Goal: Task Accomplishment & Management: Contribute content

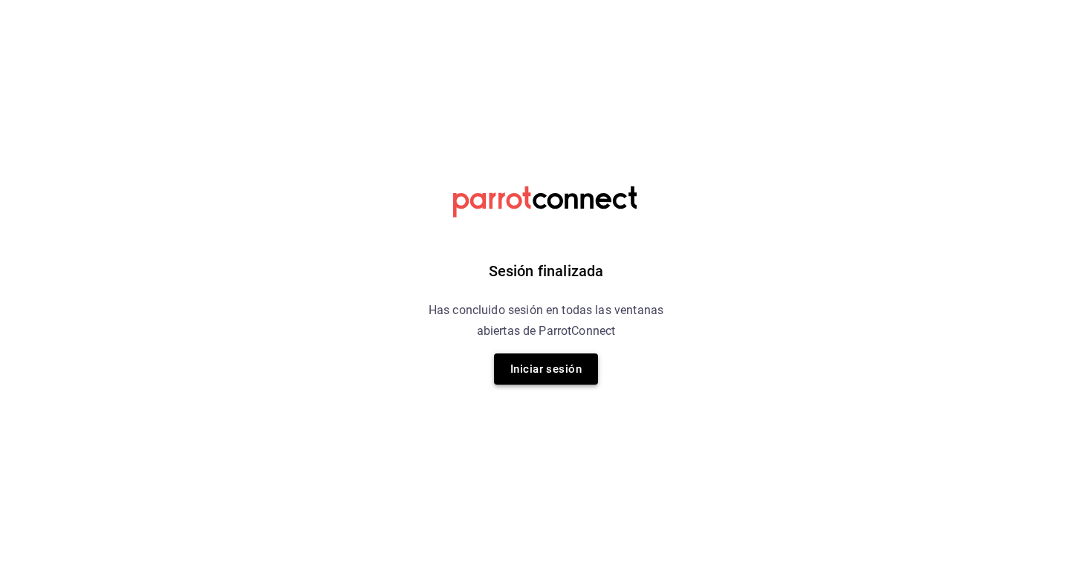
click at [541, 364] on button "Iniciar sesión" at bounding box center [546, 368] width 104 height 31
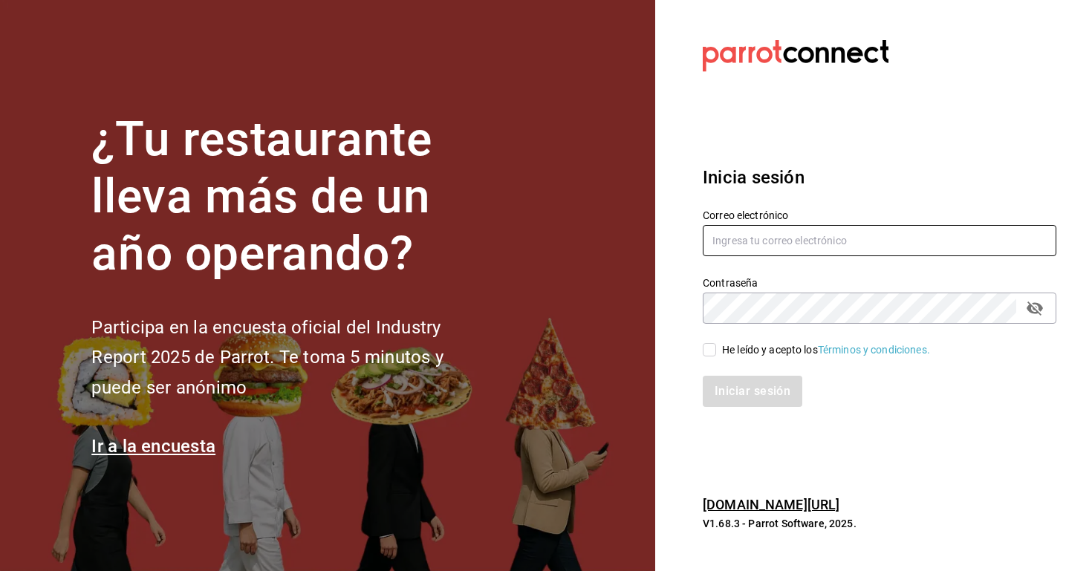
type input "[EMAIL_ADDRESS][DOMAIN_NAME]"
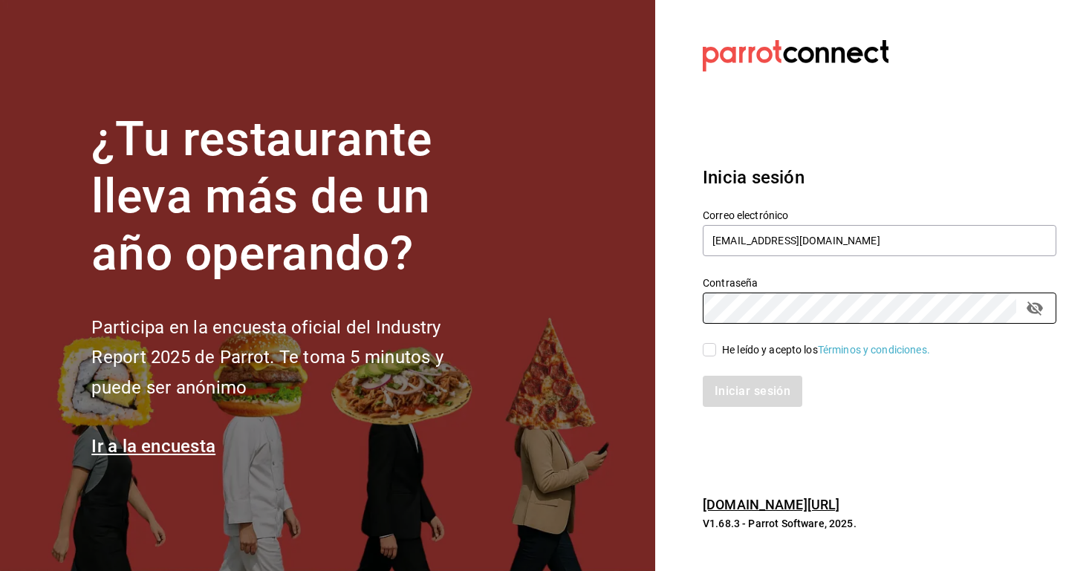
click at [712, 345] on input "He leído y acepto los Términos y condiciones." at bounding box center [708, 349] width 13 height 13
checkbox input "true"
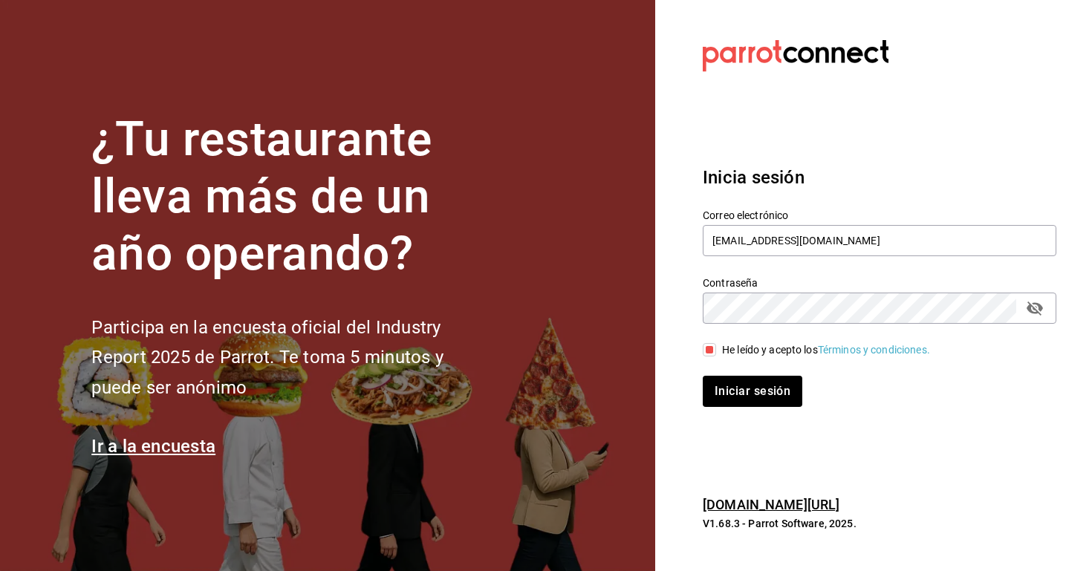
click at [712, 374] on div "Iniciar sesión" at bounding box center [870, 382] width 371 height 49
click at [711, 394] on button "Iniciar sesión" at bounding box center [752, 391] width 101 height 31
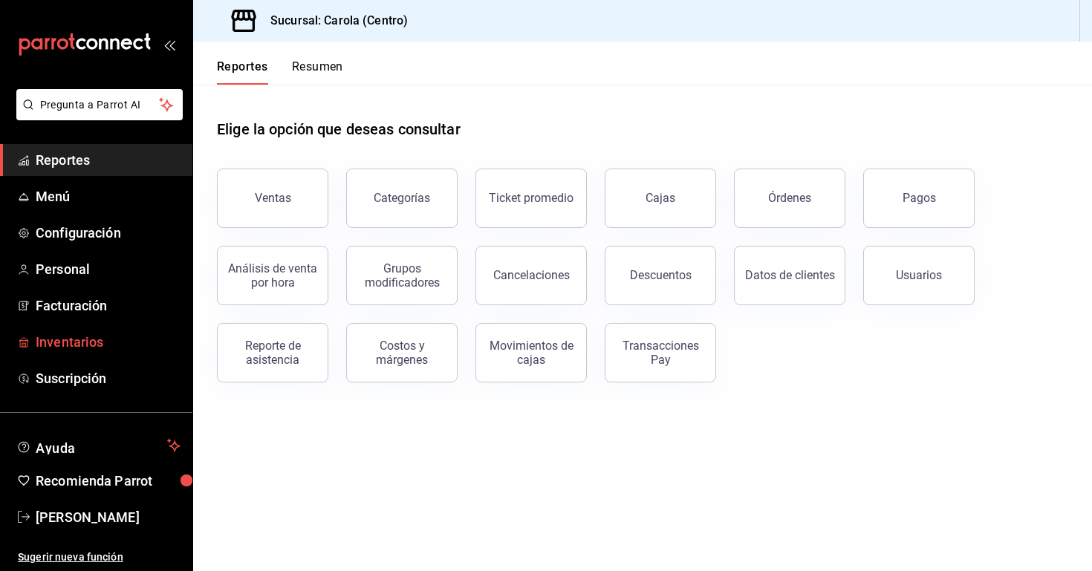
click at [114, 346] on span "Inventarios" at bounding box center [108, 342] width 145 height 20
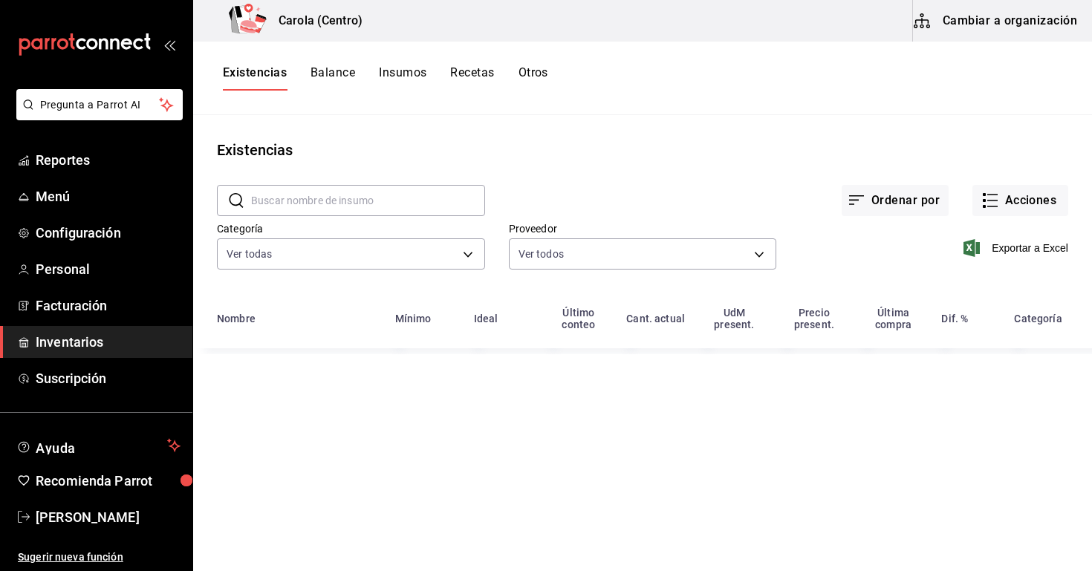
click at [940, 24] on button "Cambiar a organización" at bounding box center [996, 21] width 167 height 42
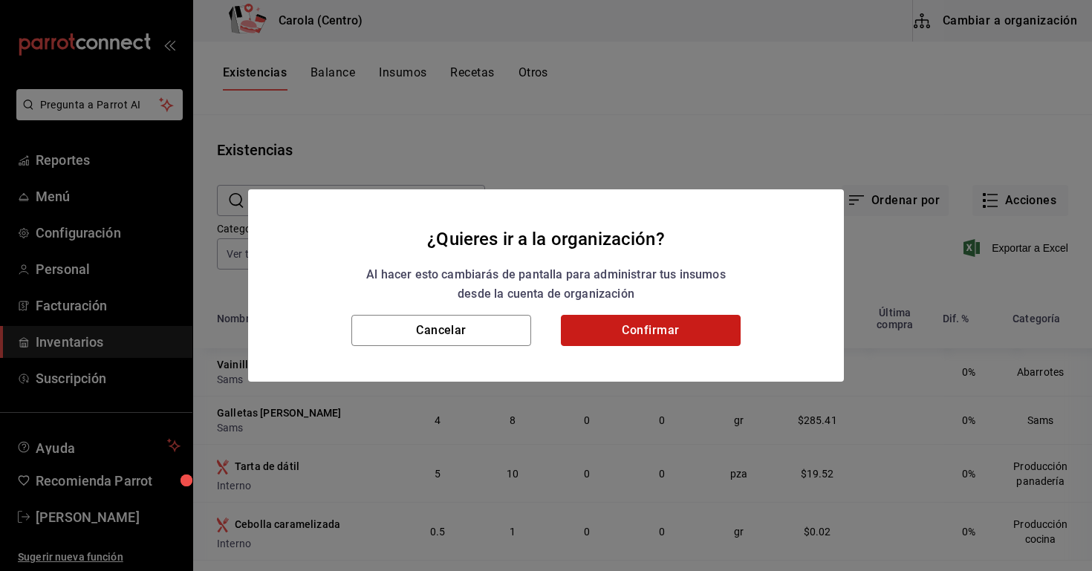
click at [649, 344] on button "Confirmar" at bounding box center [651, 330] width 180 height 31
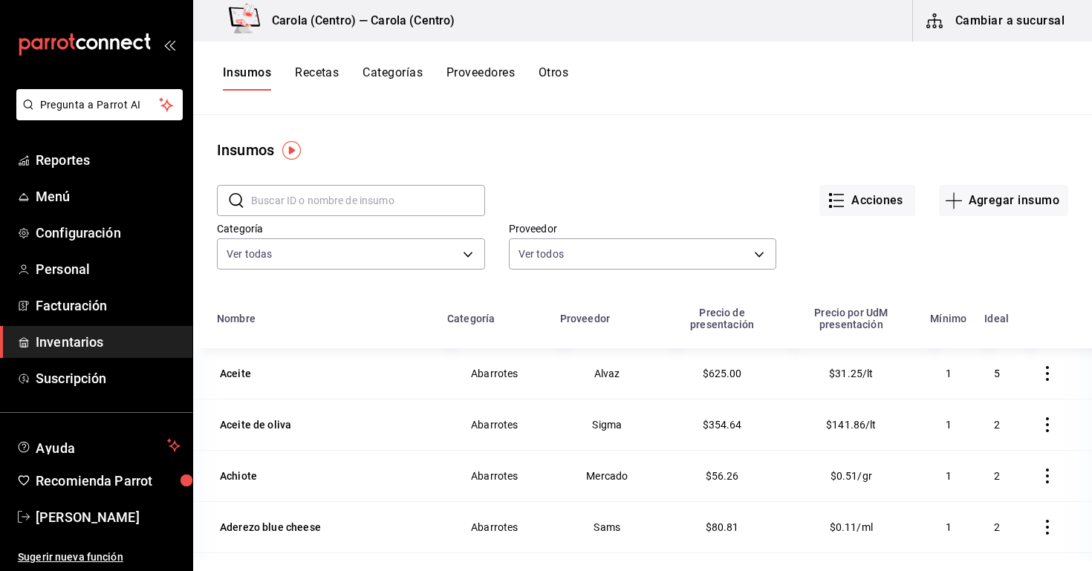
click at [325, 33] on div "Carola (Centro) — Carola (Centro)" at bounding box center [332, 21] width 255 height 42
click at [302, 25] on h3 "Carola (Centro) — Carola (Centro)" at bounding box center [357, 21] width 195 height 18
click at [412, 26] on h3 "Carola (Centro) — Carola (Centro)" at bounding box center [357, 21] width 195 height 18
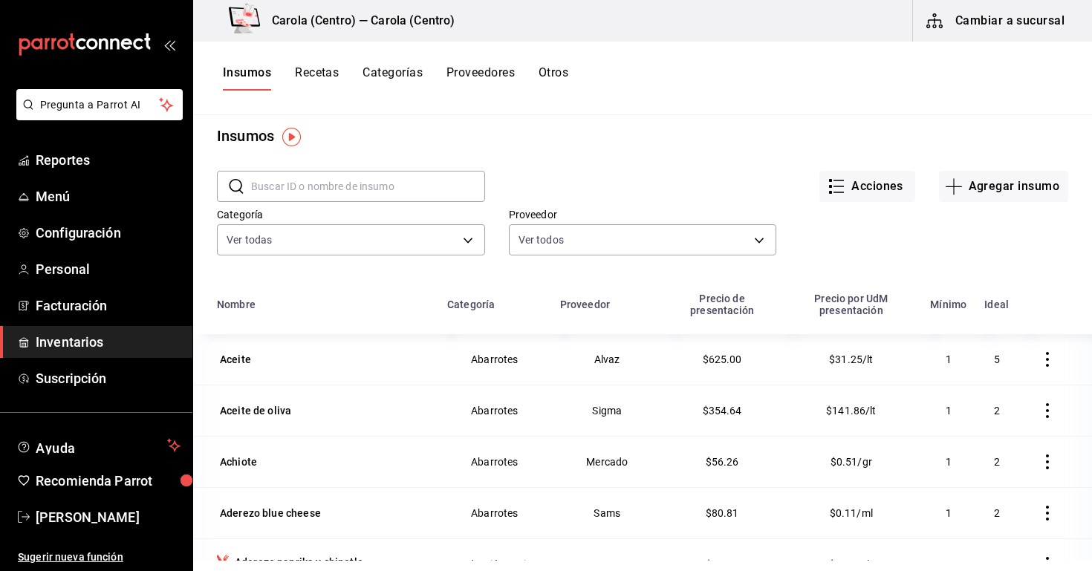
scroll to position [6, 0]
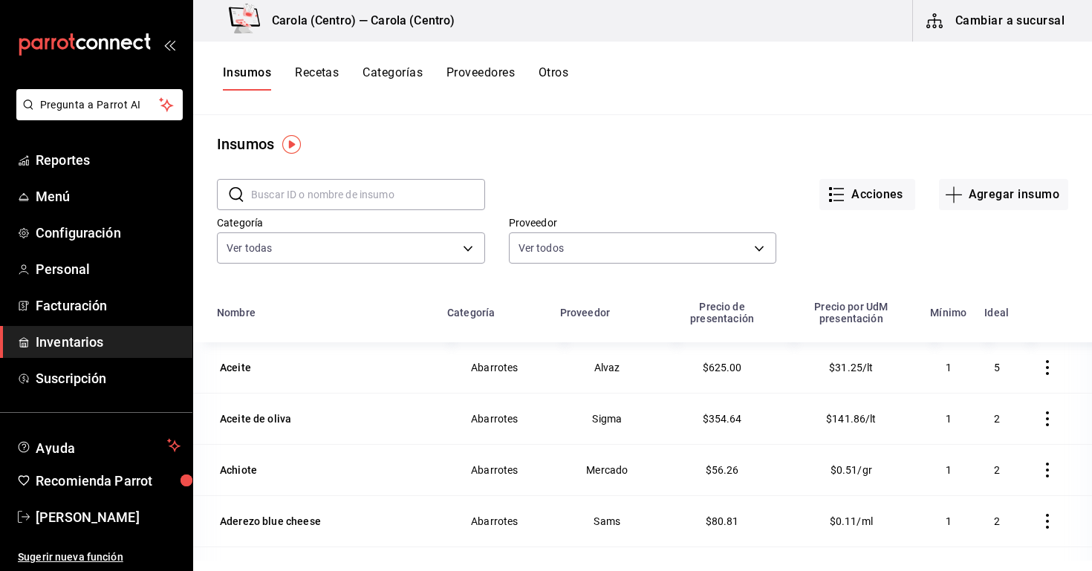
click at [332, 71] on button "Recetas" at bounding box center [317, 77] width 44 height 25
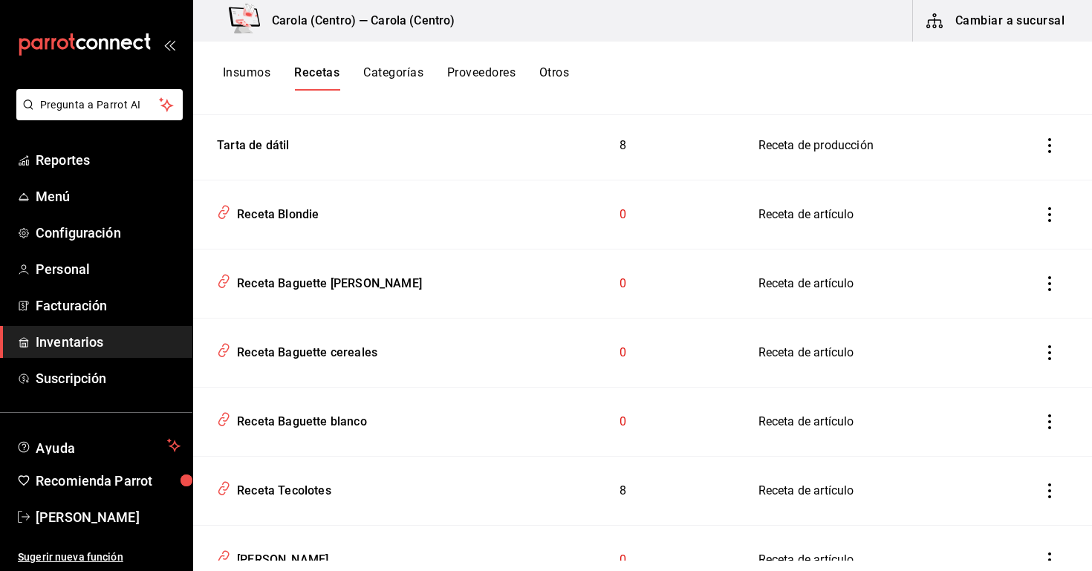
scroll to position [212, 0]
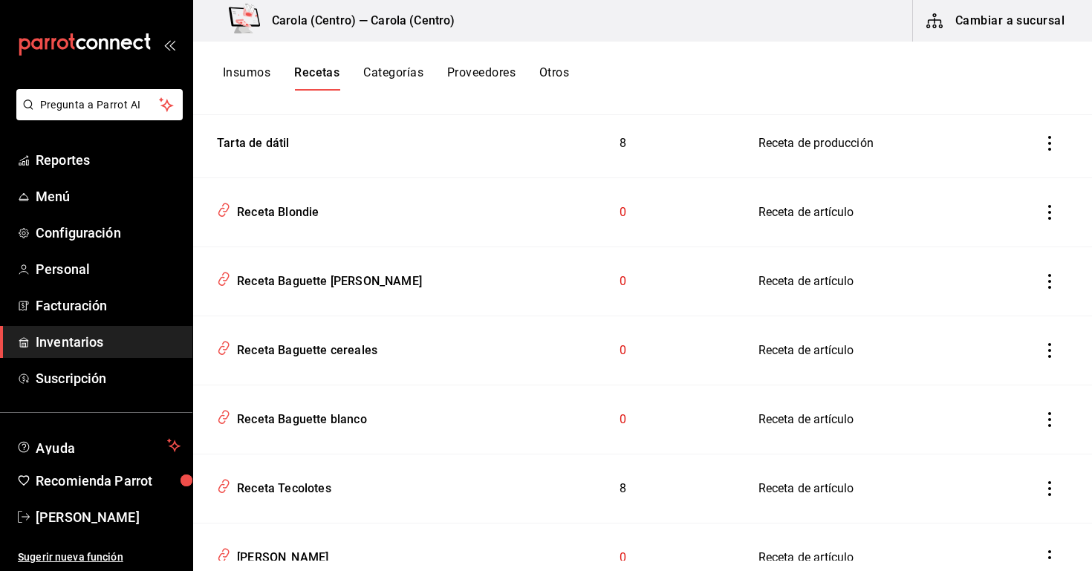
click at [1057, 279] on button "inventoriesTable" at bounding box center [1049, 281] width 33 height 33
click at [748, 293] on div at bounding box center [546, 285] width 1092 height 571
click at [328, 274] on div "Receta Baguette [PERSON_NAME]" at bounding box center [326, 278] width 191 height 23
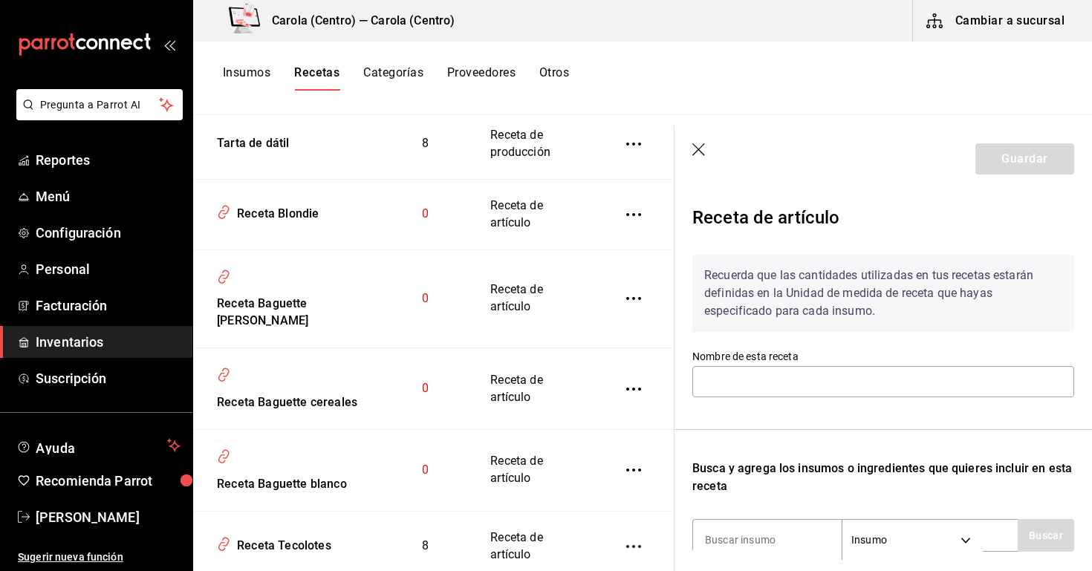
type input "Receta Baguette [PERSON_NAME]"
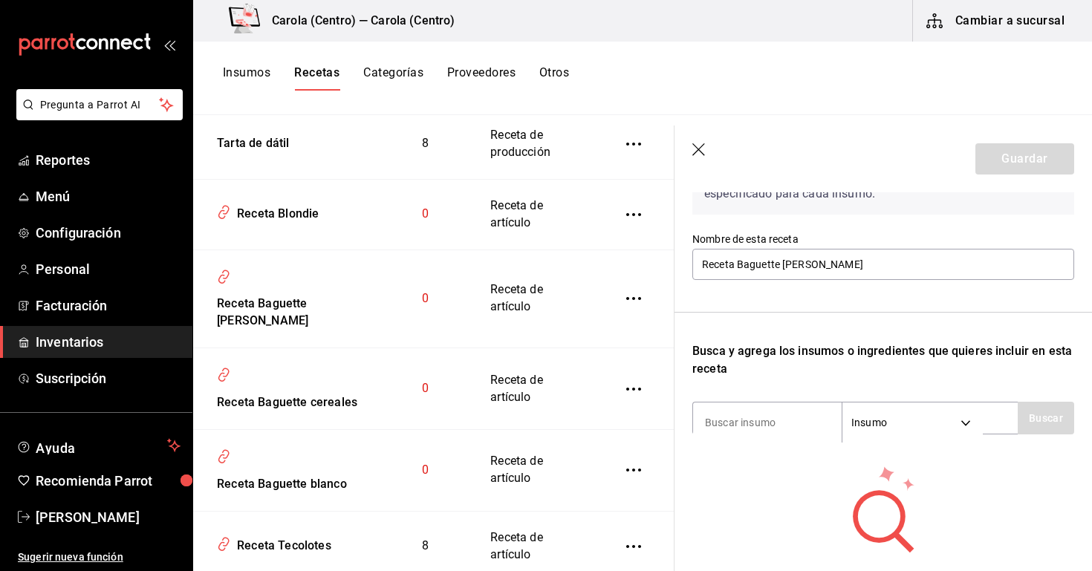
scroll to position [123, 0]
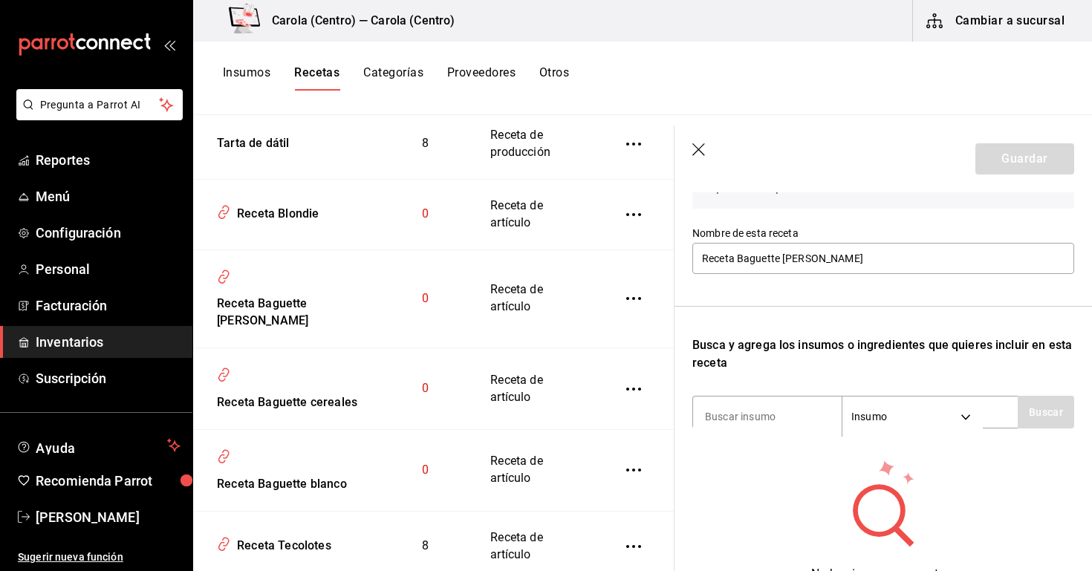
click at [307, 76] on button "Recetas" at bounding box center [316, 77] width 45 height 25
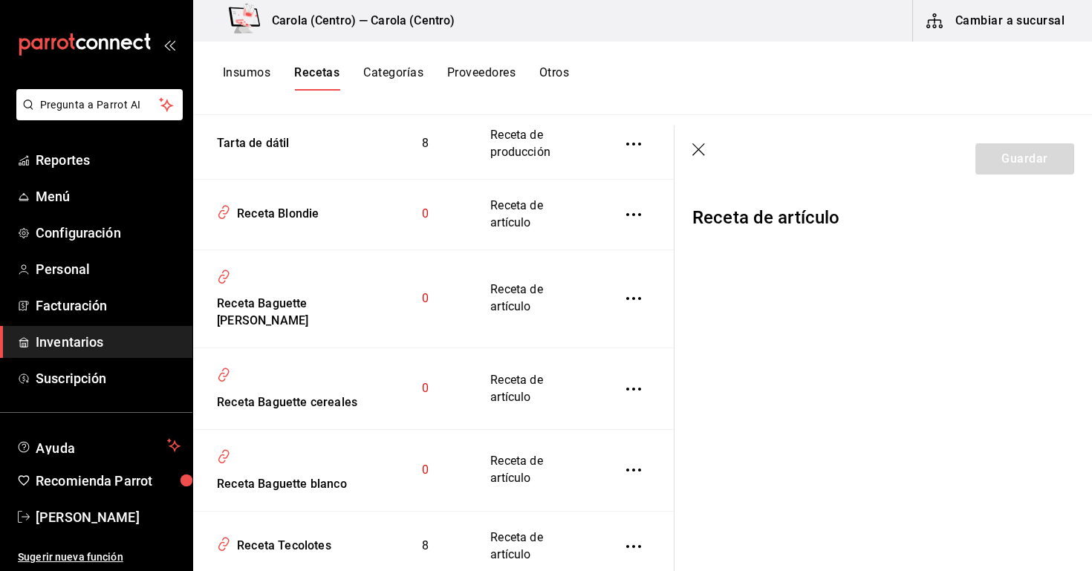
click at [699, 154] on icon "button" at bounding box center [699, 150] width 15 height 15
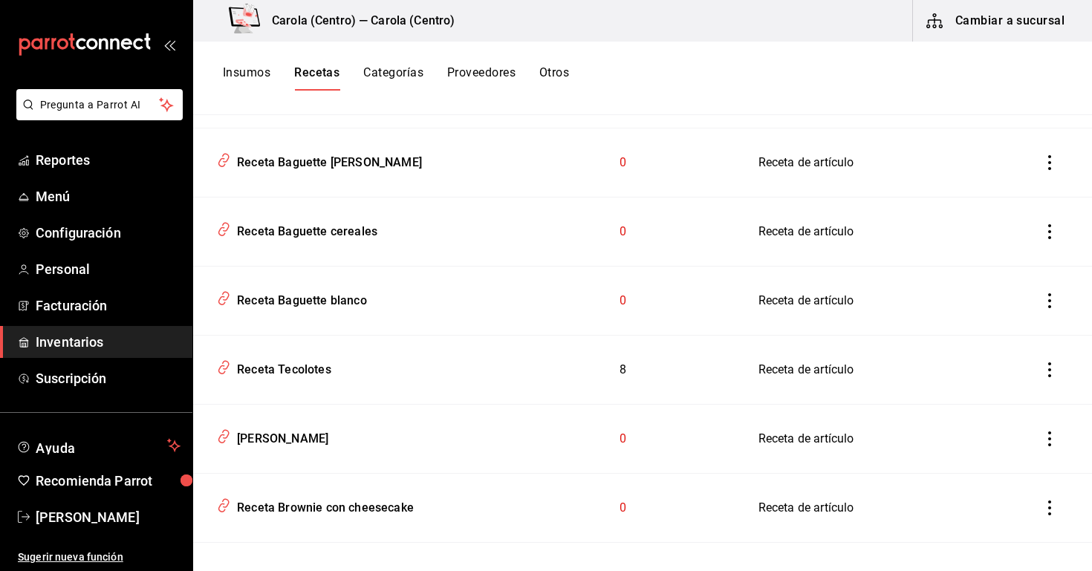
scroll to position [329, 0]
drag, startPoint x: 623, startPoint y: 300, endPoint x: 605, endPoint y: 301, distance: 17.8
click at [605, 301] on td "0" at bounding box center [623, 302] width 235 height 69
click at [676, 326] on td "0" at bounding box center [623, 302] width 235 height 69
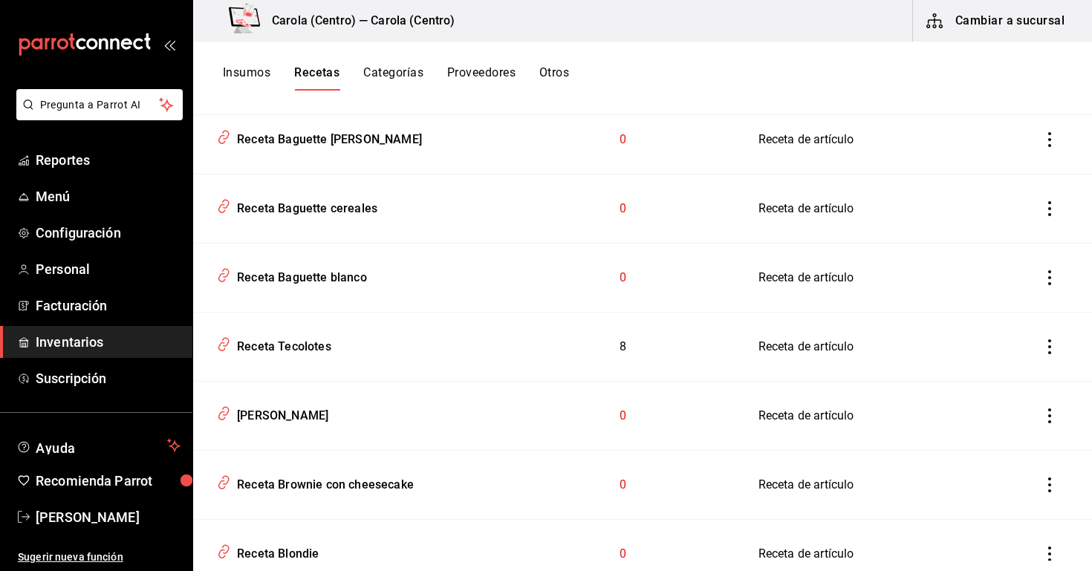
scroll to position [349, 0]
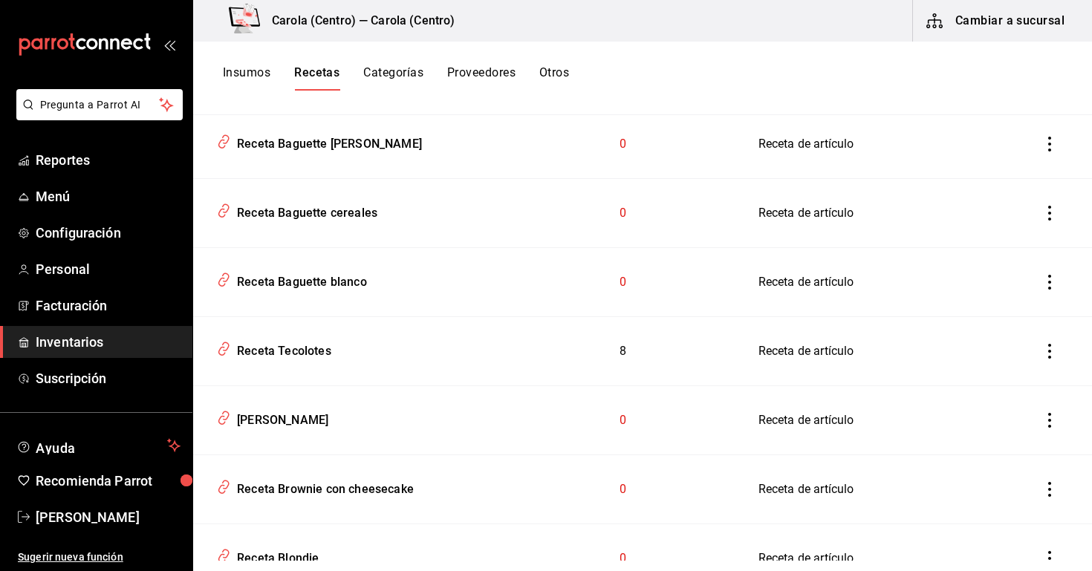
click at [622, 423] on span "0" at bounding box center [622, 420] width 7 height 14
click at [310, 423] on div "[PERSON_NAME]" at bounding box center [279, 417] width 97 height 23
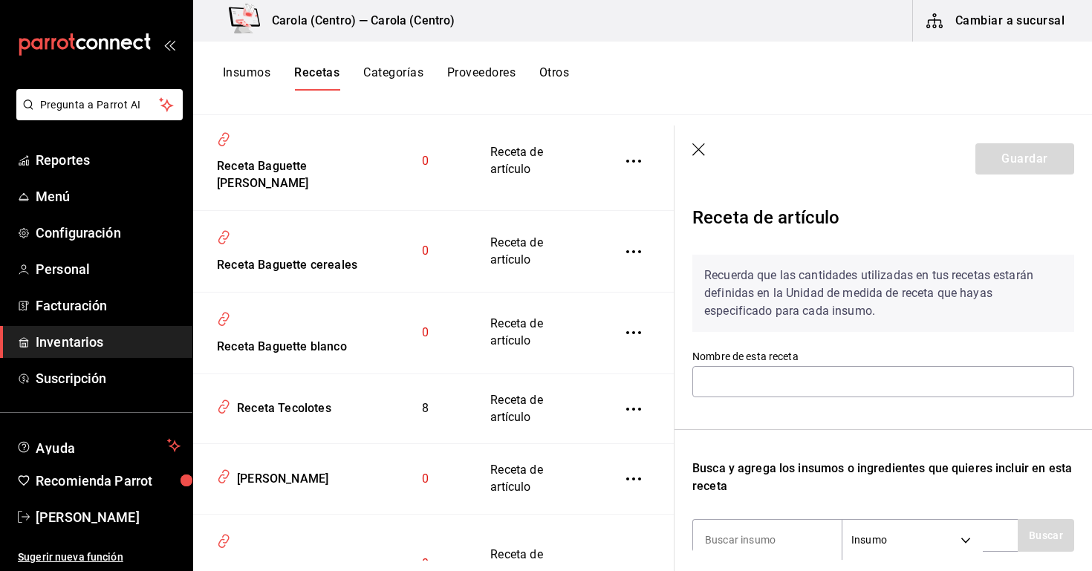
type input "[PERSON_NAME]"
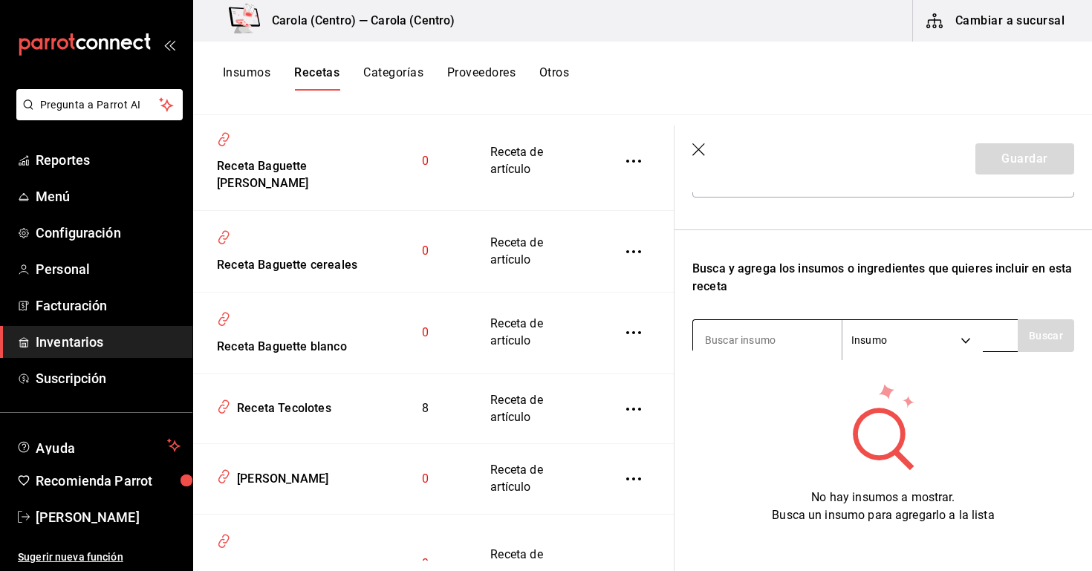
scroll to position [199, 0]
type input "c"
type input "C"
click at [728, 435] on div "No hay insumos a mostrar. Busca un insumo para agregarlo a la lista" at bounding box center [883, 453] width 382 height 143
click at [731, 349] on input at bounding box center [767, 340] width 149 height 31
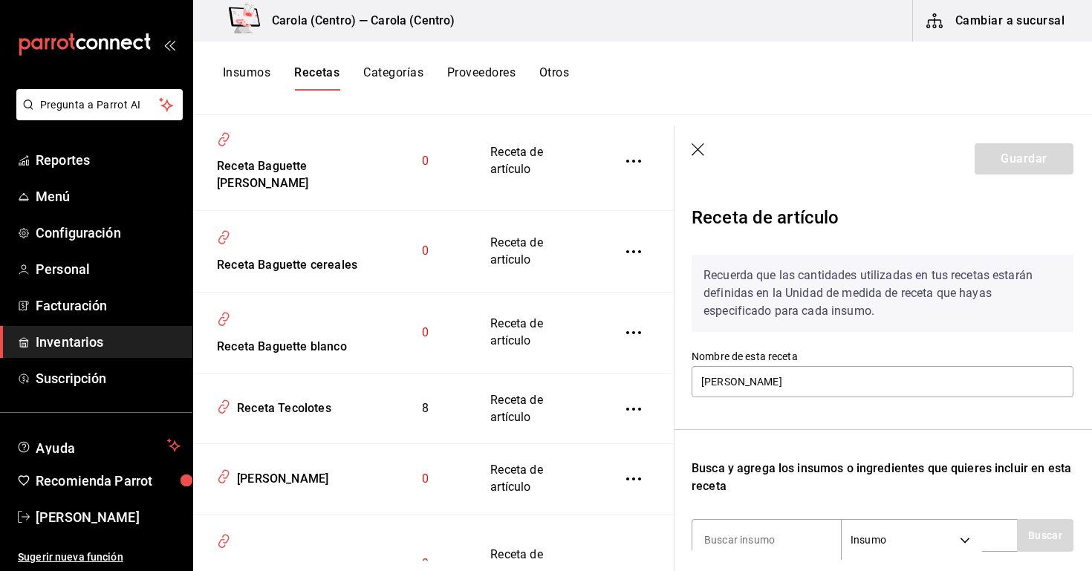
scroll to position [0, 1]
click at [694, 152] on icon "button" at bounding box center [697, 149] width 13 height 13
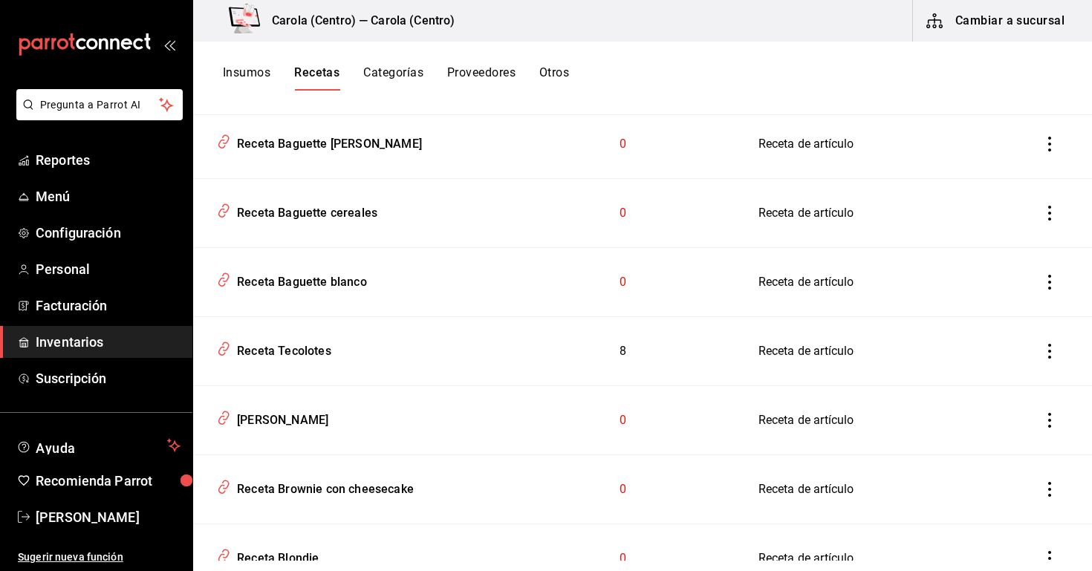
click at [241, 72] on button "Insumos" at bounding box center [247, 77] width 48 height 25
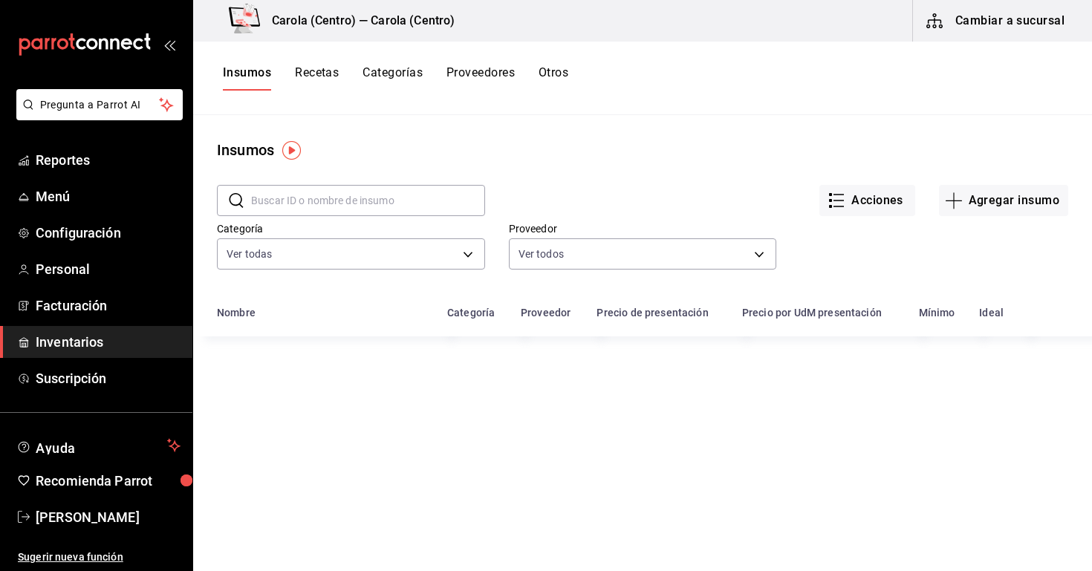
click at [275, 205] on input "text" at bounding box center [368, 201] width 234 height 30
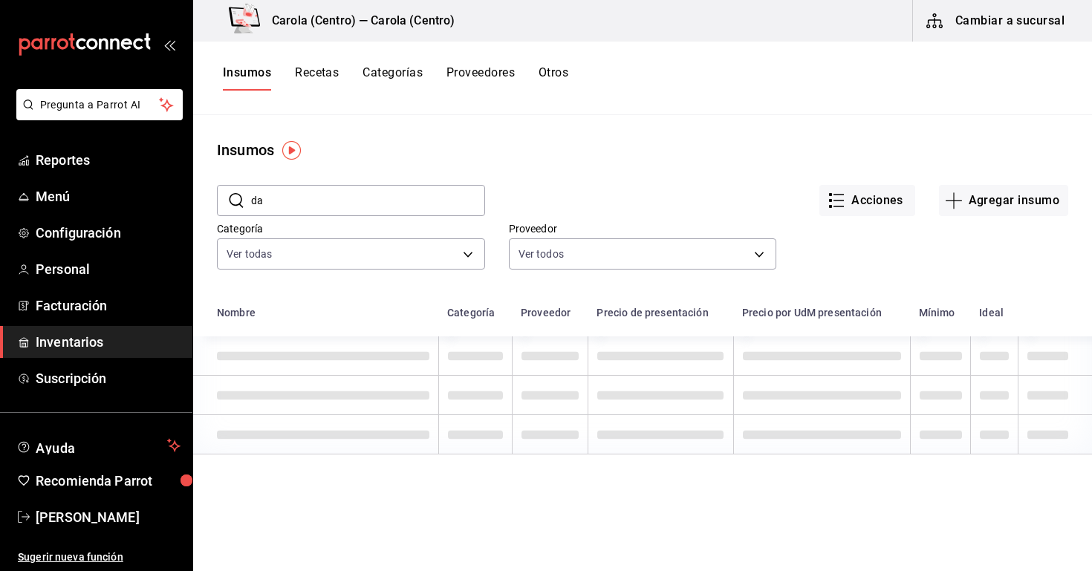
type input "d"
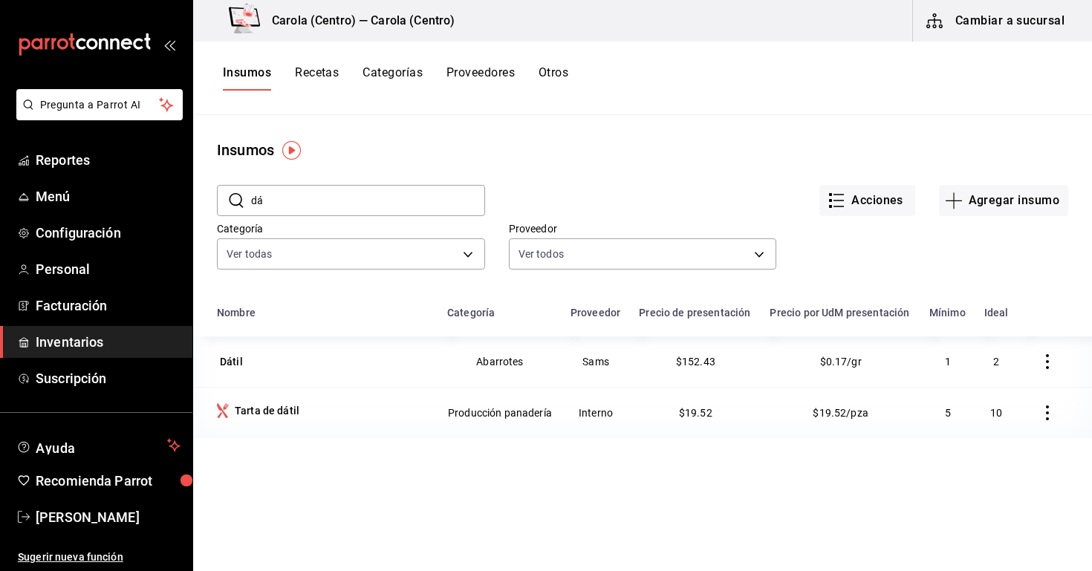
type input "d"
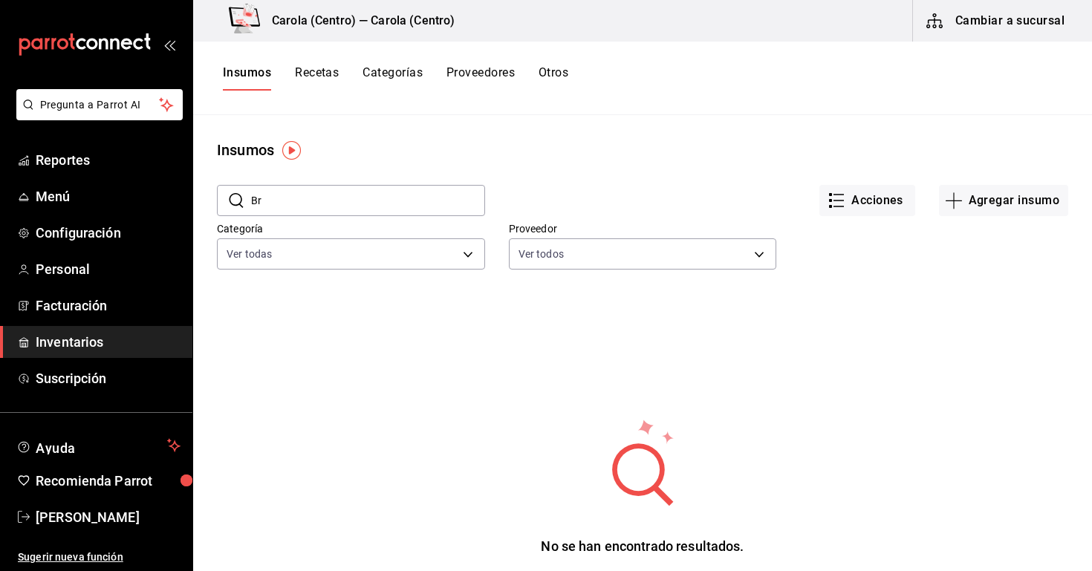
type input "B"
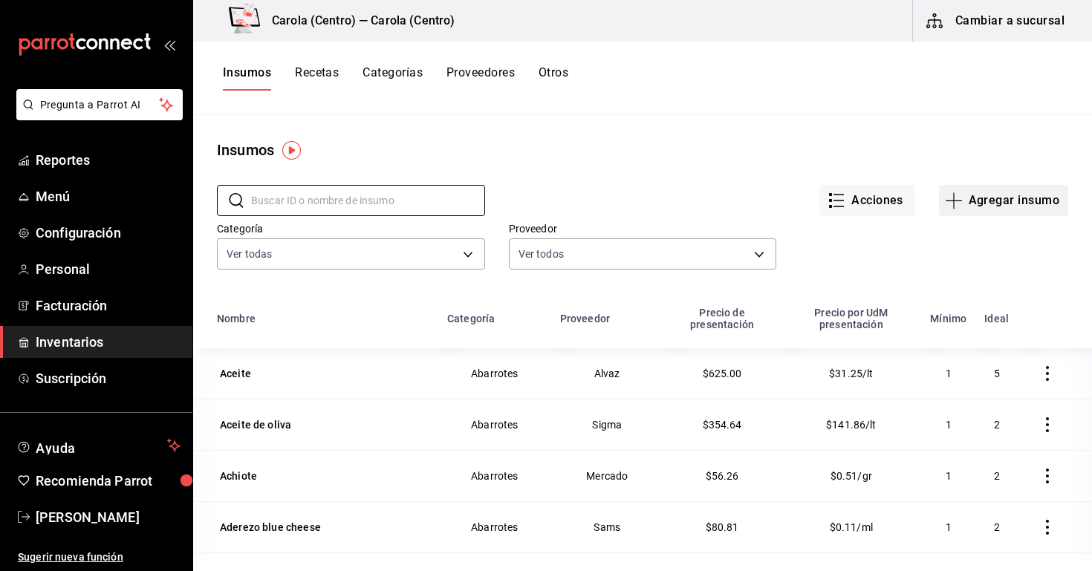
click at [977, 188] on button "Agregar insumo" at bounding box center [1003, 200] width 129 height 31
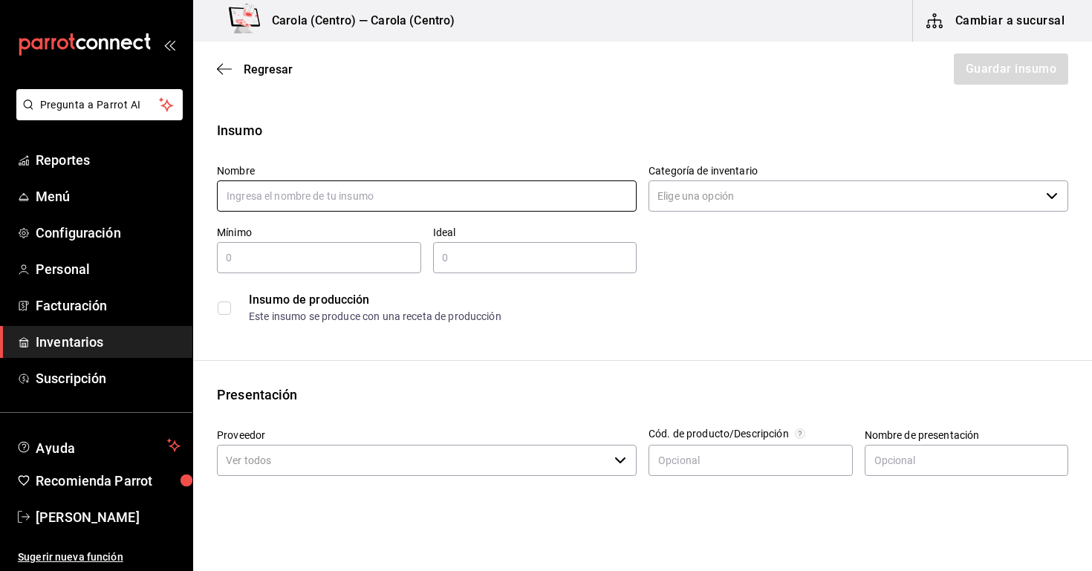
click at [462, 198] on input "text" at bounding box center [427, 195] width 420 height 31
type input "Brownie"
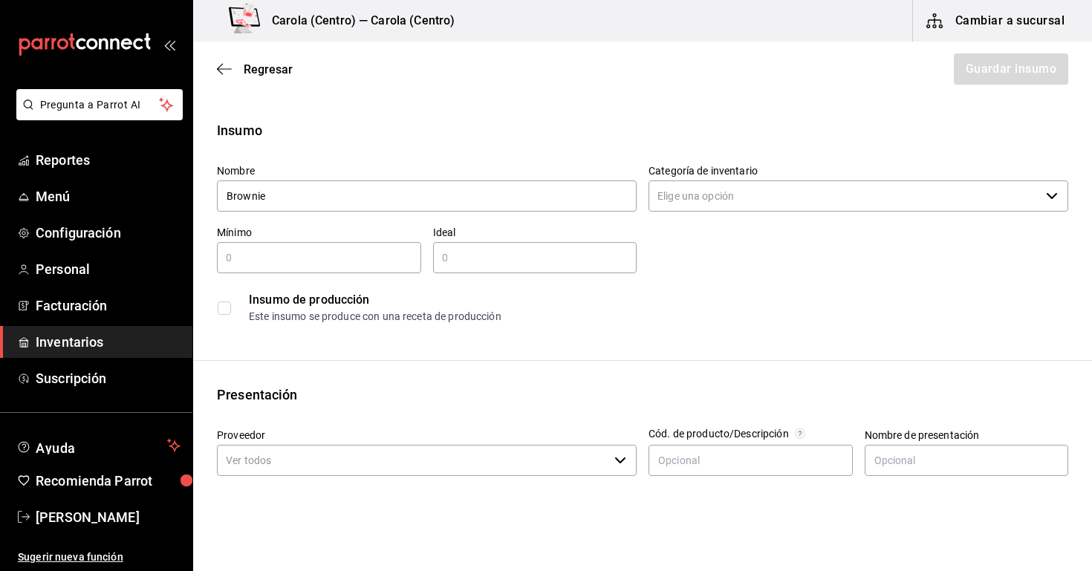
click at [754, 207] on input "Categoría de inventario" at bounding box center [843, 195] width 391 height 31
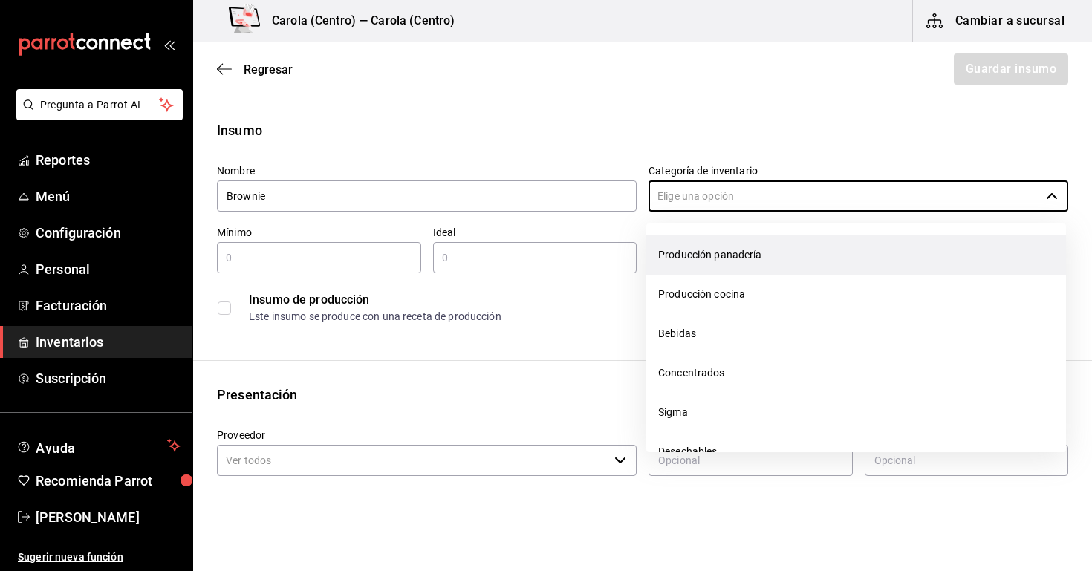
click at [730, 257] on li "Producción panadería" at bounding box center [856, 254] width 420 height 39
type input "Producción panadería"
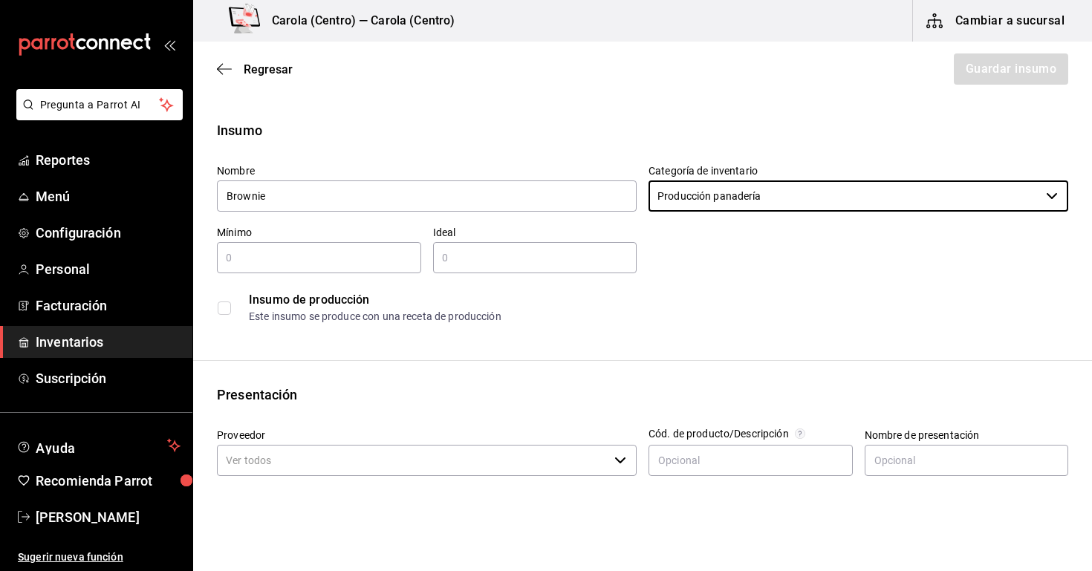
click at [300, 251] on input "text" at bounding box center [319, 258] width 204 height 18
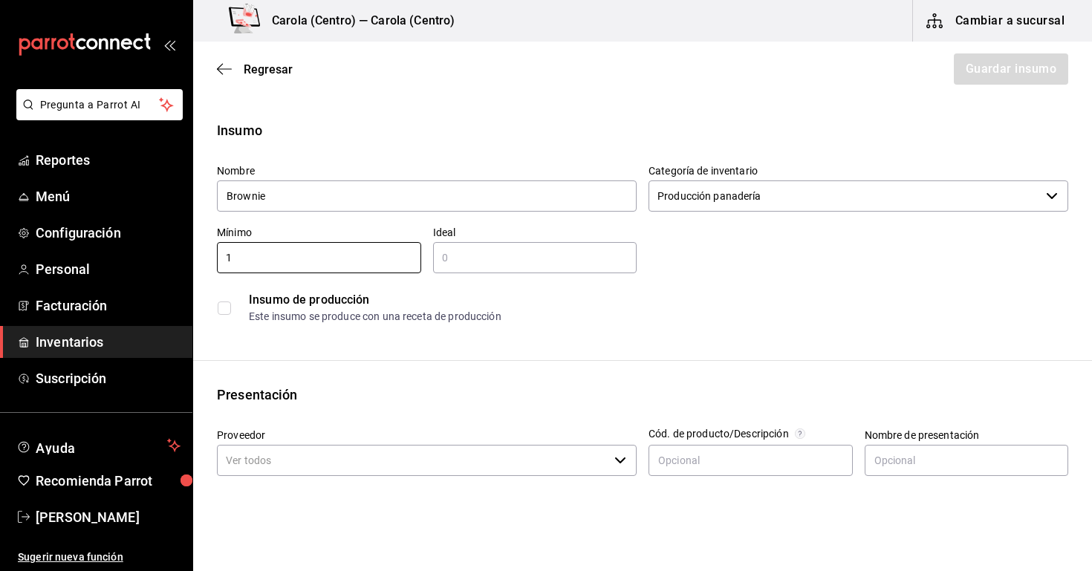
type input "1"
click at [444, 257] on input "text" at bounding box center [535, 258] width 204 height 18
type input "2"
click at [609, 309] on div "Insumo de producción Este insumo se produce con una receta de producción" at bounding box center [658, 307] width 818 height 33
click at [652, 334] on div "Insumo Nombre Brownie Categoría de inventario Producción panadería ​ Mínimo 1 ​…" at bounding box center [642, 561] width 899 height 882
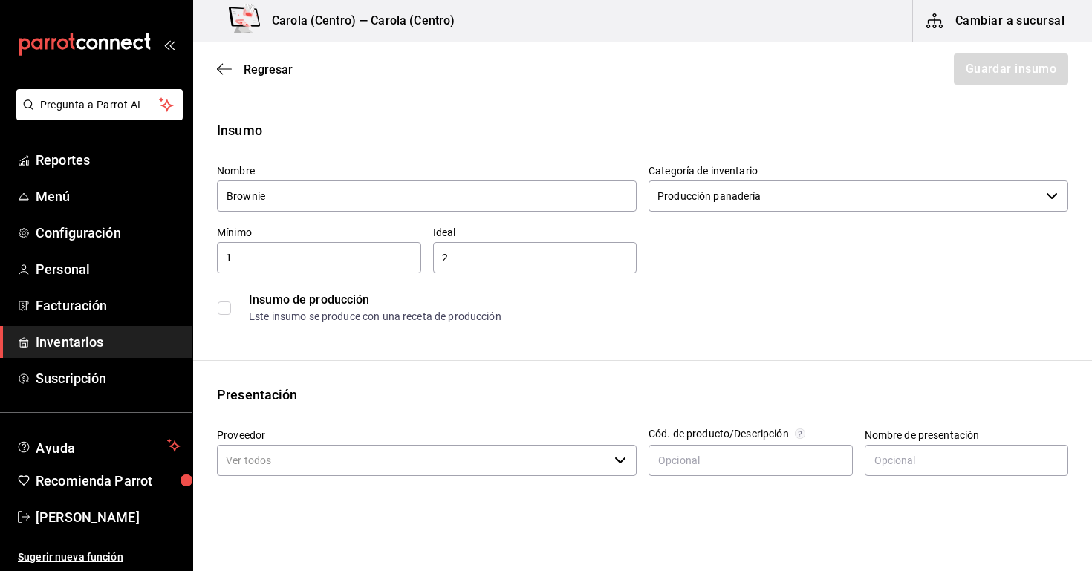
click at [221, 307] on input "checkbox" at bounding box center [224, 307] width 13 height 13
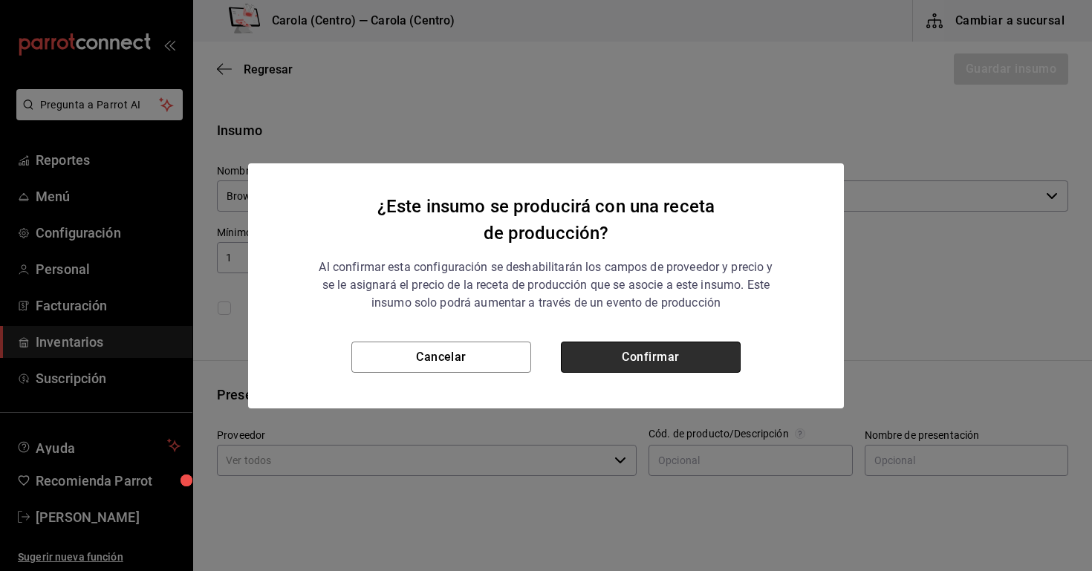
click at [703, 365] on button "Confirmar" at bounding box center [651, 357] width 180 height 31
checkbox input "true"
type input "$0.00"
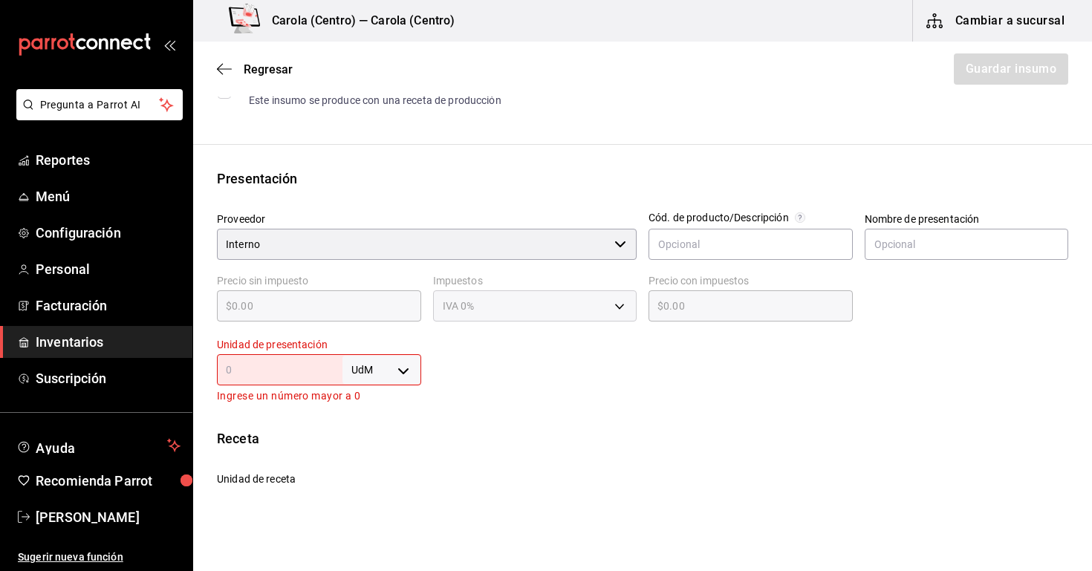
scroll to position [223, 0]
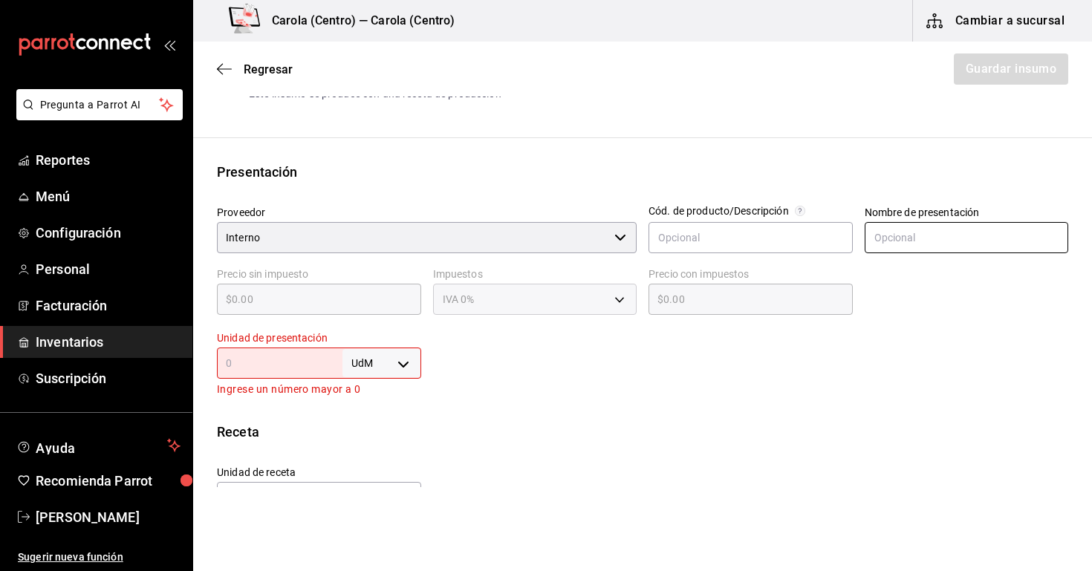
click at [927, 238] on input "text" at bounding box center [966, 237] width 204 height 31
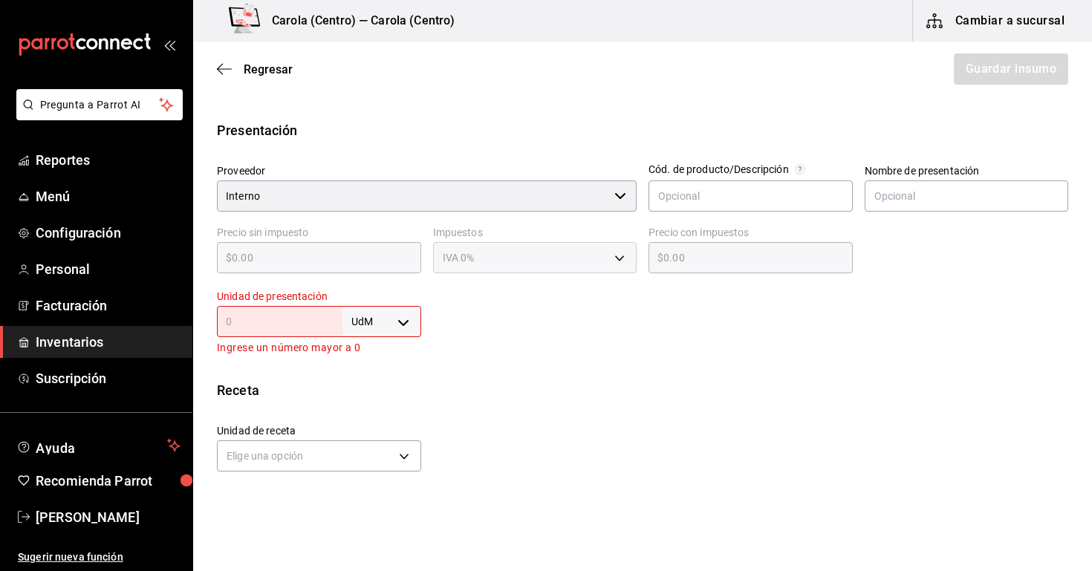
click at [278, 320] on input "text" at bounding box center [279, 322] width 125 height 18
click at [408, 325] on body "Pregunta a Parrot AI Reportes Menú Configuración Personal Facturación Inventari…" at bounding box center [546, 243] width 1092 height 487
click at [389, 491] on li "pza" at bounding box center [381, 489] width 77 height 25
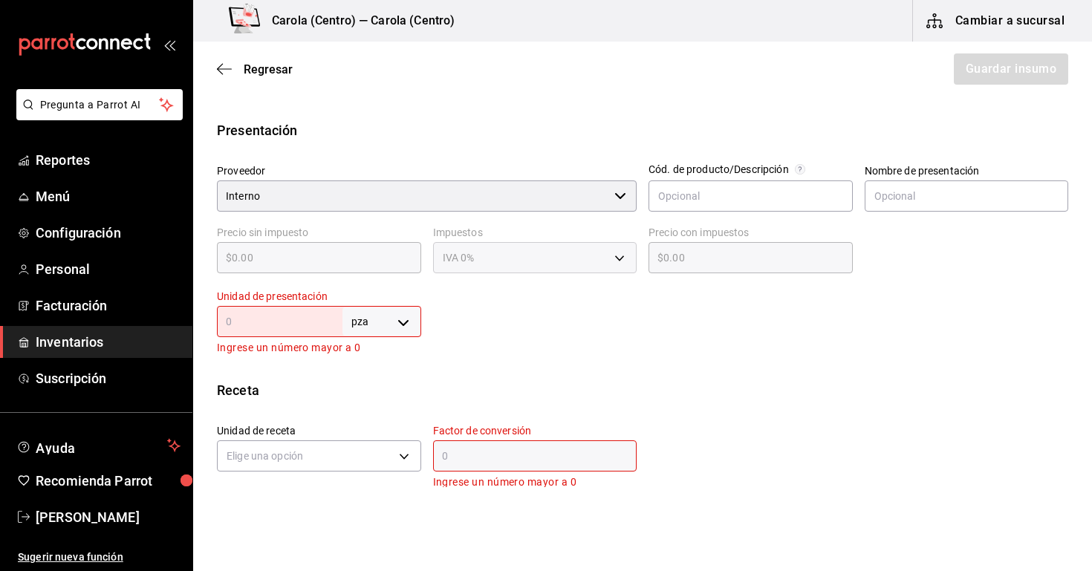
type input "UNIT"
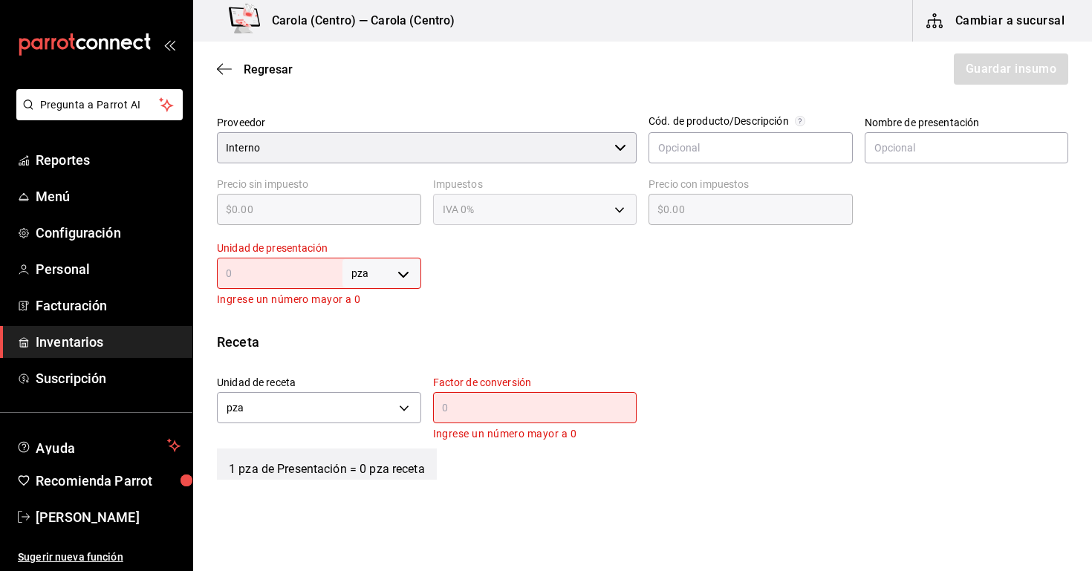
scroll to position [307, 0]
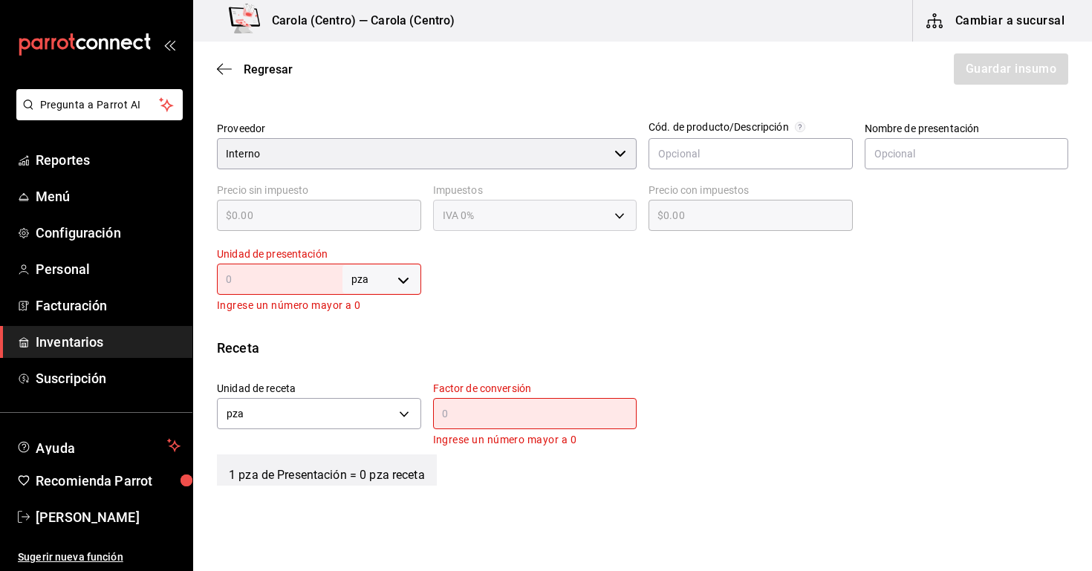
click at [385, 275] on body "Pregunta a Parrot AI Reportes Menú Configuración Personal Facturación Inventari…" at bounding box center [546, 243] width 1092 height 487
click at [391, 347] on li "kg" at bounding box center [381, 348] width 77 height 25
type input "KILOGRAM"
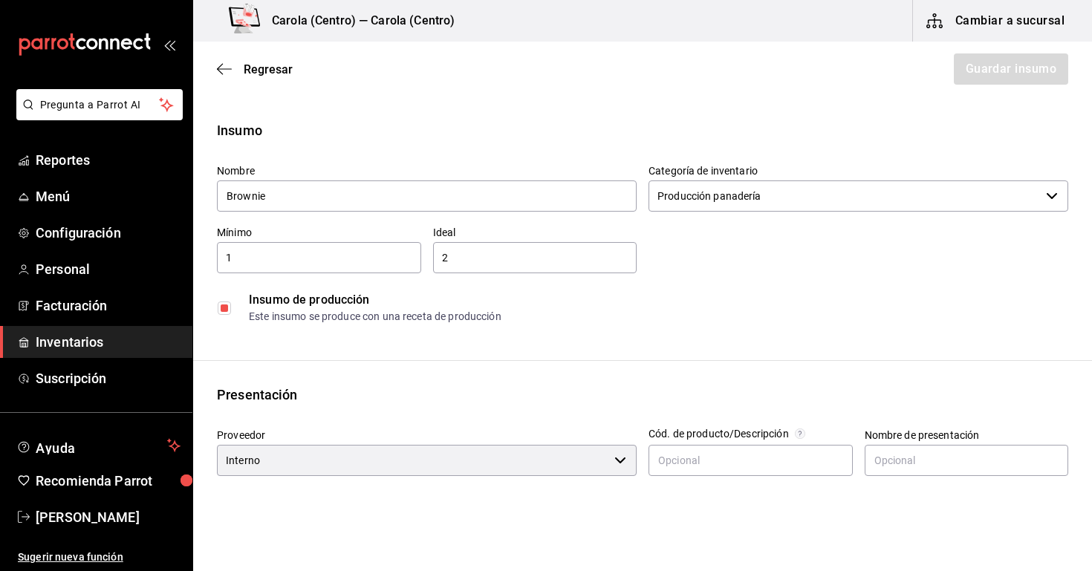
scroll to position [0, 0]
click at [224, 63] on icon "button" at bounding box center [224, 68] width 15 height 13
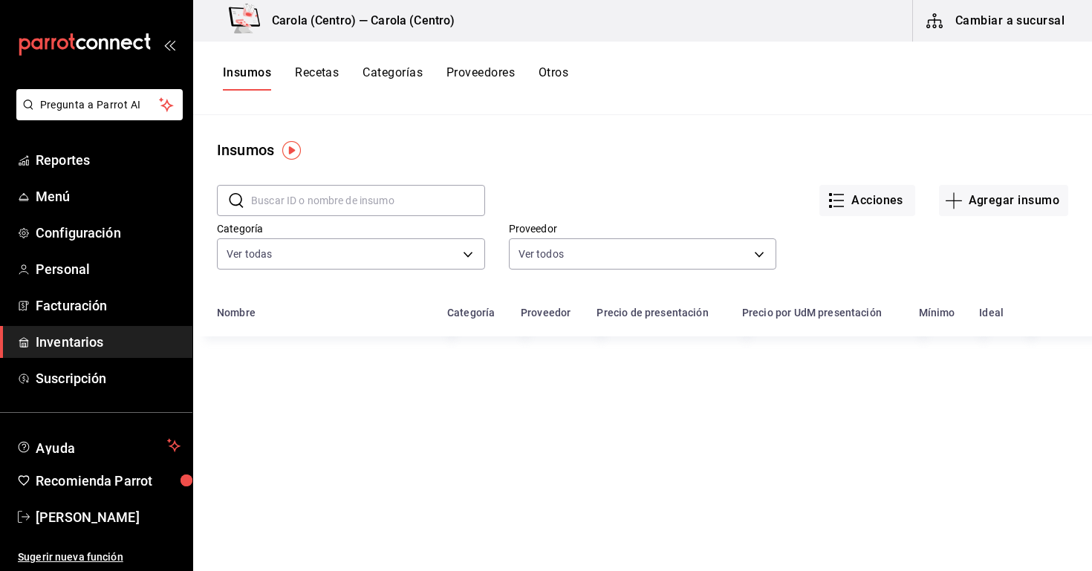
click at [279, 211] on input "text" at bounding box center [368, 201] width 234 height 30
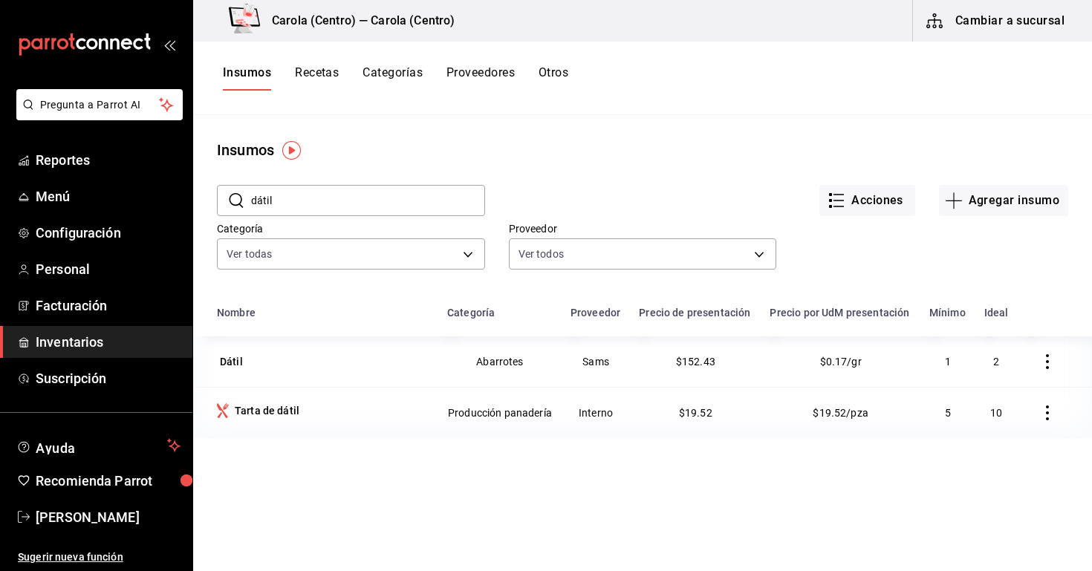
type input "dátil"
click at [387, 414] on div "Tarta de dátil" at bounding box center [323, 412] width 212 height 19
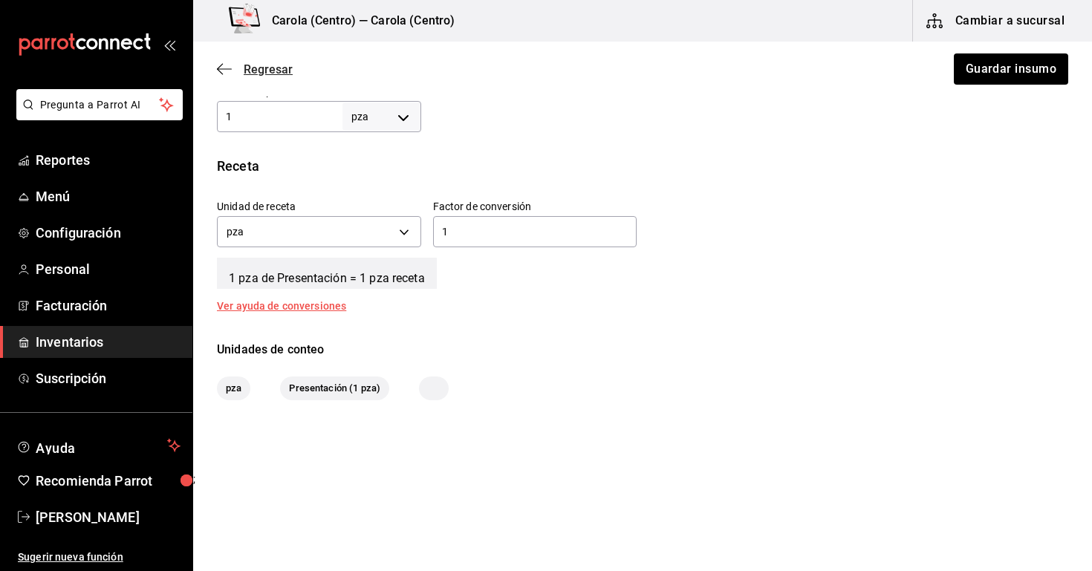
click at [224, 73] on icon "button" at bounding box center [224, 68] width 15 height 13
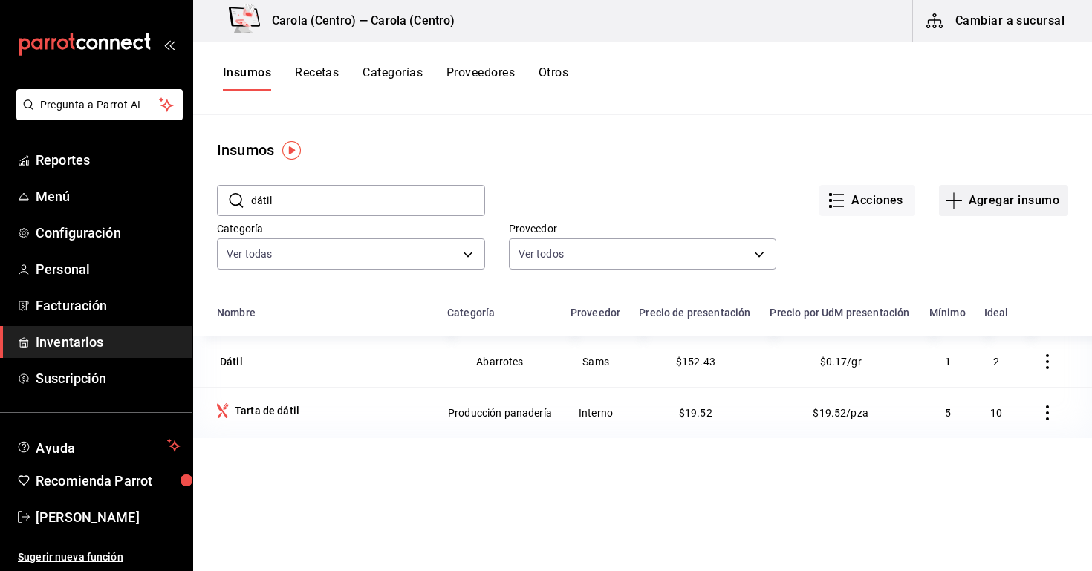
click at [946, 195] on icon "button" at bounding box center [954, 201] width 18 height 18
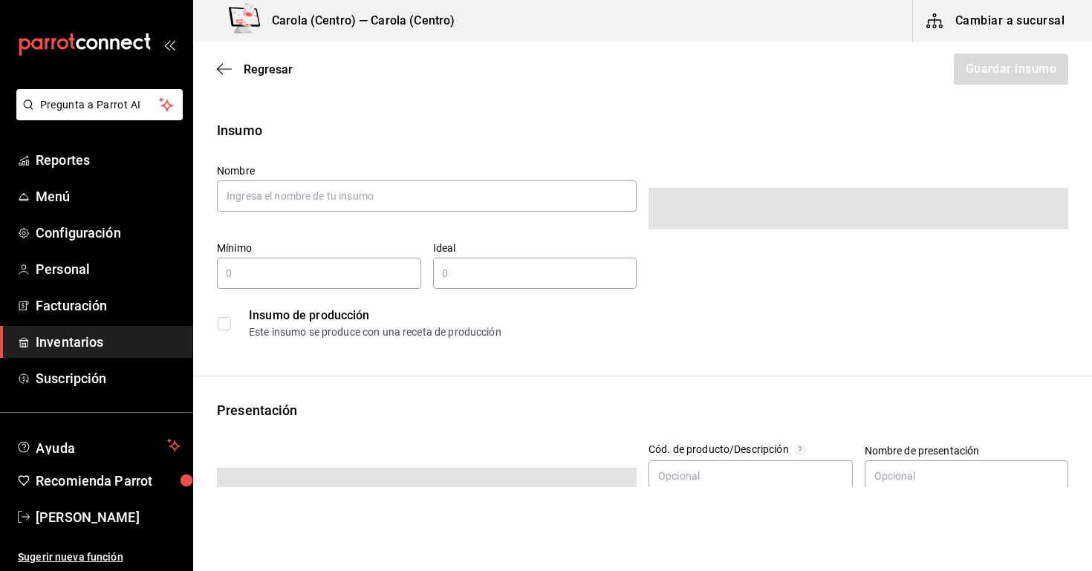
type input "$0.00"
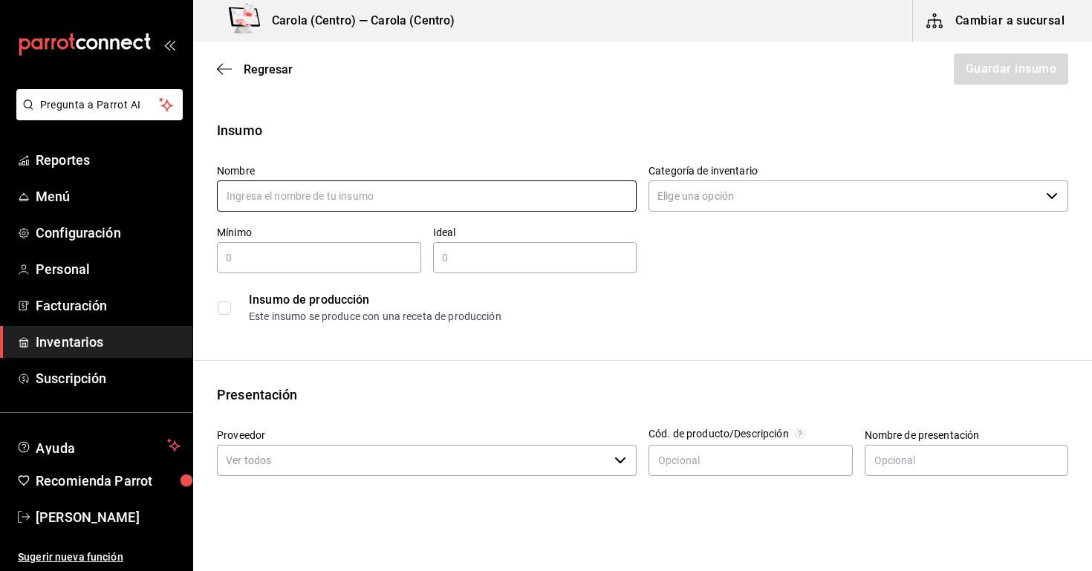
click at [417, 207] on input "text" at bounding box center [427, 195] width 420 height 31
type input "Brownie"
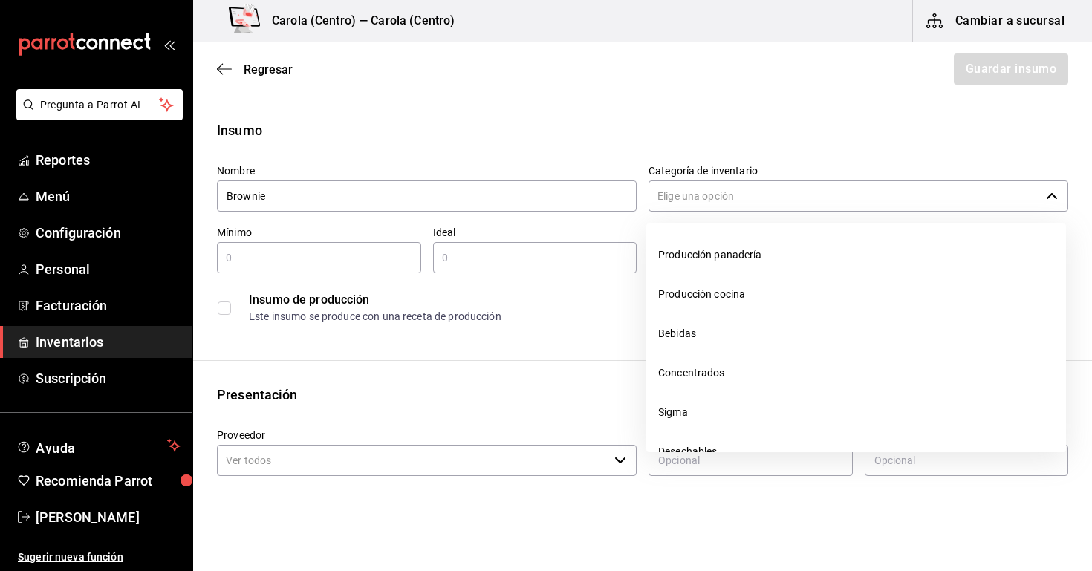
click at [728, 192] on input "Categoría de inventario" at bounding box center [843, 195] width 391 height 31
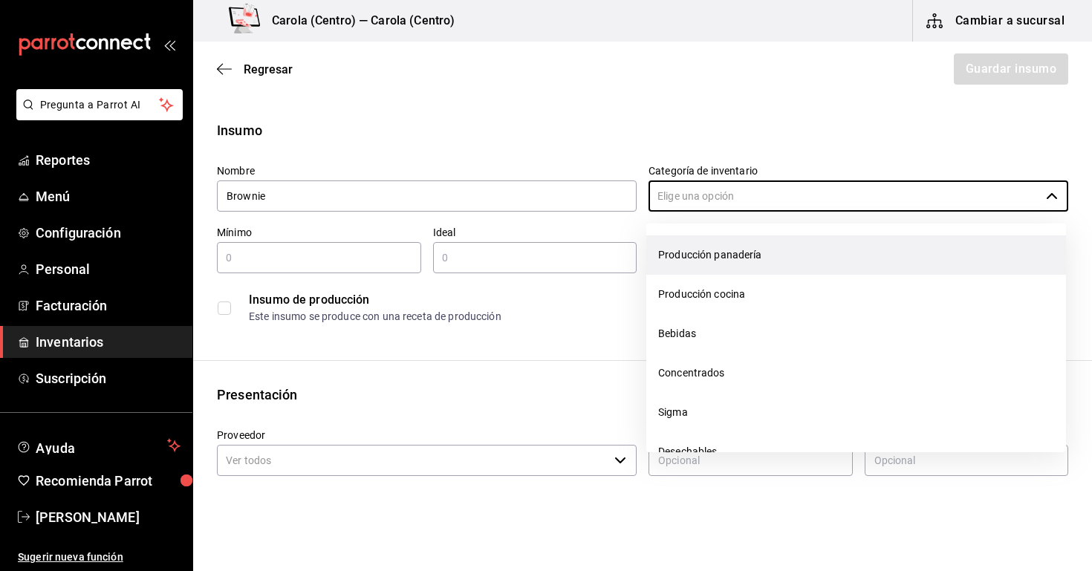
click at [710, 249] on li "Producción panadería" at bounding box center [856, 254] width 420 height 39
type input "Producción panadería"
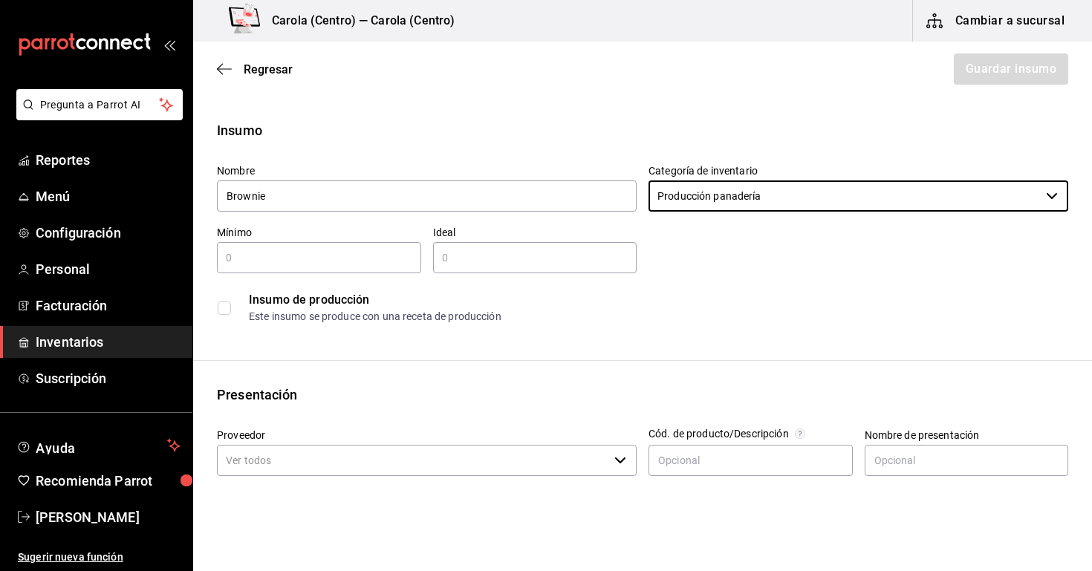
click at [346, 254] on input "text" at bounding box center [319, 258] width 204 height 18
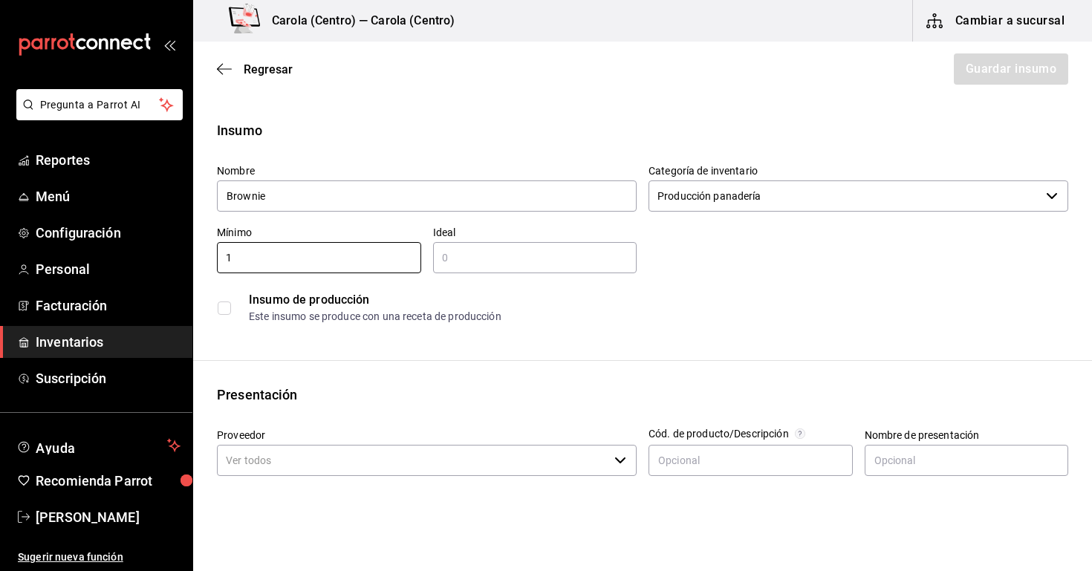
type input "1"
click at [448, 273] on div "​" at bounding box center [535, 257] width 204 height 31
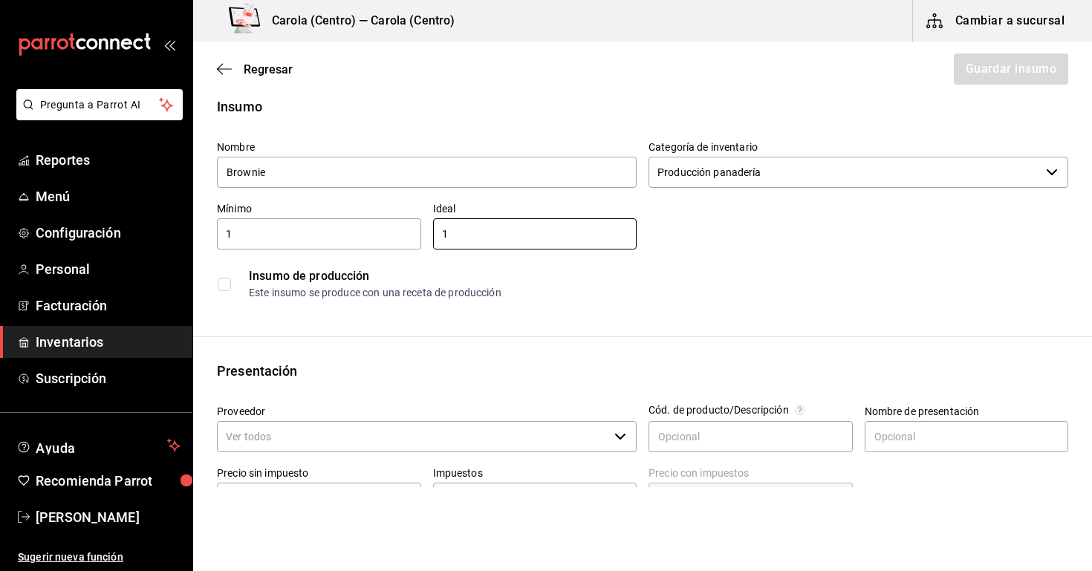
scroll to position [31, 0]
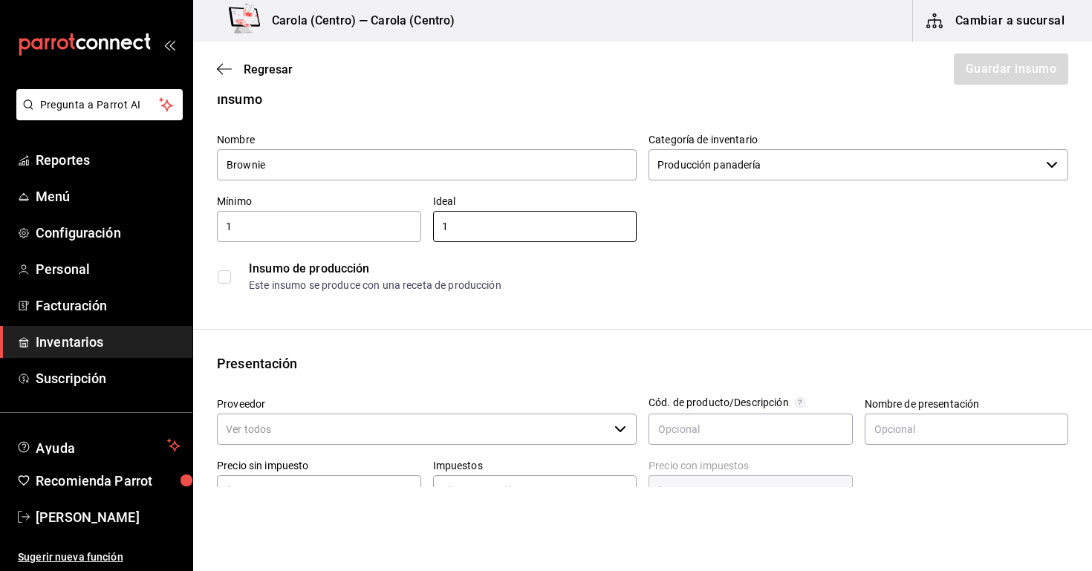
type input "1"
click at [233, 275] on label at bounding box center [227, 276] width 19 height 13
click at [231, 275] on input "checkbox" at bounding box center [224, 276] width 13 height 13
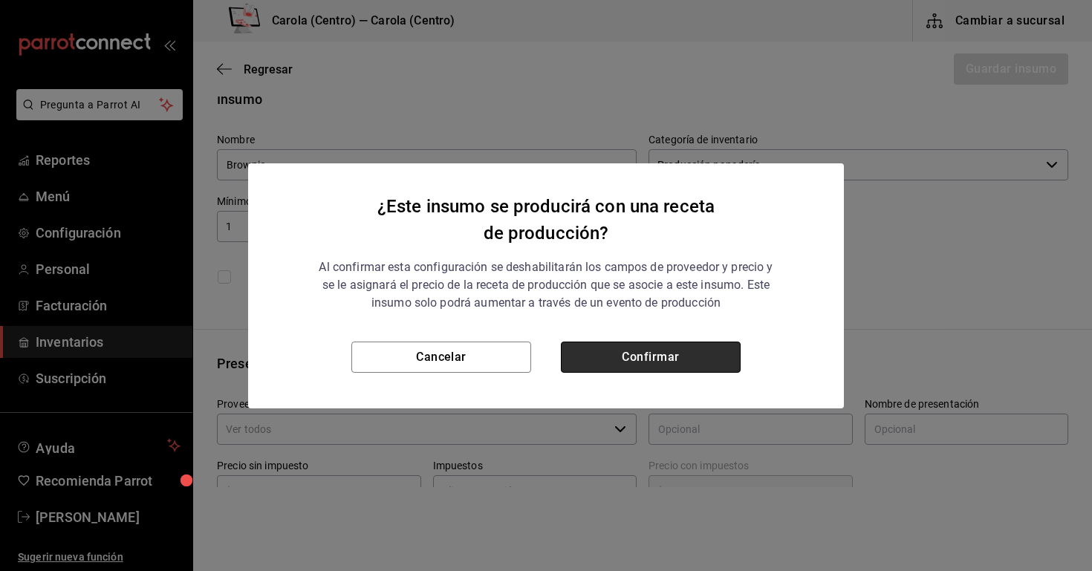
click at [584, 360] on button "Confirmar" at bounding box center [651, 357] width 180 height 31
checkbox input "true"
type input "$0.00"
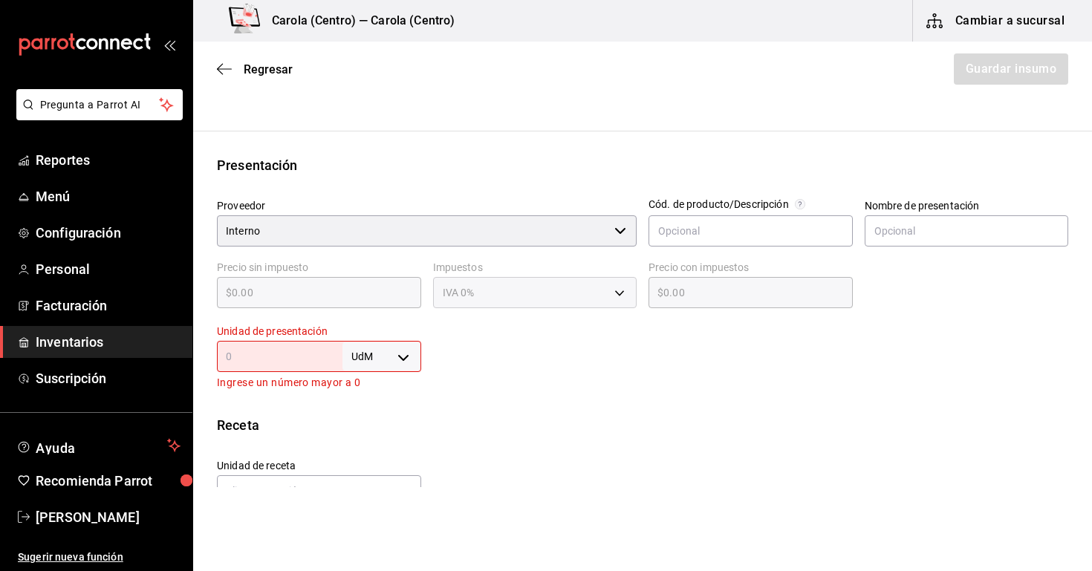
scroll to position [235, 0]
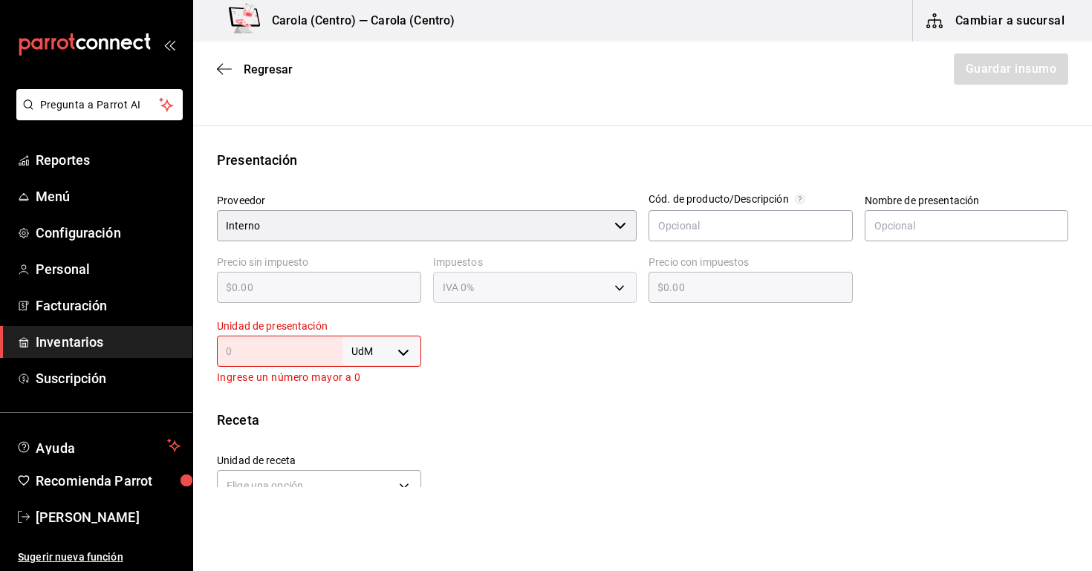
click at [330, 348] on input "text" at bounding box center [279, 351] width 125 height 18
click at [392, 351] on body "Pregunta a Parrot AI Reportes Menú Configuración Personal Facturación Inventari…" at bounding box center [546, 243] width 1092 height 487
click at [379, 522] on li "pza" at bounding box center [381, 518] width 77 height 25
type input "UNIT"
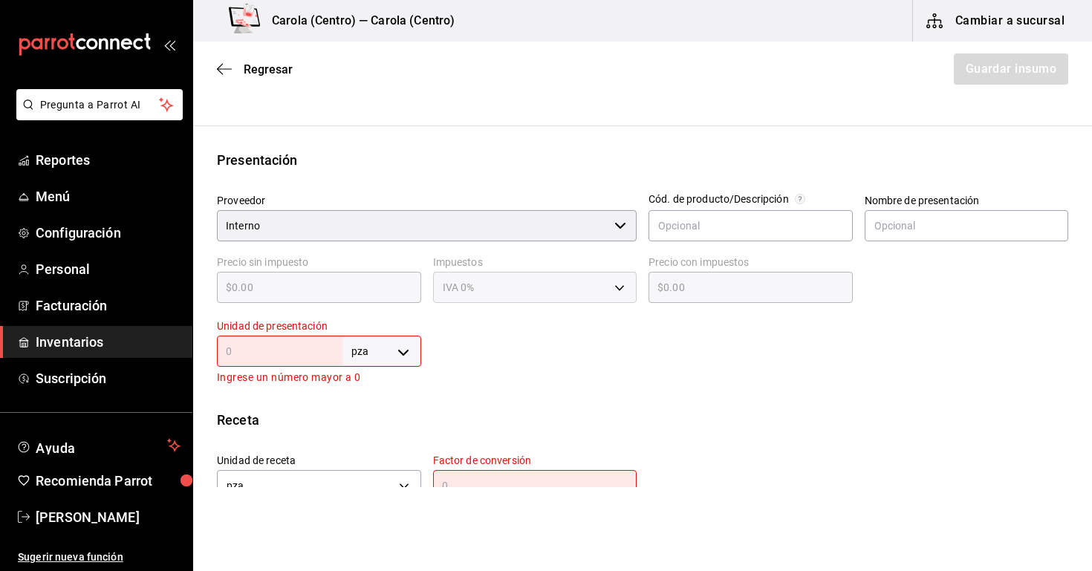
click at [270, 356] on input "text" at bounding box center [279, 351] width 125 height 18
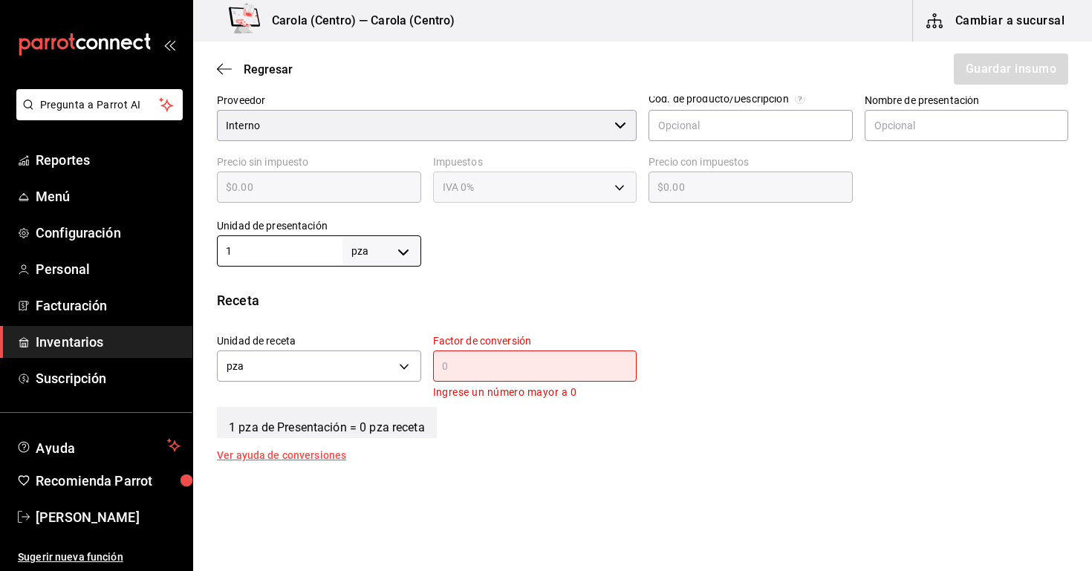
scroll to position [334, 0]
type input "1"
click at [504, 368] on input "text" at bounding box center [535, 367] width 204 height 18
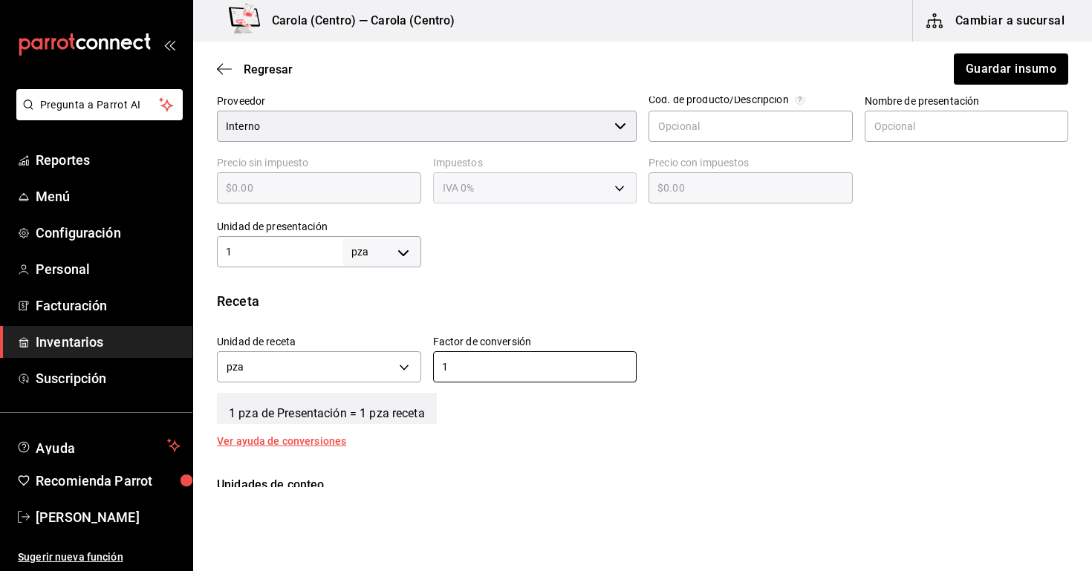
type input "1"
click at [672, 343] on div "Unidad de receta pza UNIT Factor de conversión 1 ​" at bounding box center [636, 355] width 863 height 64
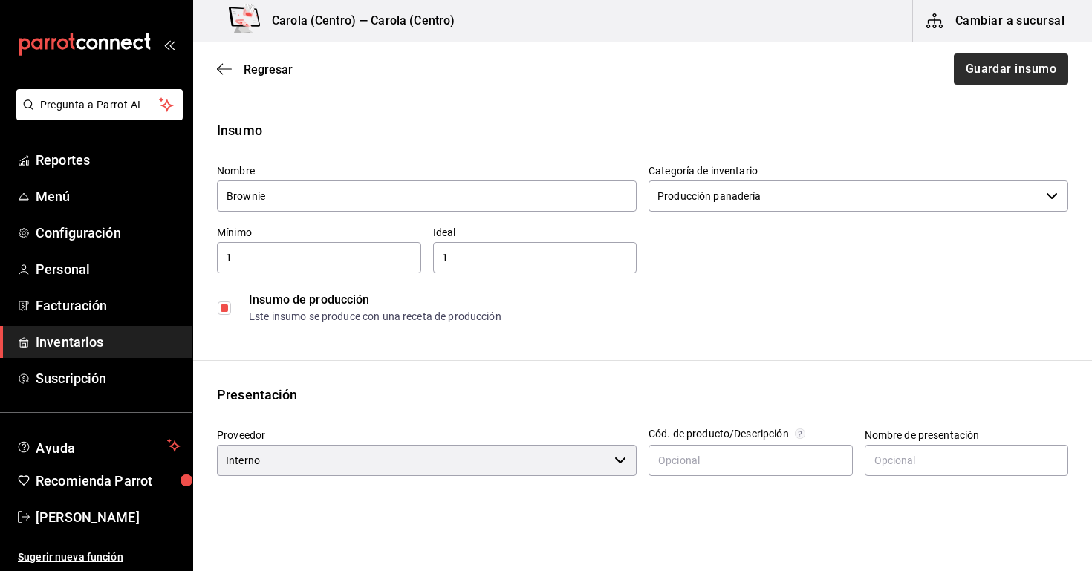
scroll to position [0, 0]
click at [986, 72] on button "Guardar insumo" at bounding box center [1010, 68] width 116 height 31
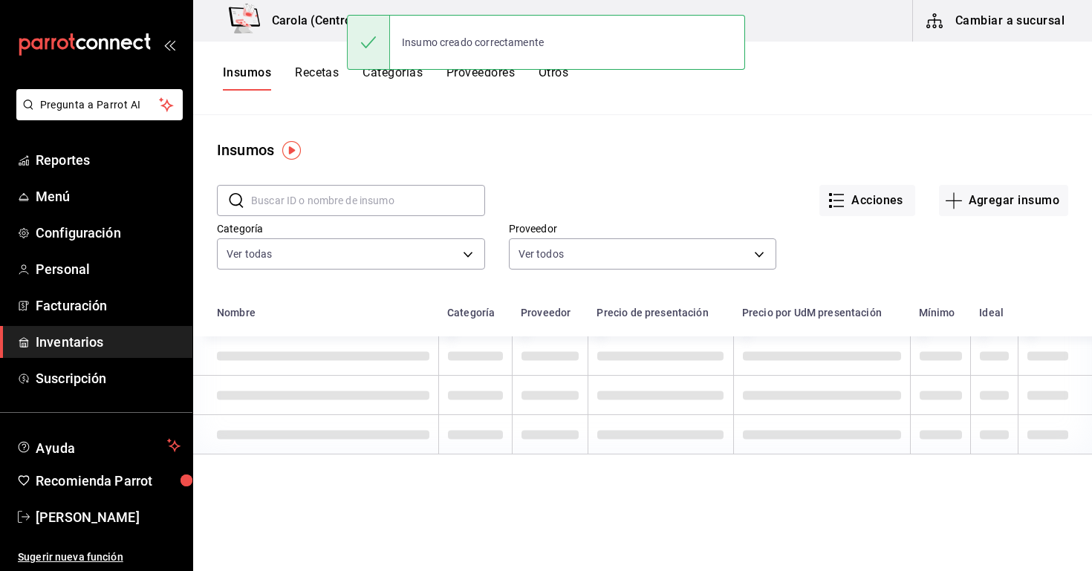
click at [305, 75] on button "Recetas" at bounding box center [317, 77] width 44 height 25
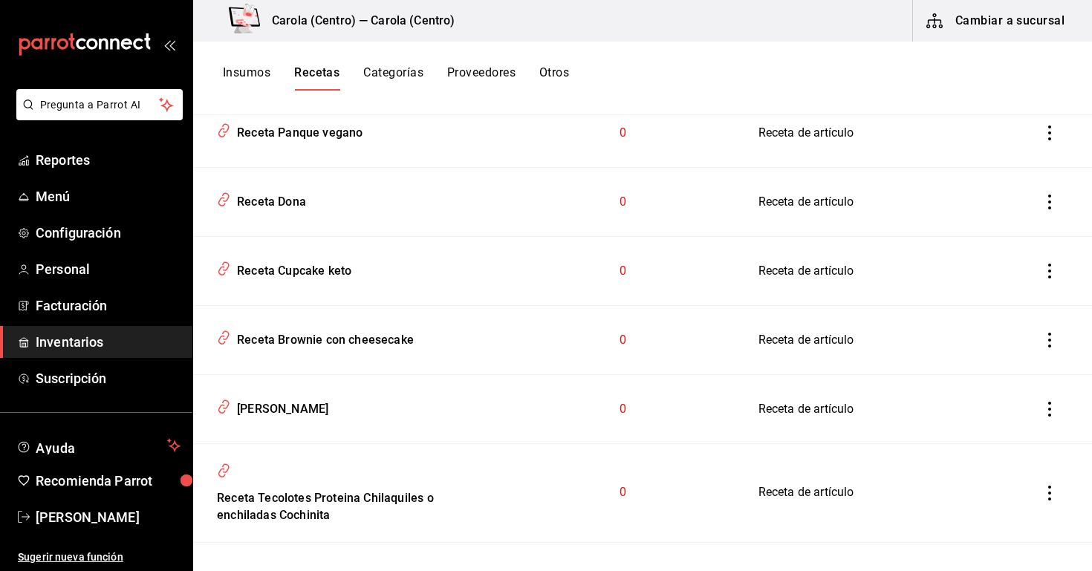
scroll to position [523, 0]
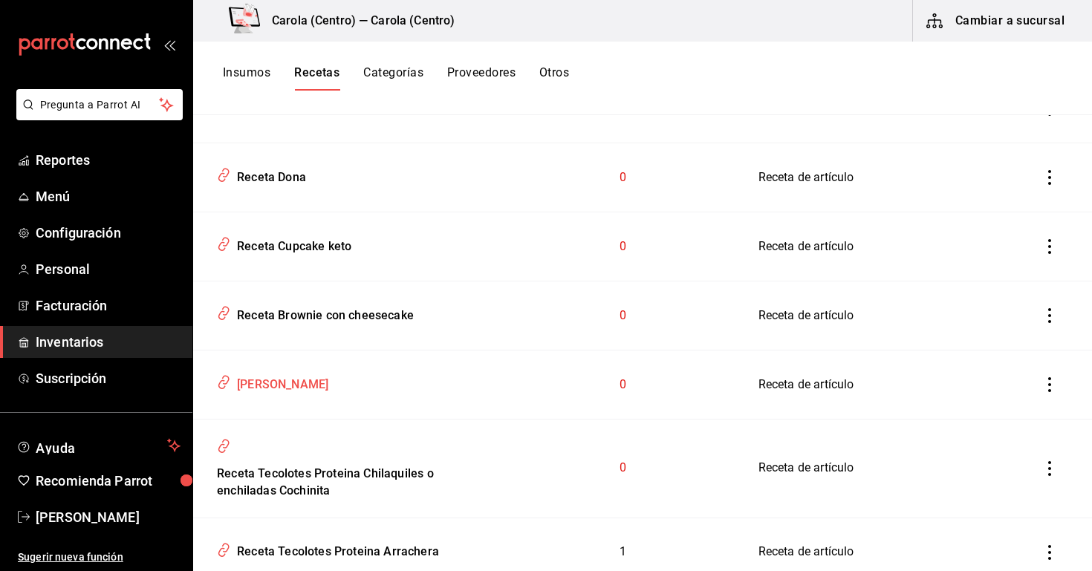
click at [305, 397] on td "[PERSON_NAME]" at bounding box center [349, 384] width 313 height 69
type input "[PERSON_NAME]"
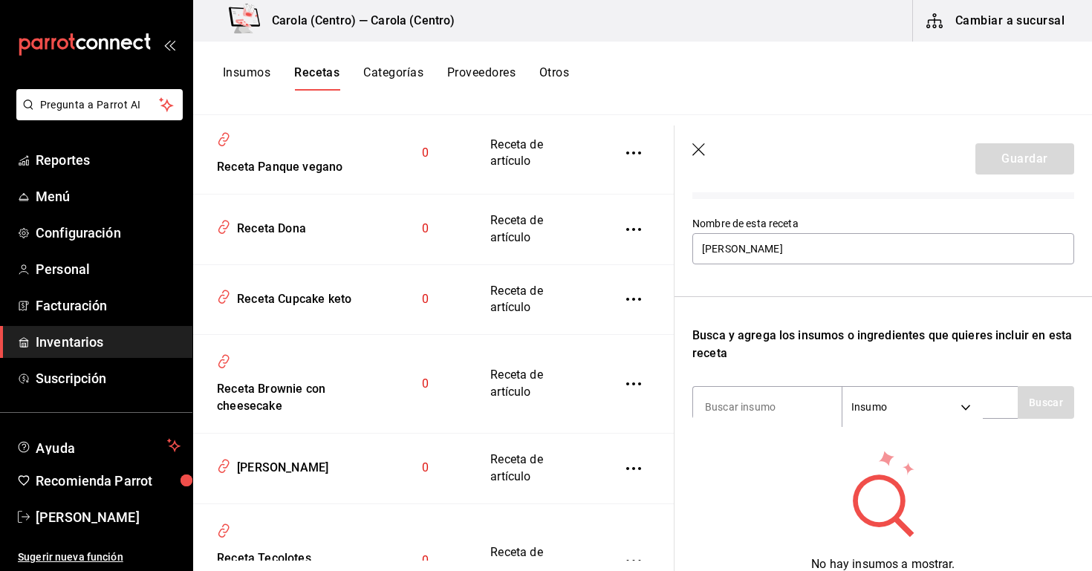
scroll to position [136, 0]
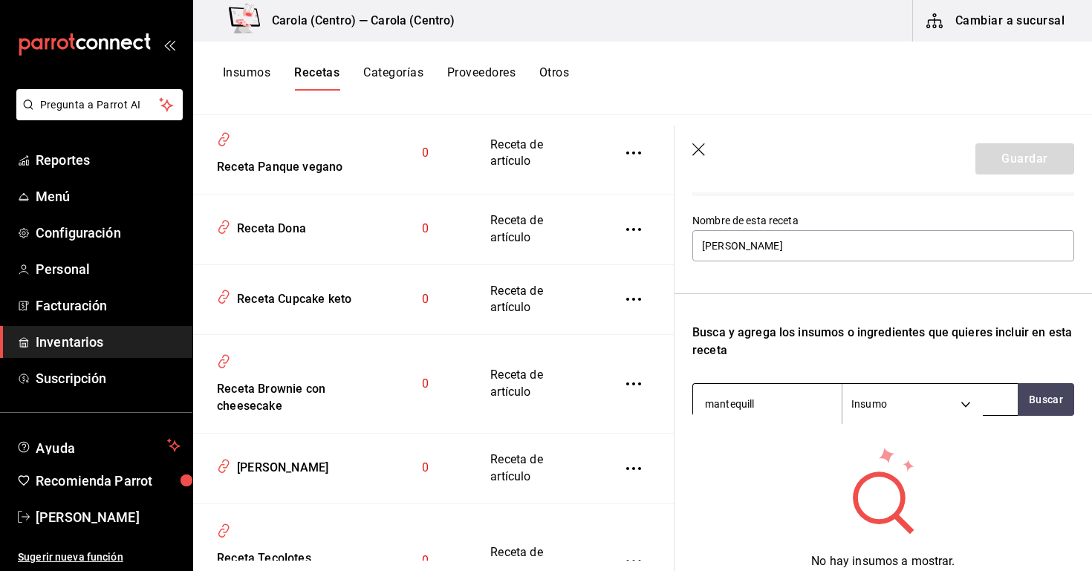
type input "mantequilla"
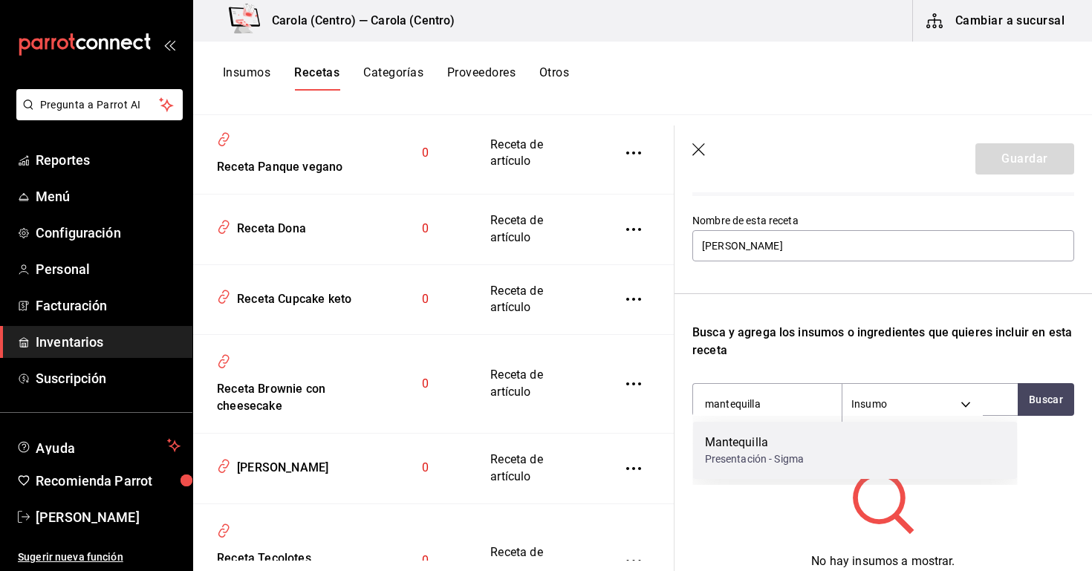
click at [763, 477] on div "Mantequilla Presentación - Sigma" at bounding box center [855, 450] width 325 height 57
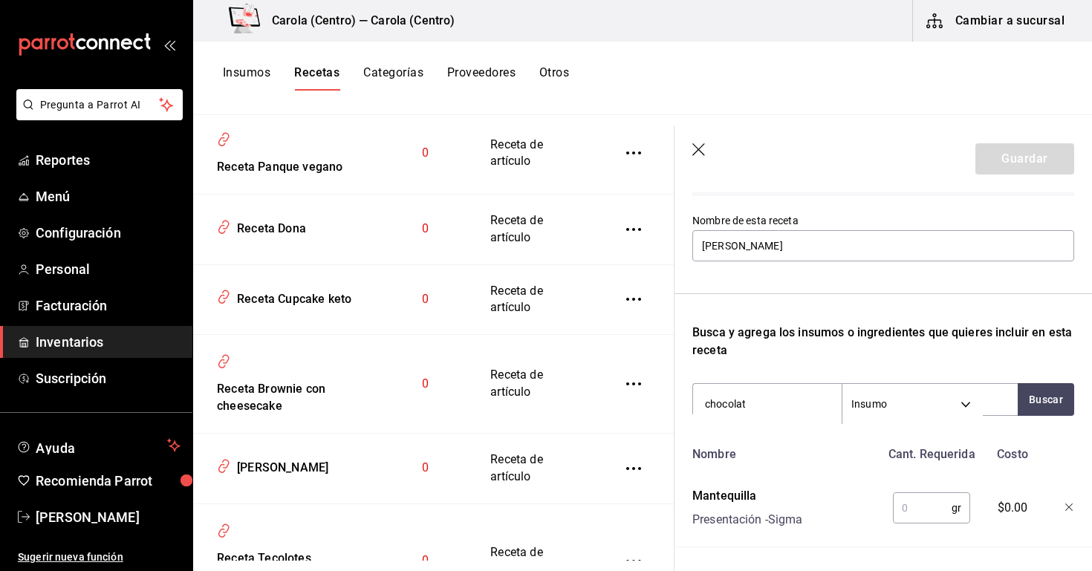
type input "chocolate"
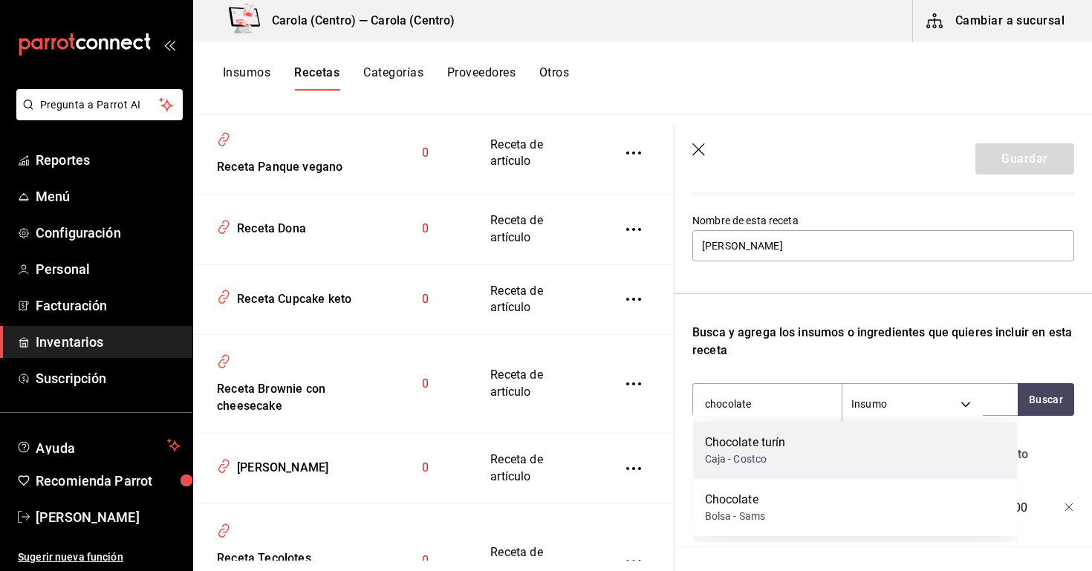
click at [791, 467] on div "Chocolate turín Caja - Costco" at bounding box center [855, 450] width 325 height 57
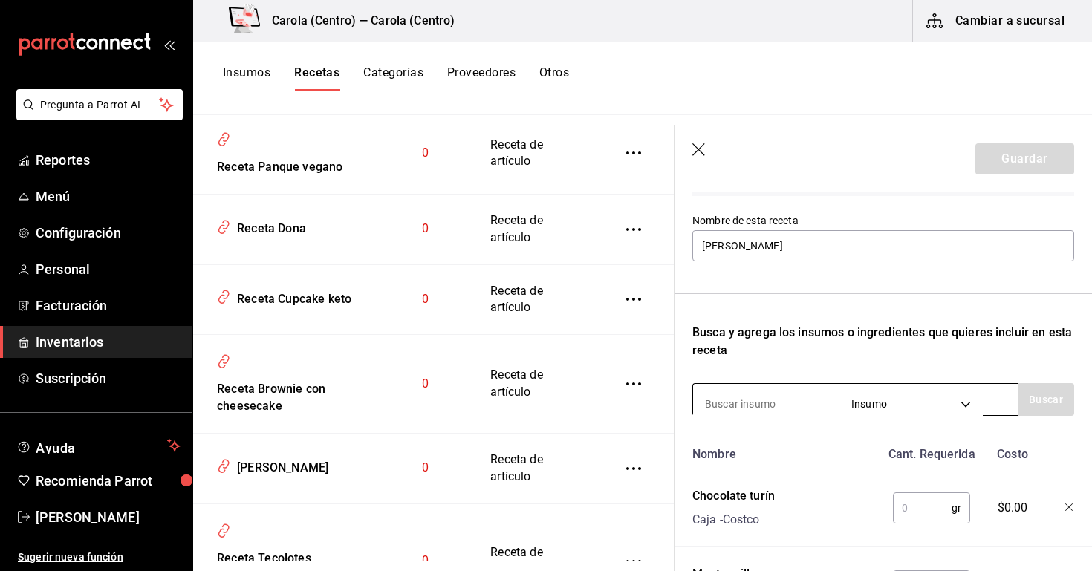
click at [747, 404] on input at bounding box center [767, 403] width 149 height 31
type input "huevo"
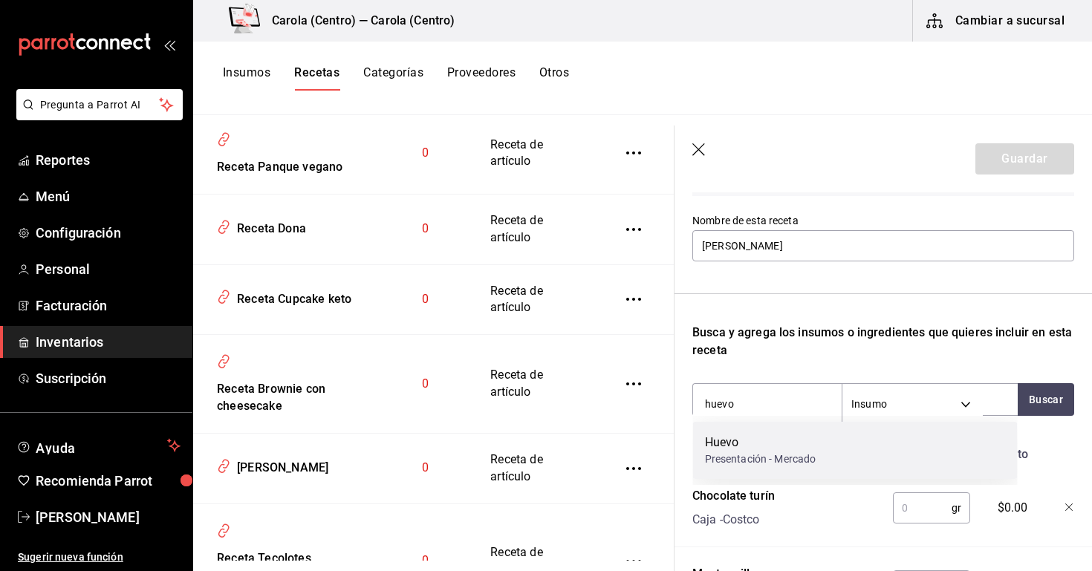
click at [749, 453] on div "Presentación - Mercado" at bounding box center [760, 459] width 111 height 16
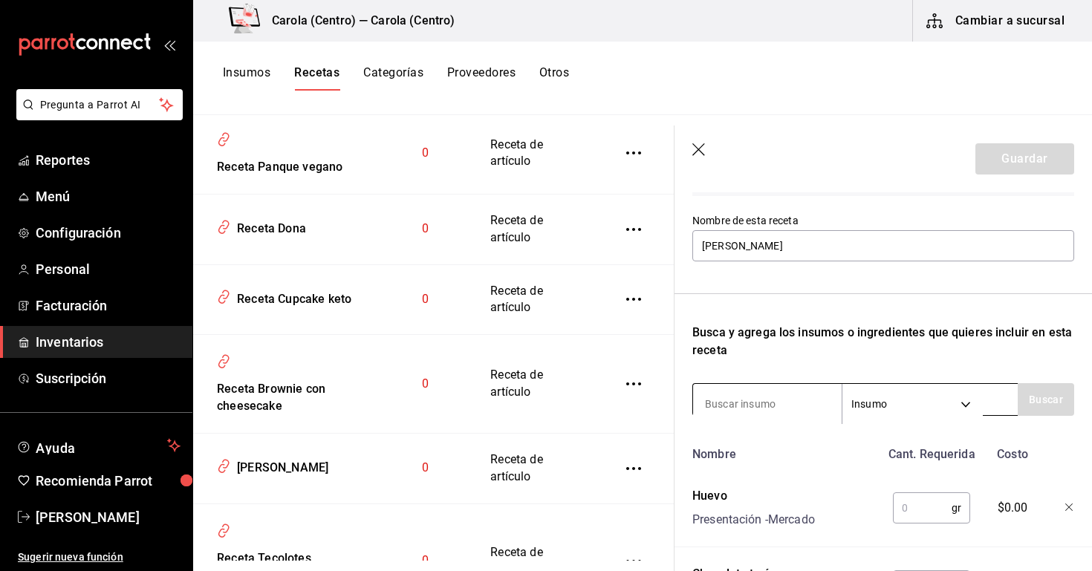
click at [749, 402] on input at bounding box center [767, 403] width 149 height 31
type input "harina"
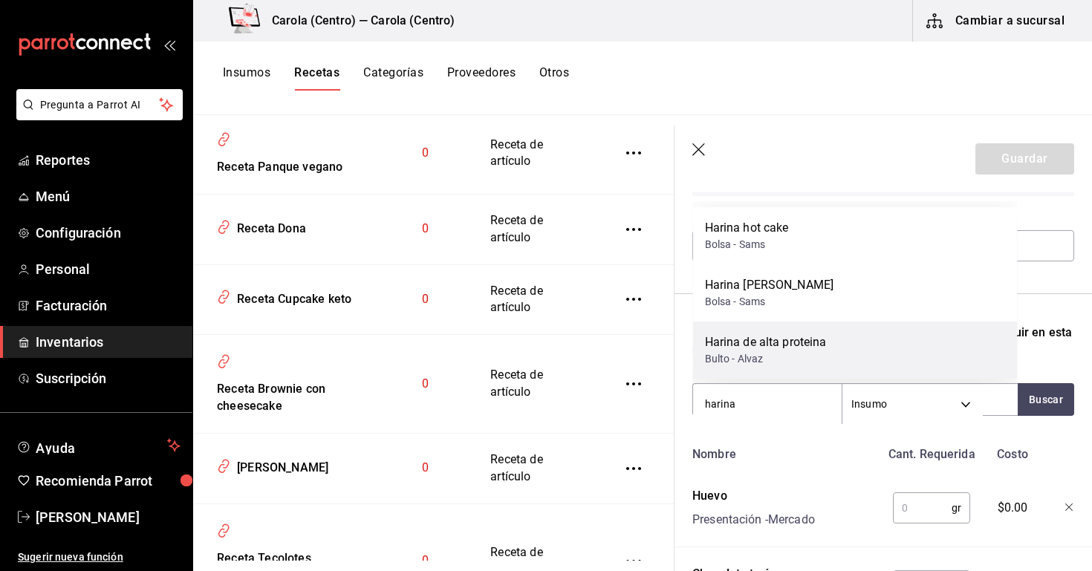
scroll to position [0, 0]
click at [780, 359] on div "Bulto - Alvaz" at bounding box center [766, 358] width 122 height 16
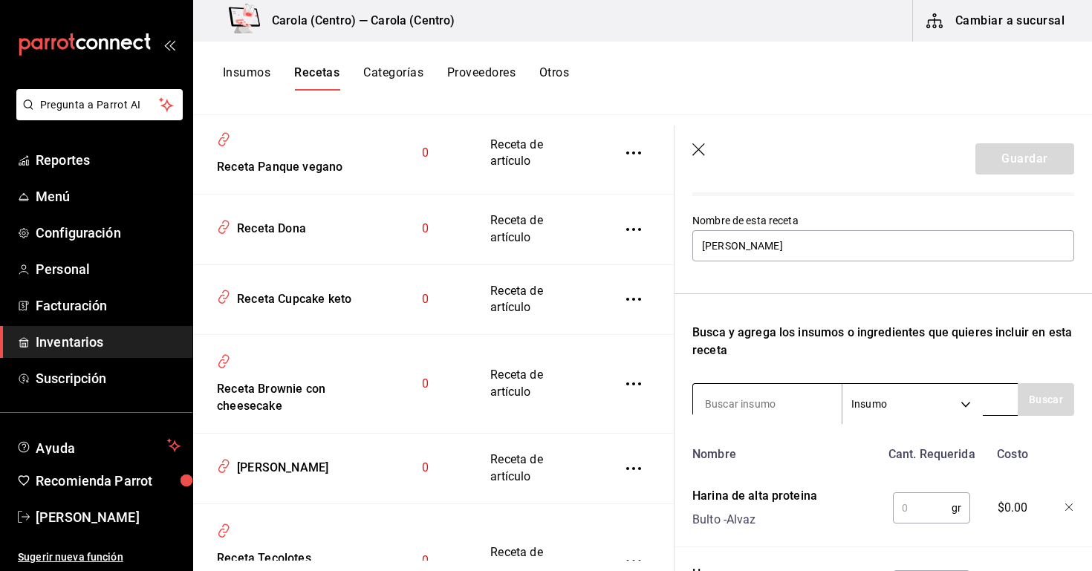
click at [766, 409] on input at bounding box center [767, 403] width 149 height 31
type input "azúcar"
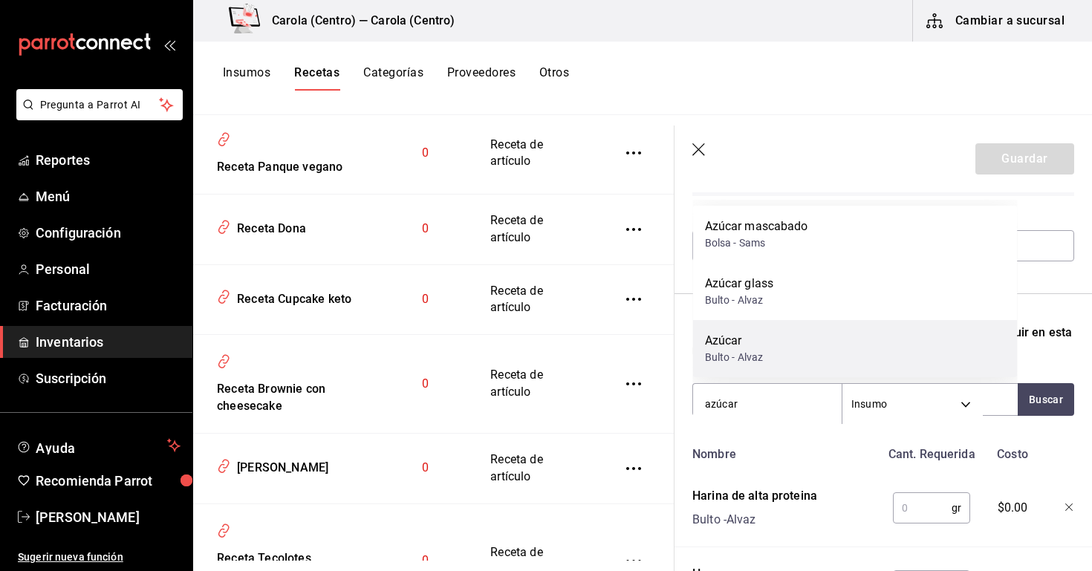
click at [743, 356] on div "Bulto - Alvaz" at bounding box center [734, 358] width 59 height 16
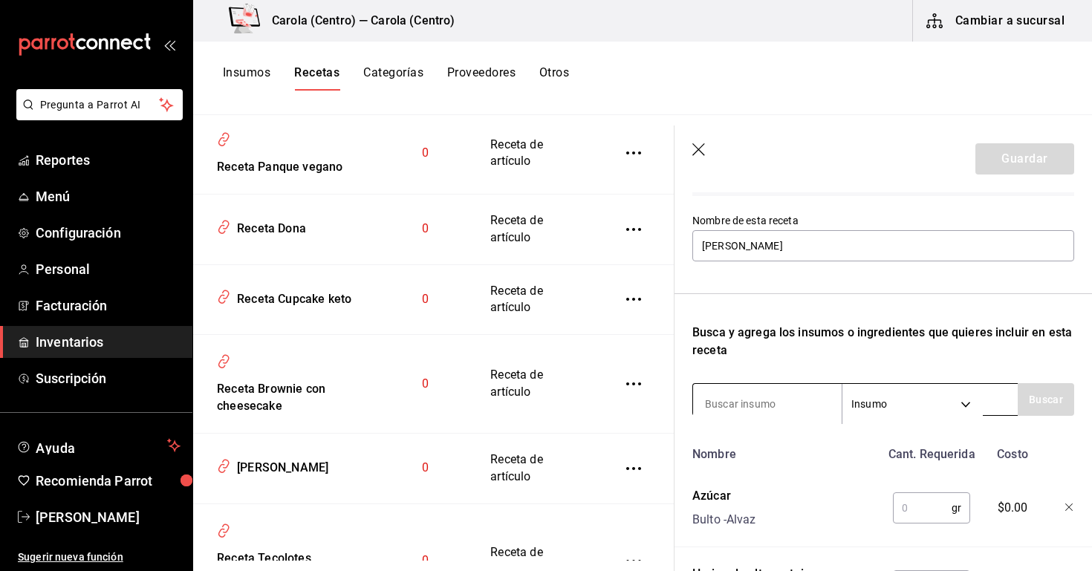
click at [739, 405] on input at bounding box center [767, 403] width 149 height 31
type input "cocoa"
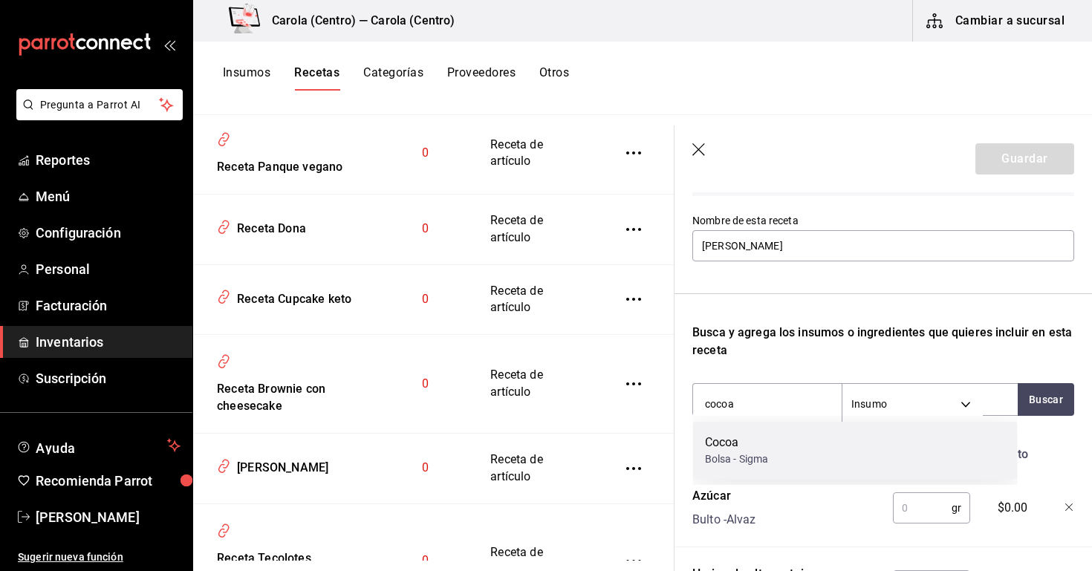
click at [723, 446] on div "Cocoa" at bounding box center [737, 443] width 64 height 18
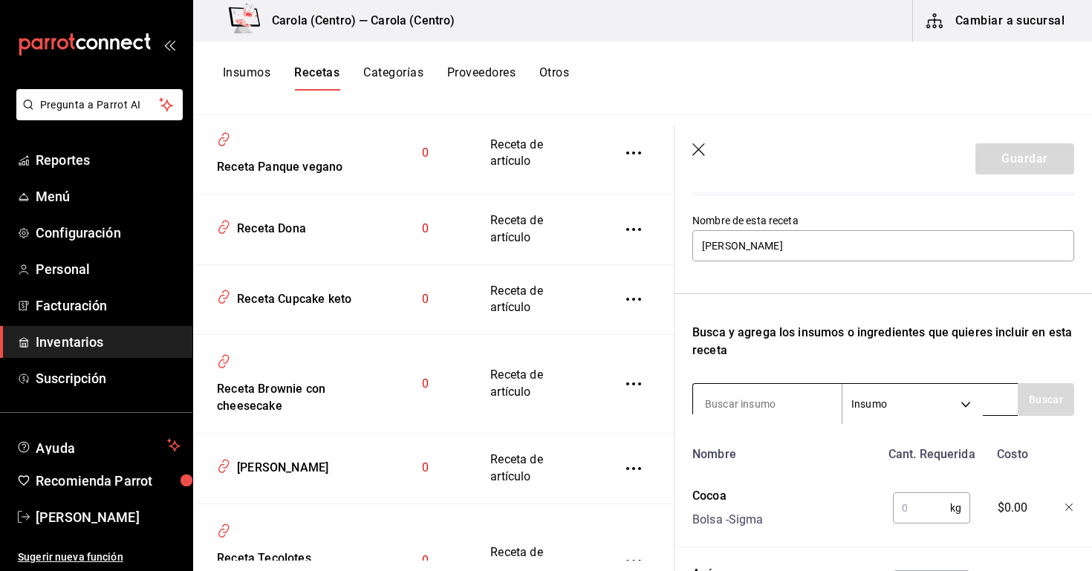
click at [731, 407] on input at bounding box center [767, 403] width 149 height 31
type input "sal"
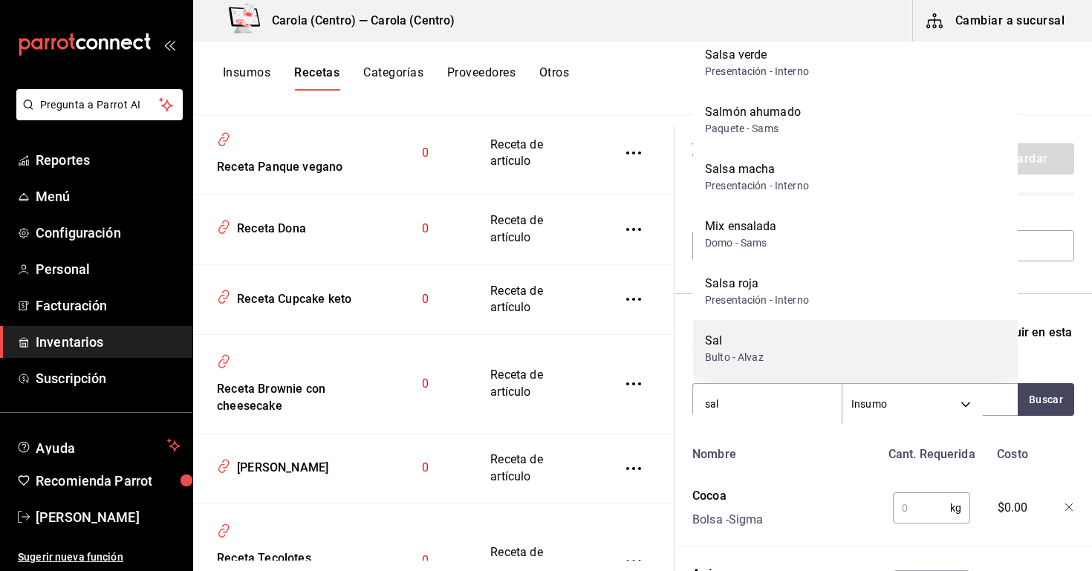
scroll to position [79, 0]
click at [735, 353] on div "Bulto - Alvaz" at bounding box center [734, 358] width 59 height 16
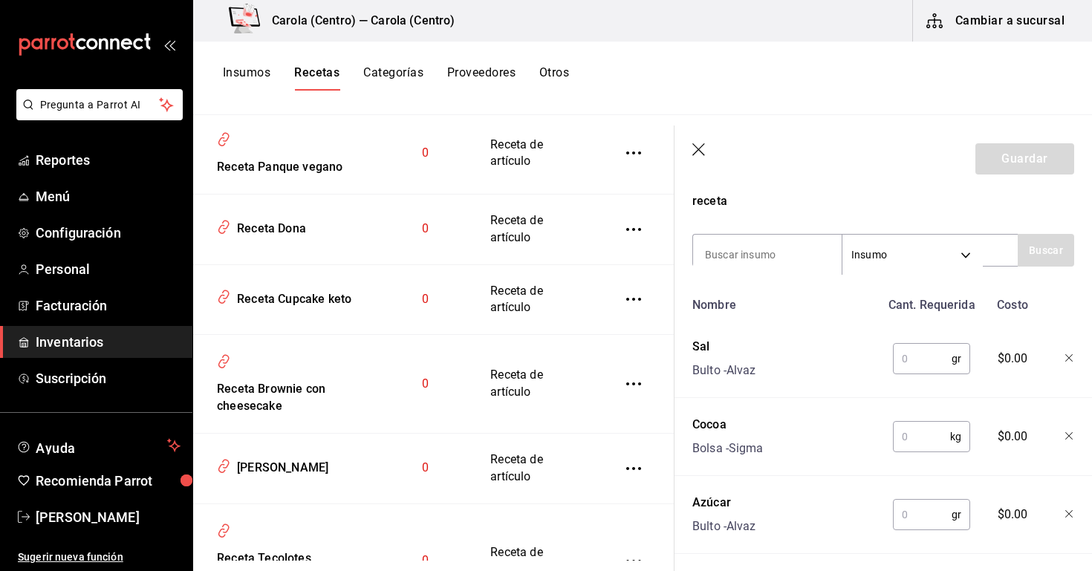
scroll to position [287, 0]
click at [910, 356] on input "text" at bounding box center [922, 357] width 59 height 30
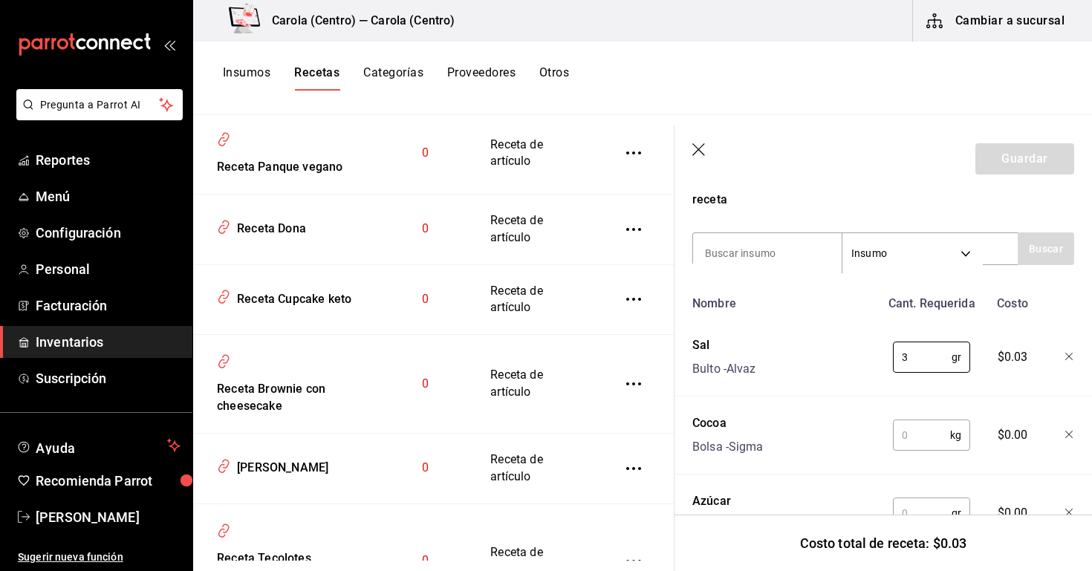
type input "3"
click at [904, 431] on input "text" at bounding box center [921, 435] width 57 height 30
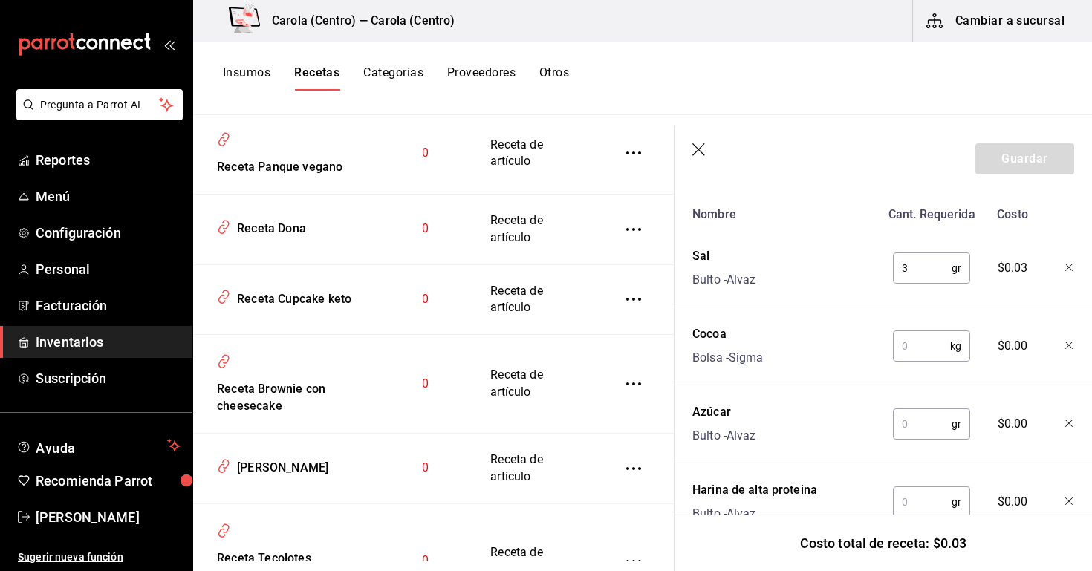
scroll to position [383, 0]
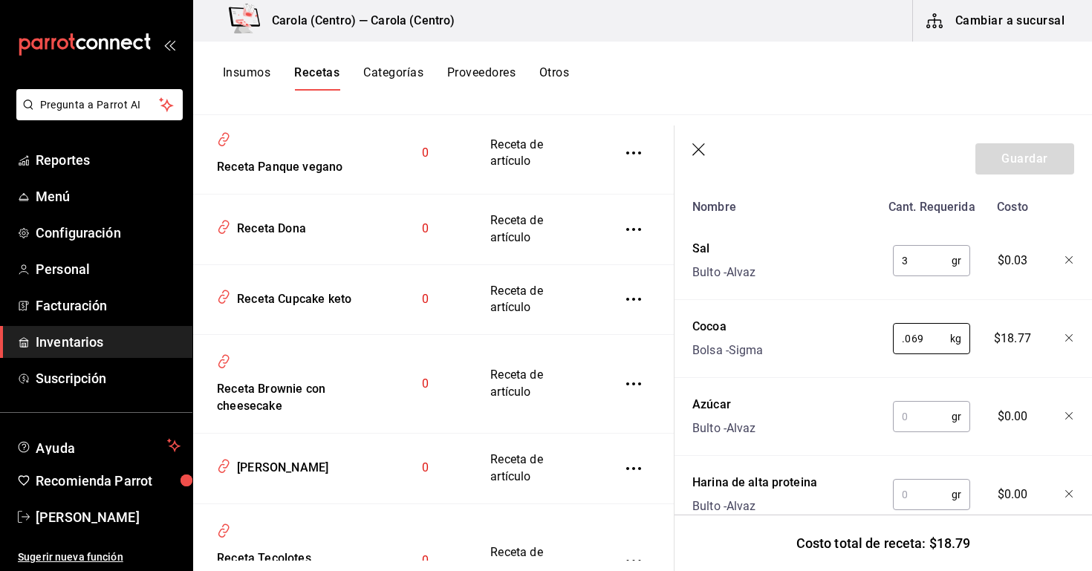
type input "0.069"
click at [917, 415] on input "text" at bounding box center [922, 417] width 59 height 30
type input "271"
click at [910, 489] on input "text" at bounding box center [922, 495] width 59 height 30
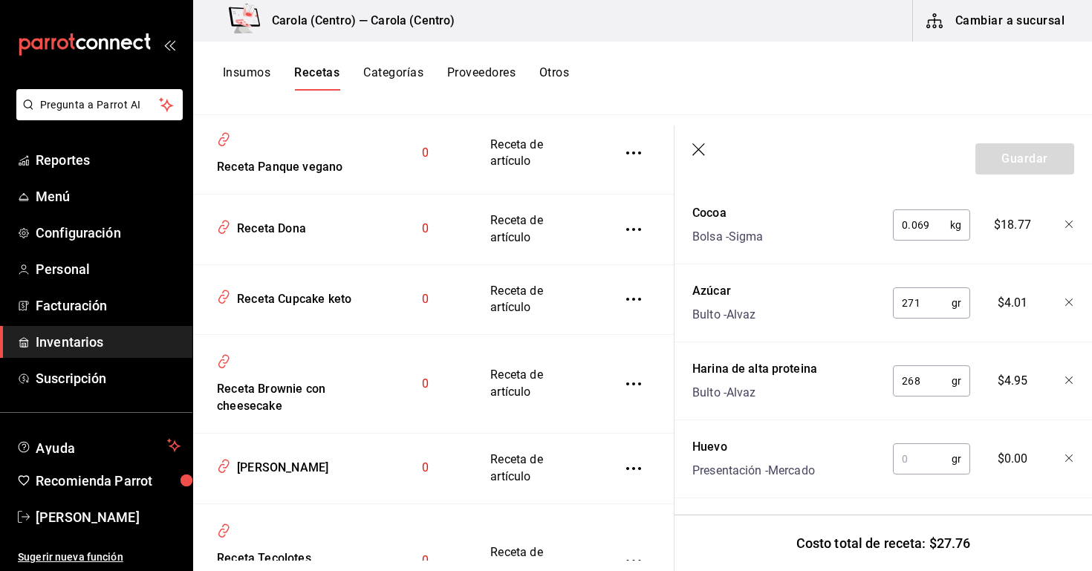
scroll to position [509, 0]
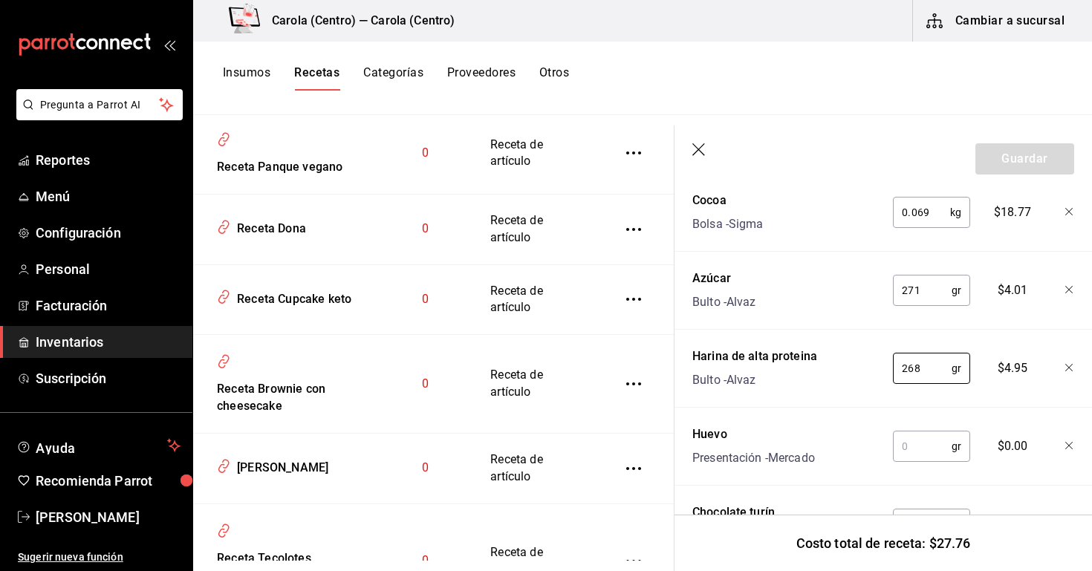
type input "268"
click at [922, 458] on input "text" at bounding box center [922, 446] width 59 height 30
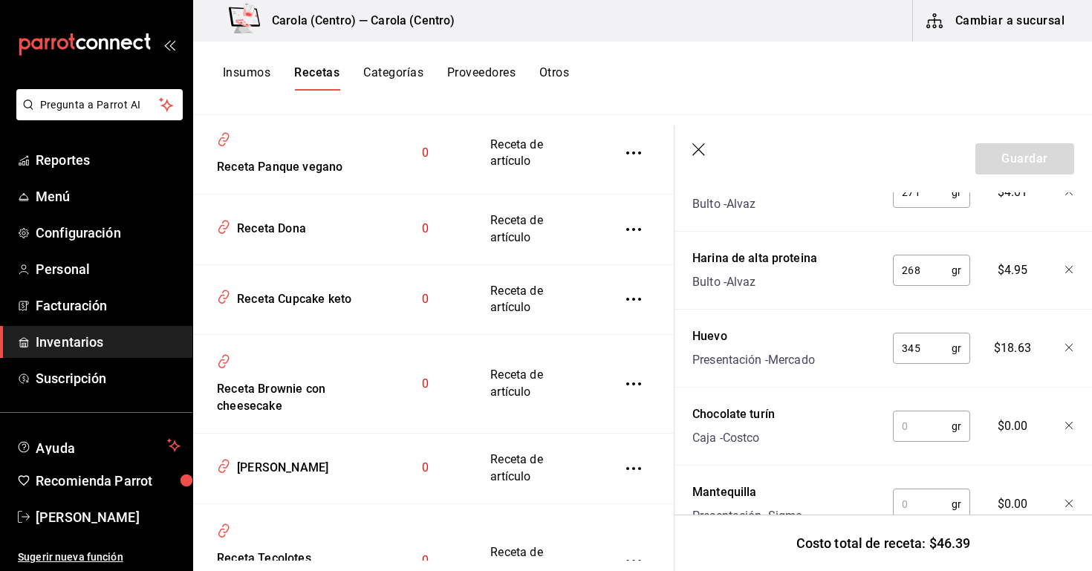
scroll to position [613, 0]
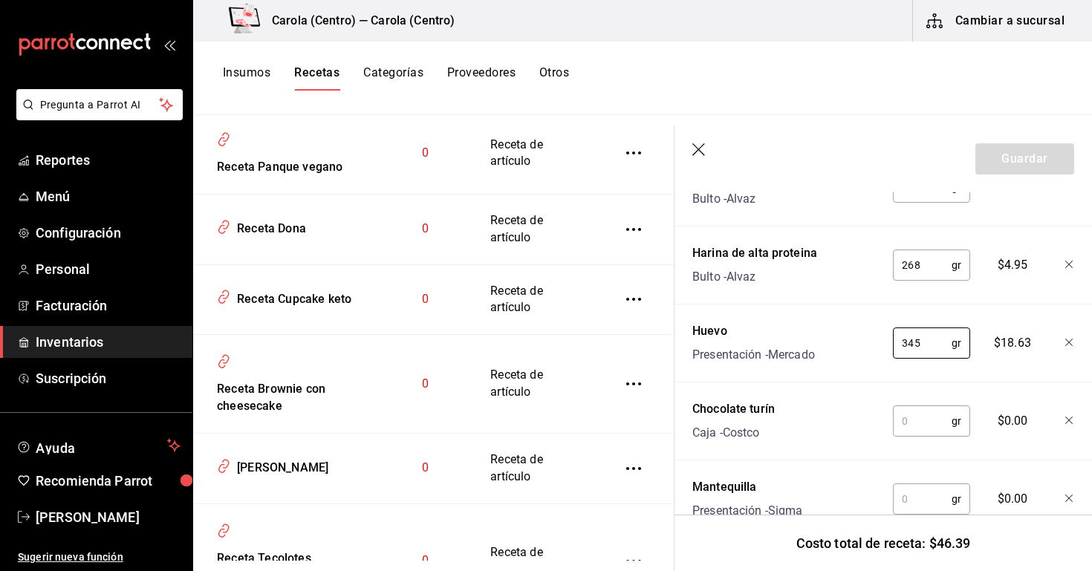
type input "345"
click at [919, 426] on input "text" at bounding box center [922, 421] width 59 height 30
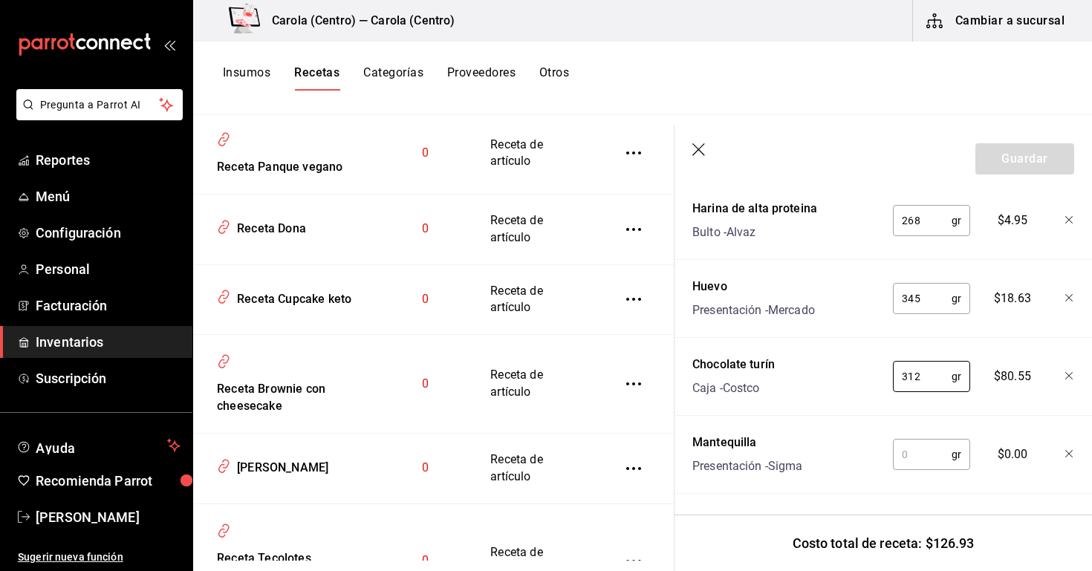
scroll to position [657, 0]
type input "312"
click at [932, 455] on input "text" at bounding box center [922, 455] width 59 height 30
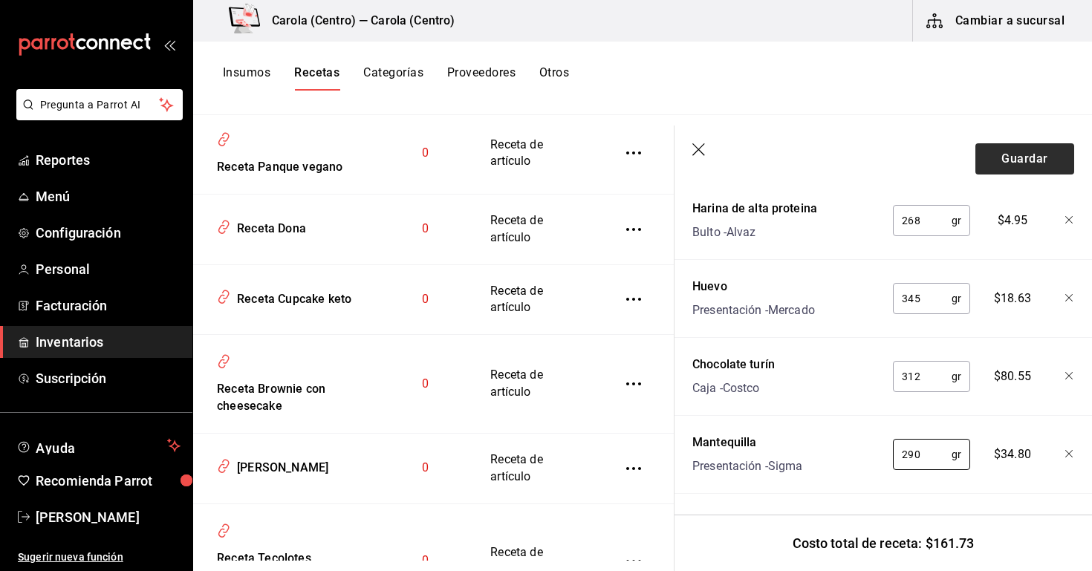
type input "290"
click at [1032, 166] on button "Guardar" at bounding box center [1024, 158] width 99 height 31
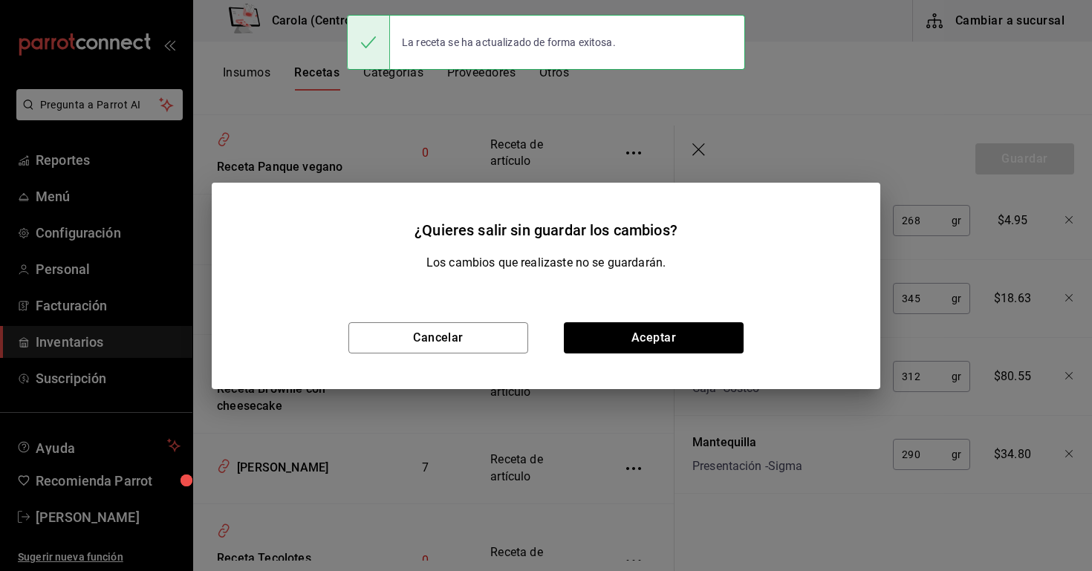
scroll to position [630, 0]
click at [645, 335] on button "Aceptar" at bounding box center [654, 337] width 180 height 31
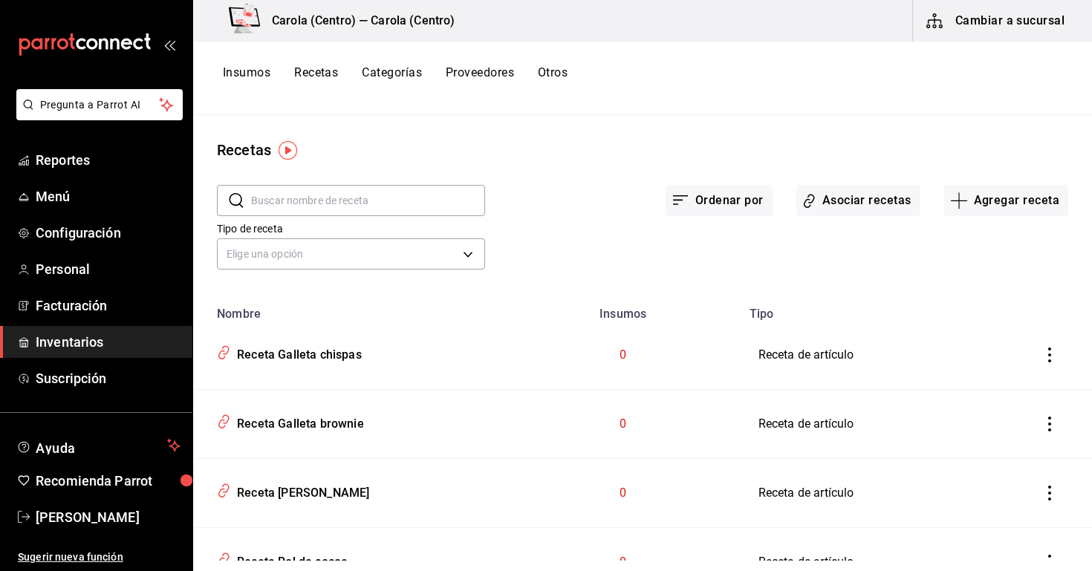
click at [982, 25] on button "Cambiar a sucursal" at bounding box center [996, 21] width 167 height 42
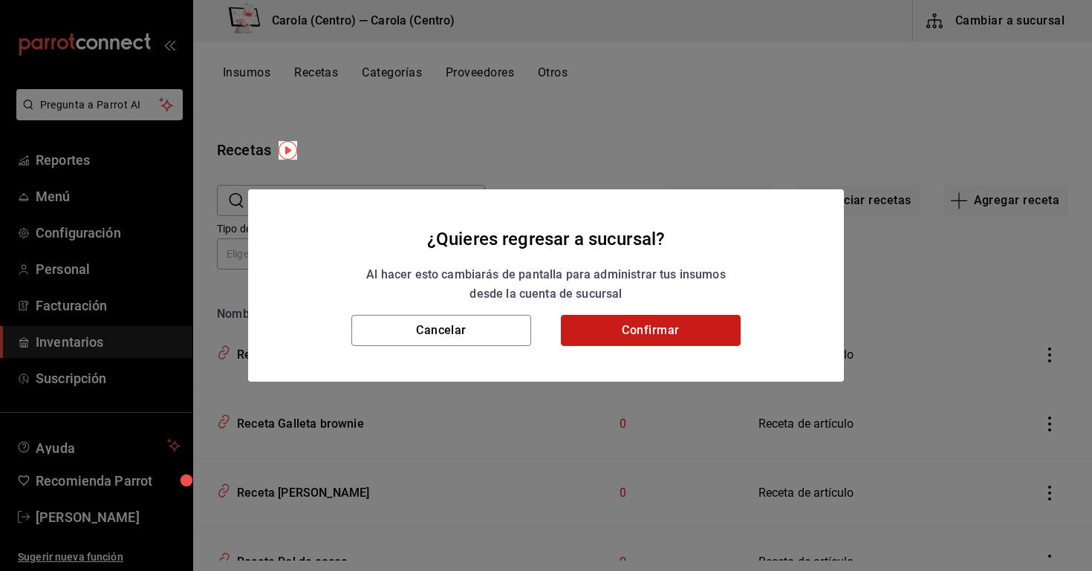
click at [642, 328] on button "Confirmar" at bounding box center [651, 330] width 180 height 31
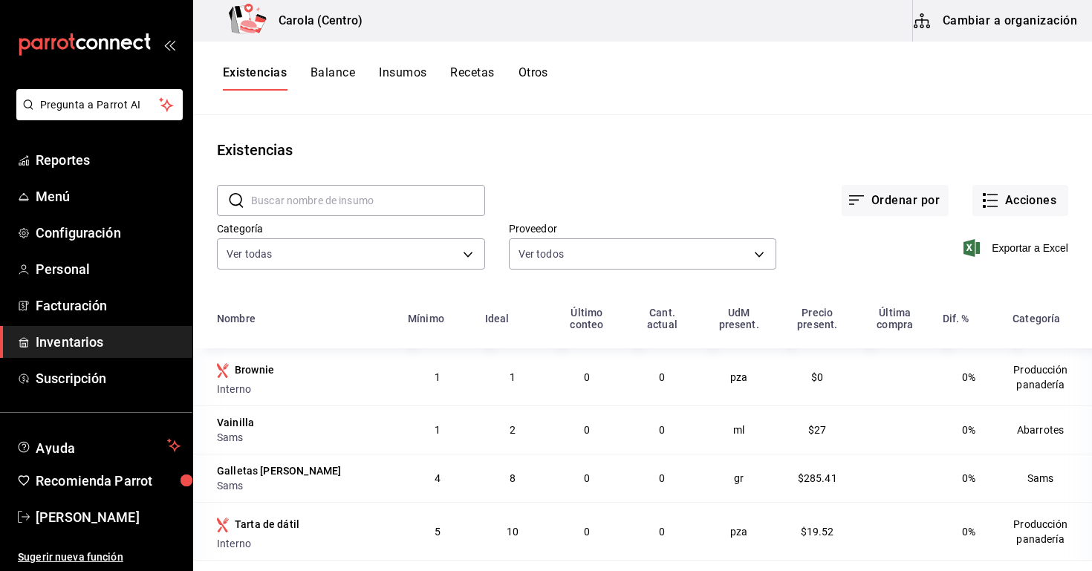
click at [349, 194] on input "text" at bounding box center [368, 201] width 234 height 30
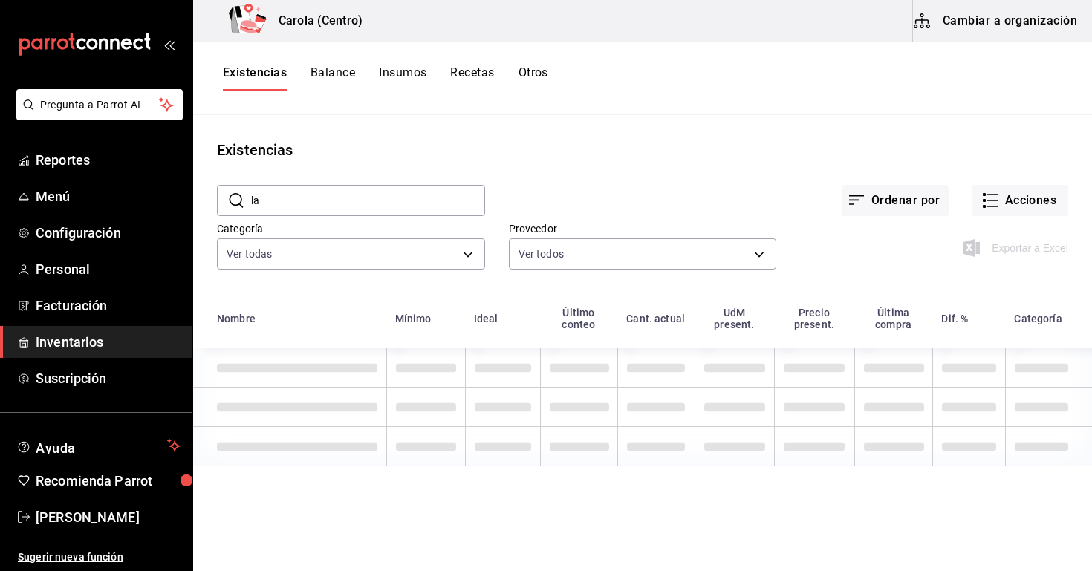
type input "l"
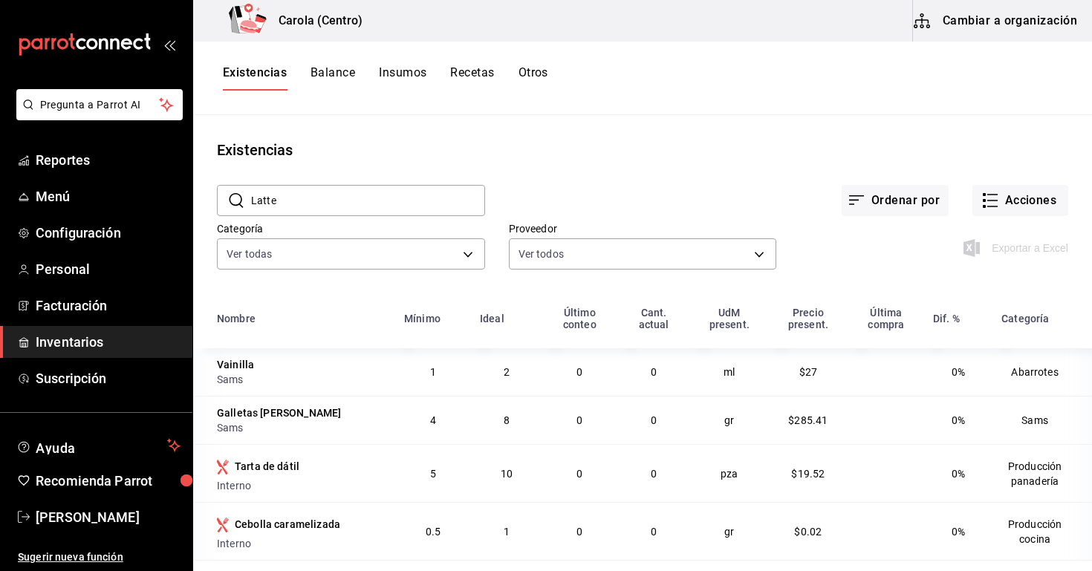
type input "Latte"
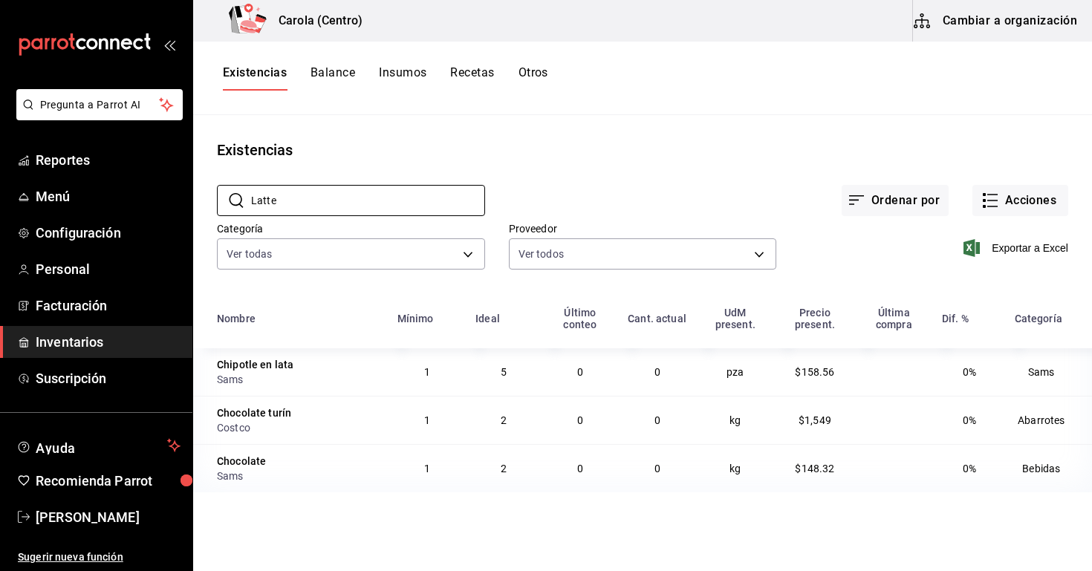
click at [394, 79] on button "Insumos" at bounding box center [403, 77] width 48 height 25
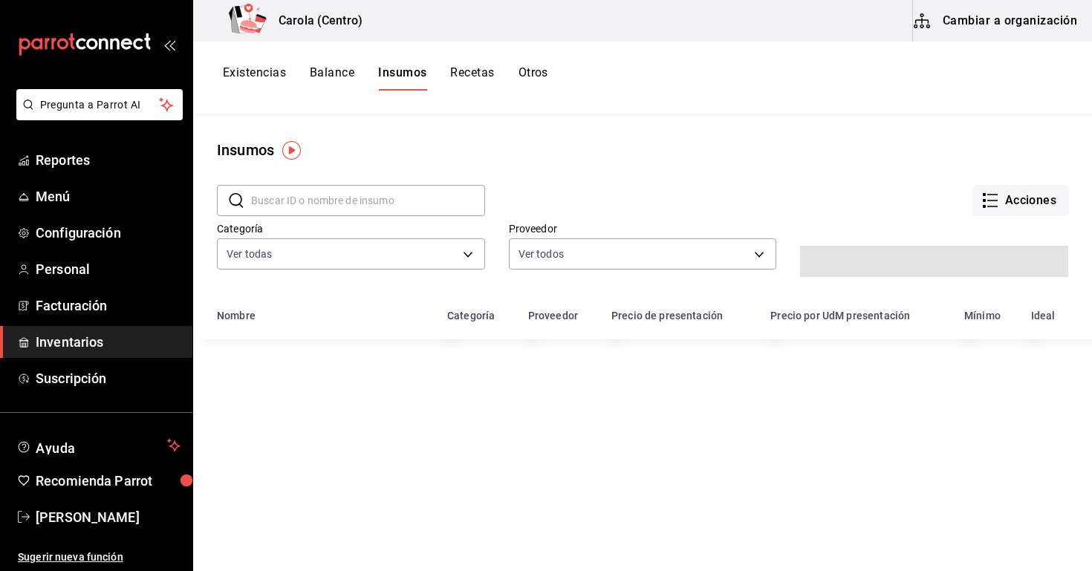
click at [380, 198] on input "text" at bounding box center [368, 201] width 234 height 30
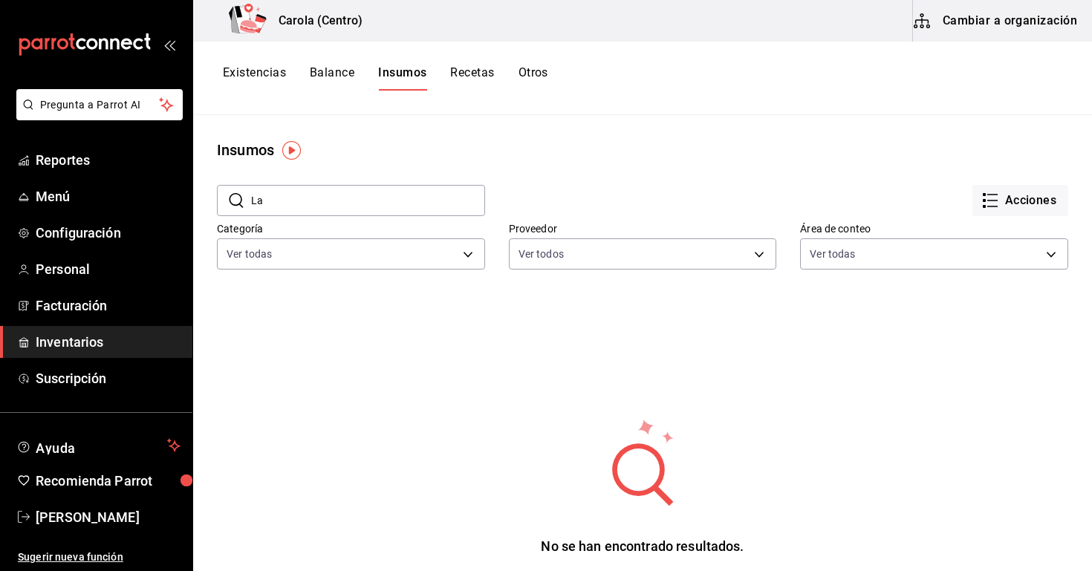
type input "L"
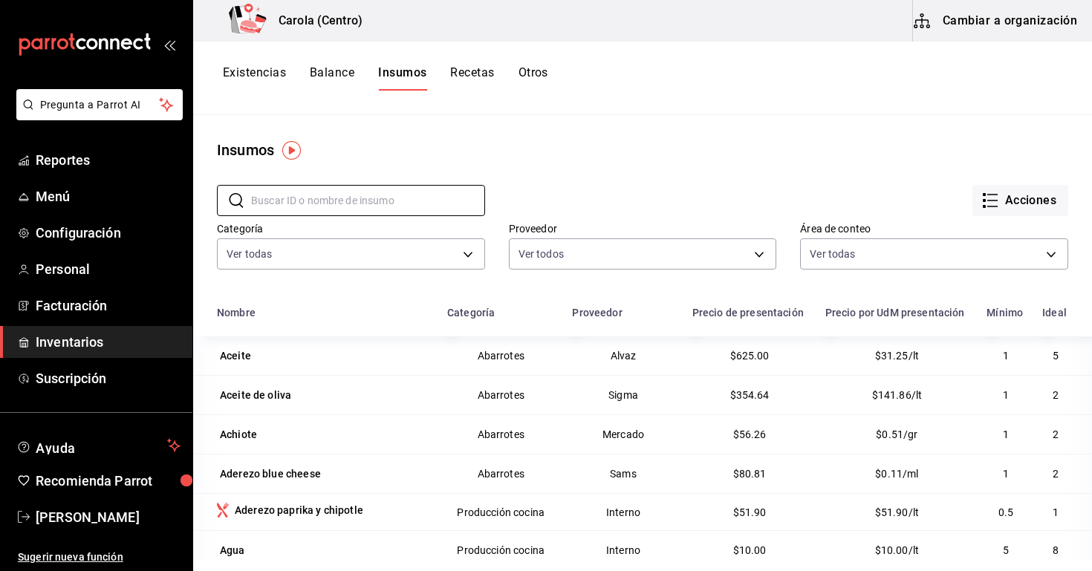
click at [336, 73] on button "Balance" at bounding box center [332, 77] width 45 height 25
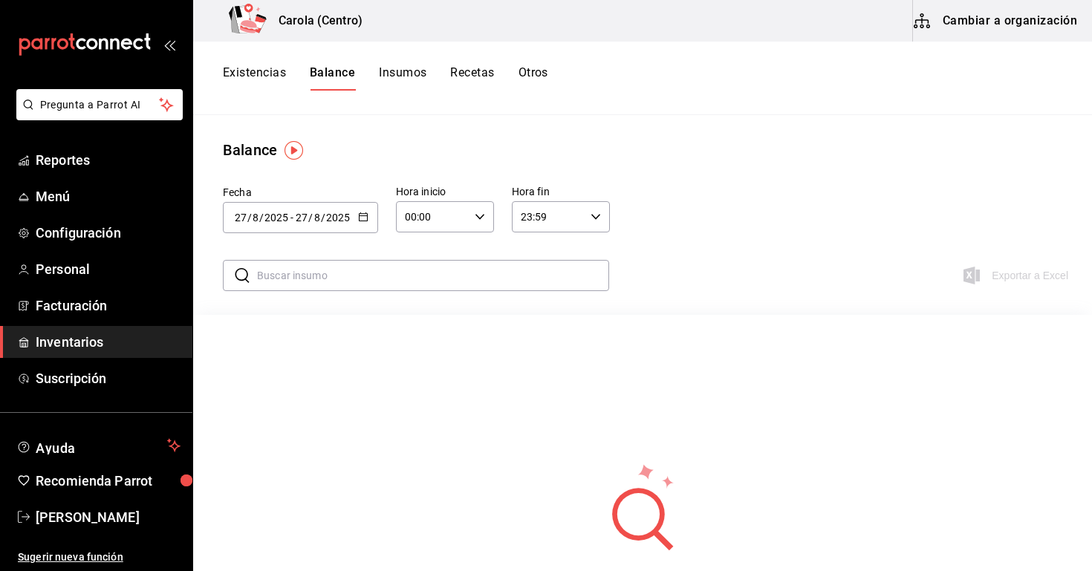
click at [345, 287] on input "text" at bounding box center [433, 276] width 352 height 30
type input "L"
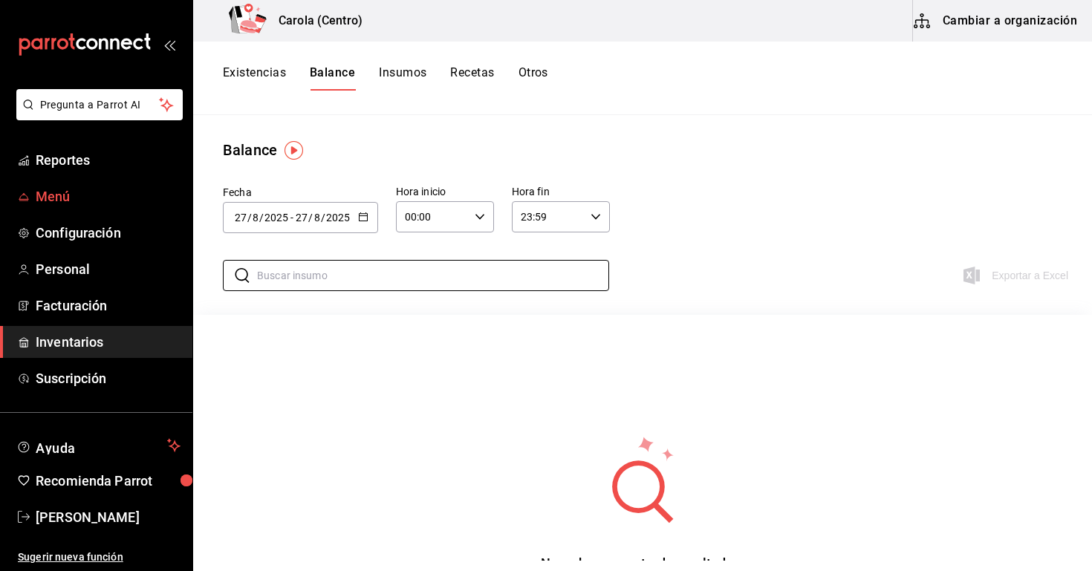
click at [149, 206] on span "Menú" at bounding box center [108, 196] width 145 height 20
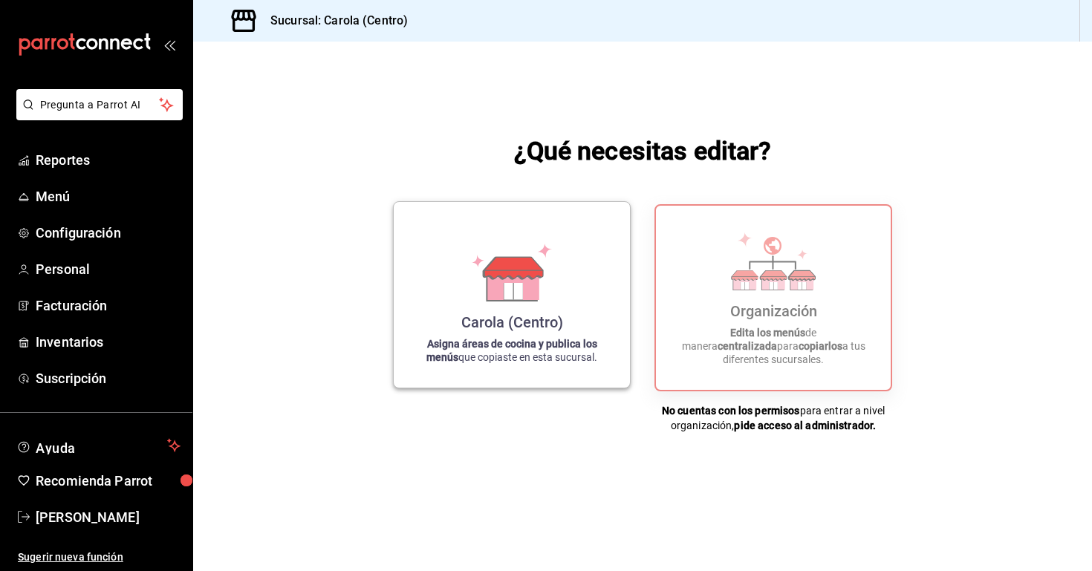
click at [495, 305] on div "Carola (Centro) Asigna áreas de cocina y publica los menús que copiaste en esta…" at bounding box center [511, 295] width 200 height 162
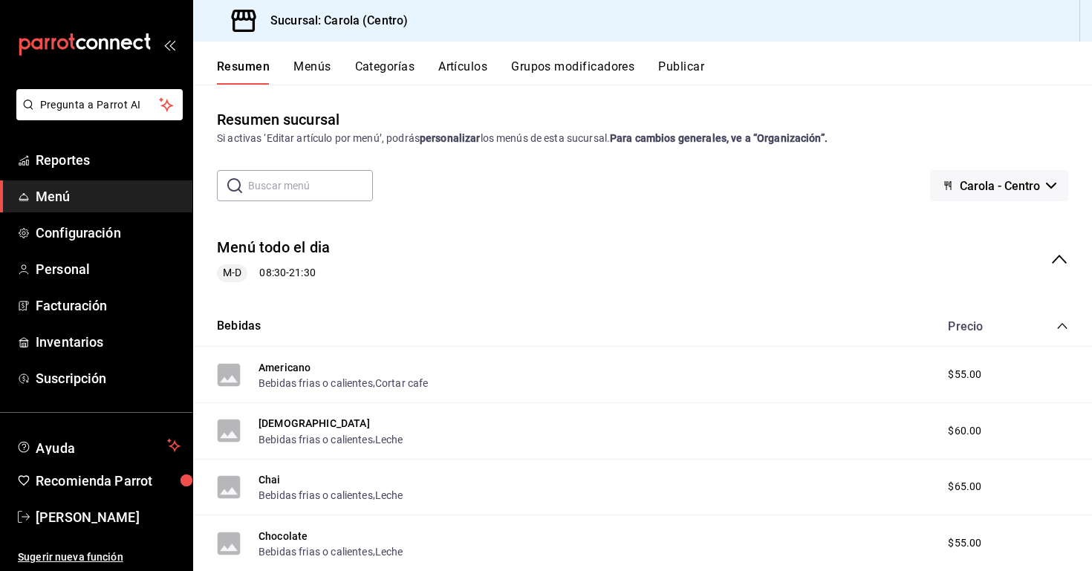
click at [312, 185] on input "text" at bounding box center [310, 186] width 125 height 30
type input "Latte"
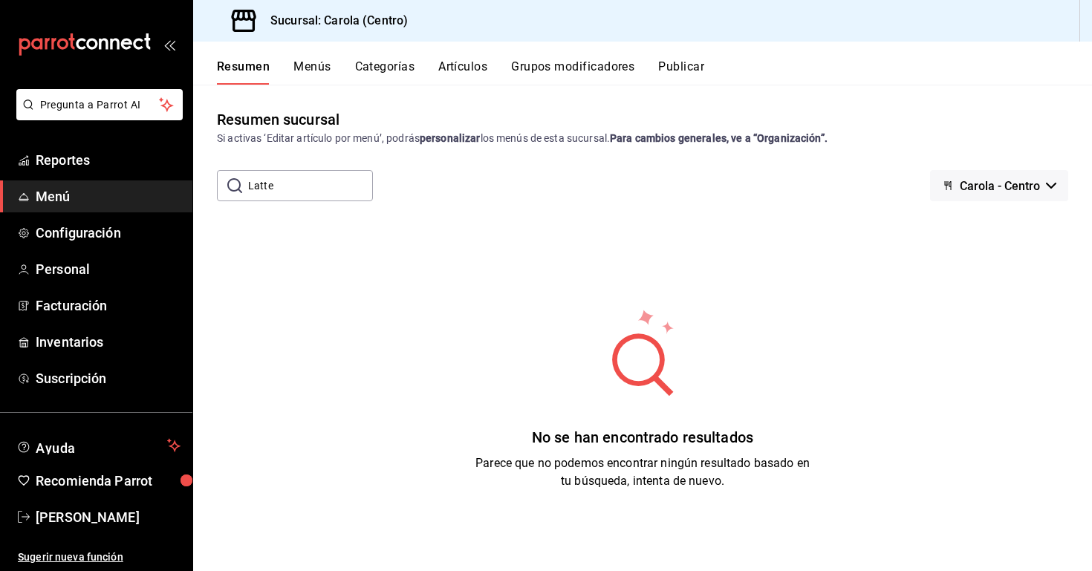
click at [316, 73] on button "Menús" at bounding box center [311, 71] width 37 height 25
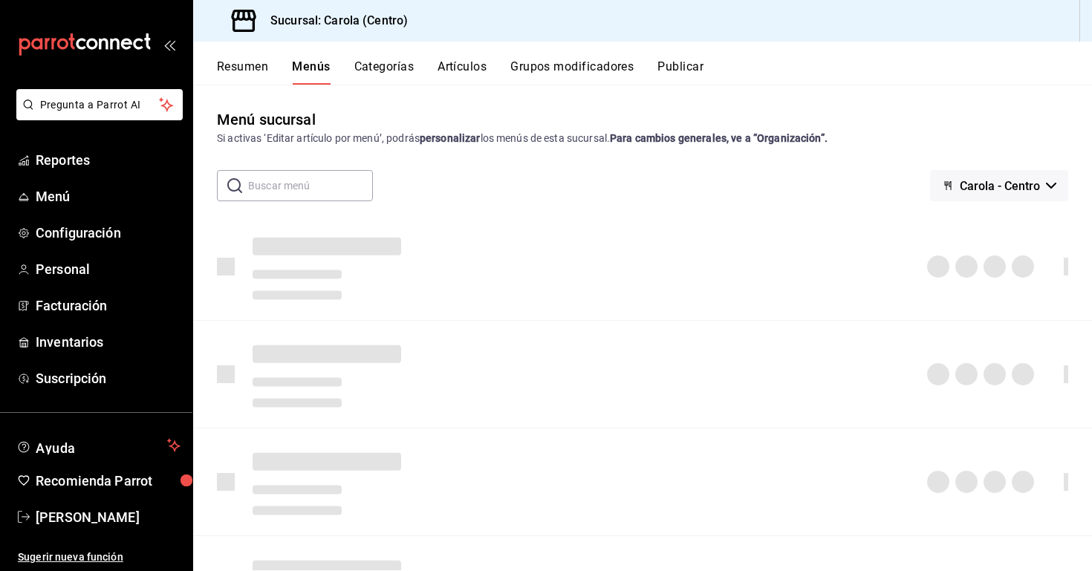
click at [317, 189] on input "text" at bounding box center [310, 186] width 125 height 30
type input "Latte"
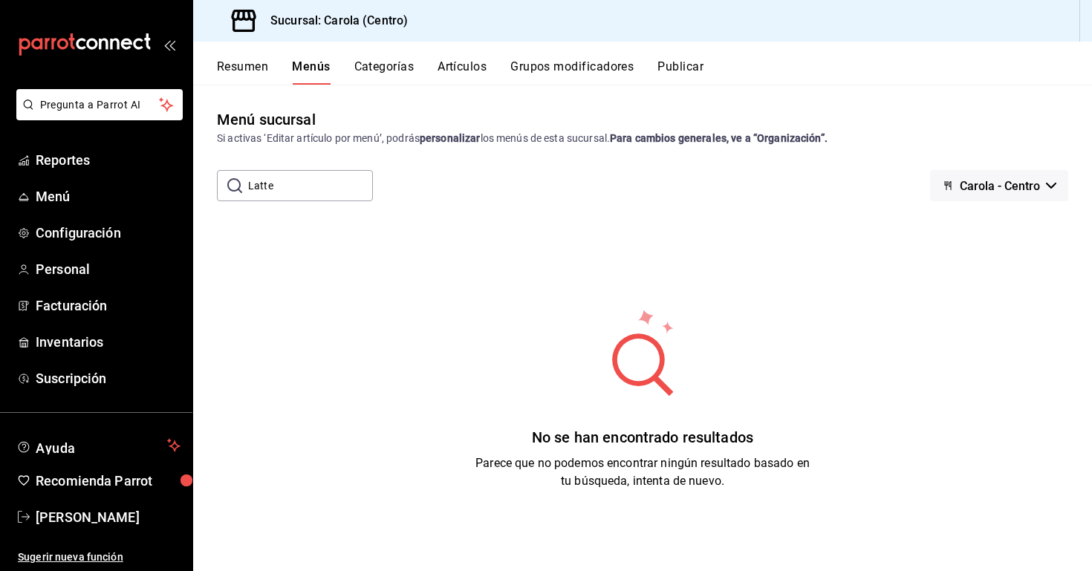
click at [331, 69] on div "Resumen Menús Categorías Artículos Grupos modificadores Publicar" at bounding box center [654, 71] width 875 height 25
click at [319, 66] on button "Menús" at bounding box center [311, 71] width 38 height 25
click at [284, 184] on input "Latte" at bounding box center [310, 186] width 125 height 30
type input "L"
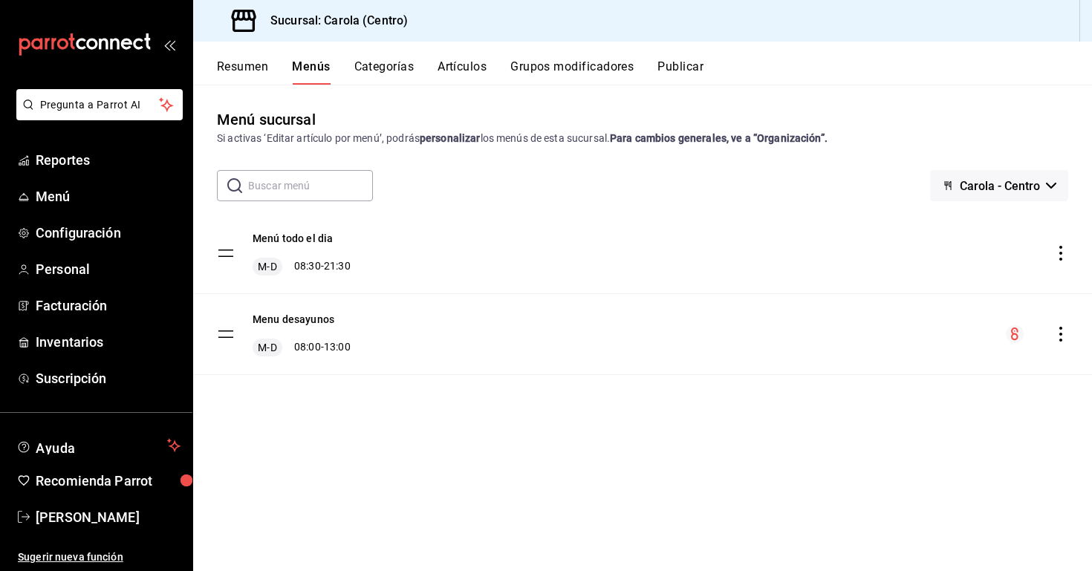
click at [987, 198] on button "Carola - Centro" at bounding box center [999, 185] width 138 height 31
click at [876, 198] on div at bounding box center [546, 285] width 1092 height 571
click at [312, 314] on button "Menu desayunos" at bounding box center [293, 319] width 82 height 15
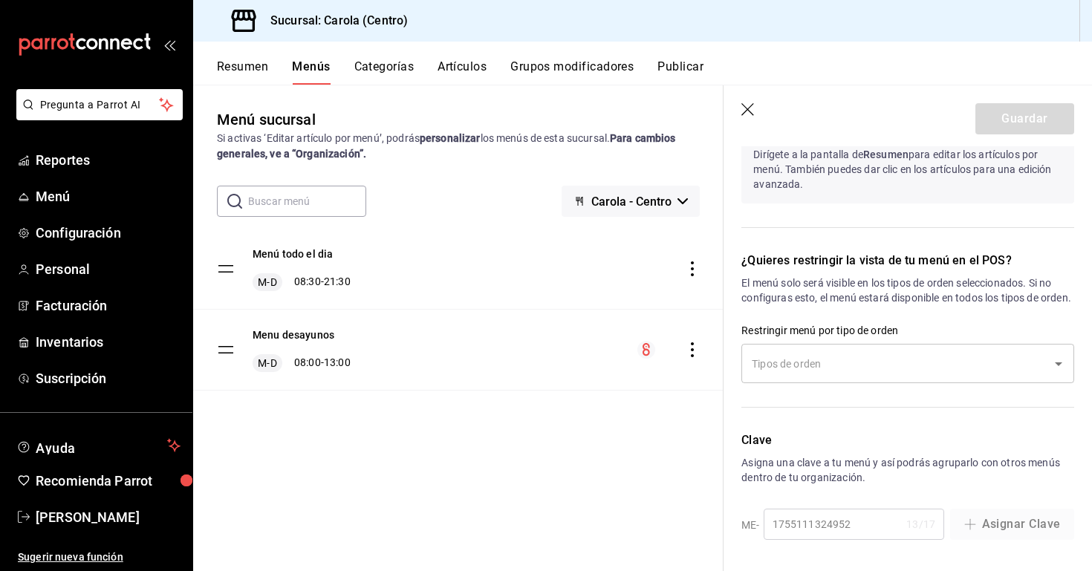
click at [750, 114] on icon "button" at bounding box center [748, 110] width 15 height 15
checkbox input "false"
type input "1756323494711"
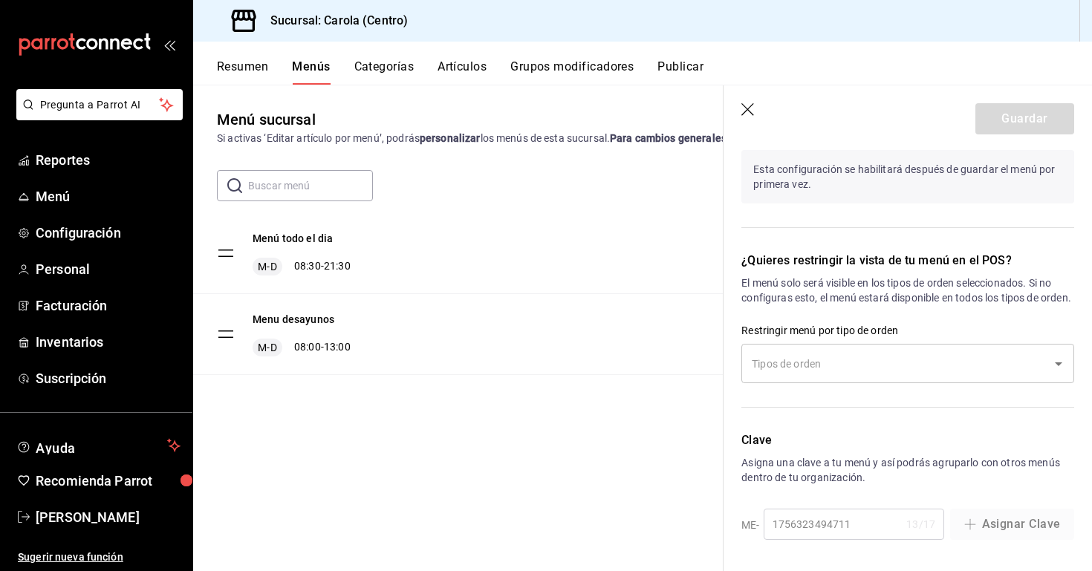
scroll to position [917, 0]
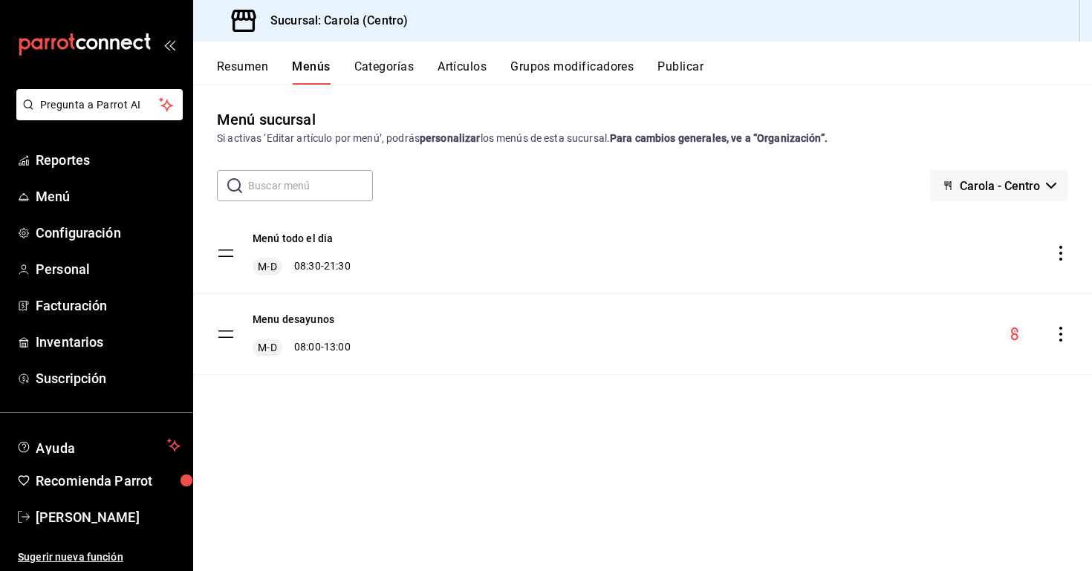
click at [586, 76] on button "Grupos modificadores" at bounding box center [571, 71] width 123 height 25
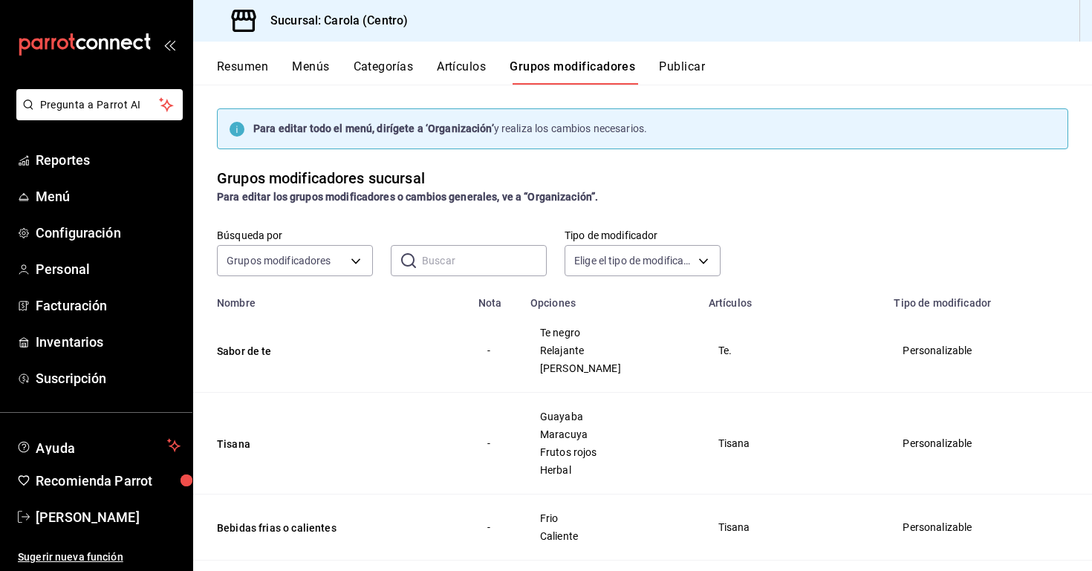
click at [463, 62] on button "Artículos" at bounding box center [461, 71] width 49 height 25
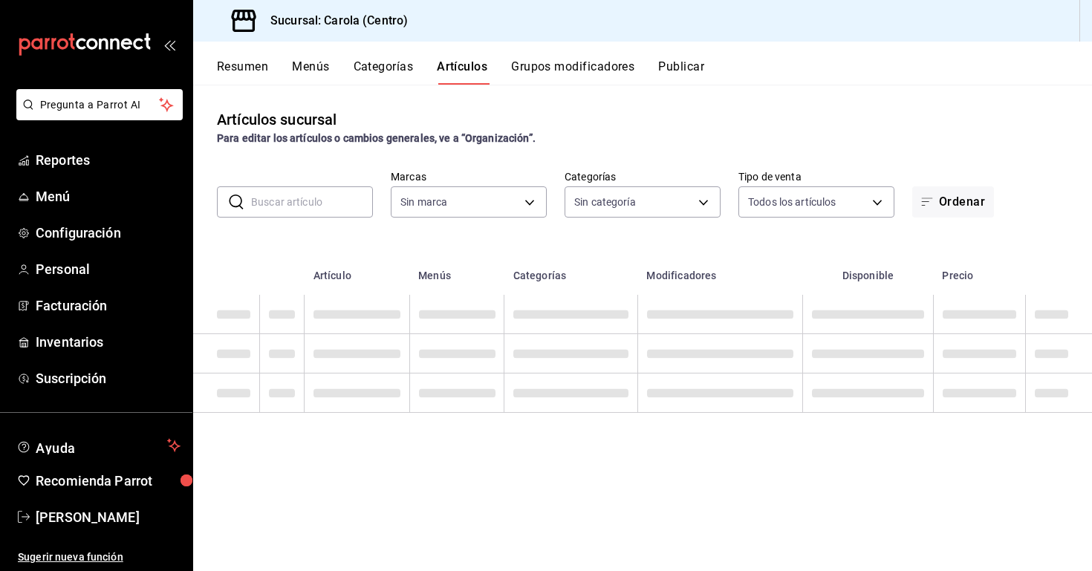
type input "d8a3b3b0-a73d-432a-8502-86a0381d9bc5"
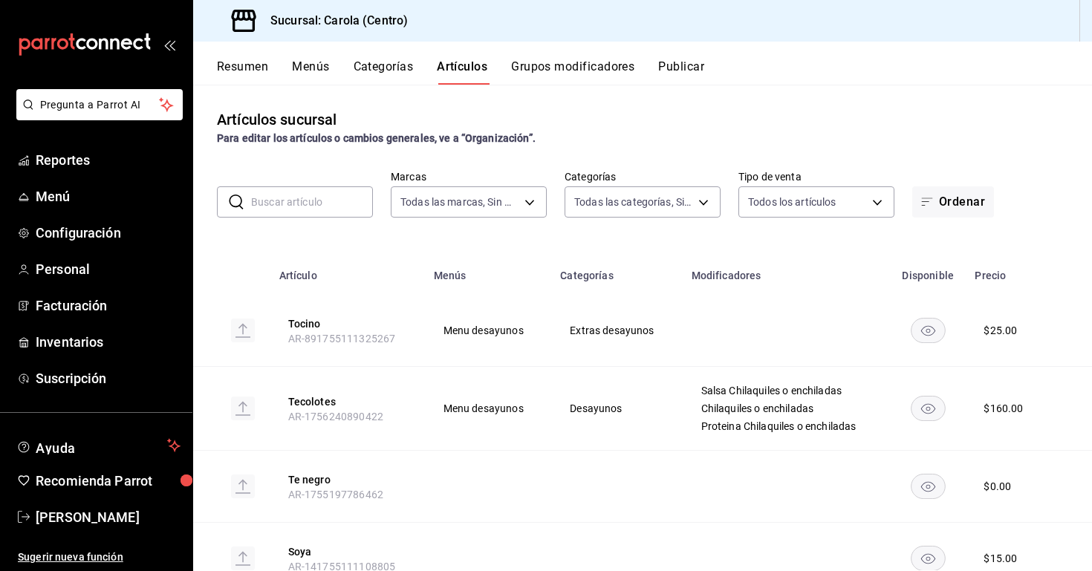
type input "21a5803d-959e-4b5b-a412-c7f25ac080dc,61ab0221-b98c-49ab-9765-2a081d289a51,1ada3…"
click at [349, 195] on input "text" at bounding box center [312, 202] width 122 height 30
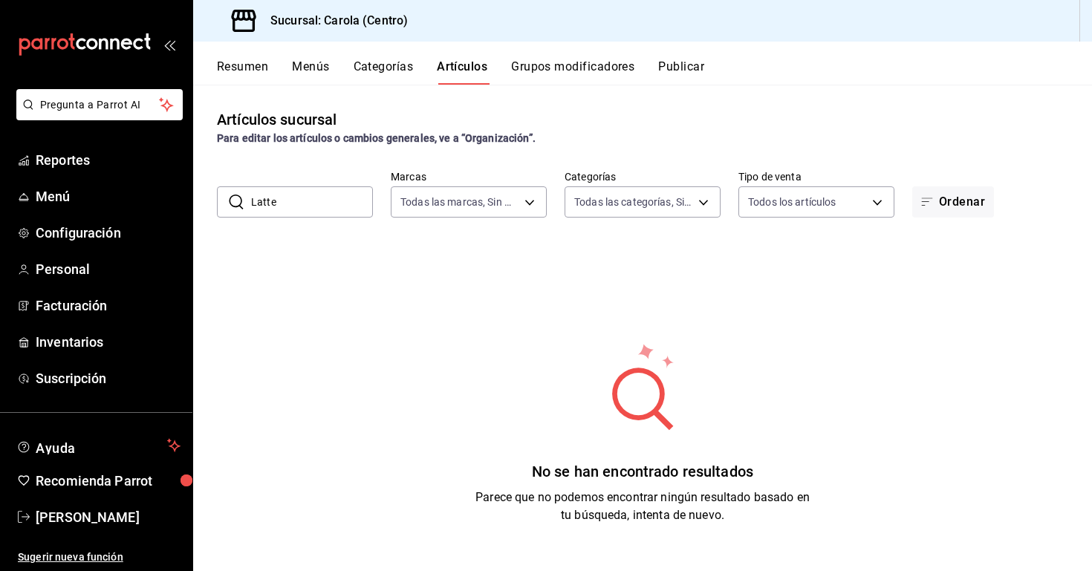
type input "Latte"
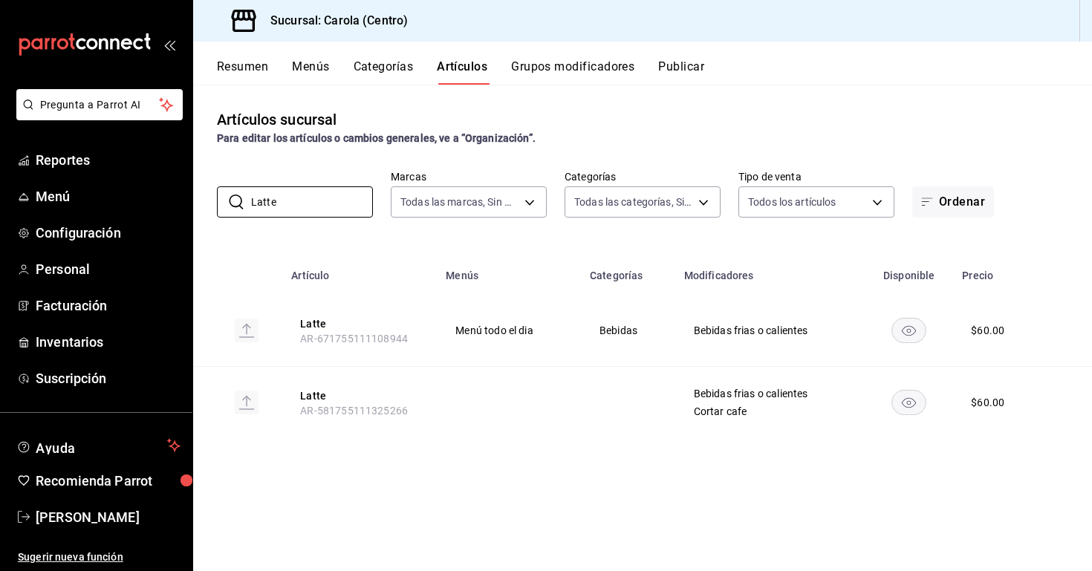
click at [912, 399] on rect "availability-product" at bounding box center [909, 402] width 34 height 25
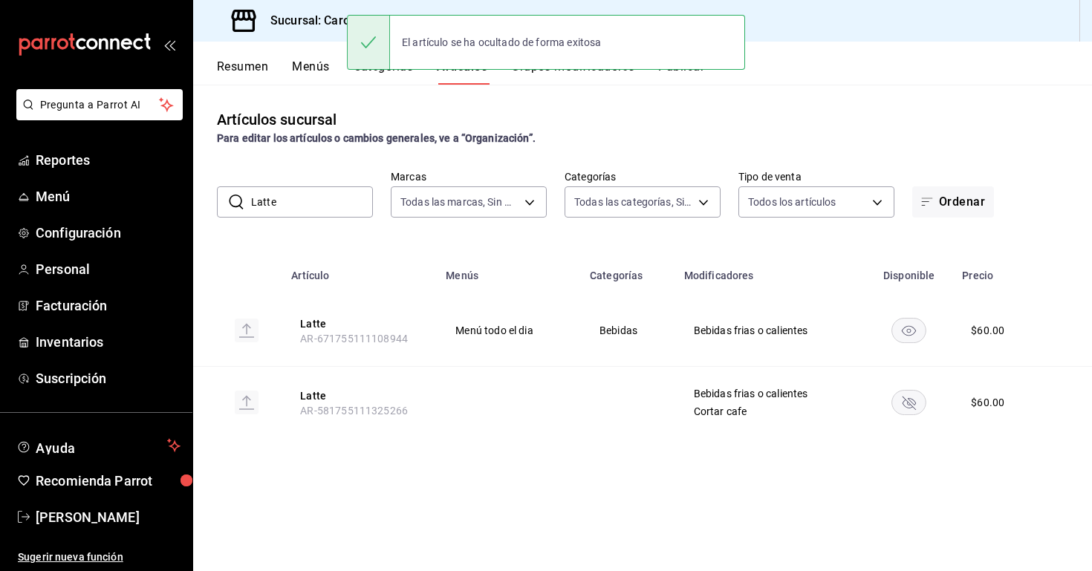
click at [910, 409] on rect "availability-product" at bounding box center [909, 402] width 34 height 25
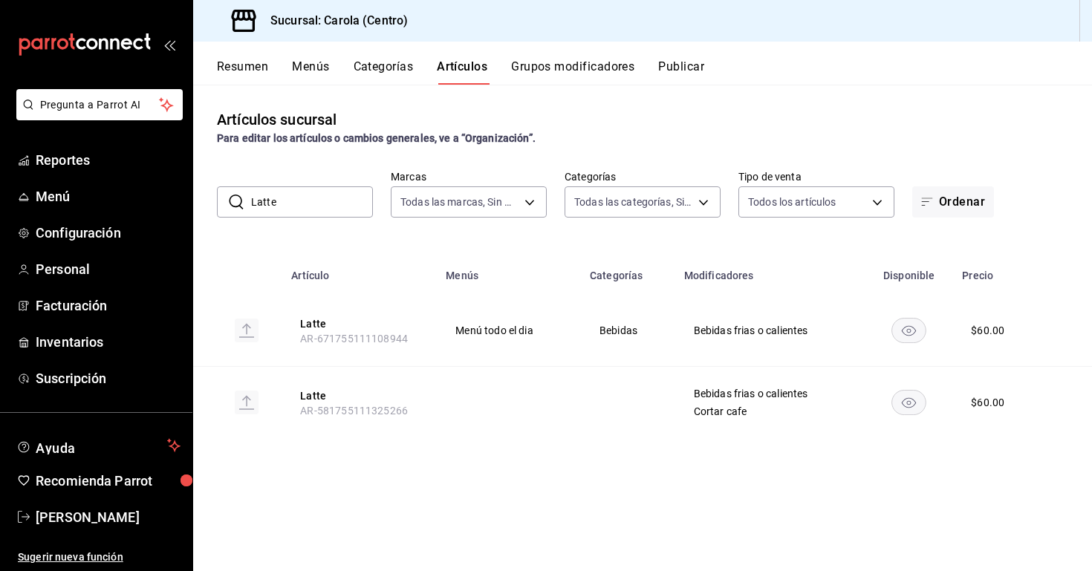
click at [573, 62] on button "Grupos modificadores" at bounding box center [572, 71] width 123 height 25
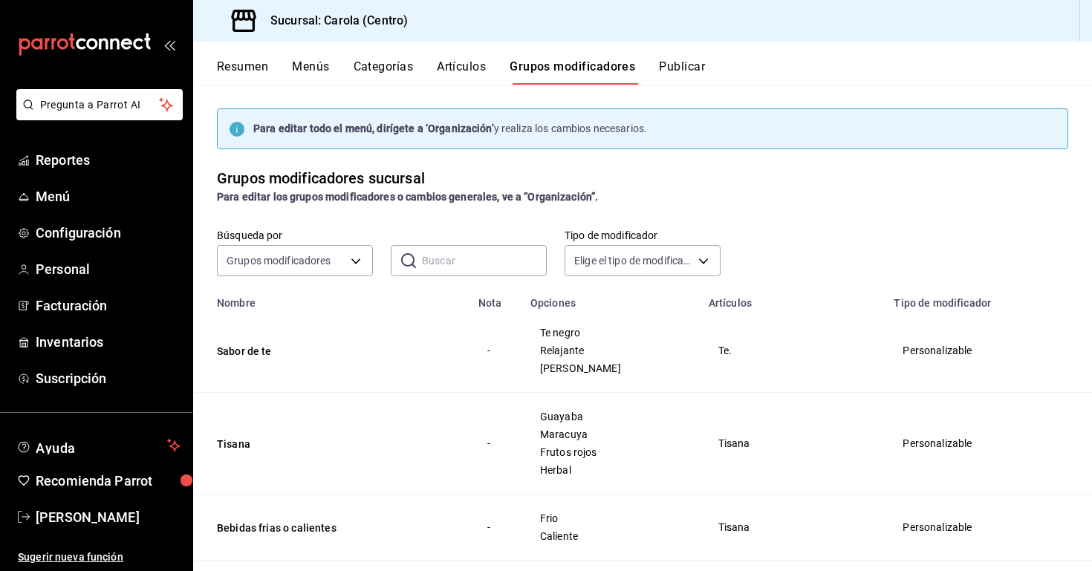
click at [461, 269] on input "text" at bounding box center [484, 261] width 125 height 30
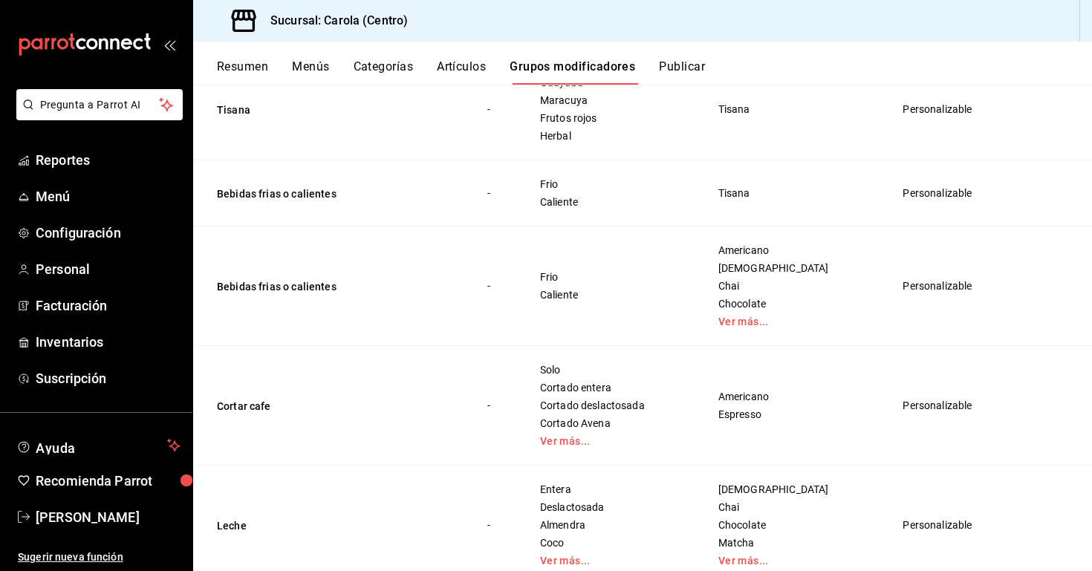
scroll to position [379, 0]
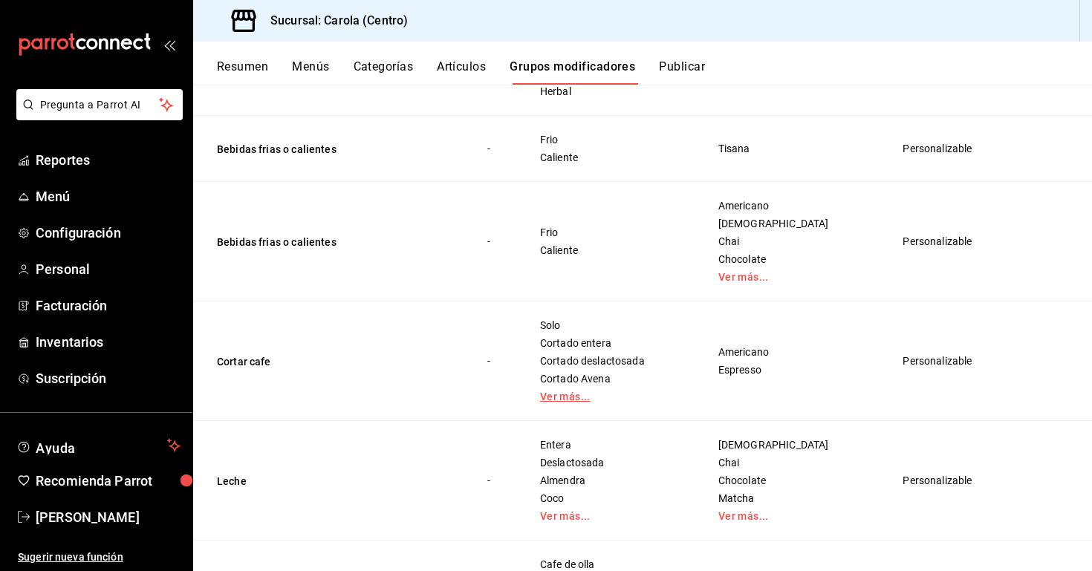
click at [579, 397] on link "Ver más..." at bounding box center [610, 396] width 141 height 10
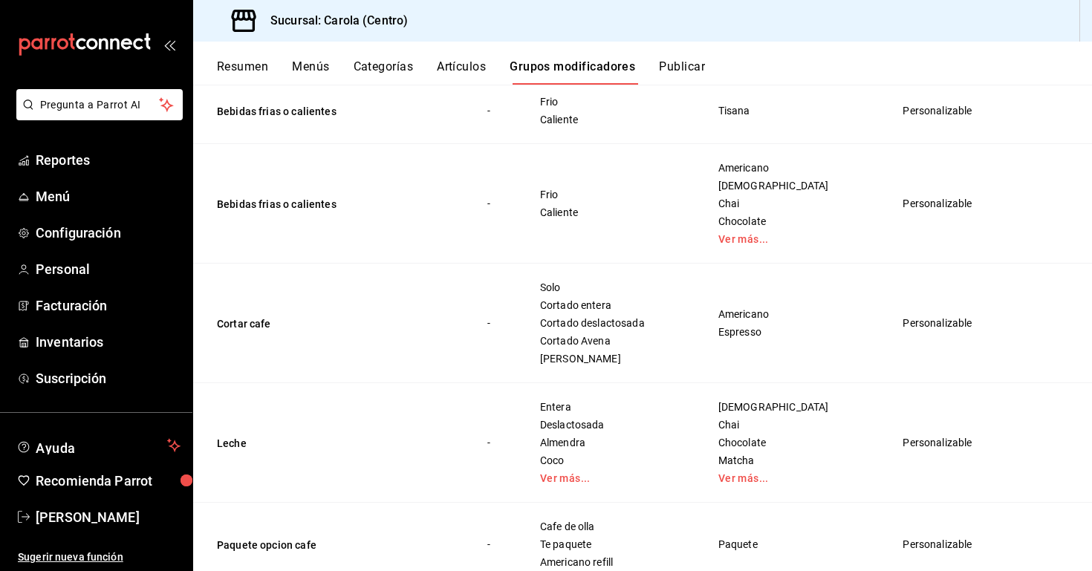
scroll to position [431, 0]
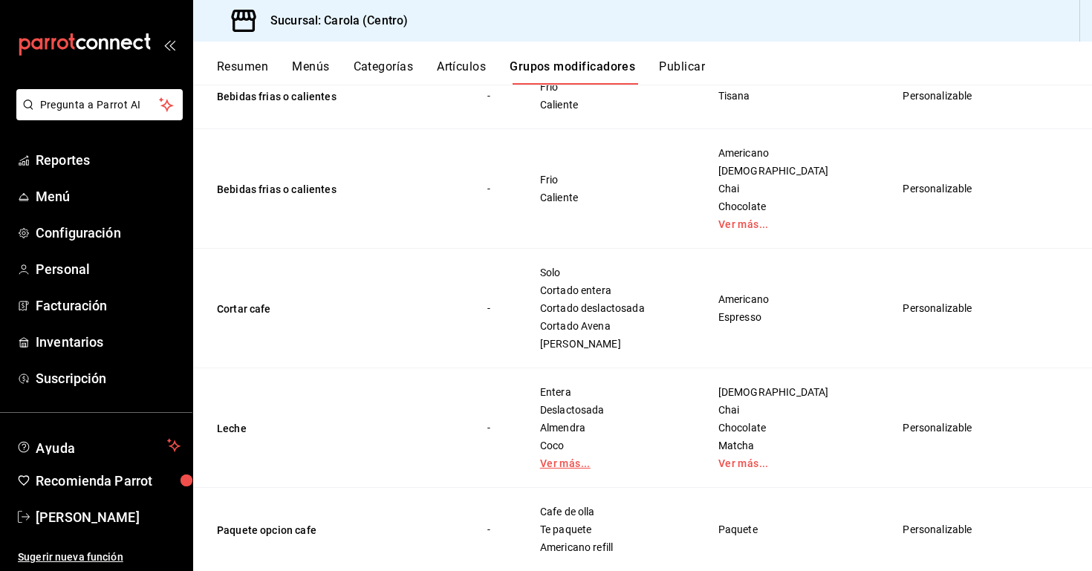
click at [589, 466] on link "Ver más..." at bounding box center [610, 463] width 141 height 10
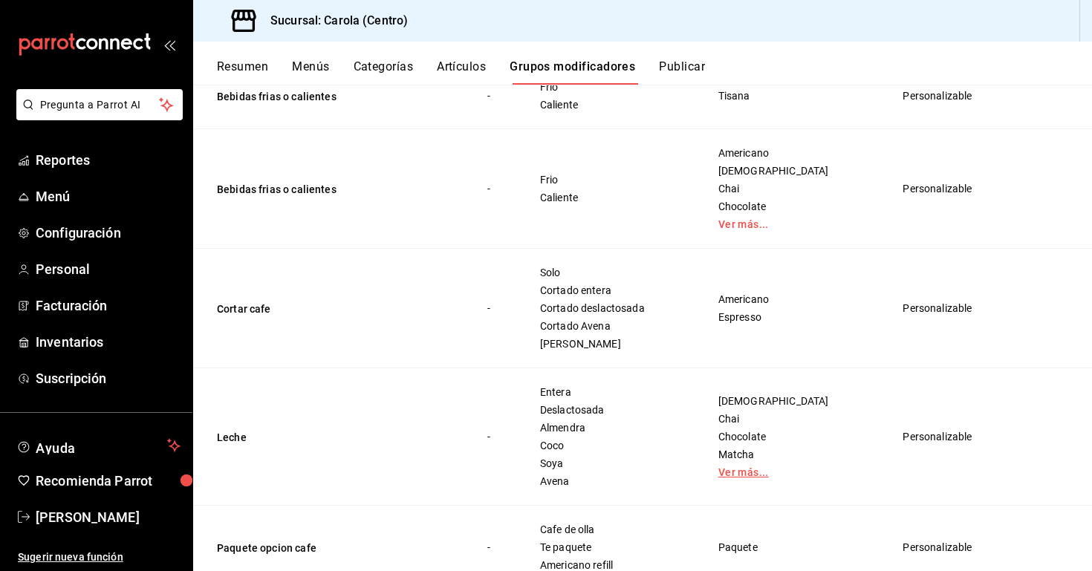
click at [762, 471] on link "Ver más..." at bounding box center [792, 472] width 149 height 10
click at [775, 224] on link "Ver más..." at bounding box center [792, 224] width 149 height 10
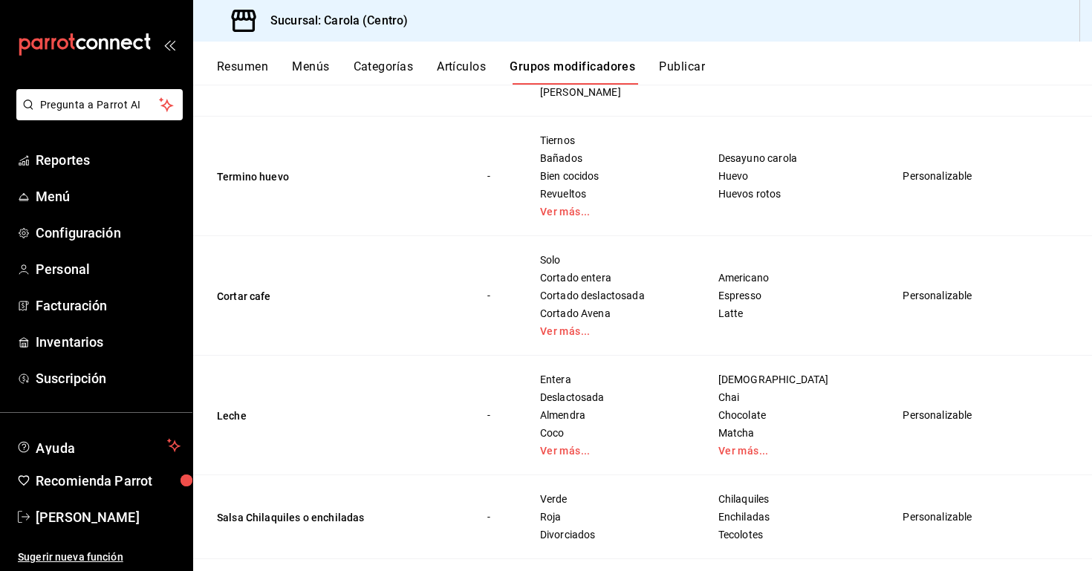
scroll to position [1055, 0]
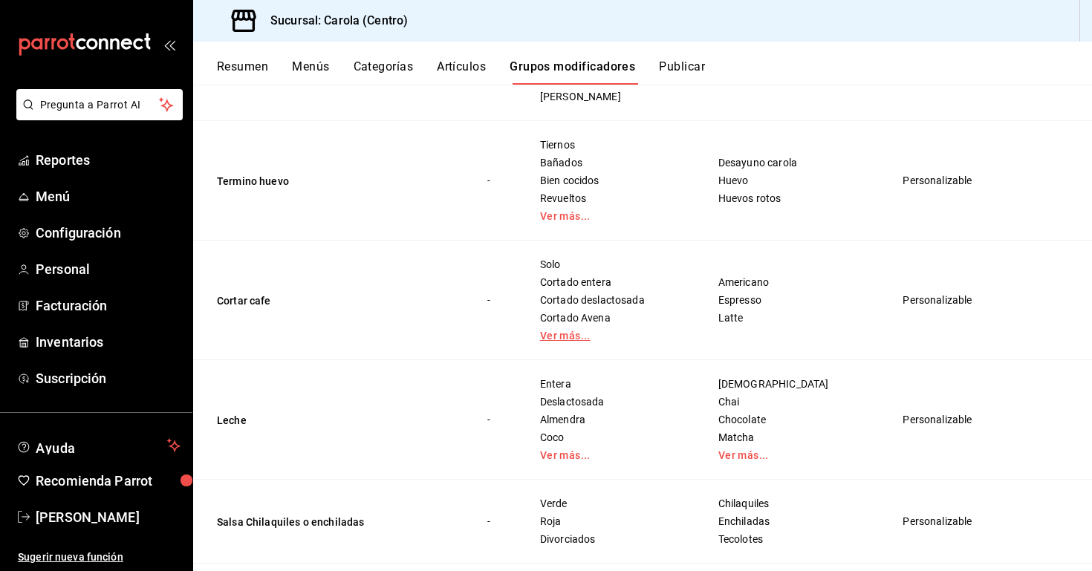
click at [599, 341] on link "Ver más..." at bounding box center [610, 335] width 141 height 10
click at [249, 304] on button "Cortar cafe" at bounding box center [306, 300] width 178 height 15
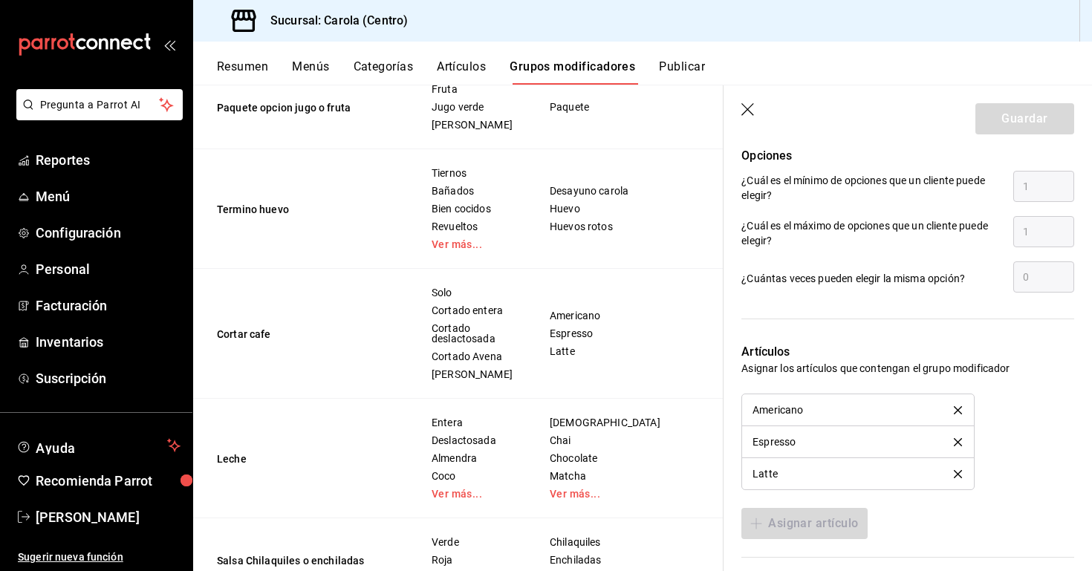
scroll to position [918, 0]
click at [957, 480] on div "Latte" at bounding box center [857, 475] width 210 height 10
click at [958, 476] on div "Latte" at bounding box center [857, 475] width 210 height 10
click at [795, 471] on div "Latte" at bounding box center [857, 475] width 210 height 10
click at [957, 475] on div "Latte" at bounding box center [857, 475] width 210 height 10
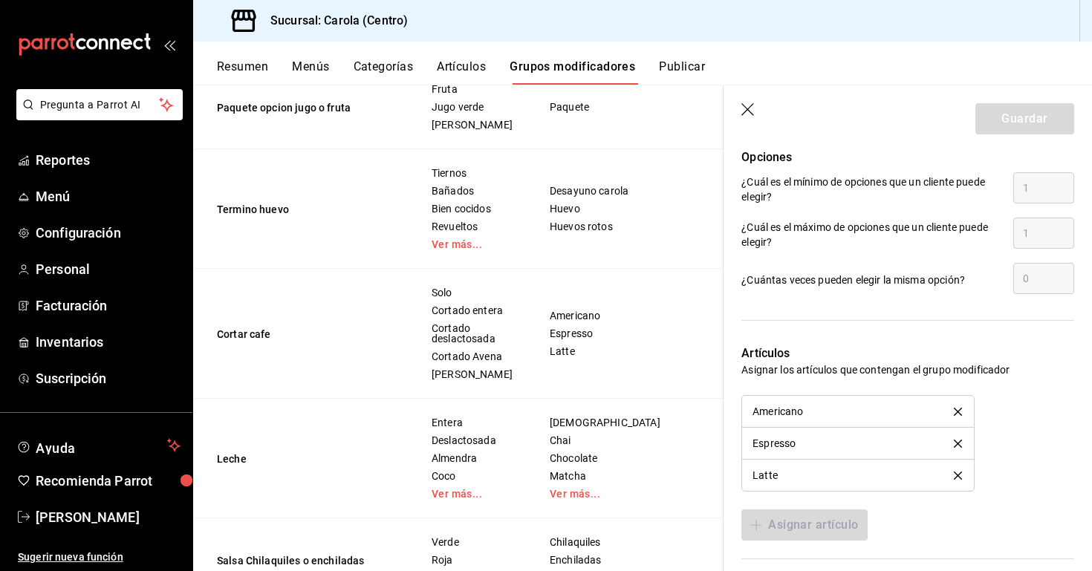
click at [957, 475] on div "Latte" at bounding box center [857, 475] width 210 height 10
click at [757, 111] on header "Guardar" at bounding box center [907, 115] width 368 height 61
click at [748, 111] on icon "button" at bounding box center [748, 110] width 15 height 15
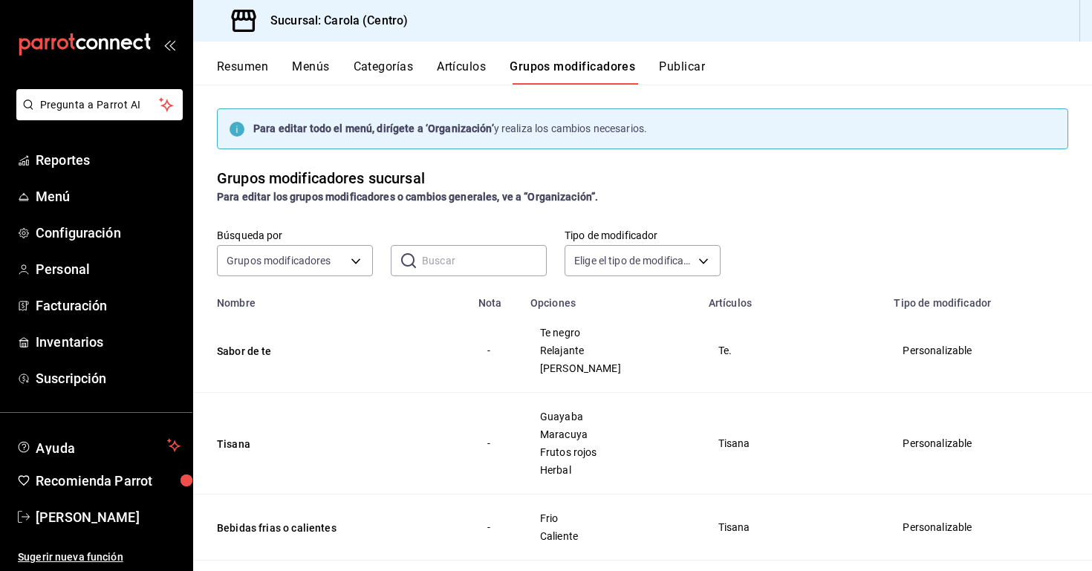
click at [365, 25] on h3 "Sucursal: Carola (Centro)" at bounding box center [332, 21] width 149 height 18
click at [338, 12] on div "Sucursal: Carola (Centro)" at bounding box center [309, 21] width 209 height 42
click at [408, 20] on div "Sucursal: Carola (Centro)" at bounding box center [309, 21] width 209 height 42
click at [457, 61] on button "Artículos" at bounding box center [461, 71] width 49 height 25
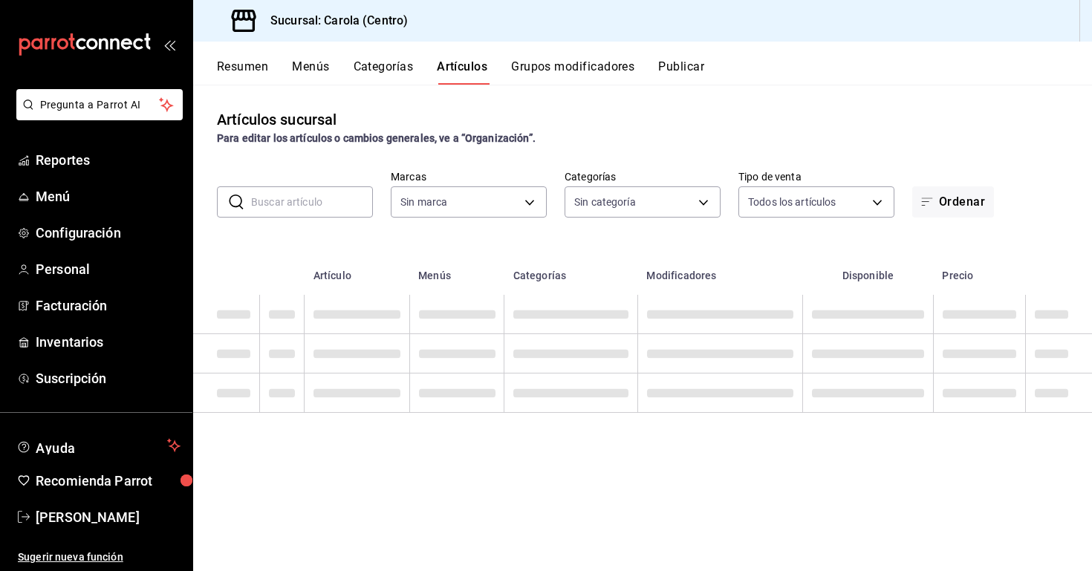
type input "d8a3b3b0-a73d-432a-8502-86a0381d9bc5"
type input "21a5803d-959e-4b5b-a412-c7f25ac080dc,61ab0221-b98c-49ab-9765-2a081d289a51,1ada3…"
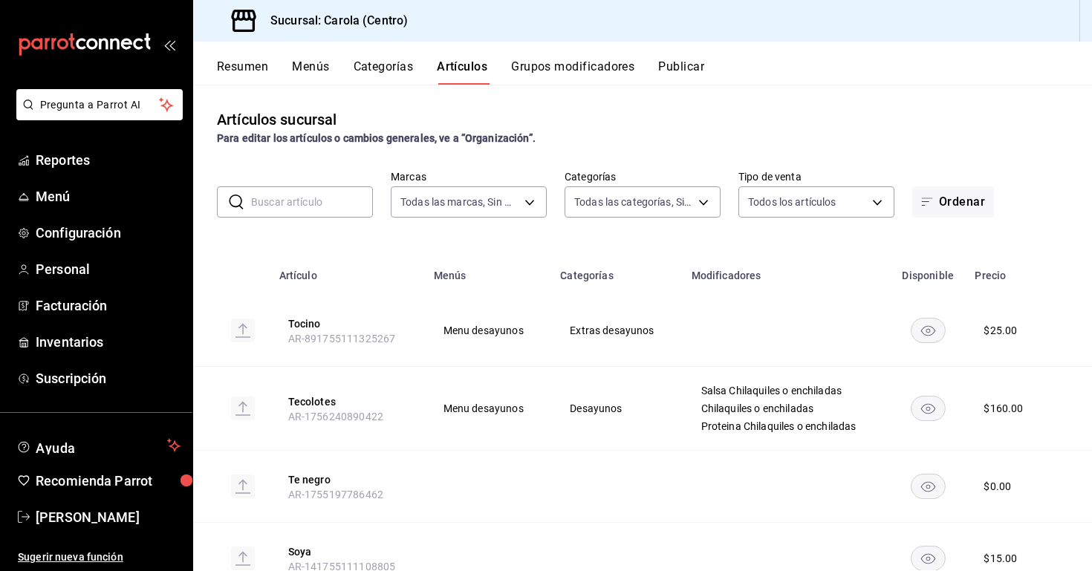
click at [245, 71] on button "Resumen" at bounding box center [242, 71] width 51 height 25
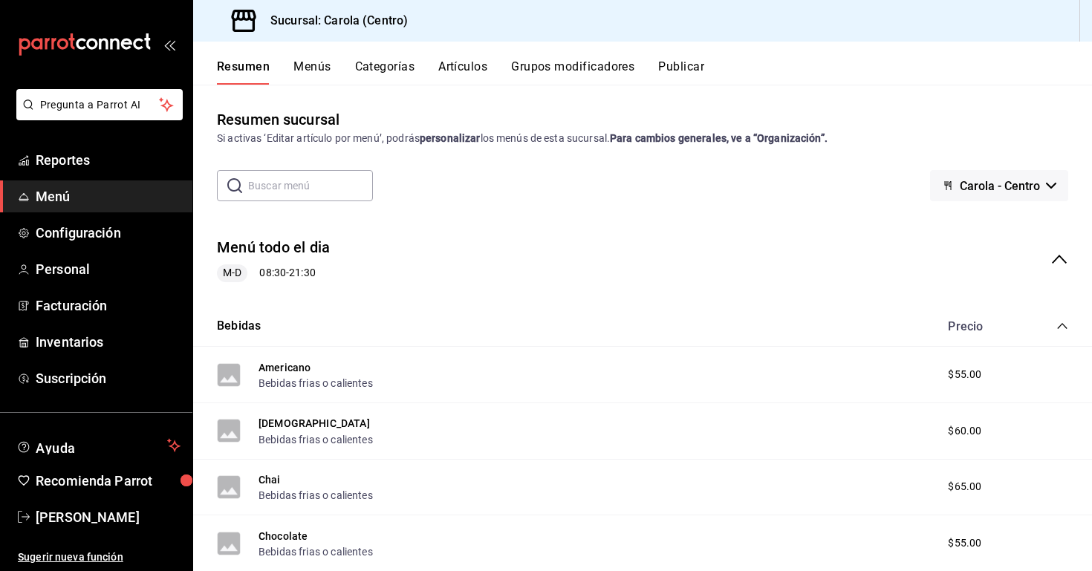
click at [468, 76] on button "Artículos" at bounding box center [462, 71] width 49 height 25
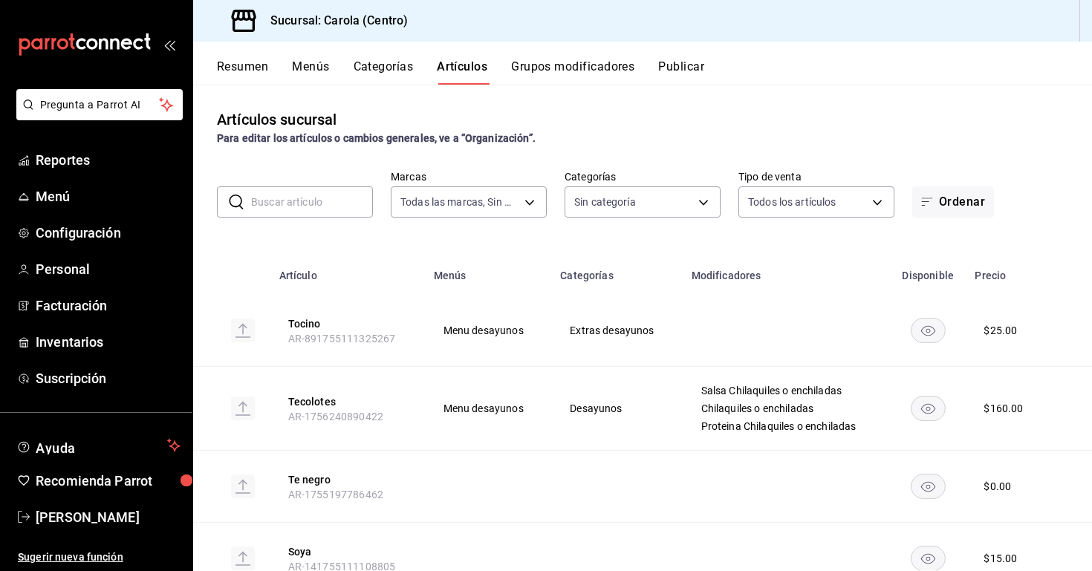
type input "d8a3b3b0-a73d-432a-8502-86a0381d9bc5"
type input "21a5803d-959e-4b5b-a412-c7f25ac080dc,61ab0221-b98c-49ab-9765-2a081d289a51,1ada3…"
click at [332, 214] on input "text" at bounding box center [312, 202] width 122 height 30
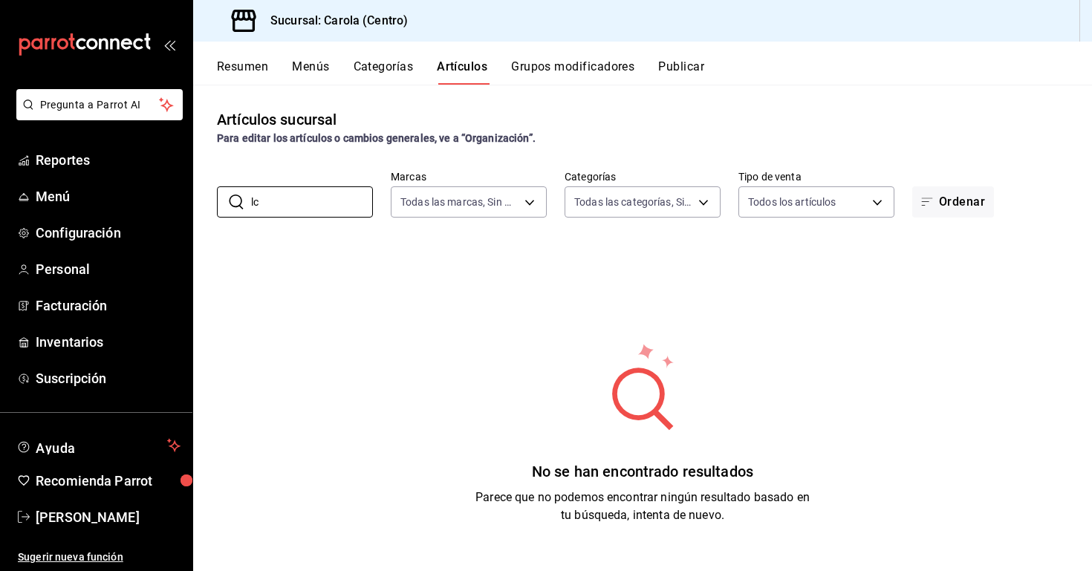
type input "l"
type input "A"
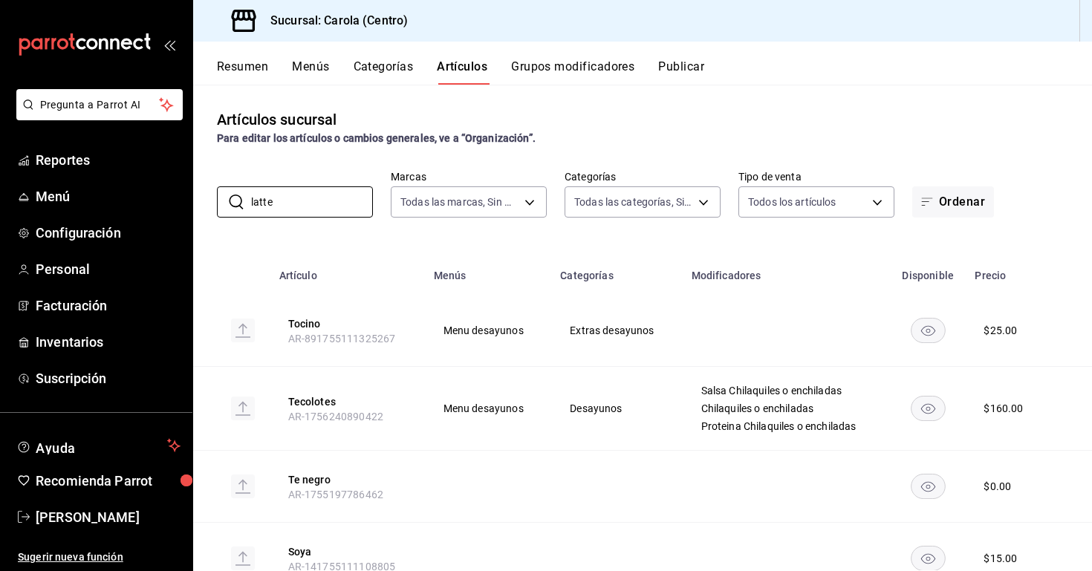
type input "latte"
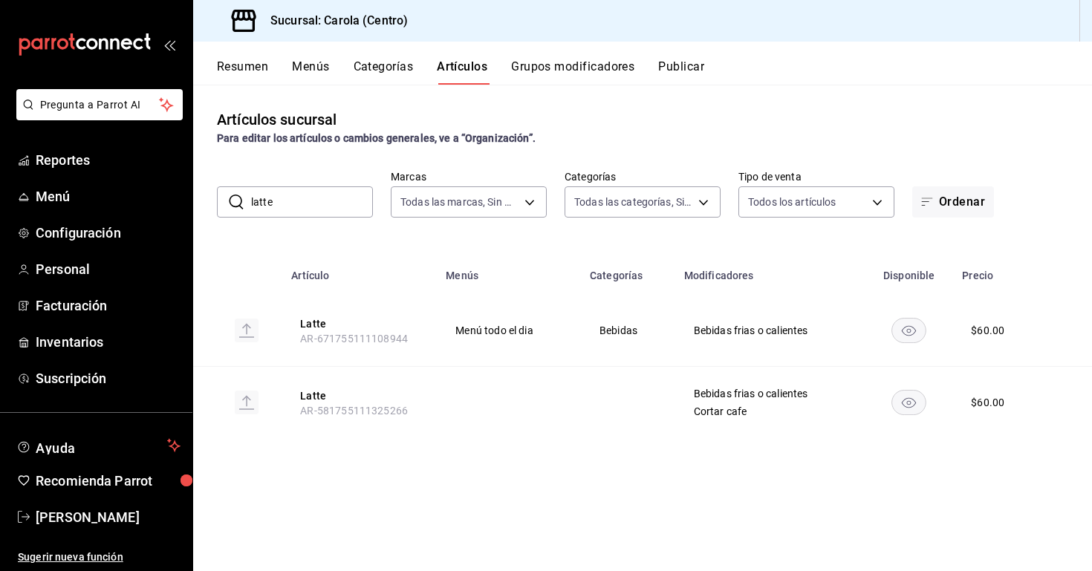
click at [250, 405] on rect at bounding box center [247, 403] width 24 height 24
click at [566, 61] on button "Grupos modificadores" at bounding box center [572, 71] width 123 height 25
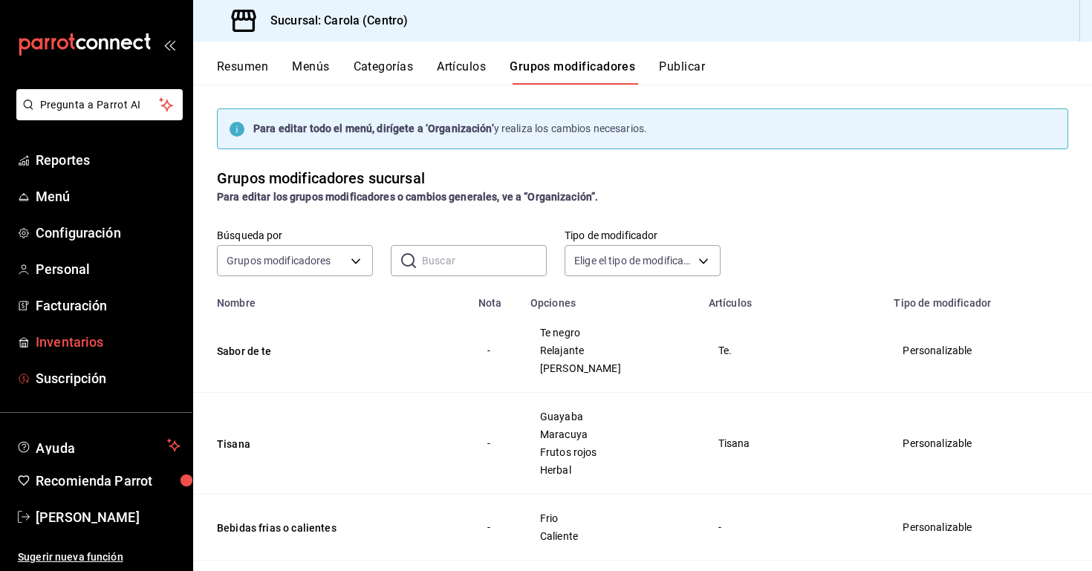
click at [119, 350] on span "Inventarios" at bounding box center [108, 342] width 145 height 20
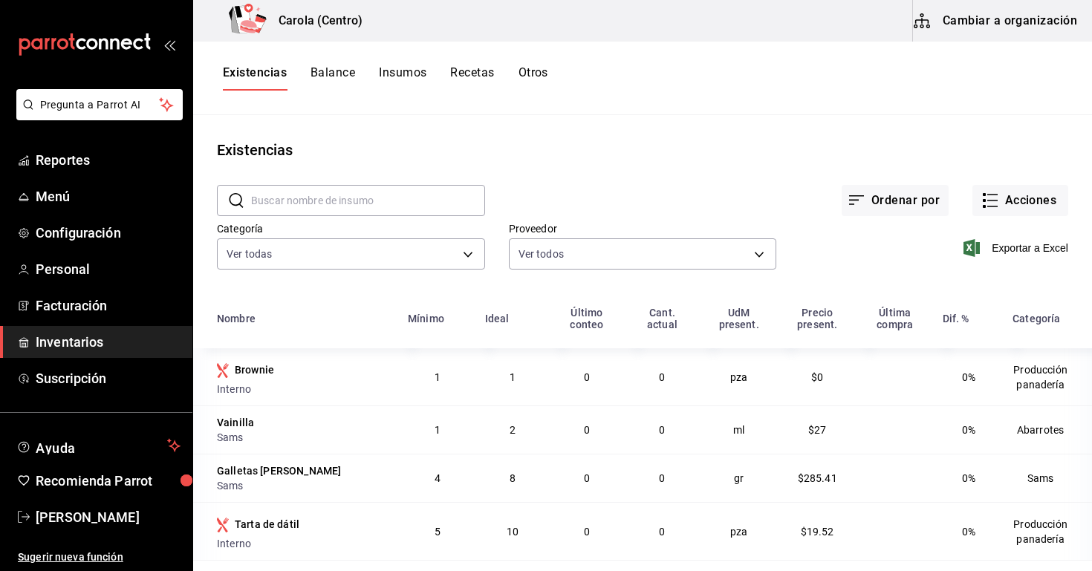
click at [1005, 19] on button "Cambiar a organización" at bounding box center [996, 21] width 167 height 42
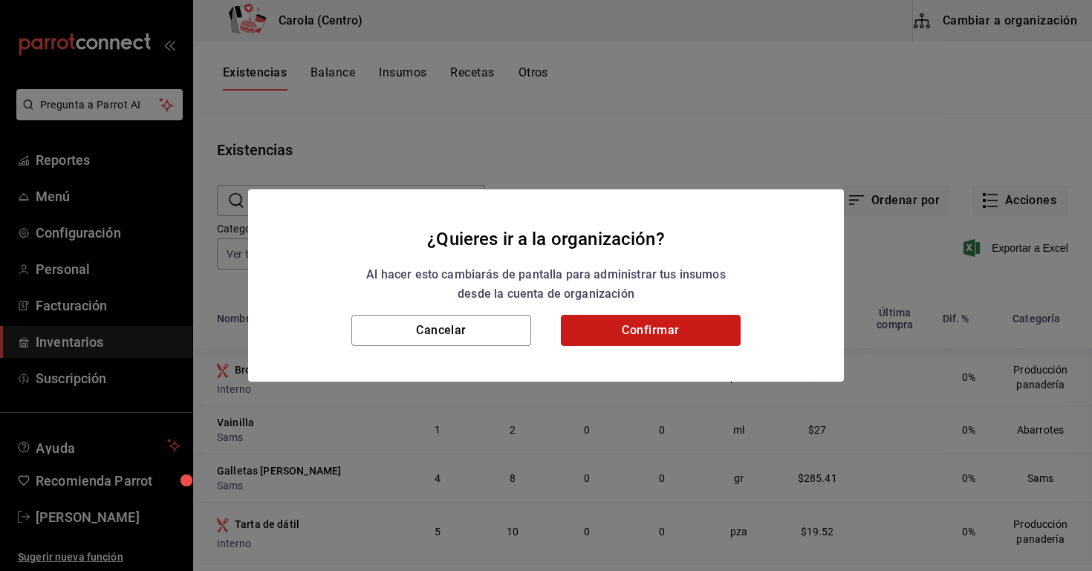
click at [619, 333] on button "Confirmar" at bounding box center [651, 330] width 180 height 31
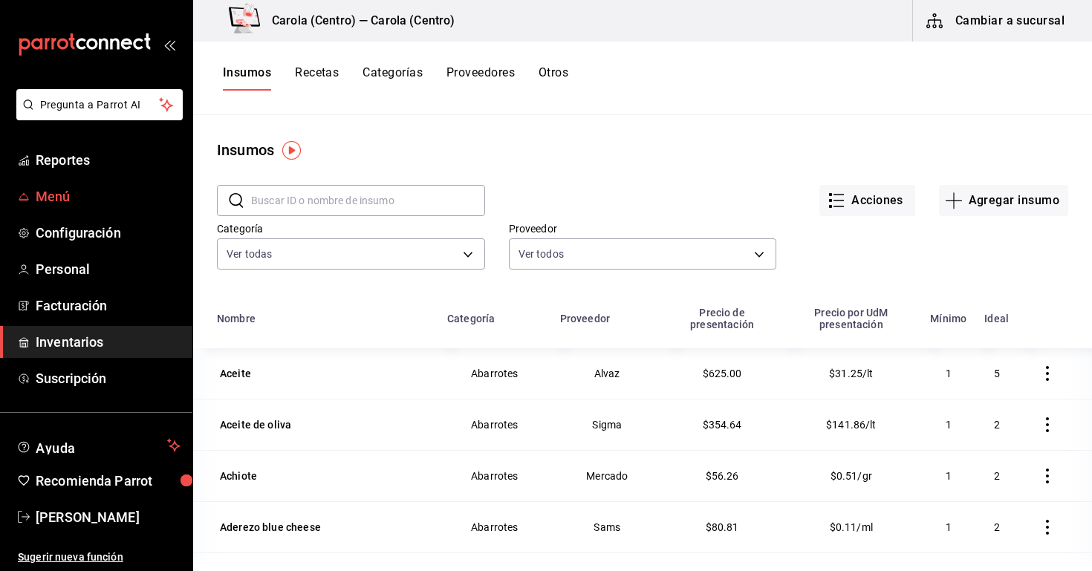
click at [90, 199] on span "Menú" at bounding box center [108, 196] width 145 height 20
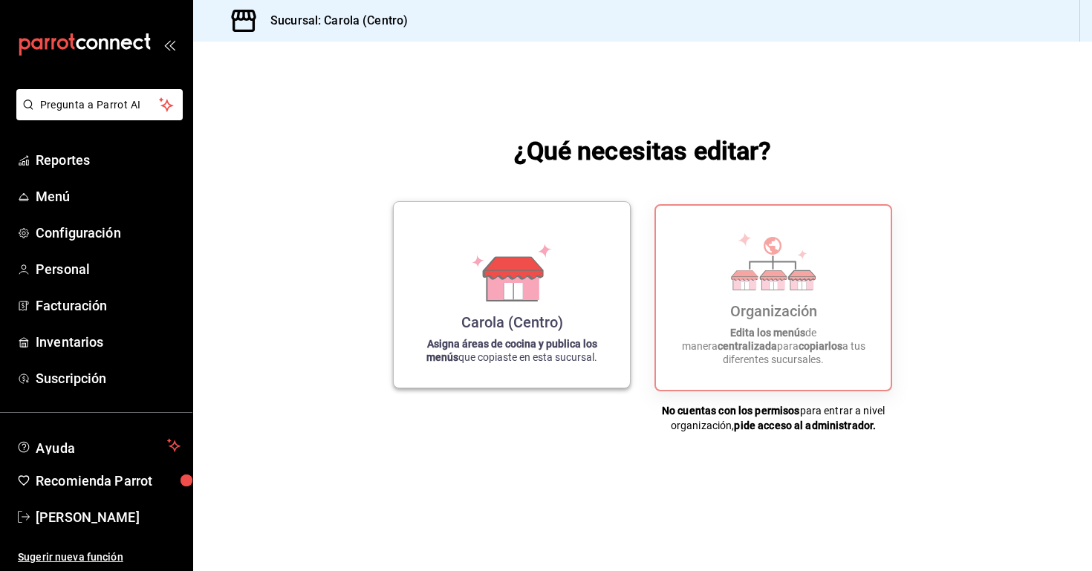
click at [553, 352] on p "Asigna áreas de cocina y publica los menús que copiaste en esta sucursal." at bounding box center [511, 350] width 200 height 27
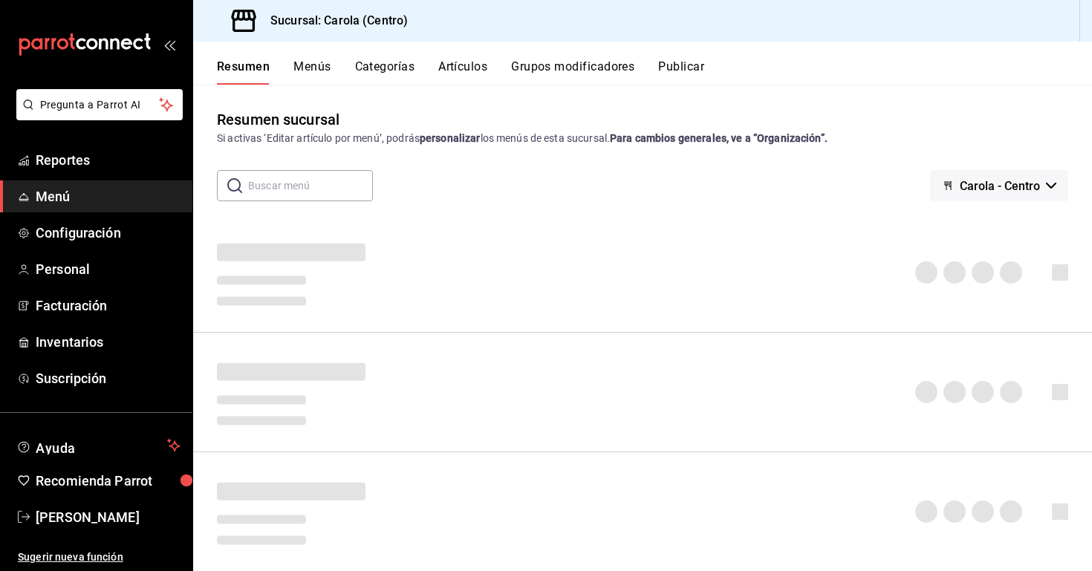
click at [447, 65] on button "Artículos" at bounding box center [462, 71] width 49 height 25
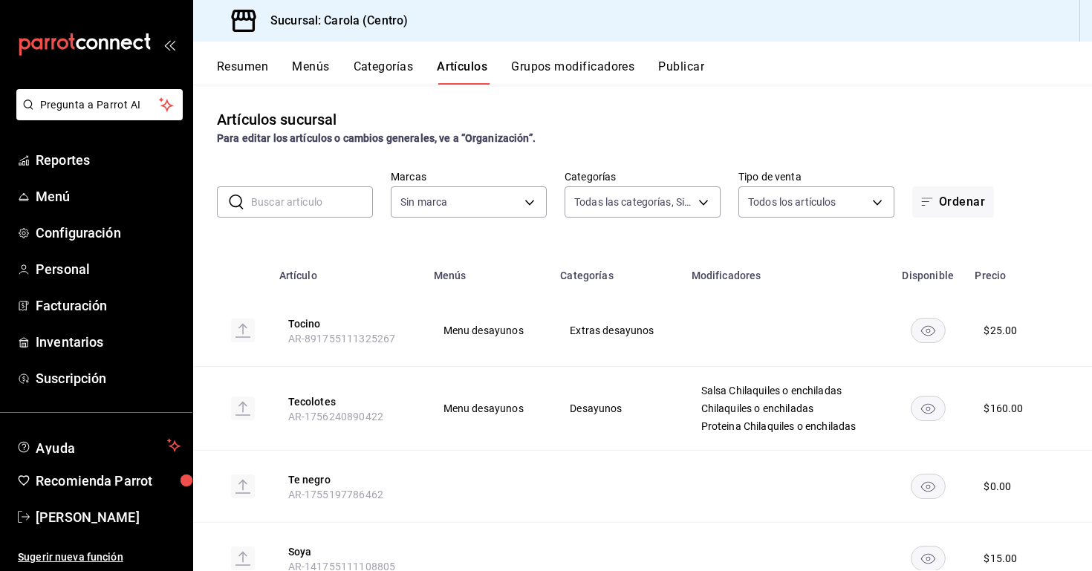
type input "21a5803d-959e-4b5b-a412-c7f25ac080dc,61ab0221-b98c-49ab-9765-2a081d289a51,1ada3…"
click at [325, 200] on input "text" at bounding box center [312, 202] width 122 height 30
type input "d8a3b3b0-a73d-432a-8502-86a0381d9bc5"
click at [325, 197] on input "text" at bounding box center [312, 202] width 122 height 30
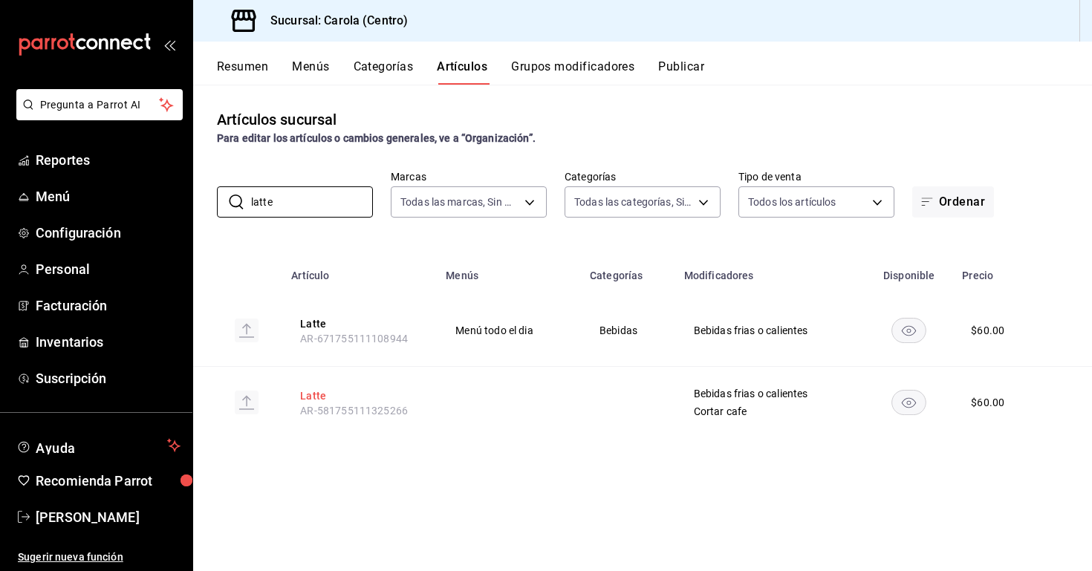
type input "latte"
click at [318, 391] on button "Latte" at bounding box center [359, 395] width 119 height 15
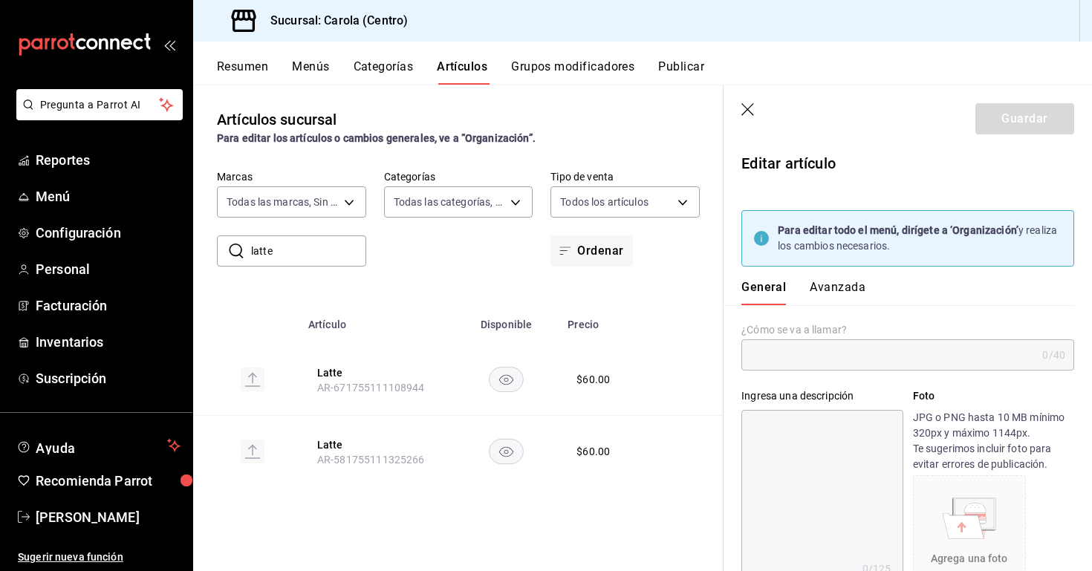
type input "Latte"
type input "$60.00"
type input "AR-581755111325266"
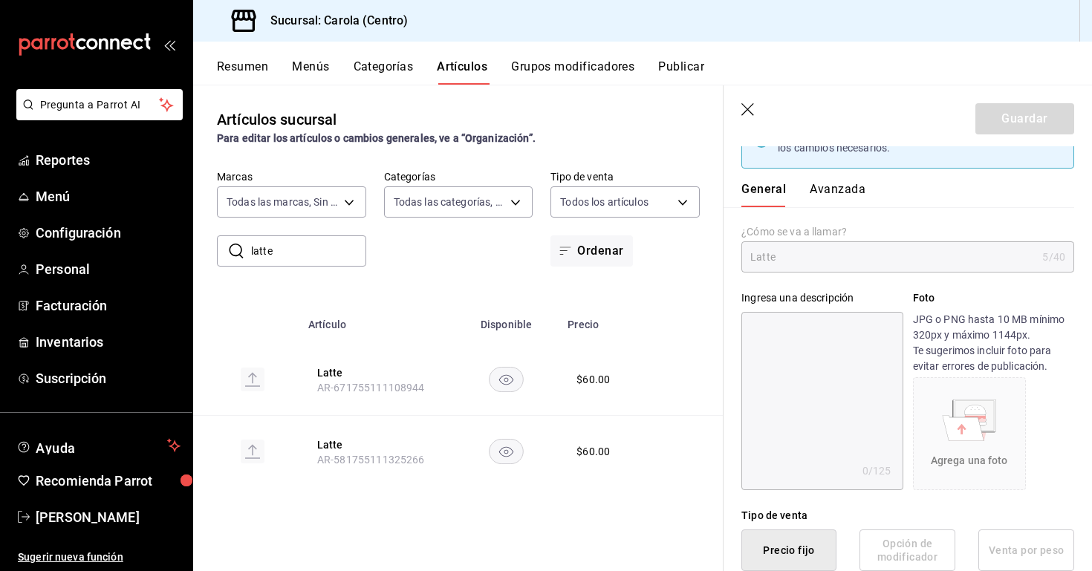
click at [858, 192] on button "Avanzada" at bounding box center [837, 194] width 56 height 25
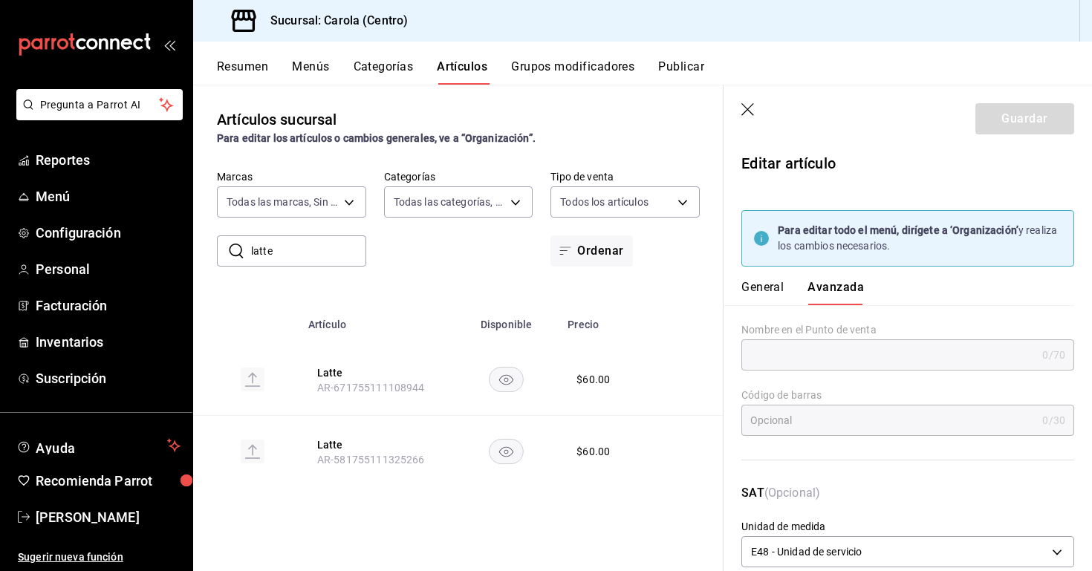
scroll to position [0, 0]
click at [789, 311] on div "Nombre en el Punto de venta 0 /70 Nombre en el Punto de venta" at bounding box center [898, 337] width 350 height 65
click at [773, 295] on button "General" at bounding box center [762, 292] width 42 height 25
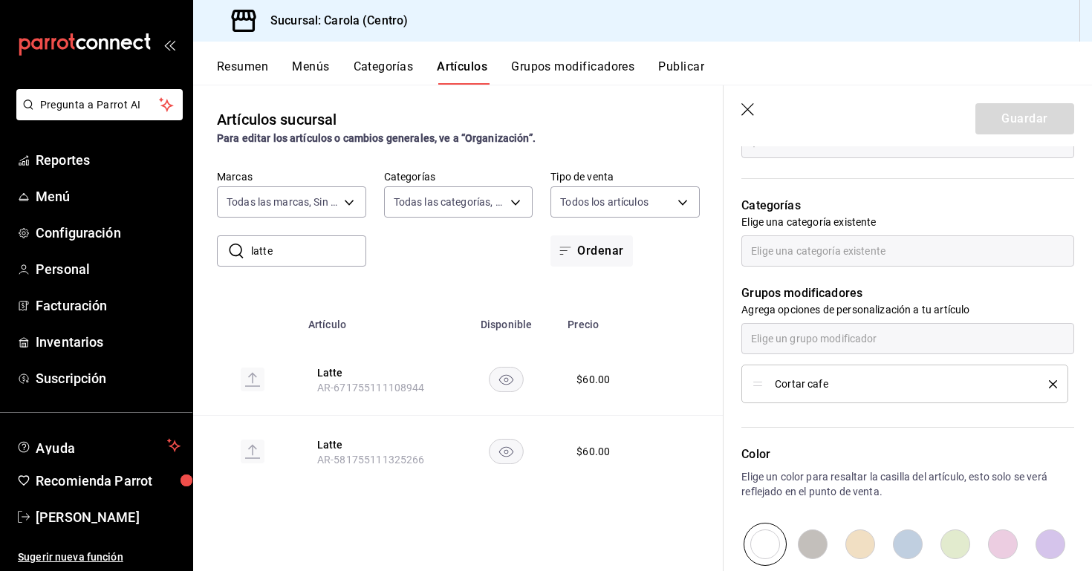
scroll to position [578, 0]
click at [1055, 382] on div "Cortar cafe" at bounding box center [904, 382] width 304 height 16
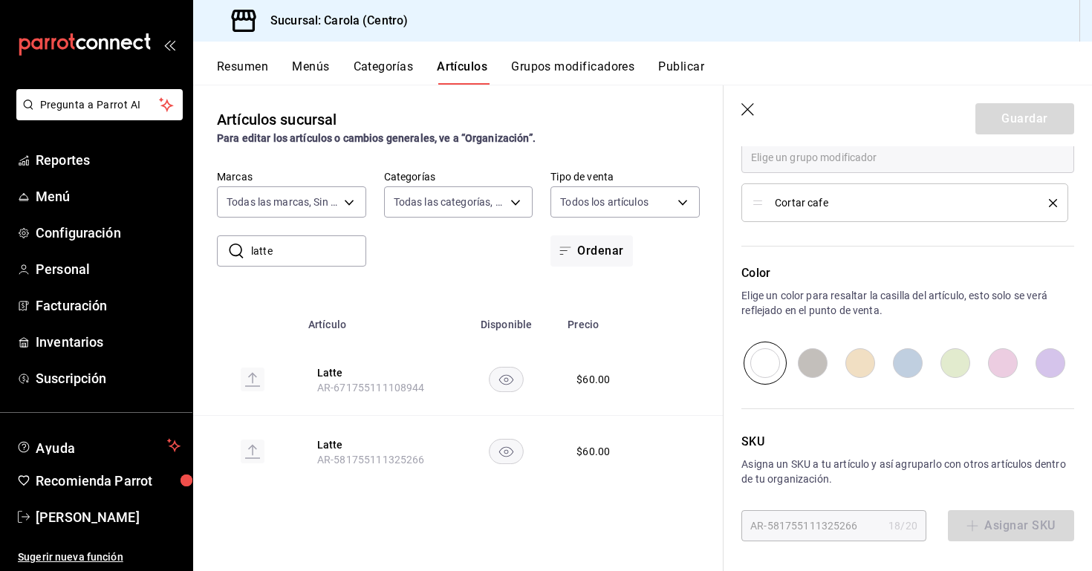
scroll to position [757, 0]
click at [754, 106] on icon "button" at bounding box center [748, 110] width 15 height 15
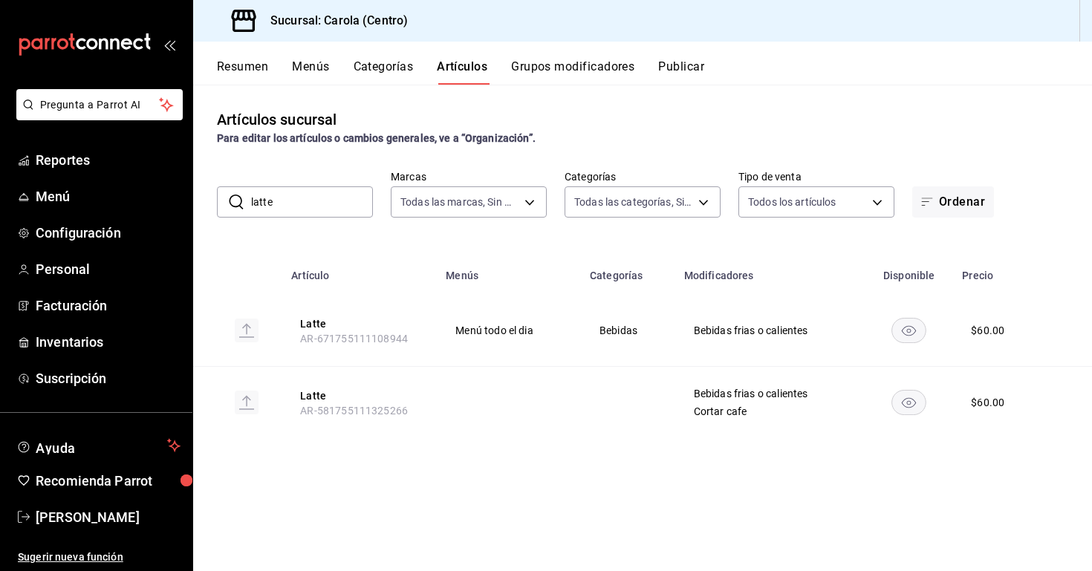
click at [329, 67] on button "Menús" at bounding box center [310, 71] width 37 height 25
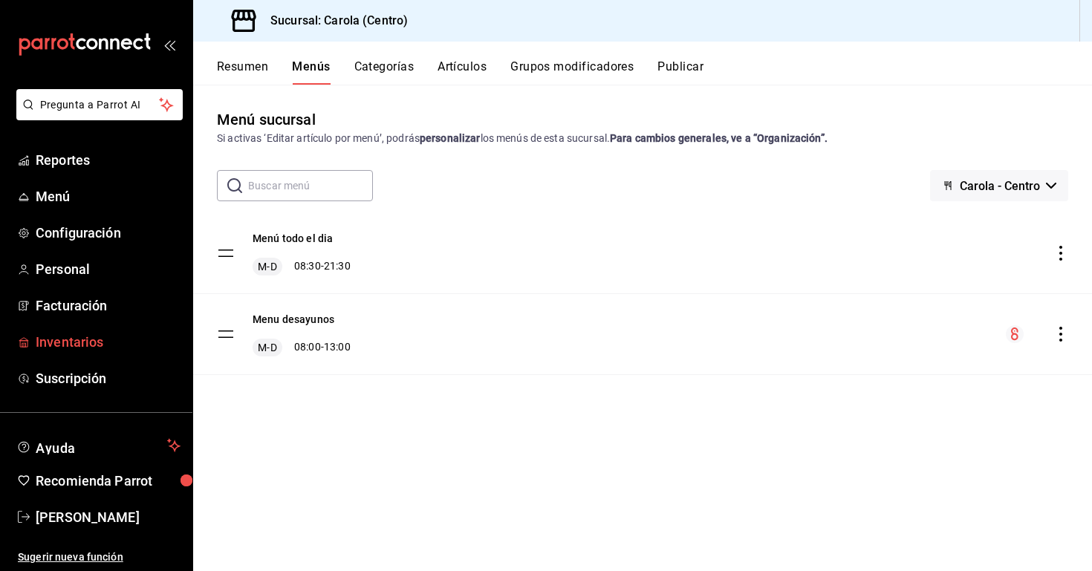
click at [93, 337] on span "Inventarios" at bounding box center [108, 342] width 145 height 20
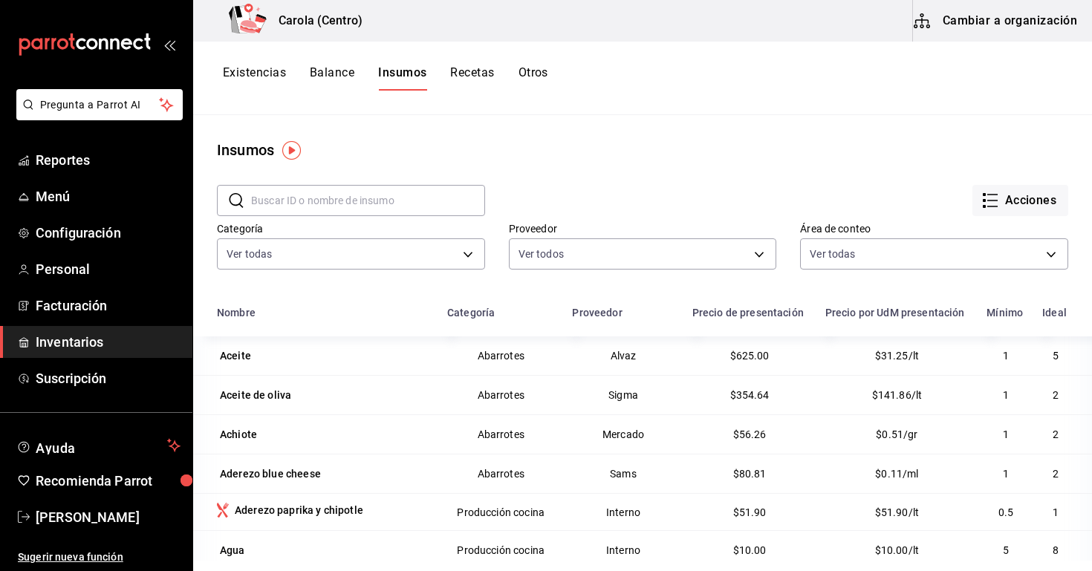
click at [463, 81] on button "Recetas" at bounding box center [472, 77] width 44 height 25
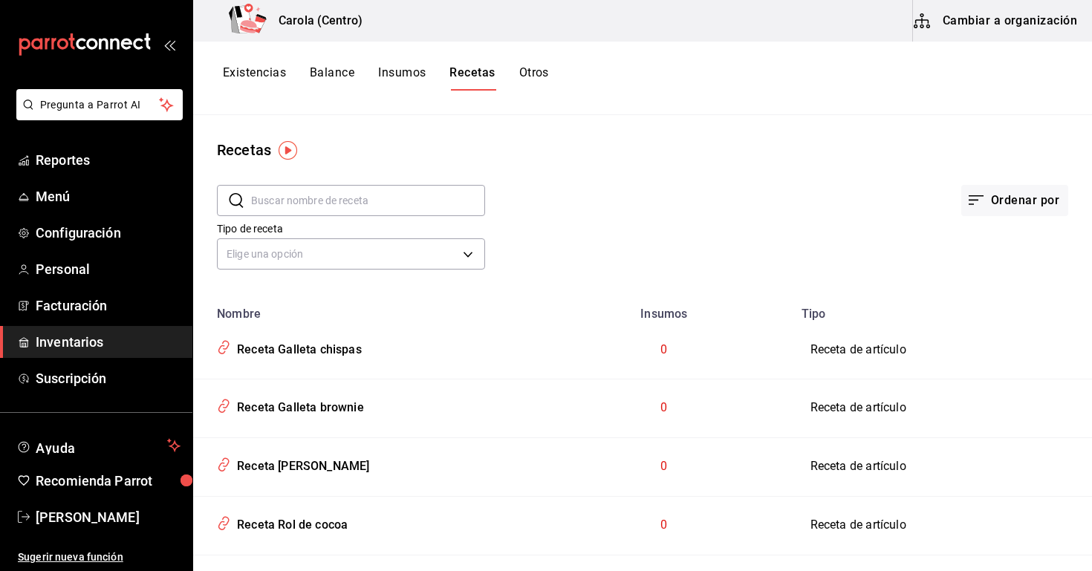
click at [975, 7] on button "Cambiar a organización" at bounding box center [996, 21] width 167 height 42
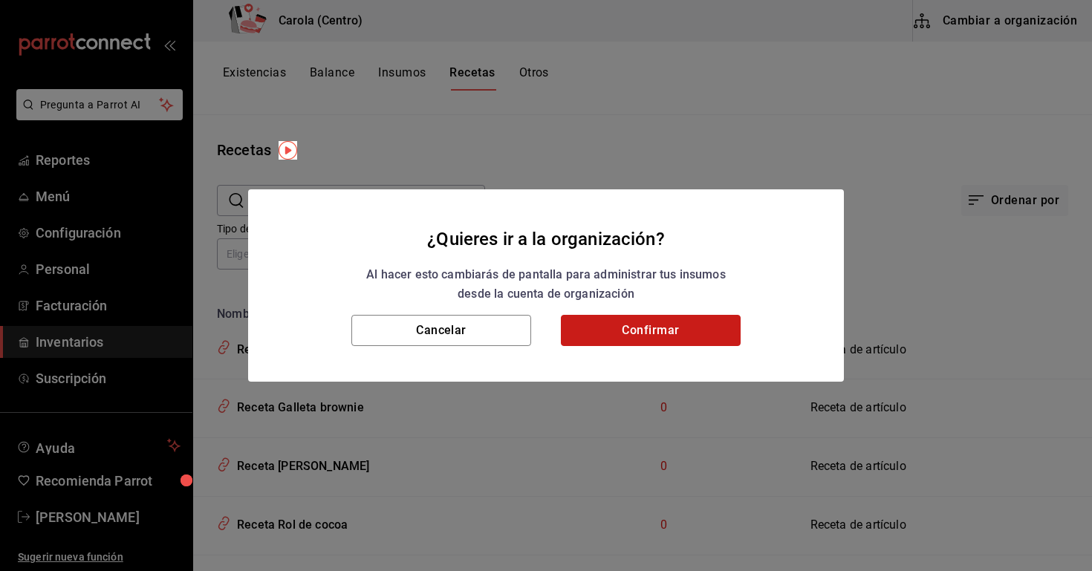
click at [673, 340] on button "Confirmar" at bounding box center [651, 330] width 180 height 31
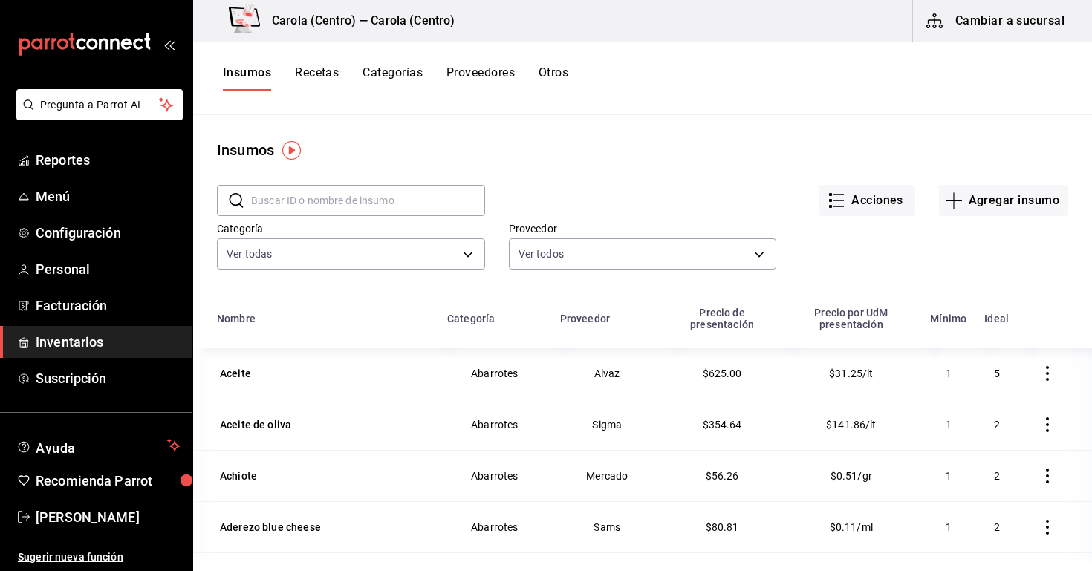
click at [327, 76] on button "Recetas" at bounding box center [317, 77] width 44 height 25
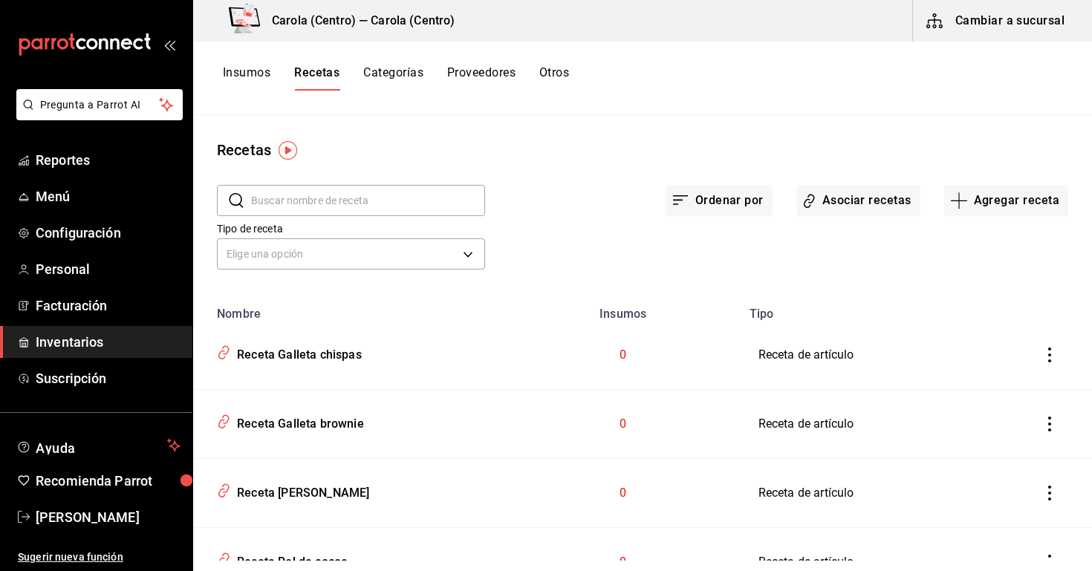
click at [255, 83] on button "Insumos" at bounding box center [247, 77] width 48 height 25
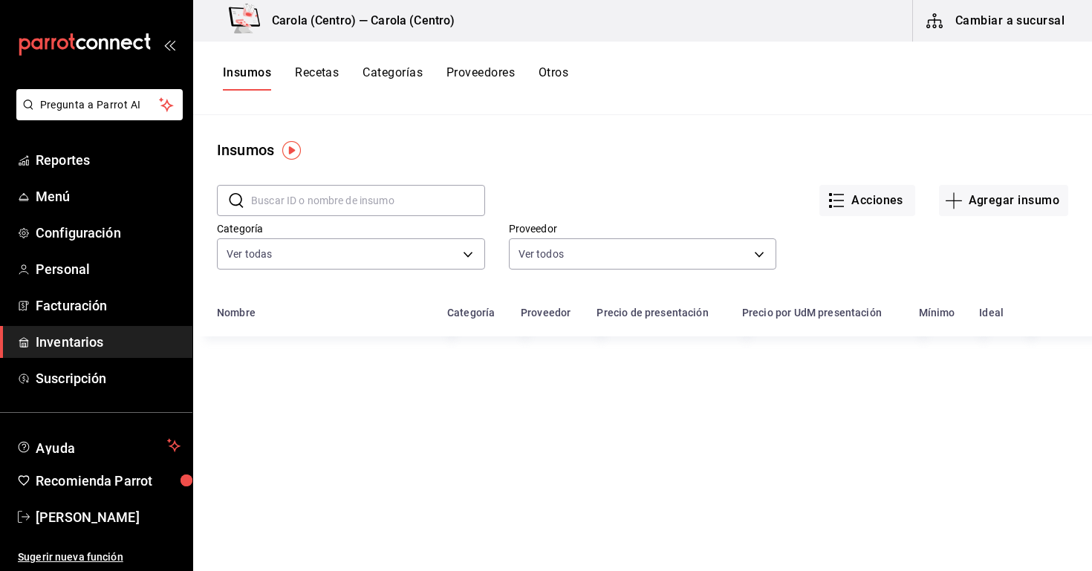
click at [316, 209] on input "text" at bounding box center [368, 201] width 234 height 30
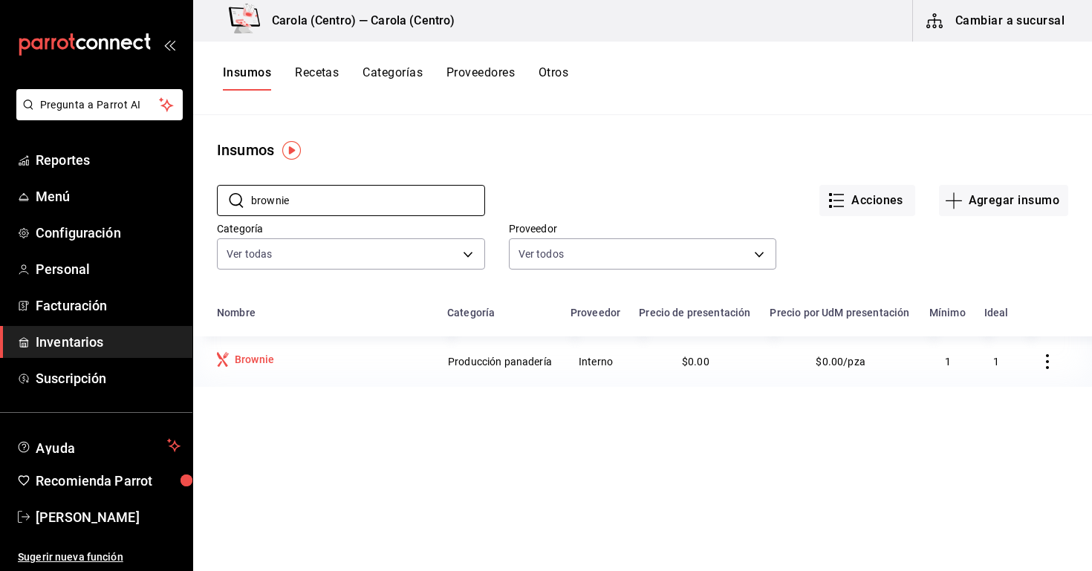
type input "brownie"
click at [400, 366] on div "Brownie" at bounding box center [323, 361] width 212 height 19
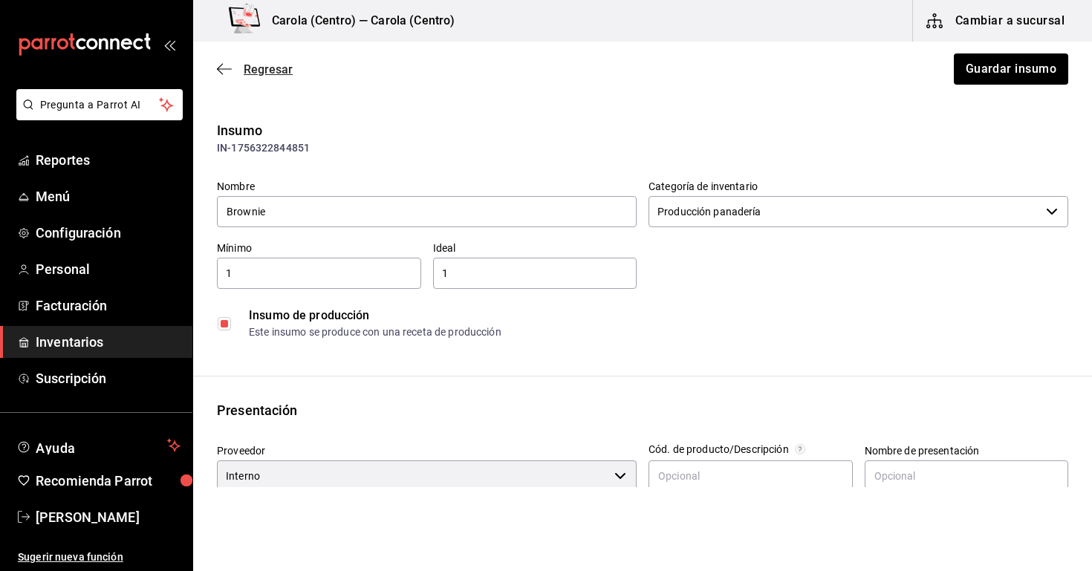
click at [222, 62] on span "Regresar" at bounding box center [255, 69] width 76 height 14
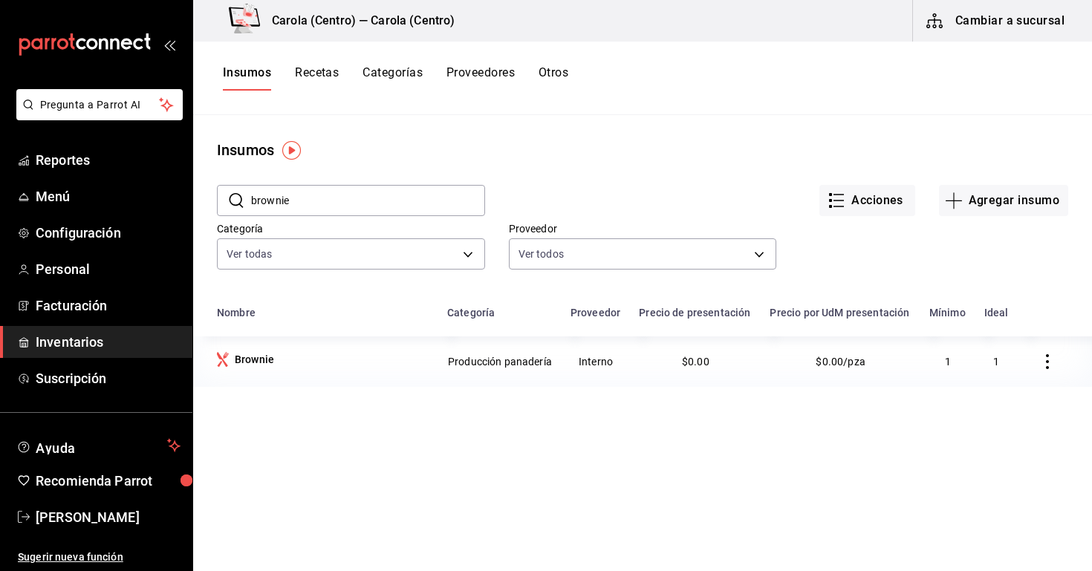
click at [329, 74] on button "Recetas" at bounding box center [317, 77] width 44 height 25
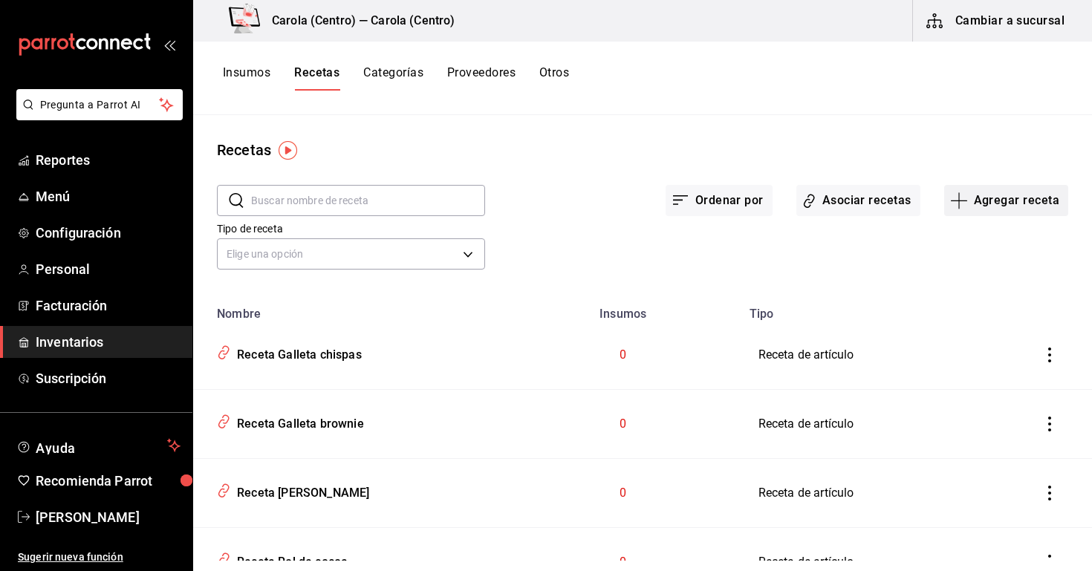
click at [984, 197] on button "Agregar receta" at bounding box center [1006, 200] width 124 height 31
click at [589, 179] on div at bounding box center [546, 285] width 1092 height 571
click at [748, 200] on div at bounding box center [546, 285] width 1092 height 571
click at [550, 206] on div at bounding box center [546, 285] width 1092 height 571
click at [367, 188] on input "text" at bounding box center [368, 201] width 234 height 30
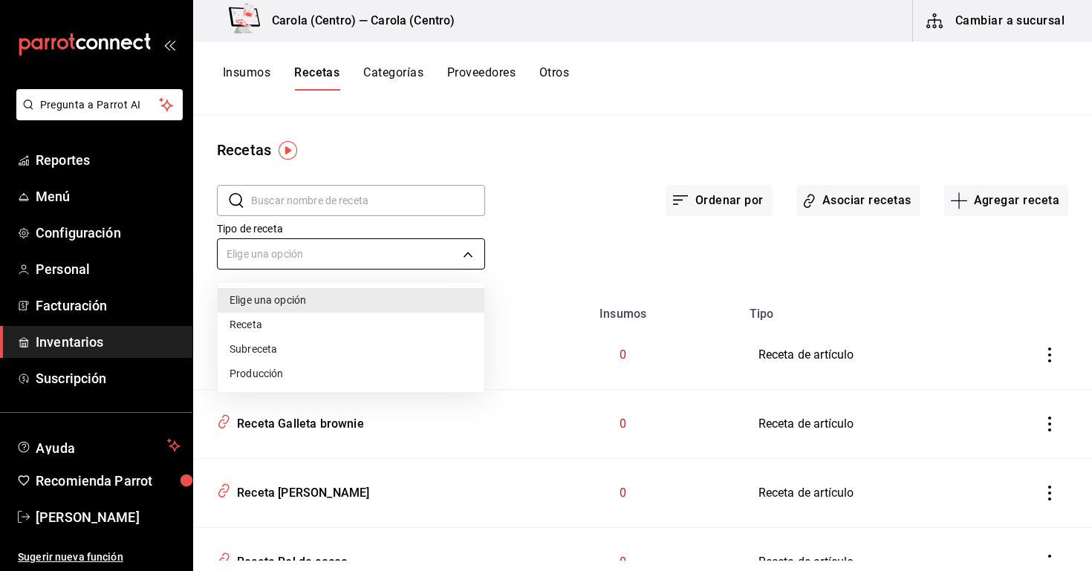
click at [359, 241] on body "Pregunta a Parrot AI Reportes Menú Configuración Personal Facturación Inventari…" at bounding box center [546, 280] width 1092 height 561
click at [341, 368] on li "Producción" at bounding box center [351, 374] width 267 height 25
type input "PREPARATION"
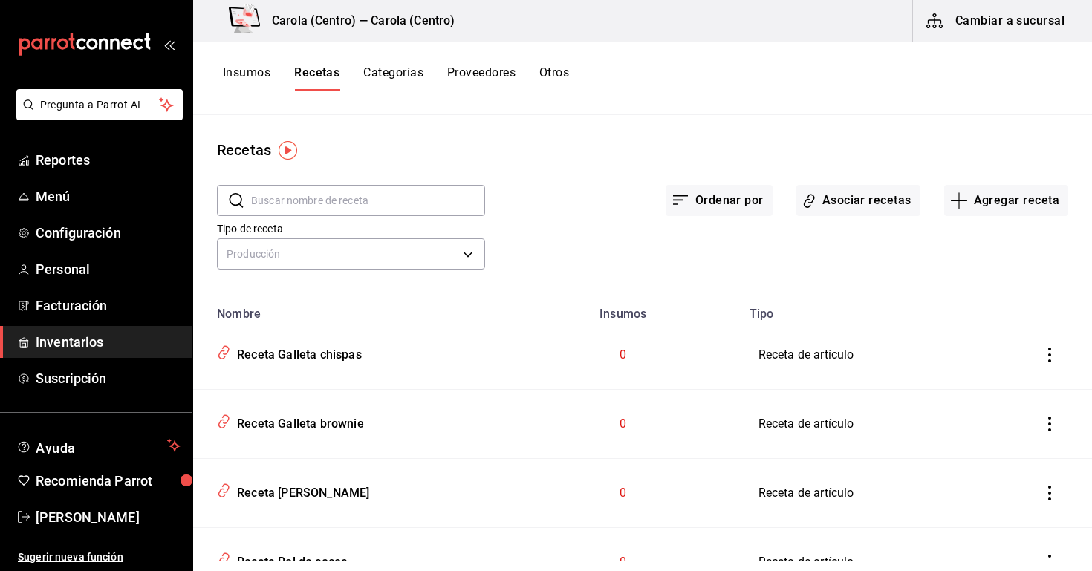
click at [371, 198] on input "text" at bounding box center [368, 201] width 234 height 30
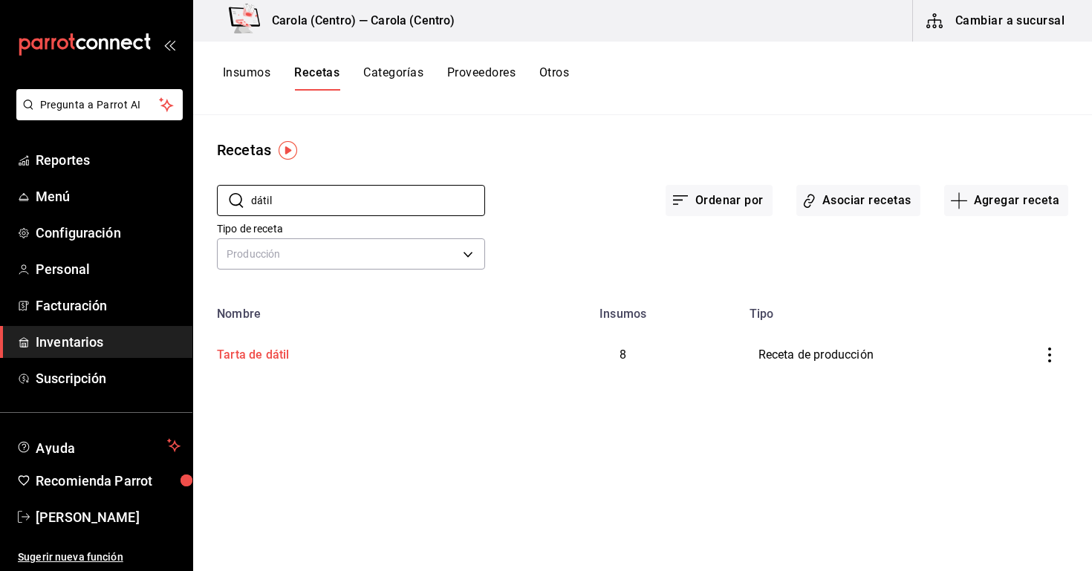
type input "dátil"
click at [346, 356] on div "Tarta de dátil" at bounding box center [349, 352] width 277 height 23
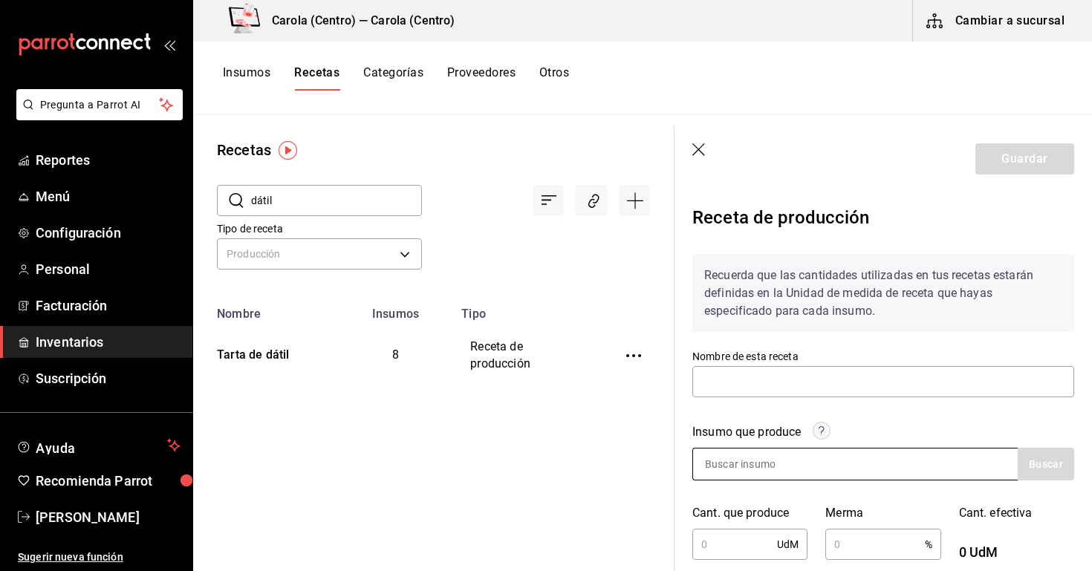
type input "Tarta de dátil"
type input "9"
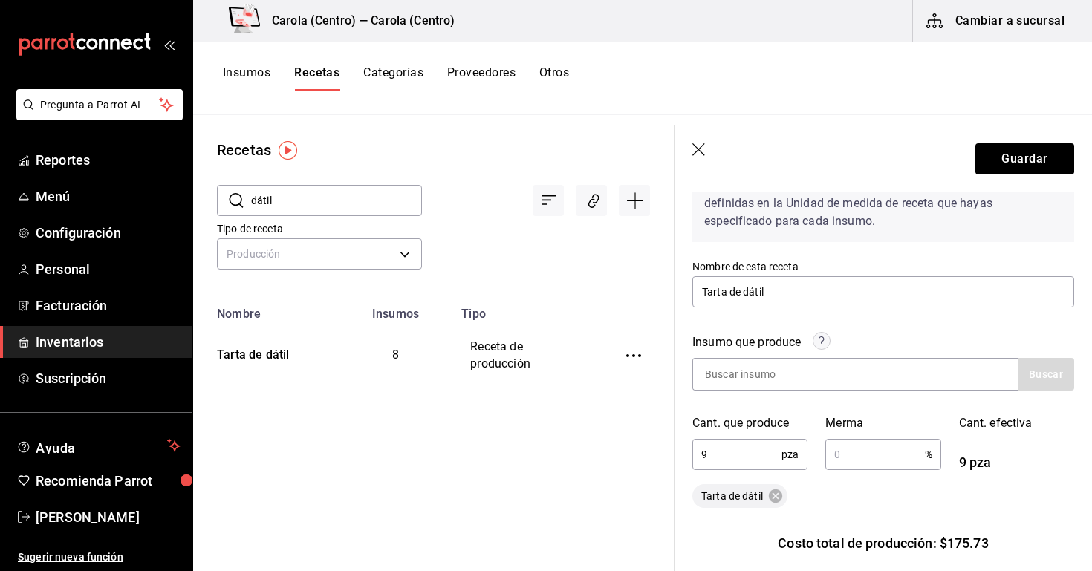
scroll to position [117, 0]
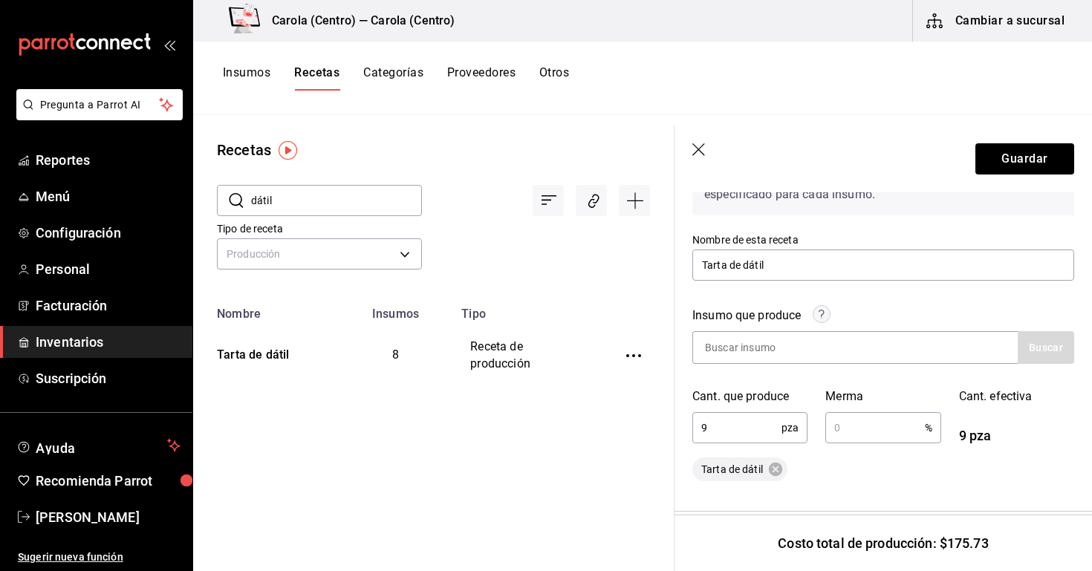
click at [688, 147] on header "Guardar" at bounding box center [882, 158] width 417 height 67
click at [697, 147] on icon "button" at bounding box center [699, 150] width 15 height 15
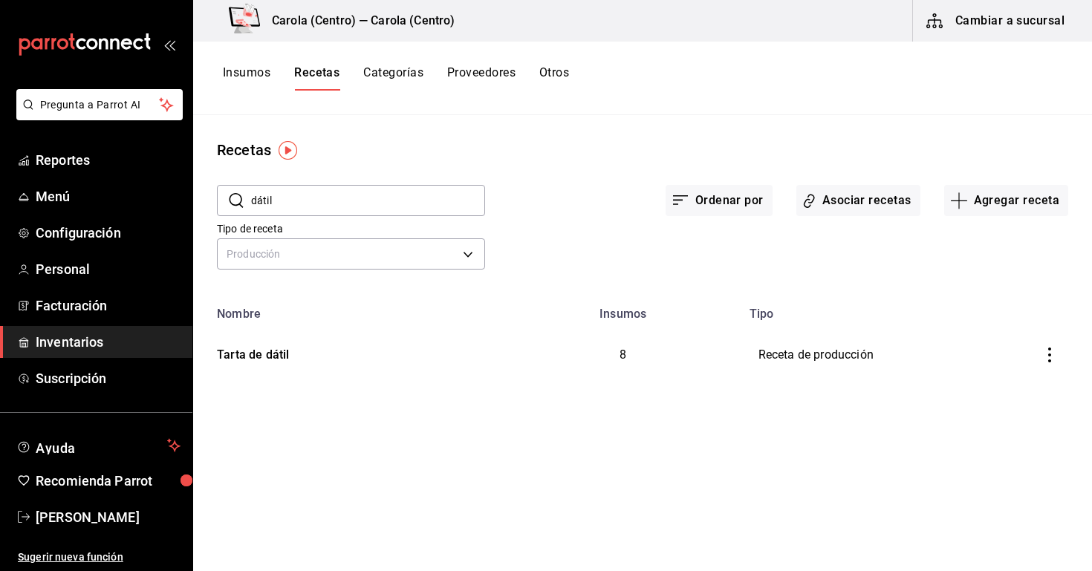
click at [333, 202] on input "dátil" at bounding box center [368, 201] width 234 height 30
click at [327, 251] on body "Pregunta a Parrot AI Reportes Menú Configuración Personal Facturación Inventari…" at bounding box center [546, 280] width 1092 height 561
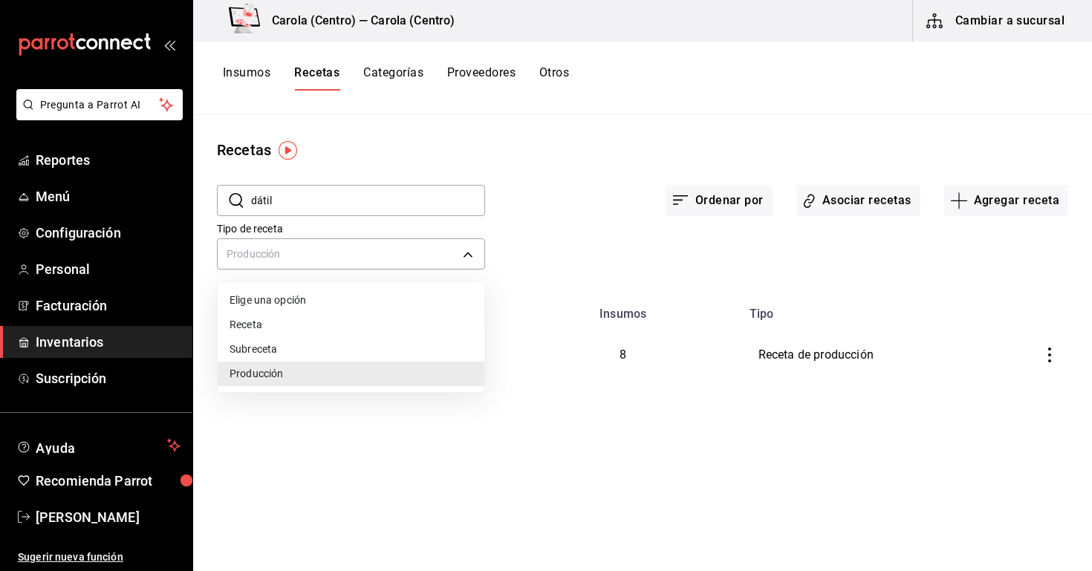
click at [306, 325] on li "Receta" at bounding box center [351, 325] width 267 height 25
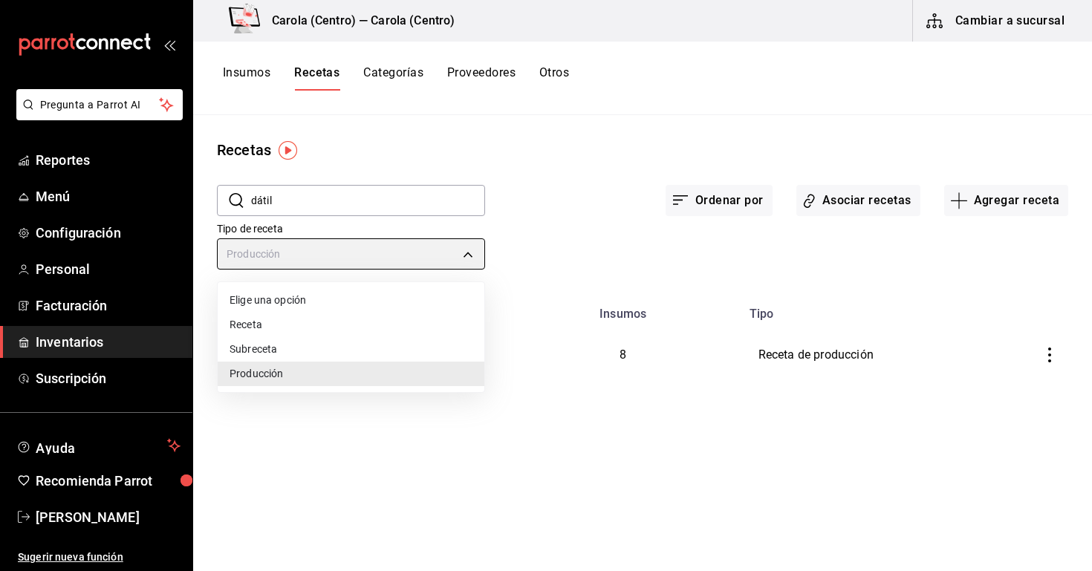
type input "PRODUCT"
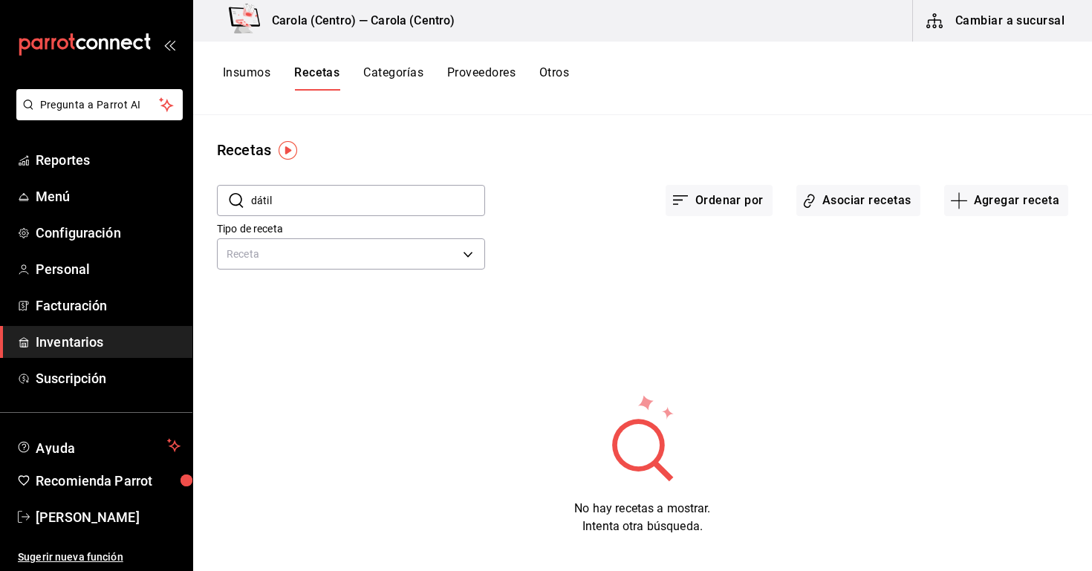
click at [329, 207] on input "dátil" at bounding box center [368, 201] width 234 height 30
type input "d"
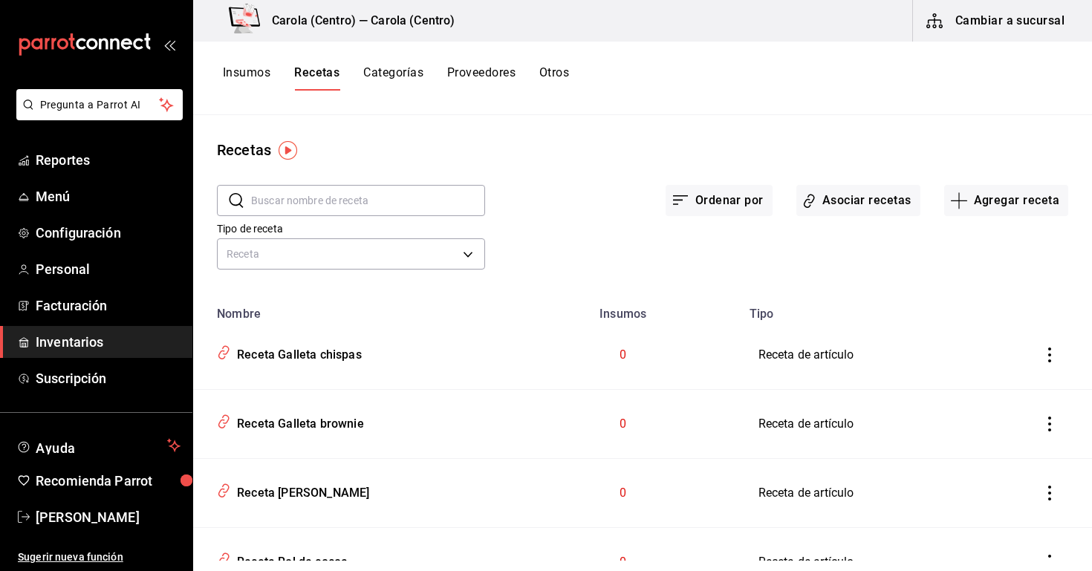
click at [329, 215] on input "text" at bounding box center [368, 201] width 234 height 30
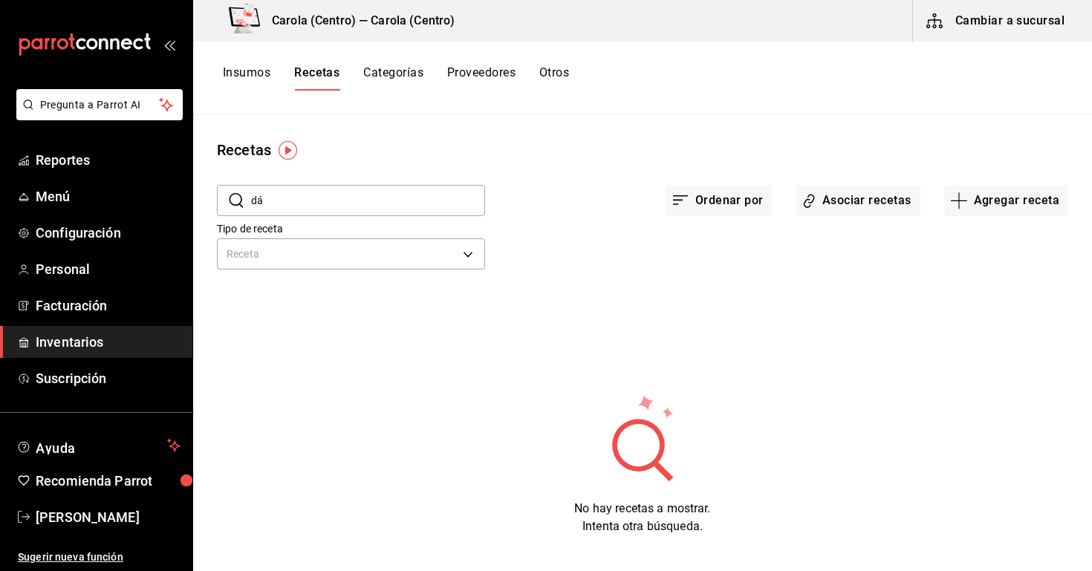
type input "d"
type input "dáti"
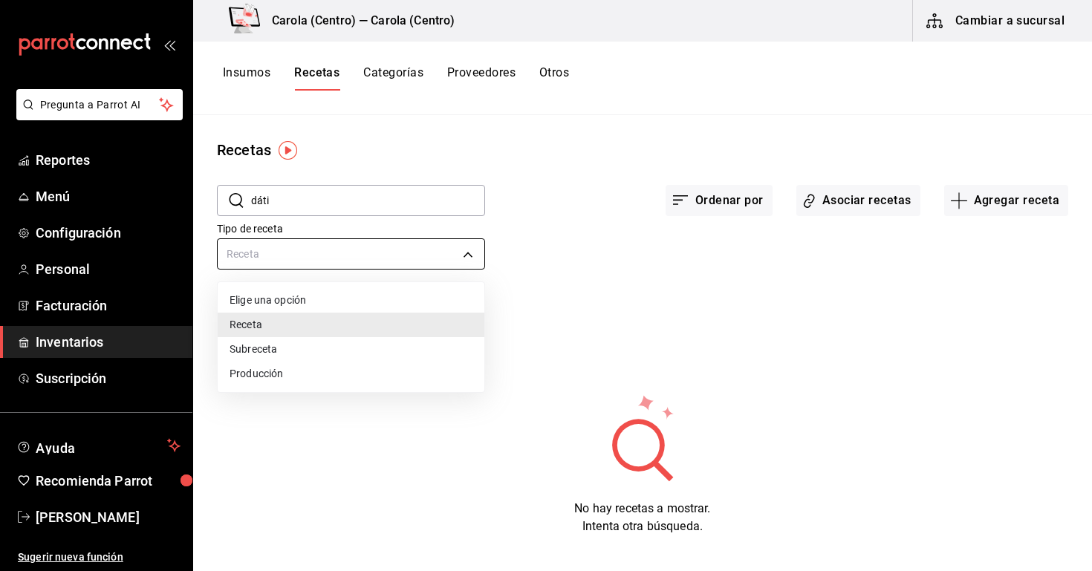
click at [286, 252] on body "Pregunta a Parrot AI Reportes Menú Configuración Personal Facturación Inventari…" at bounding box center [546, 280] width 1092 height 561
click at [296, 371] on li "Producción" at bounding box center [351, 374] width 267 height 25
type input "PREPARATION"
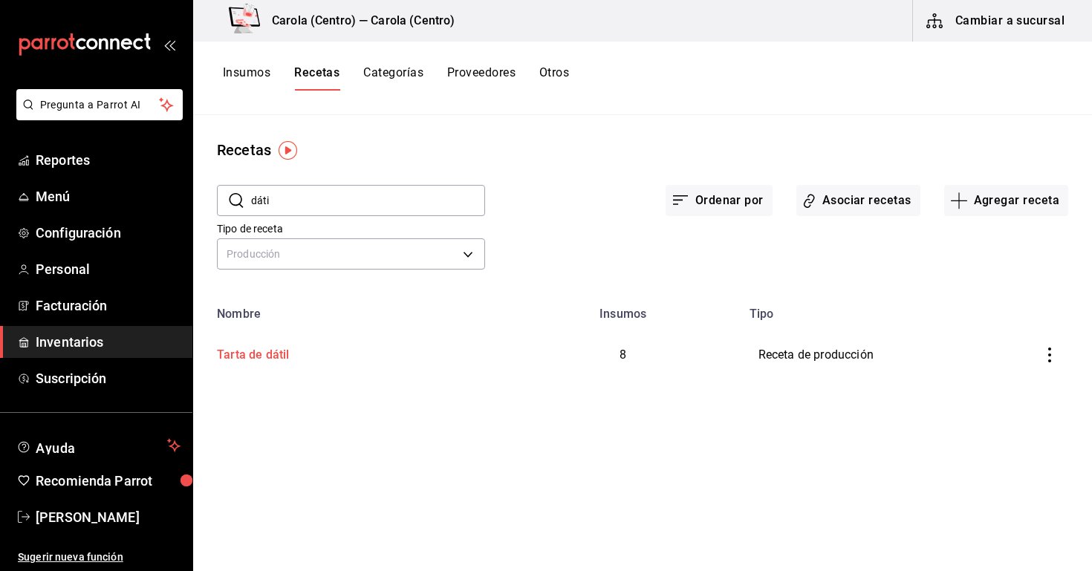
click at [325, 364] on td "Tarta de dátil" at bounding box center [349, 355] width 313 height 68
type input "Tarta de dátil"
type input "9"
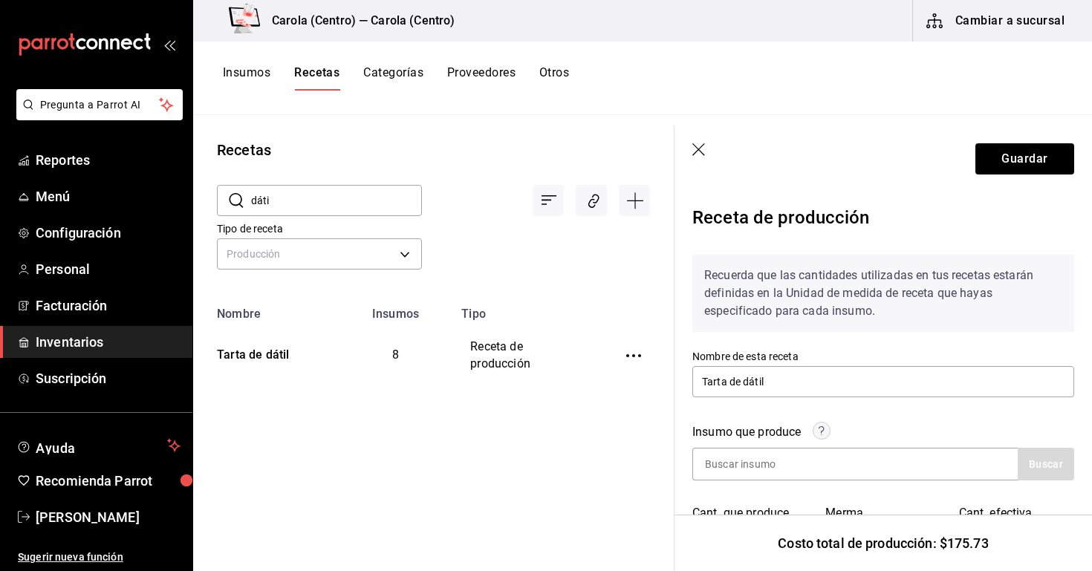
click at [704, 148] on icon "button" at bounding box center [699, 150] width 15 height 15
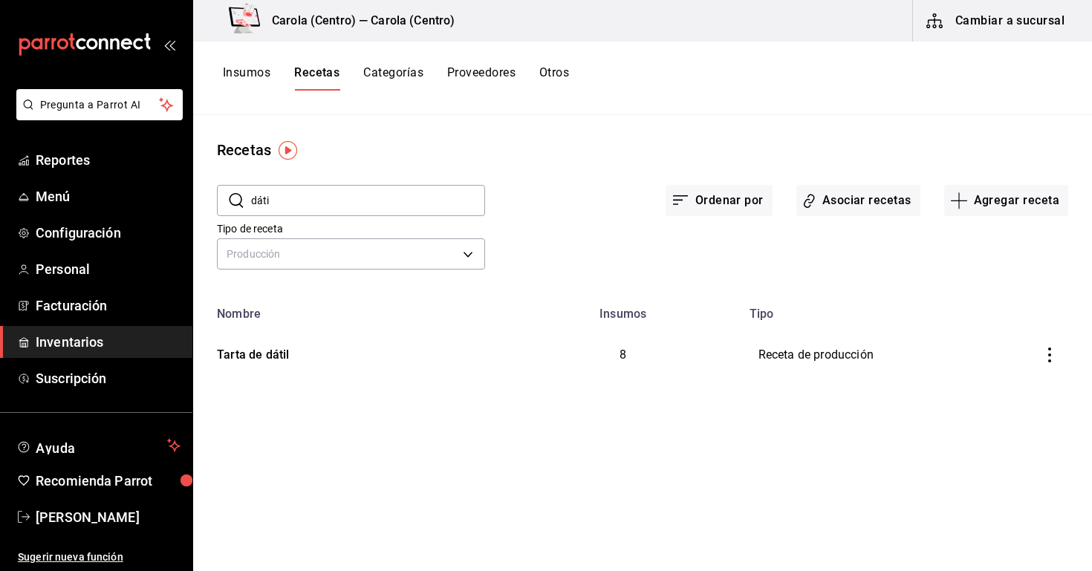
click at [313, 71] on button "Recetas" at bounding box center [316, 77] width 45 height 25
click at [325, 211] on input "dáti" at bounding box center [368, 201] width 234 height 30
type input "d"
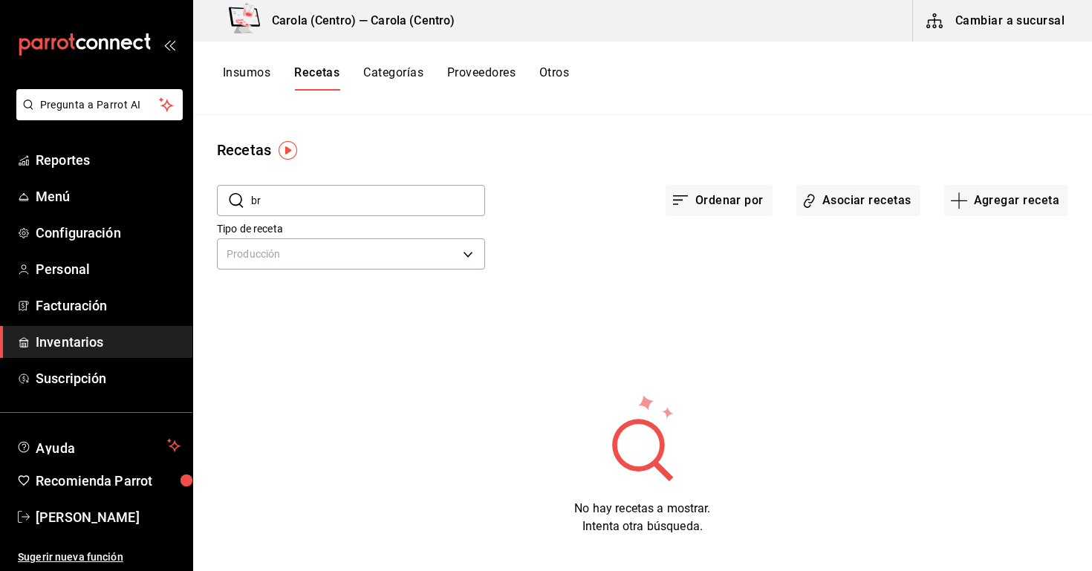
type input "b"
type input "Brownie"
click at [424, 232] on label "Tipo de receta" at bounding box center [351, 229] width 268 height 10
click at [411, 250] on body "Pregunta a Parrot AI Reportes Menú Configuración Personal Facturación Inventari…" at bounding box center [546, 280] width 1092 height 561
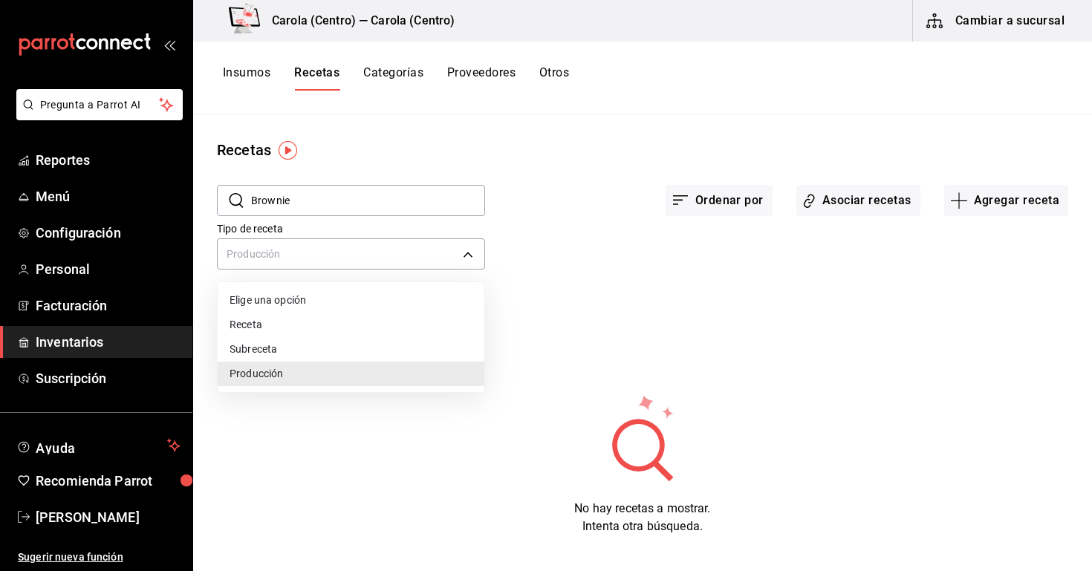
click at [331, 314] on li "Receta" at bounding box center [351, 325] width 267 height 25
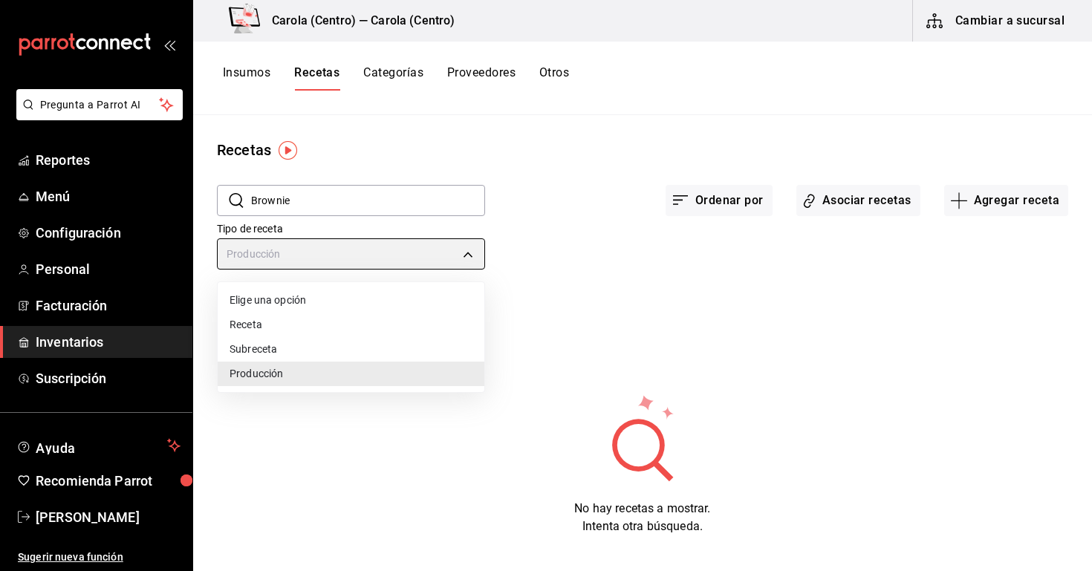
type input "PRODUCT"
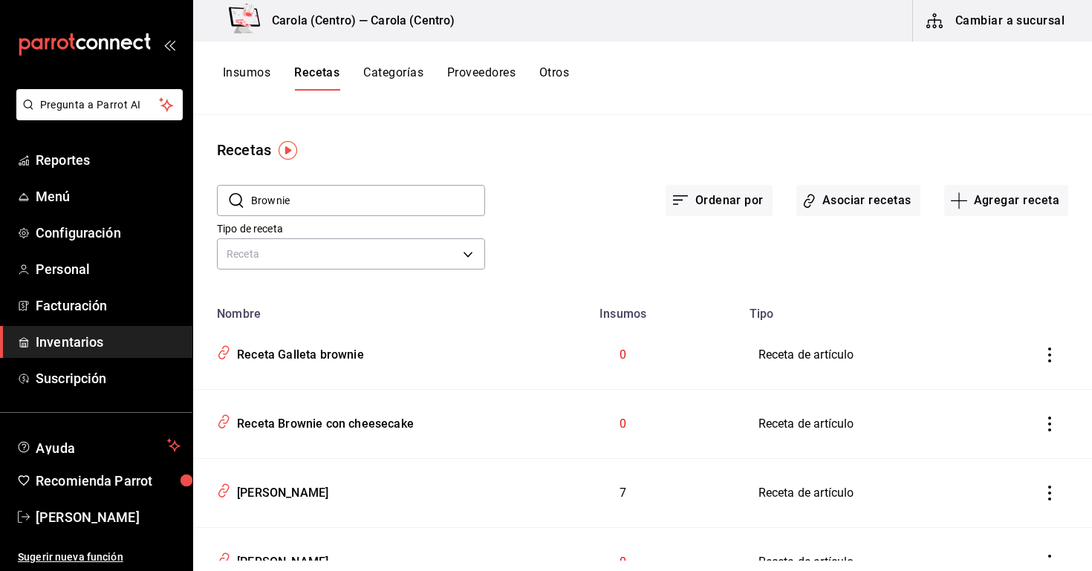
click at [395, 199] on input "Brownie" at bounding box center [368, 201] width 234 height 30
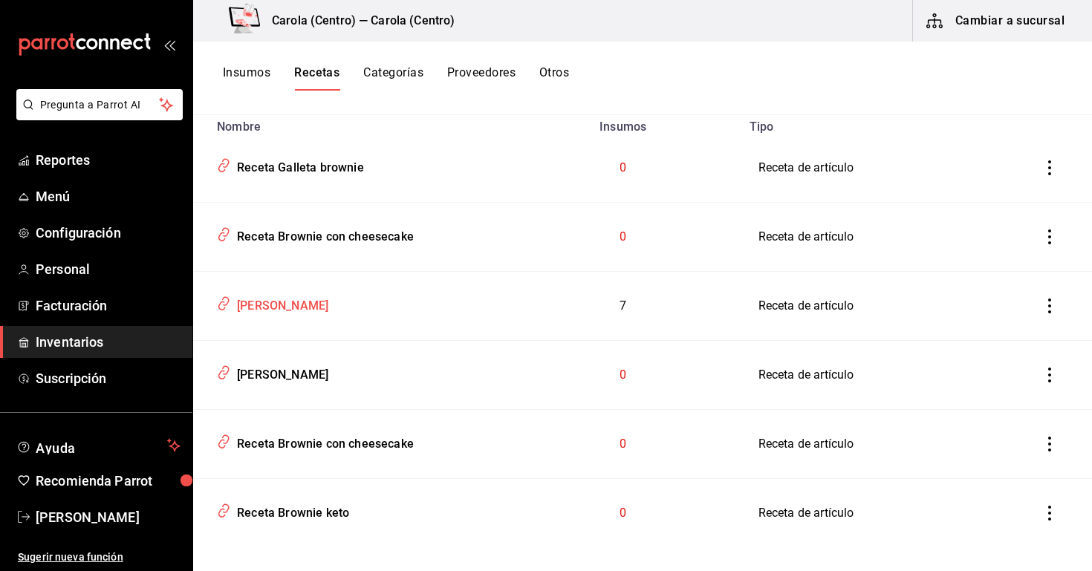
scroll to position [180, 0]
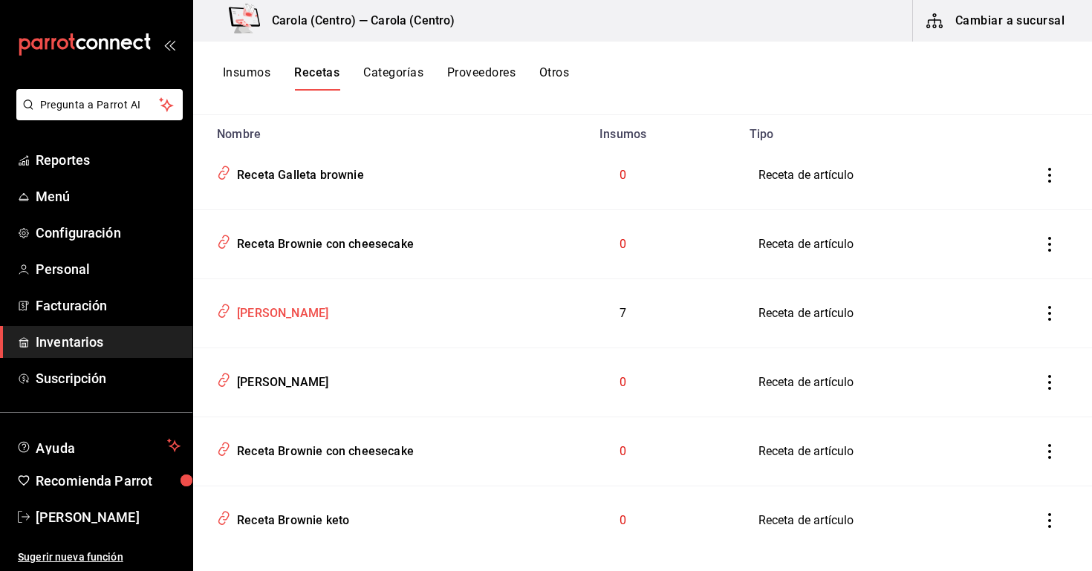
click at [280, 314] on div "[PERSON_NAME]" at bounding box center [279, 310] width 97 height 23
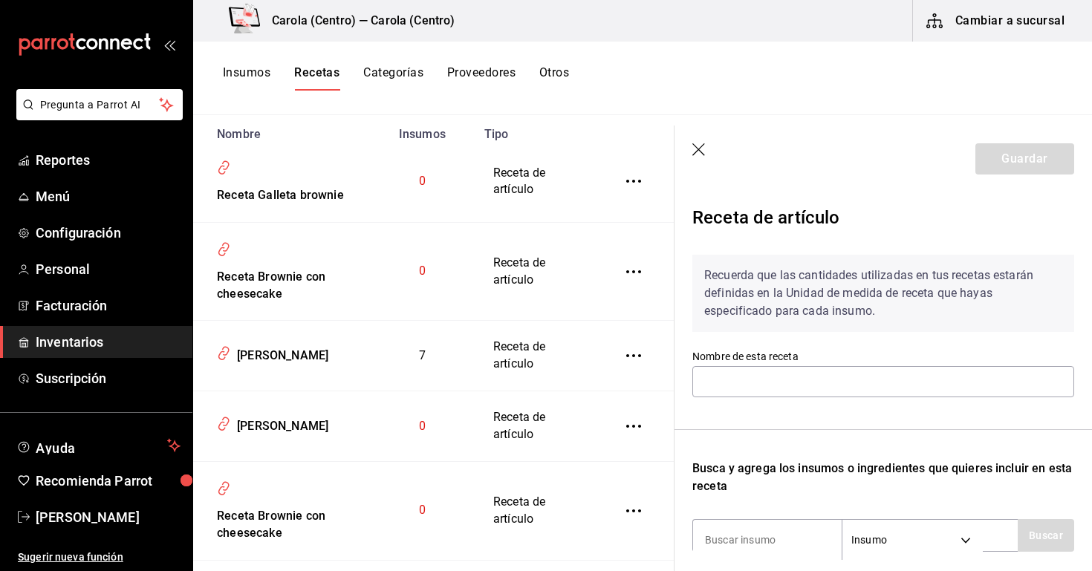
type input "[PERSON_NAME]"
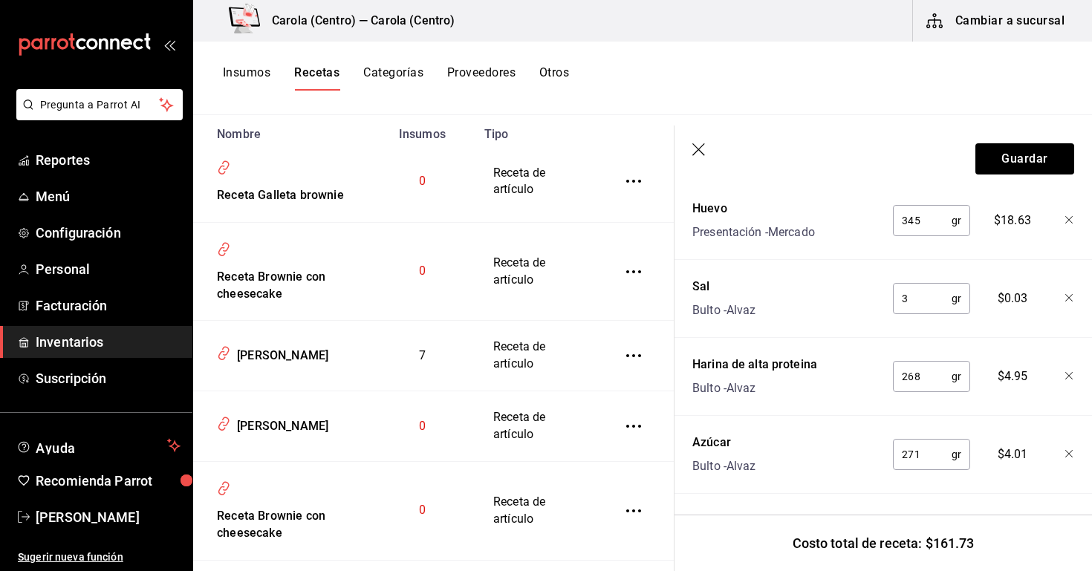
click at [696, 149] on icon "button" at bounding box center [699, 150] width 15 height 15
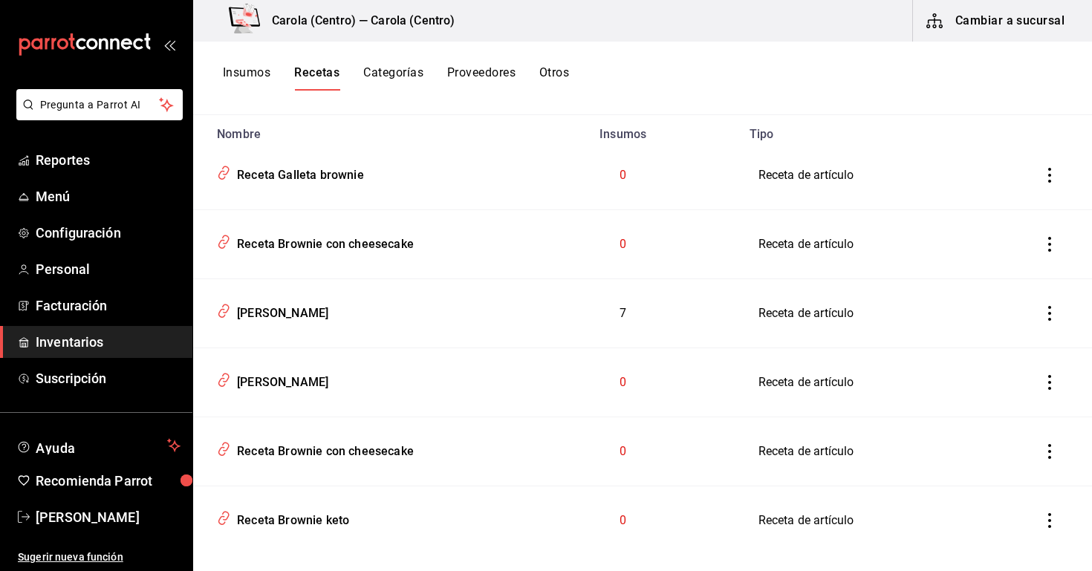
click at [1051, 305] on button "inventoriesTable" at bounding box center [1049, 313] width 33 height 33
click at [1041, 333] on li "Eliminar" at bounding box center [1003, 334] width 125 height 42
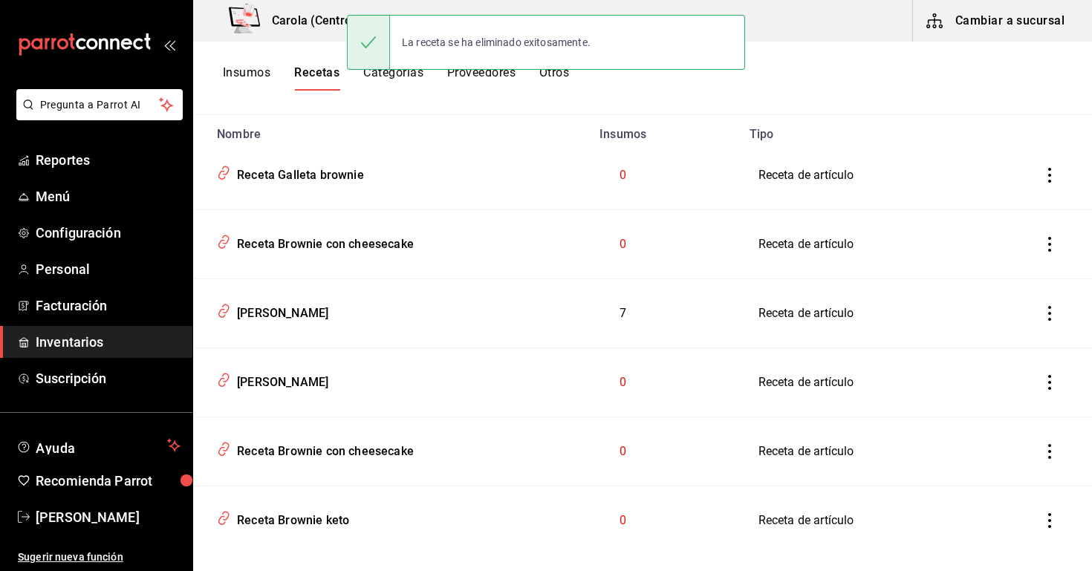
scroll to position [134, 0]
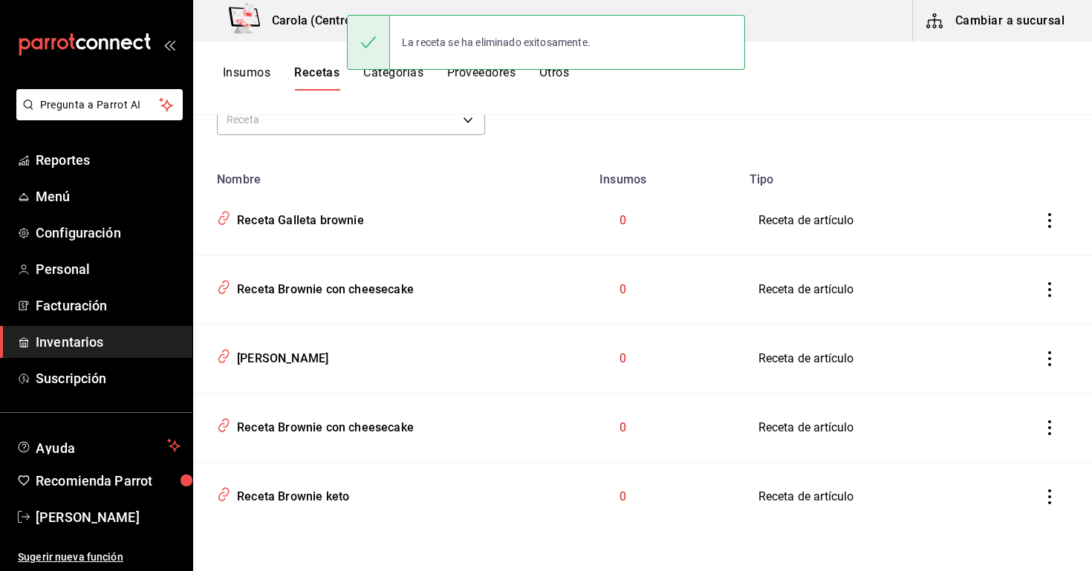
click at [1043, 354] on icon "inventoriesTable" at bounding box center [1049, 358] width 15 height 15
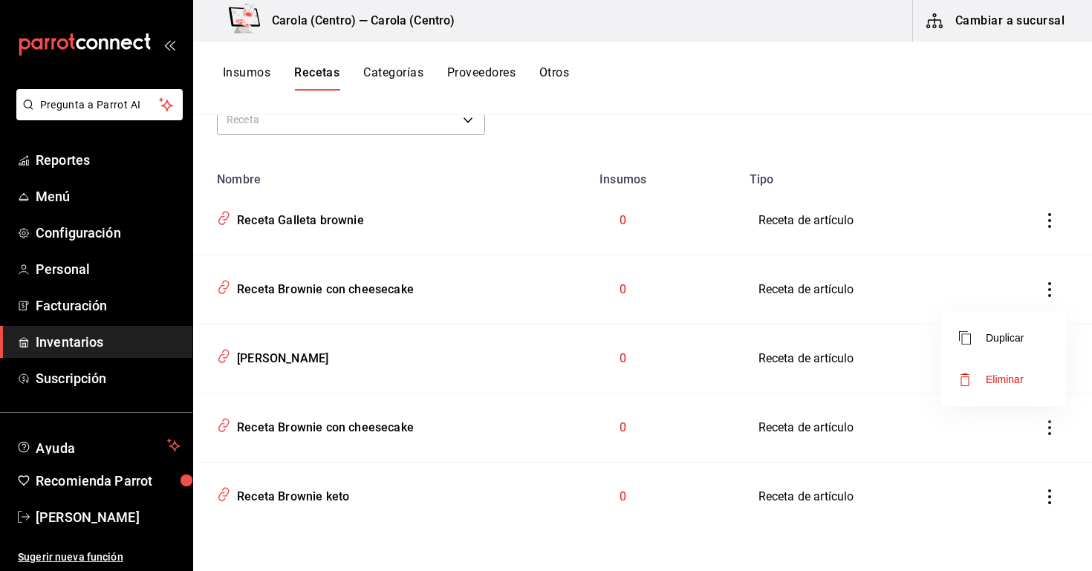
click at [991, 375] on span "Eliminar" at bounding box center [1004, 380] width 38 height 12
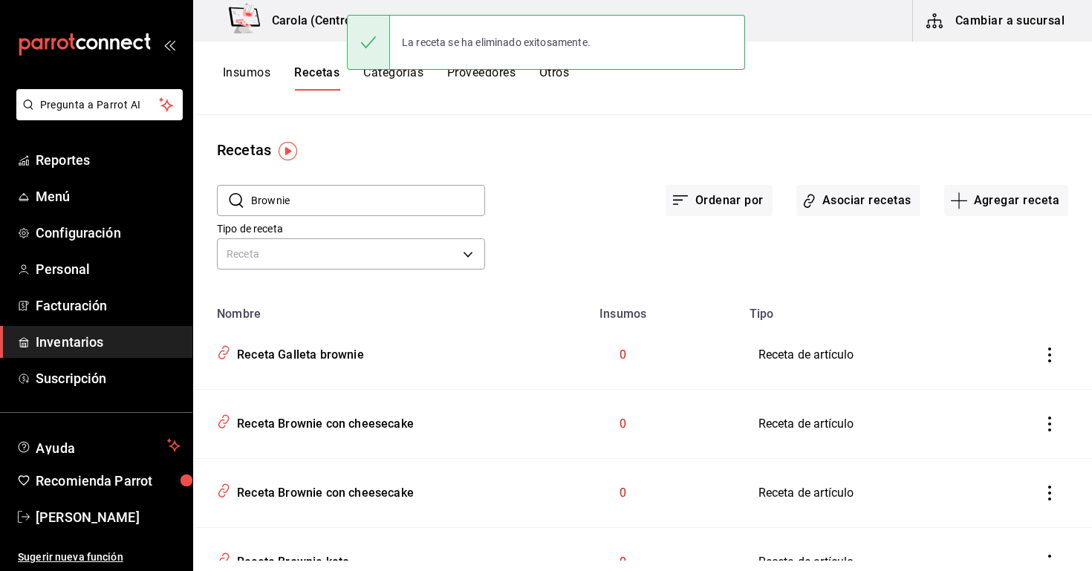
scroll to position [0, 0]
click at [978, 191] on button "Agregar receta" at bounding box center [1006, 200] width 124 height 31
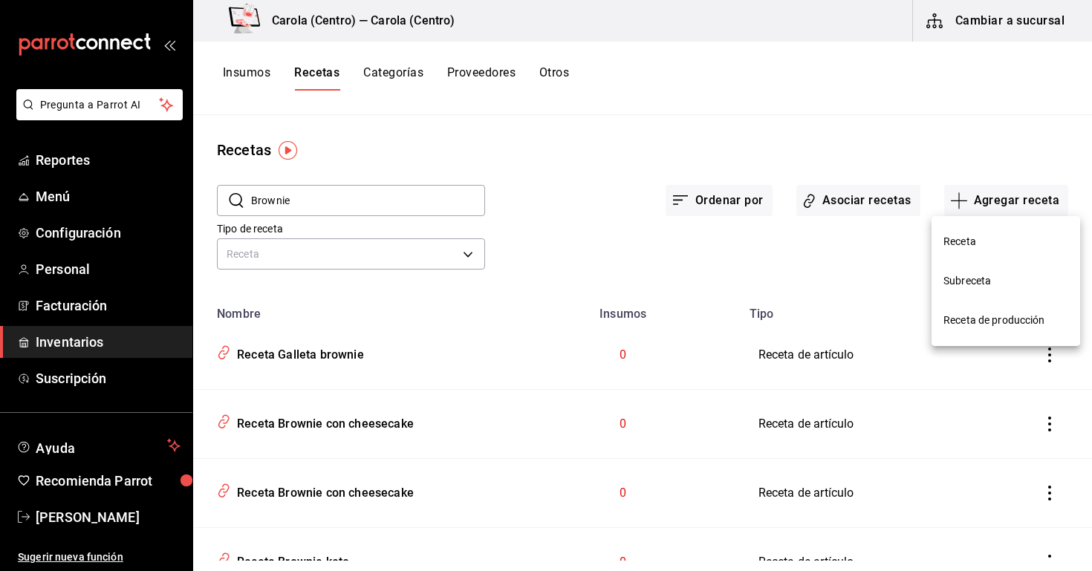
click at [976, 314] on span "Receta de producción" at bounding box center [1005, 321] width 125 height 16
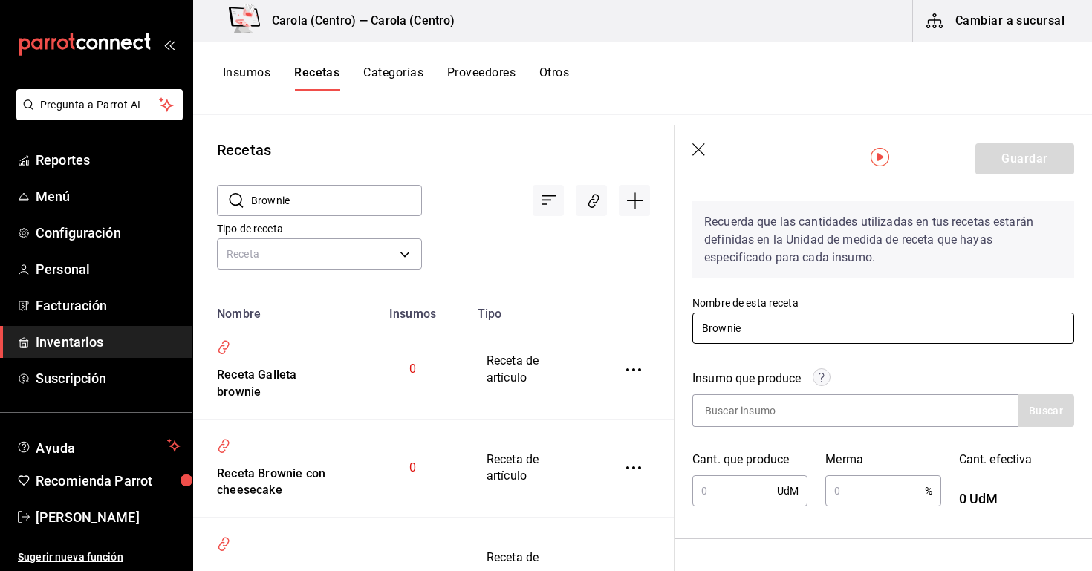
scroll to position [65, 0]
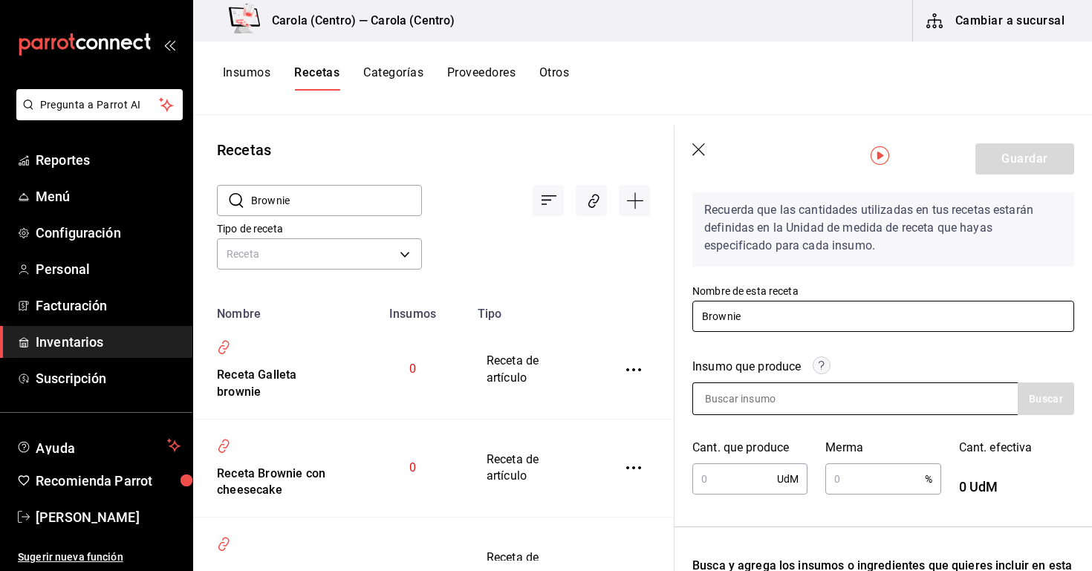
type input "Brownie"
click at [763, 412] on input at bounding box center [767, 398] width 149 height 31
type input "b"
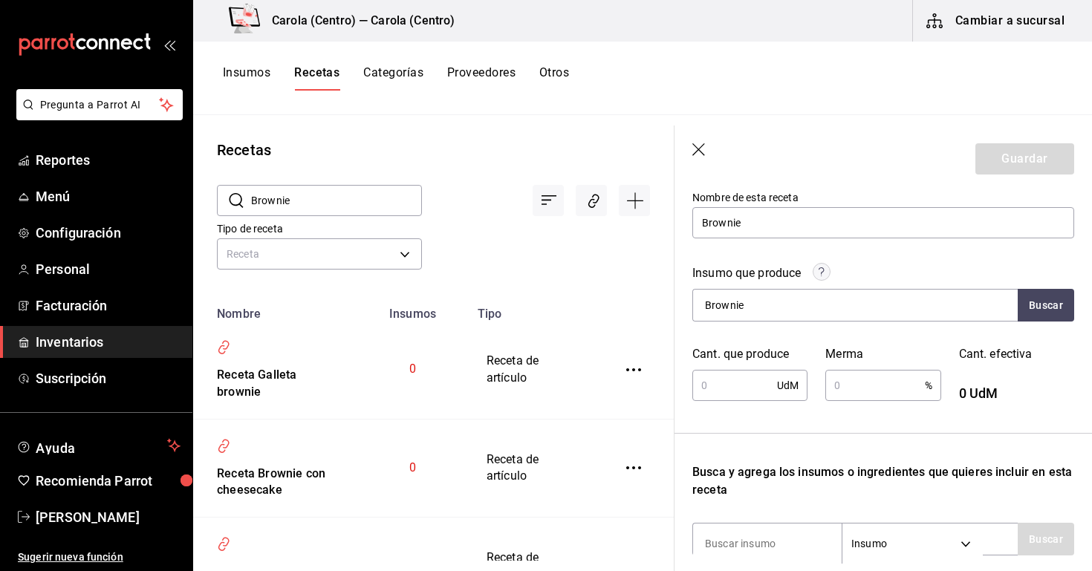
scroll to position [160, 0]
type input "Brownie"
click at [729, 385] on input "text" at bounding box center [734, 384] width 85 height 30
type input "9"
click at [861, 389] on input "text" at bounding box center [874, 384] width 99 height 30
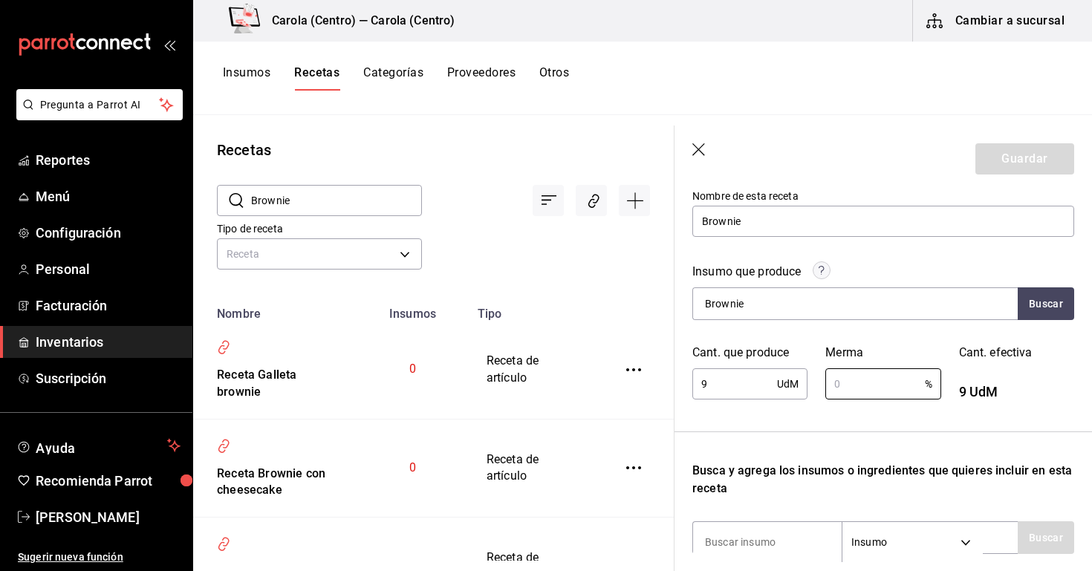
click at [729, 386] on input "9" at bounding box center [734, 384] width 85 height 30
type input "18"
click at [846, 389] on input "text" at bounding box center [874, 384] width 99 height 30
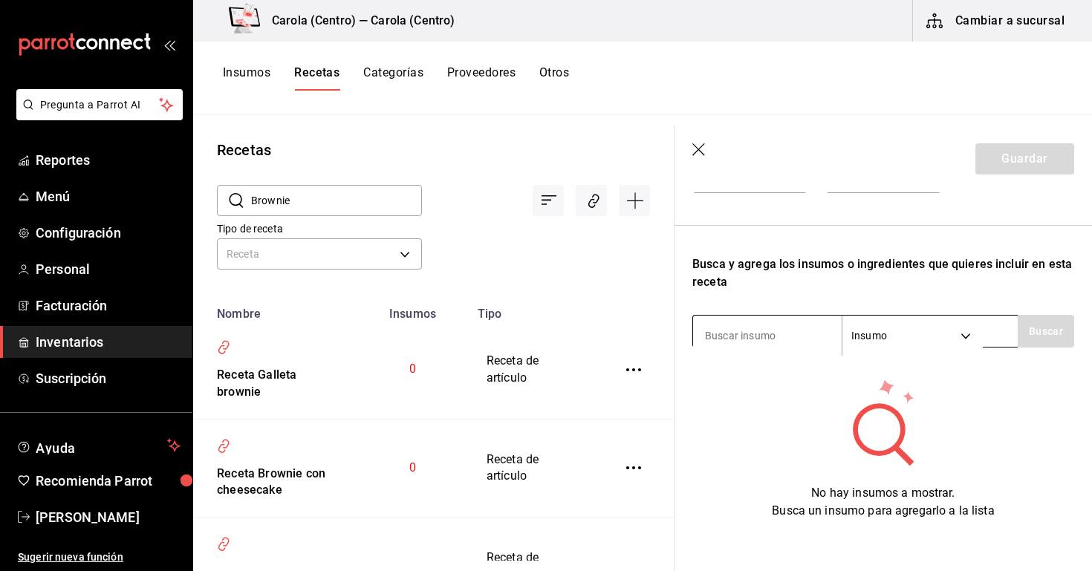
scroll to position [366, 0]
type input "mantequilla"
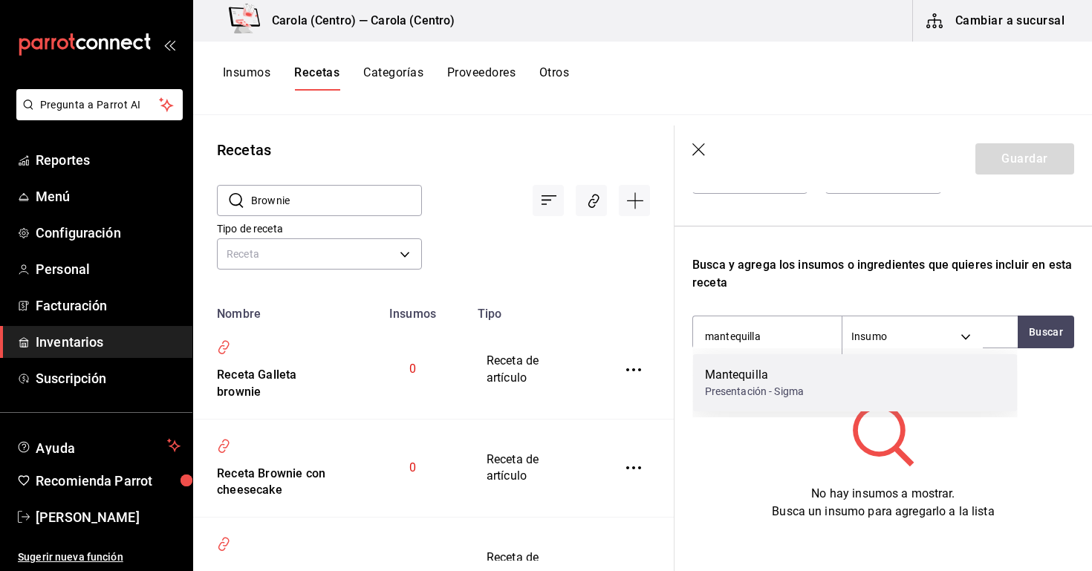
click at [754, 394] on div "Presentación - Sigma" at bounding box center [755, 392] width 100 height 16
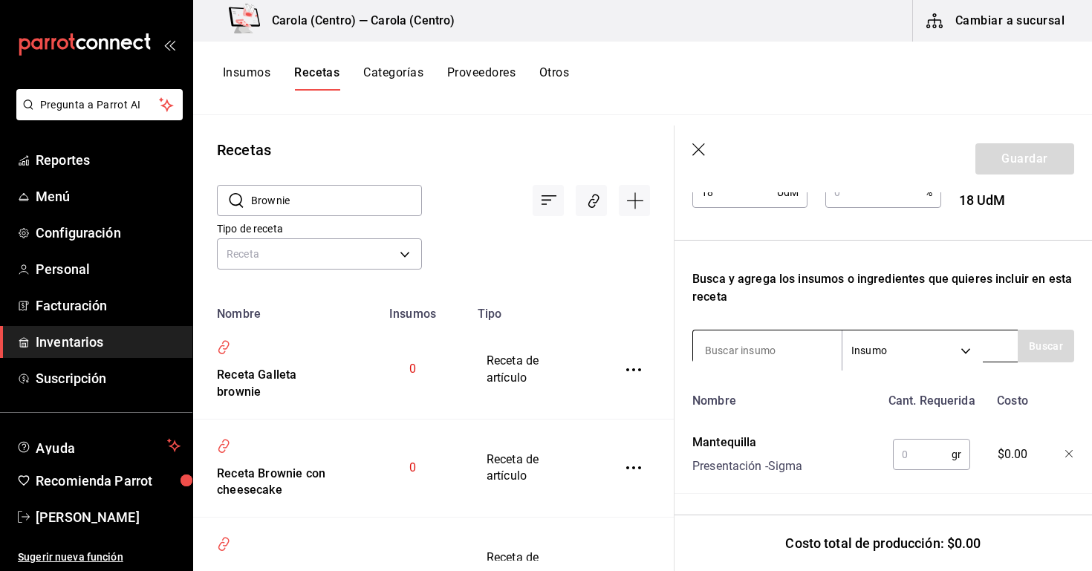
click at [751, 345] on input at bounding box center [767, 350] width 149 height 31
type input "chocolate"
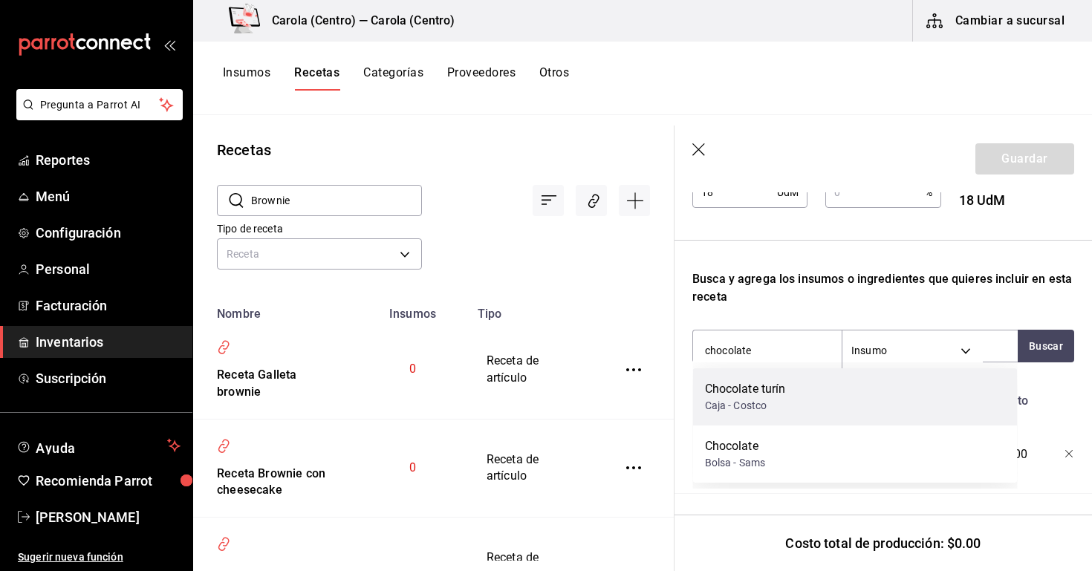
click at [763, 409] on div "Caja - Costco" at bounding box center [745, 406] width 81 height 16
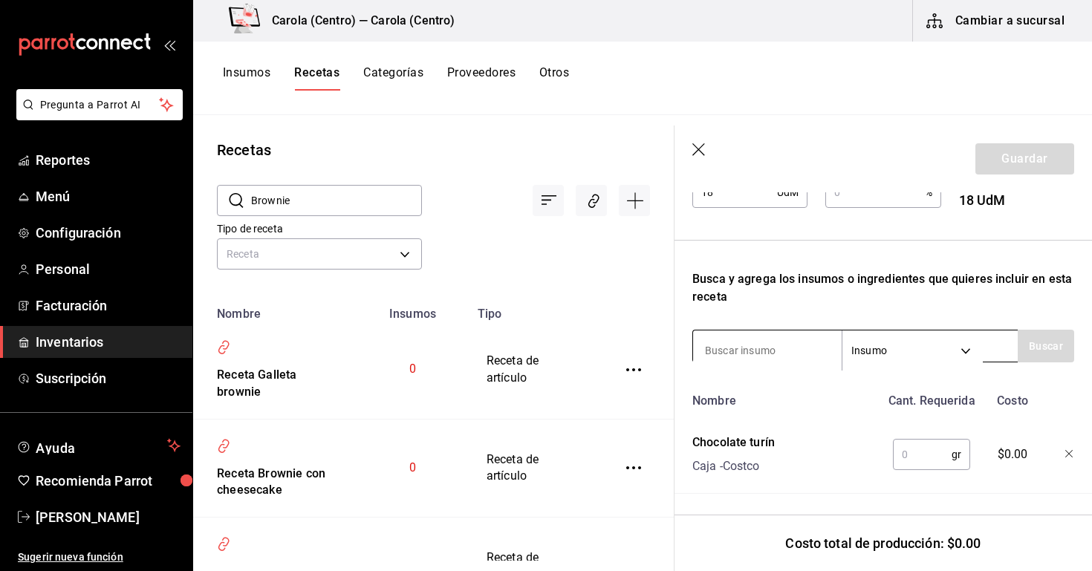
click at [756, 353] on input at bounding box center [767, 350] width 149 height 31
type input "huevo"
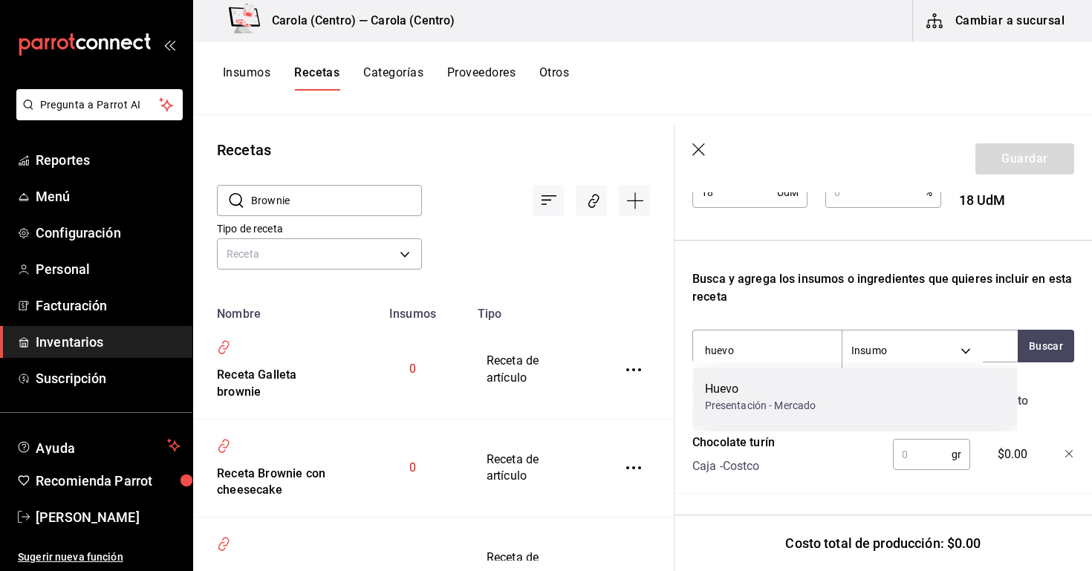
click at [747, 392] on div "Huevo" at bounding box center [760, 389] width 111 height 18
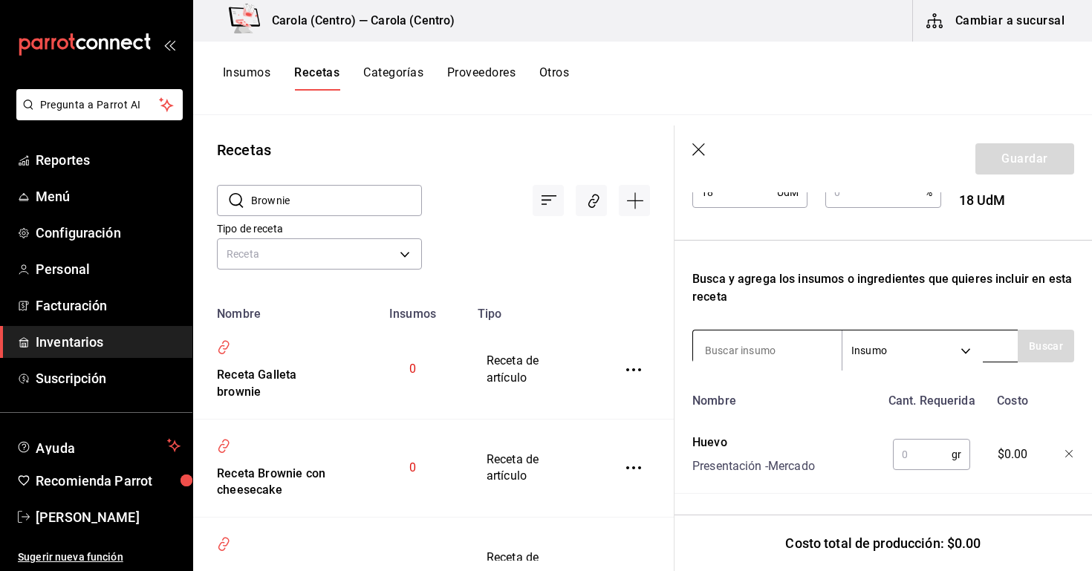
click at [753, 351] on input at bounding box center [767, 350] width 149 height 31
type input "harina"
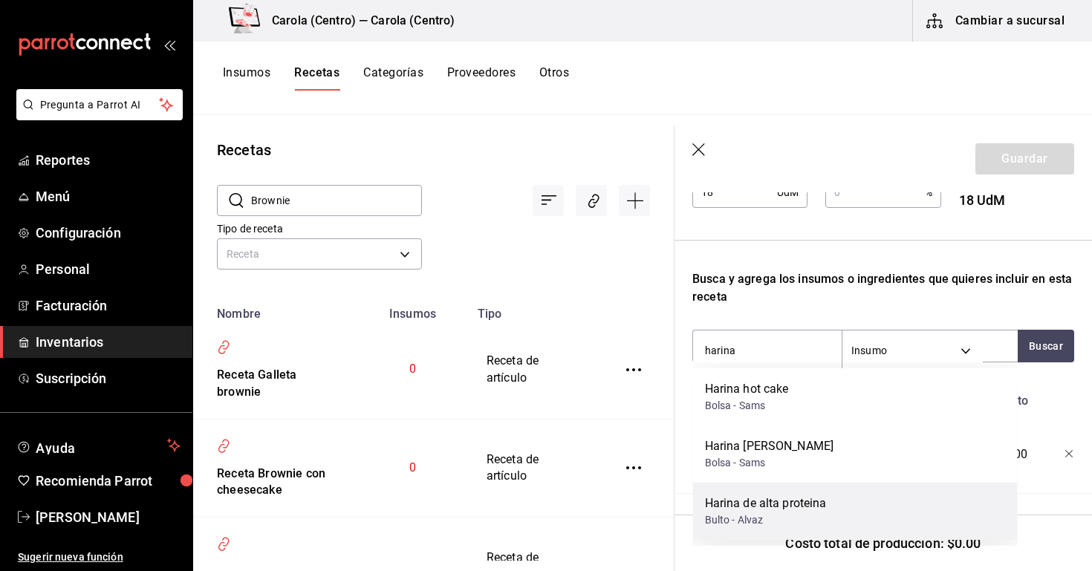
click at [780, 496] on div "Harina de alta proteina" at bounding box center [766, 504] width 122 height 18
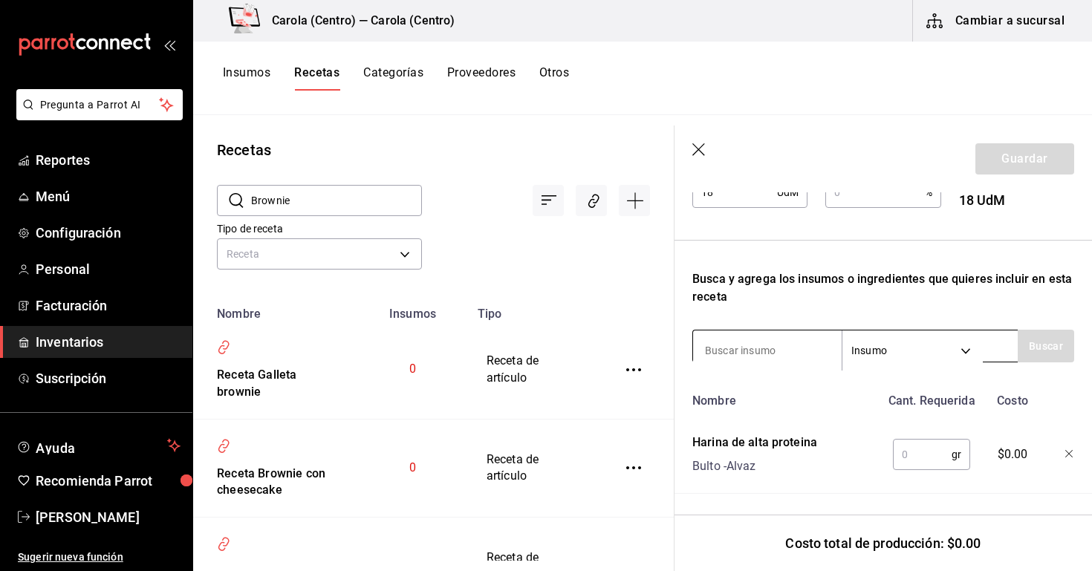
click at [754, 347] on input at bounding box center [767, 350] width 149 height 31
type input "azúcar"
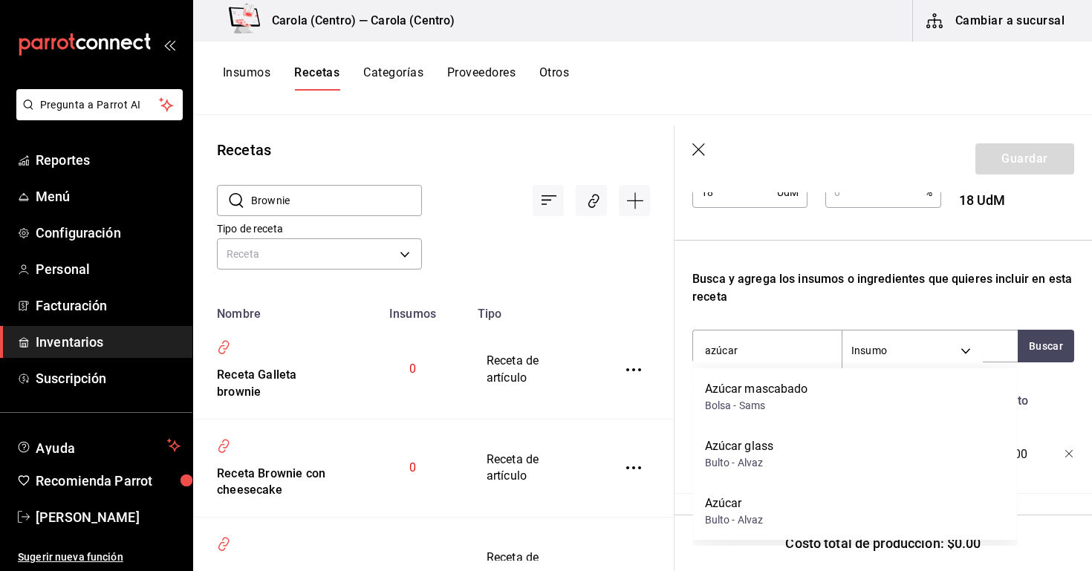
click at [762, 493] on div "Azúcar Bulto - Alvaz" at bounding box center [855, 511] width 325 height 57
click at [759, 518] on div "Costo total de producción: $0.00" at bounding box center [882, 543] width 417 height 56
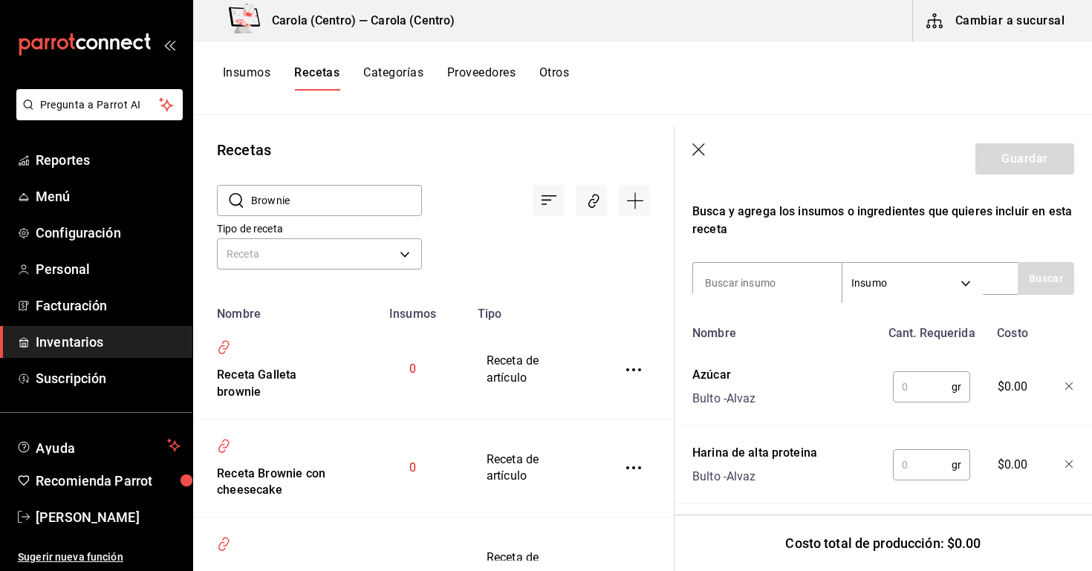
scroll to position [427, 0]
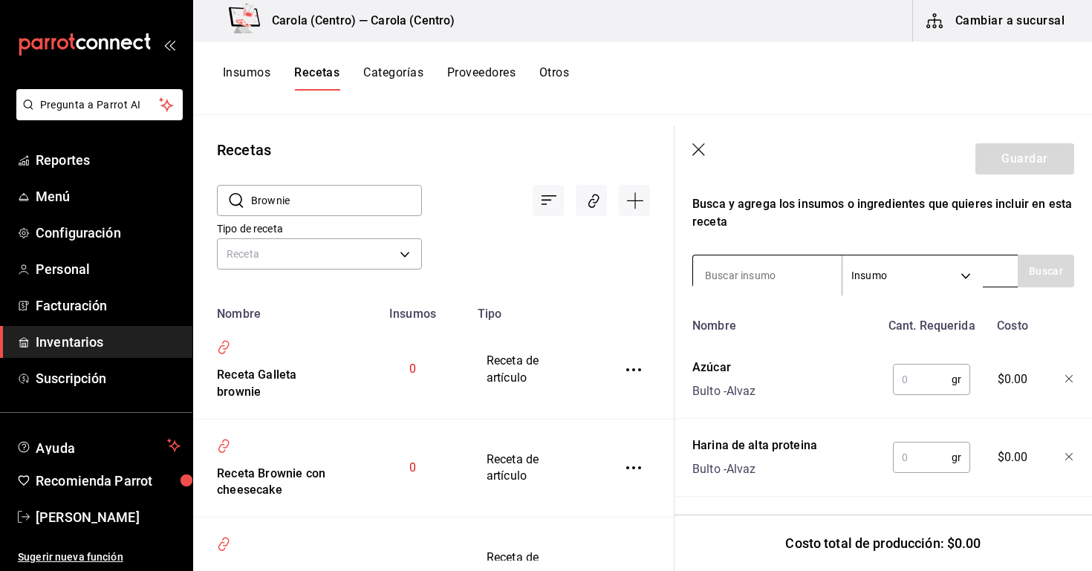
click at [746, 288] on input at bounding box center [767, 275] width 149 height 31
type input "cocoa"
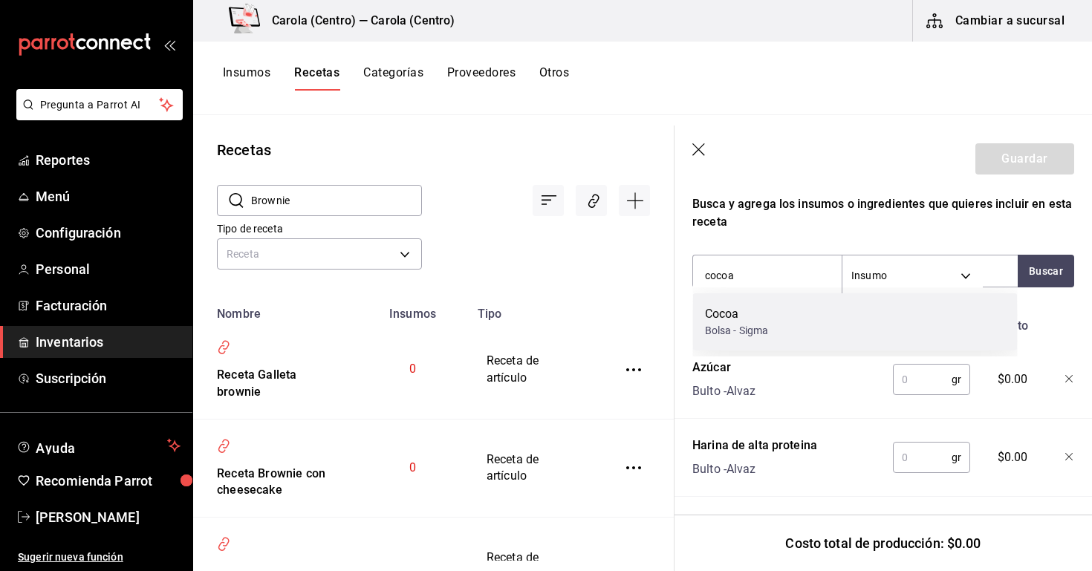
click at [733, 338] on div "Bolsa - Sigma" at bounding box center [737, 331] width 64 height 16
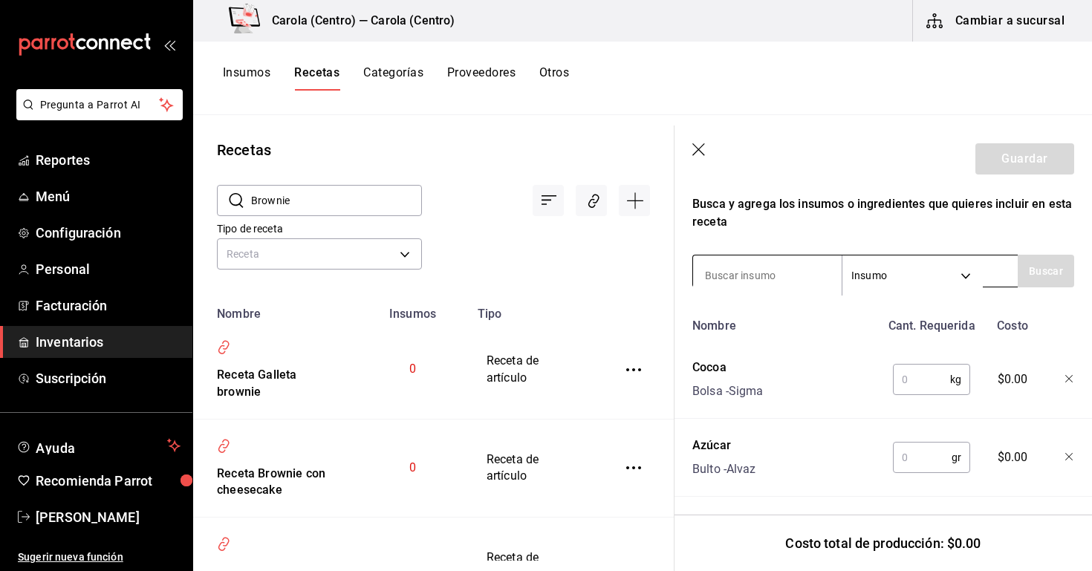
click at [746, 271] on input at bounding box center [767, 275] width 149 height 31
type input "sal"
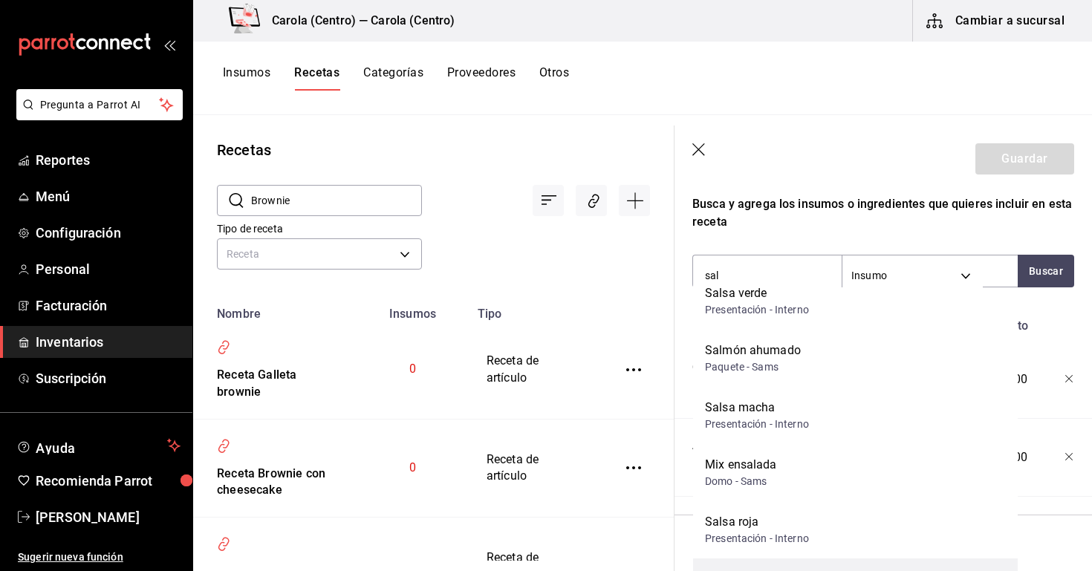
scroll to position [78, 0]
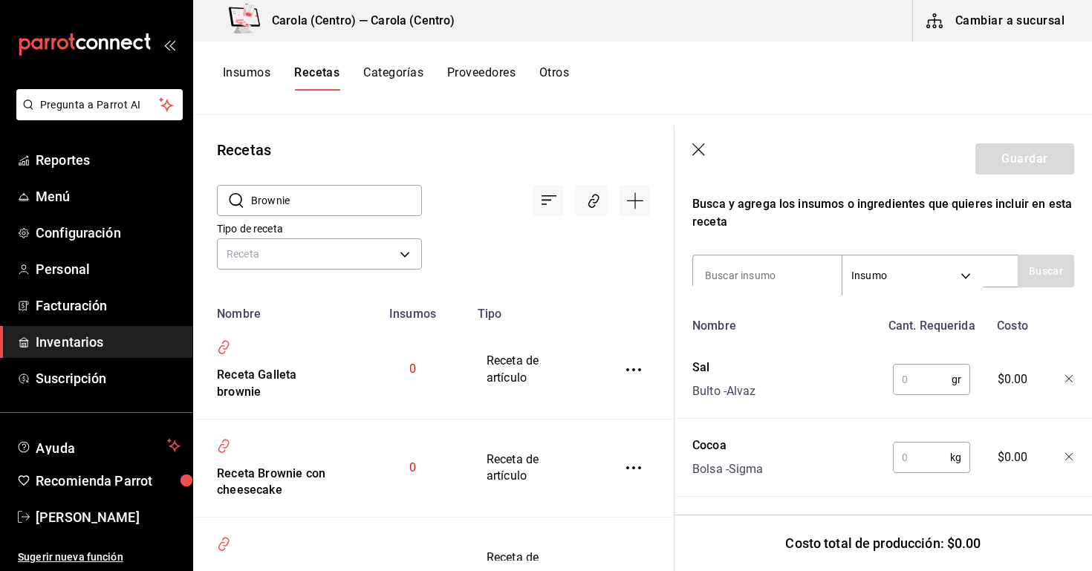
click at [938, 391] on input "text" at bounding box center [922, 380] width 59 height 30
type input "3"
click at [928, 458] on input "text" at bounding box center [921, 458] width 57 height 30
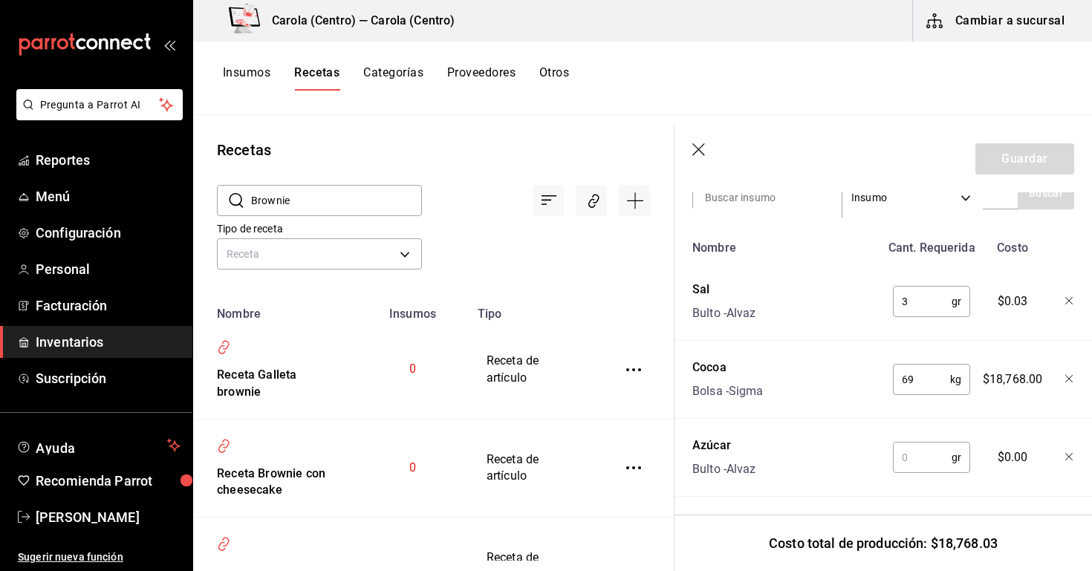
scroll to position [506, 0]
type input "6"
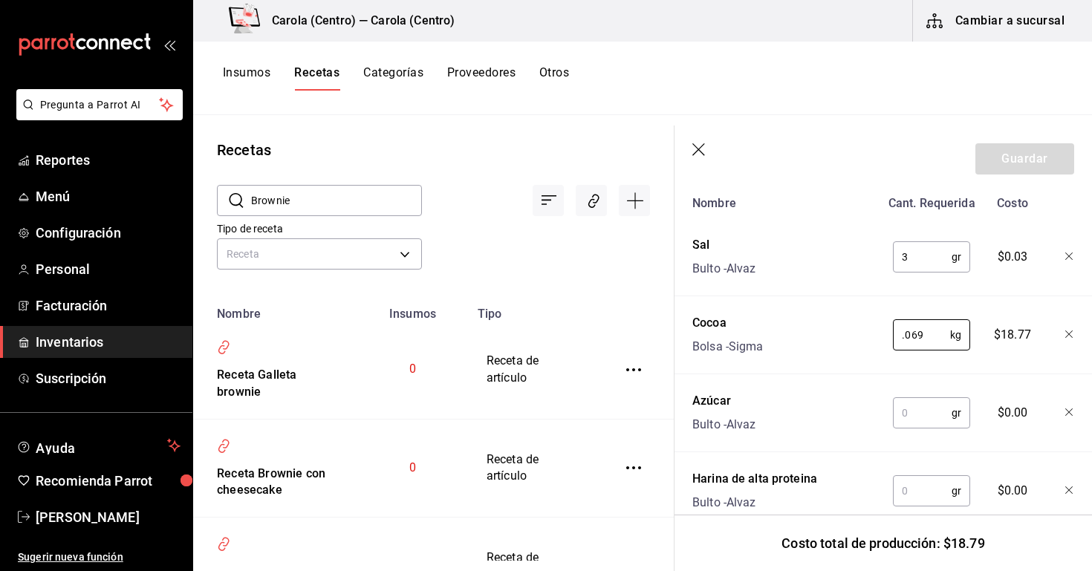
scroll to position [552, 0]
type input "0.069"
click at [916, 414] on input "text" at bounding box center [922, 411] width 59 height 30
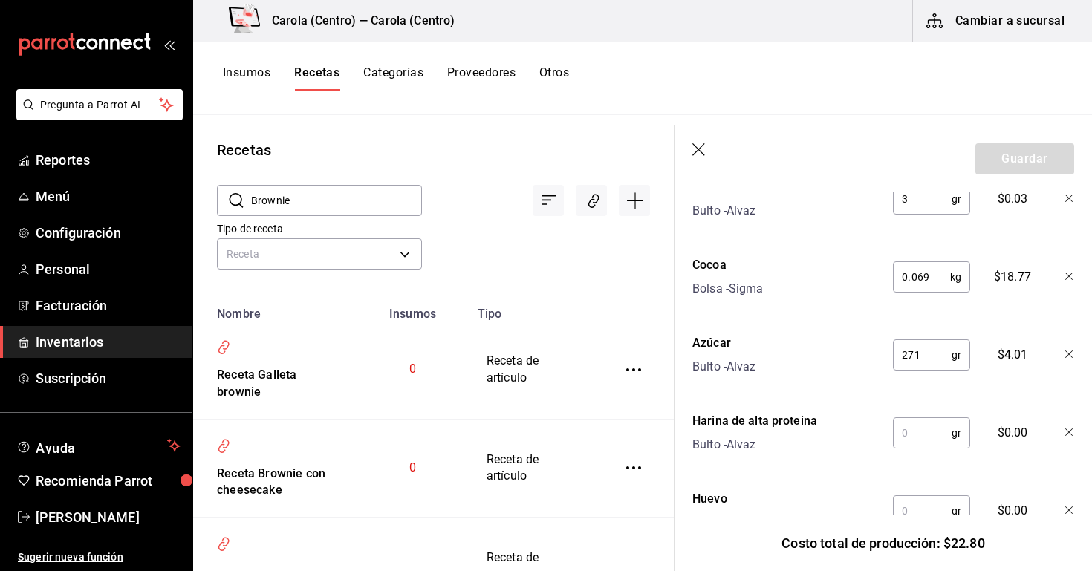
scroll to position [611, 0]
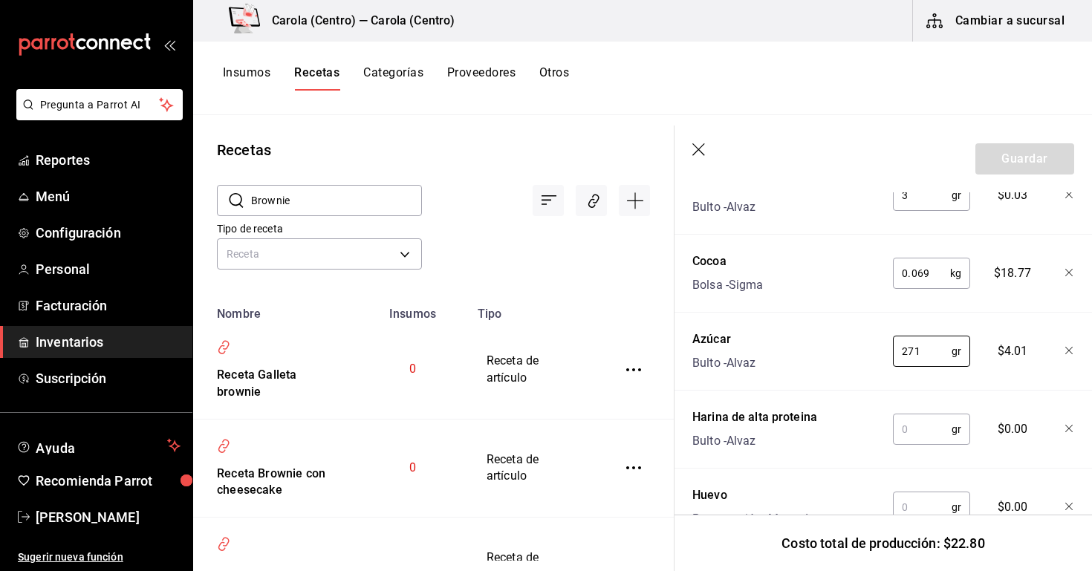
type input "271"
click at [922, 432] on input "text" at bounding box center [922, 429] width 59 height 30
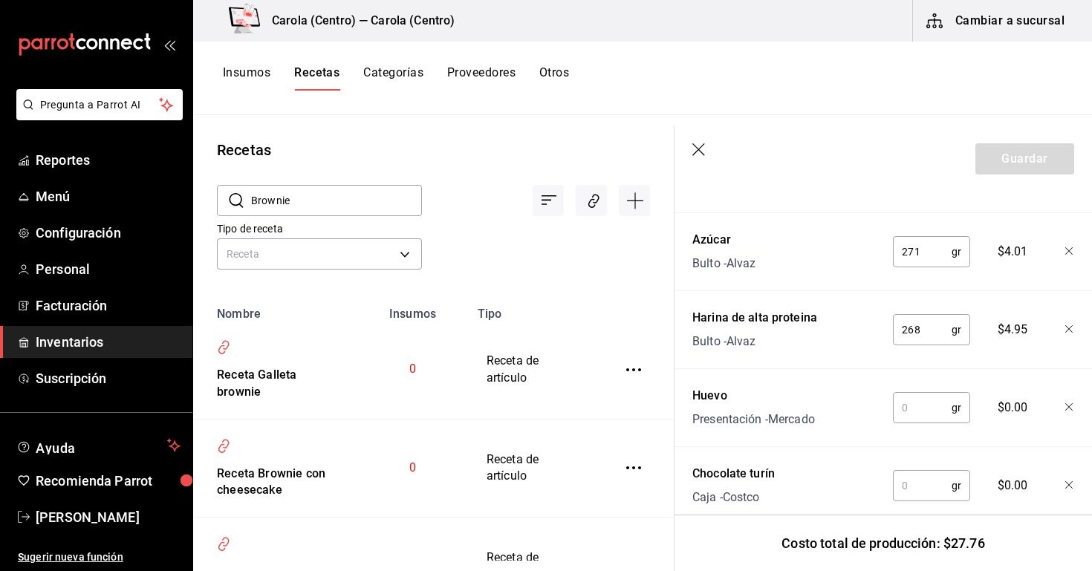
scroll to position [713, 0]
type input "268"
click at [915, 414] on input "text" at bounding box center [922, 406] width 59 height 30
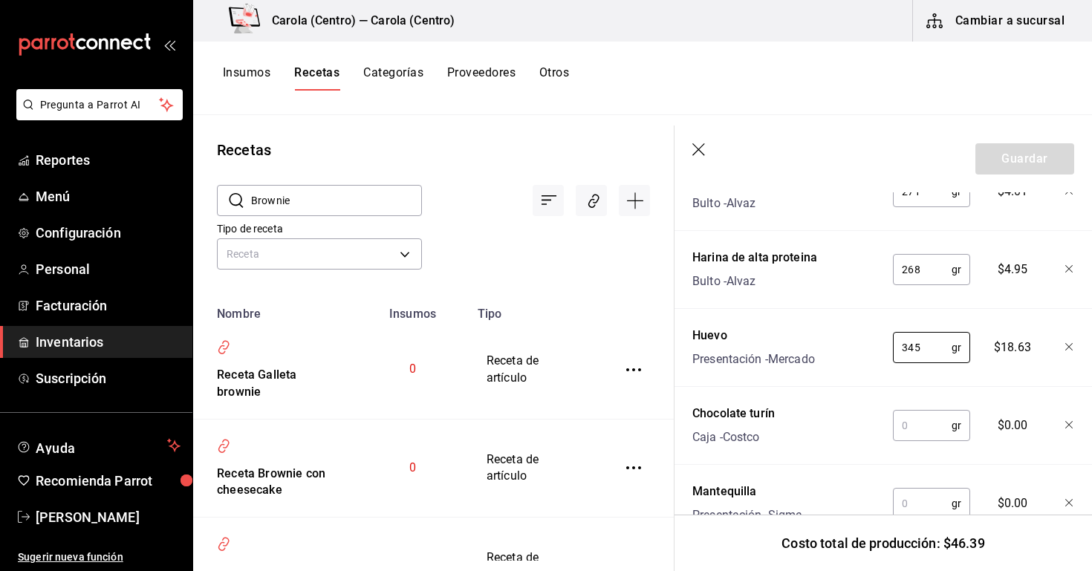
type input "345"
click at [911, 426] on input "text" at bounding box center [922, 426] width 59 height 30
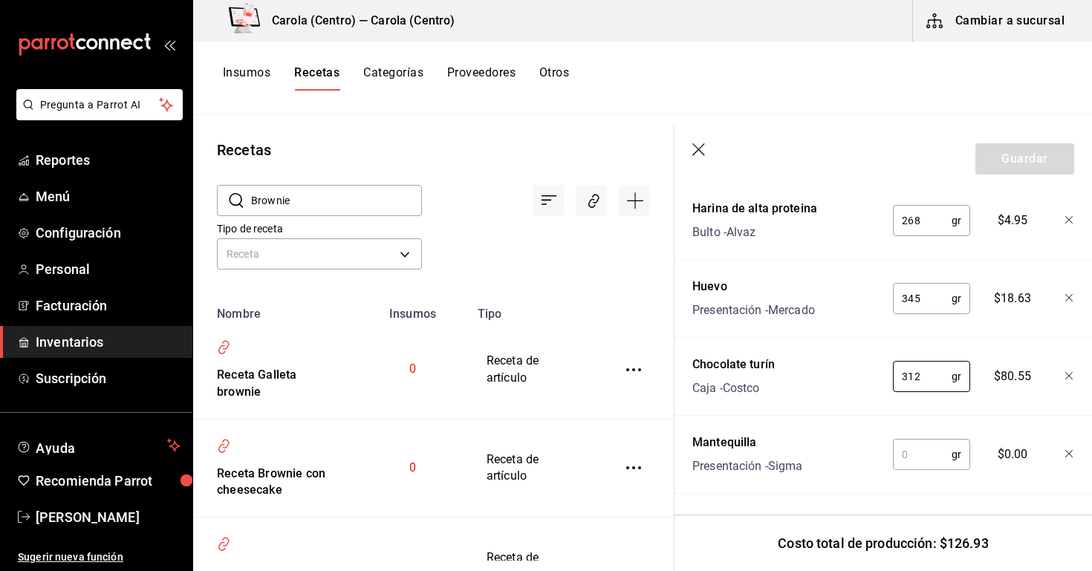
scroll to position [820, 0]
type input "312"
click at [901, 451] on input "text" at bounding box center [922, 455] width 59 height 30
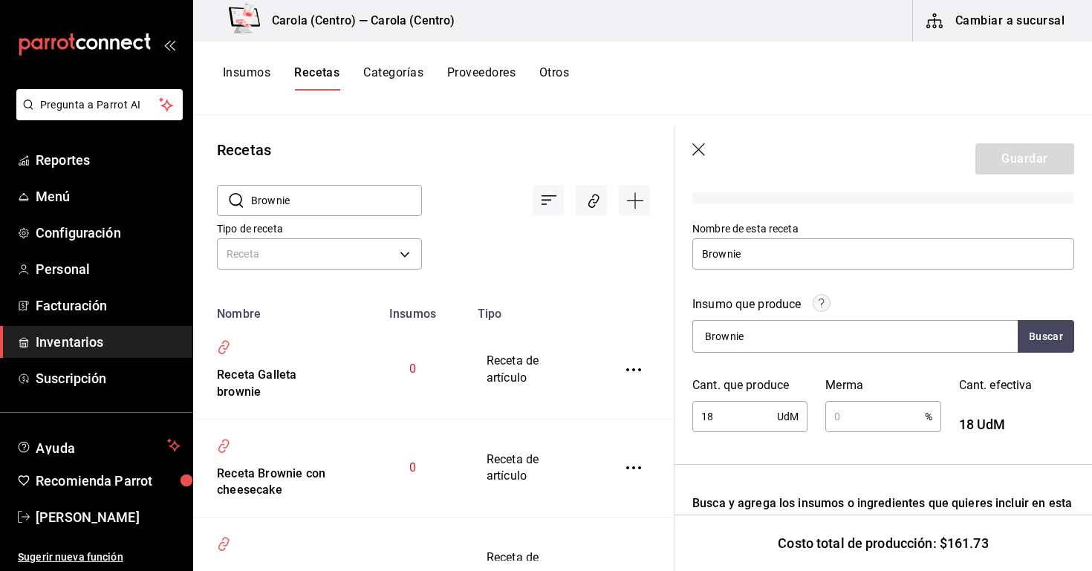
scroll to position [129, 0]
type input "290"
click at [848, 419] on input "text" at bounding box center [874, 415] width 99 height 30
type input "1"
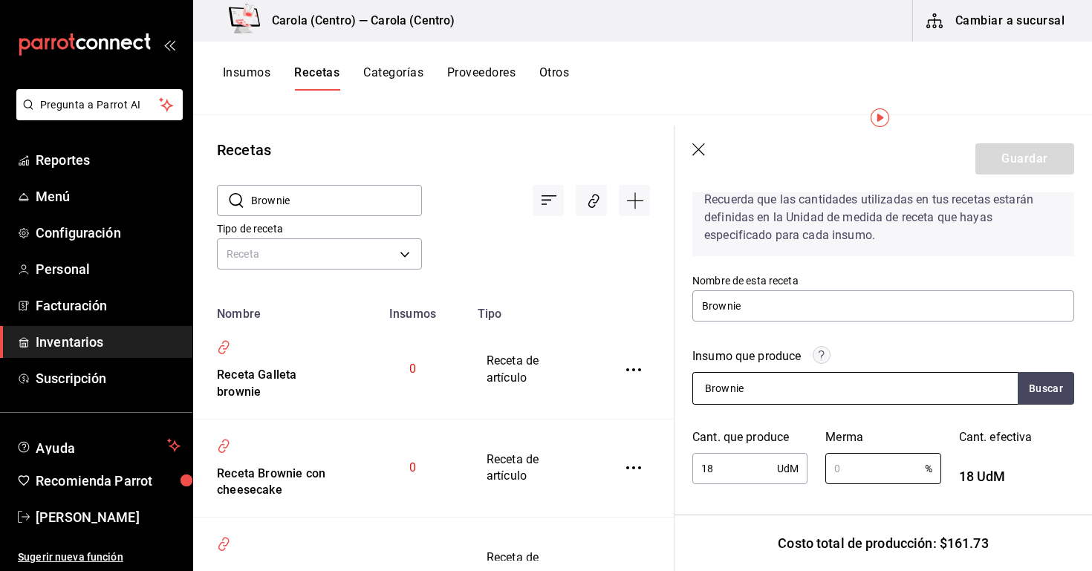
scroll to position [207, 0]
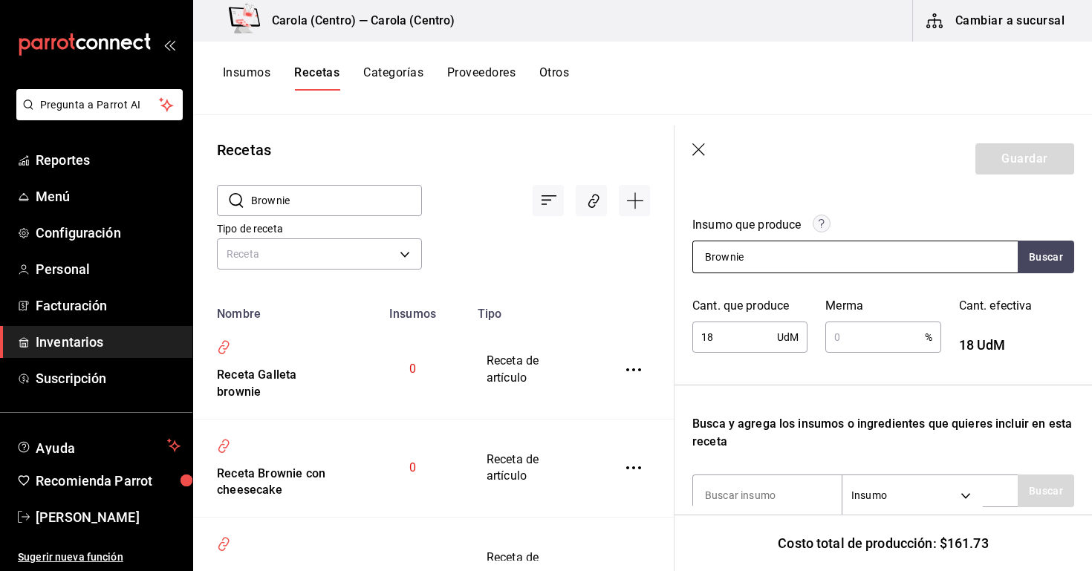
click at [861, 257] on div "Brownie" at bounding box center [854, 257] width 325 height 33
click at [835, 251] on input "Brownie" at bounding box center [767, 256] width 149 height 31
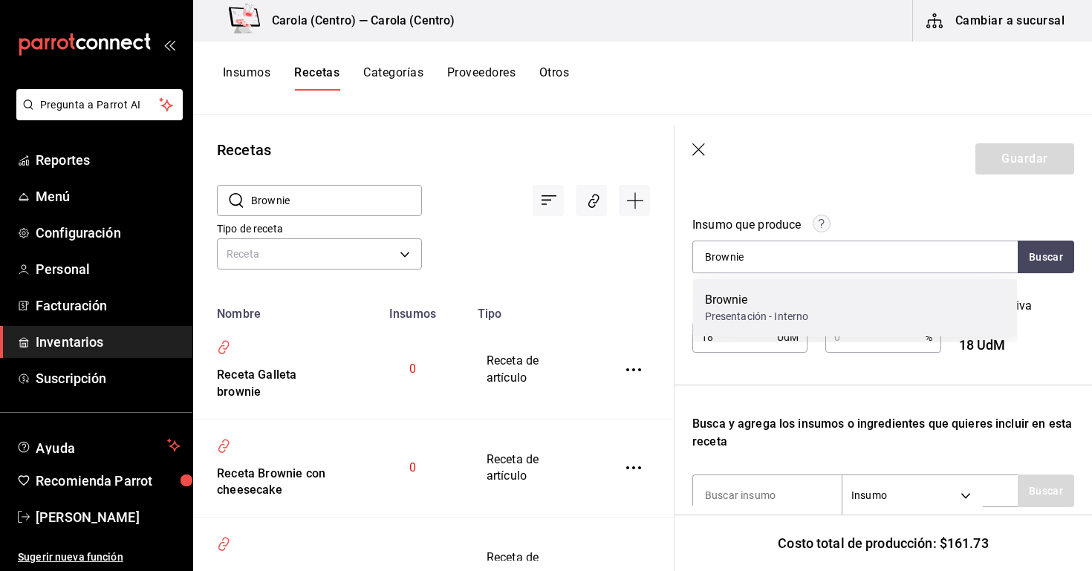
click at [800, 308] on div "Brownie" at bounding box center [757, 300] width 104 height 18
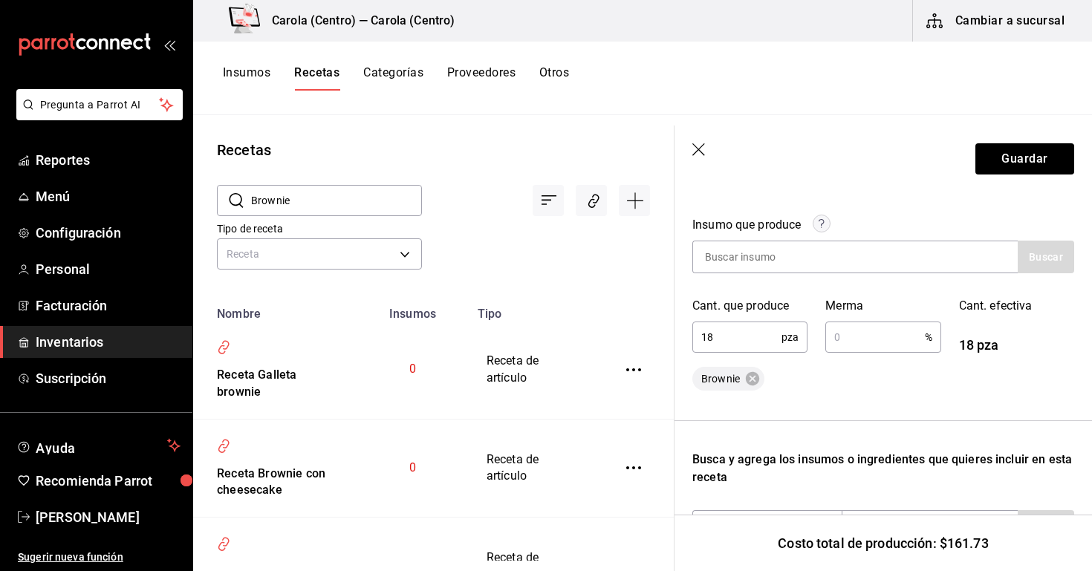
click at [849, 350] on input "text" at bounding box center [874, 337] width 99 height 30
type input "1"
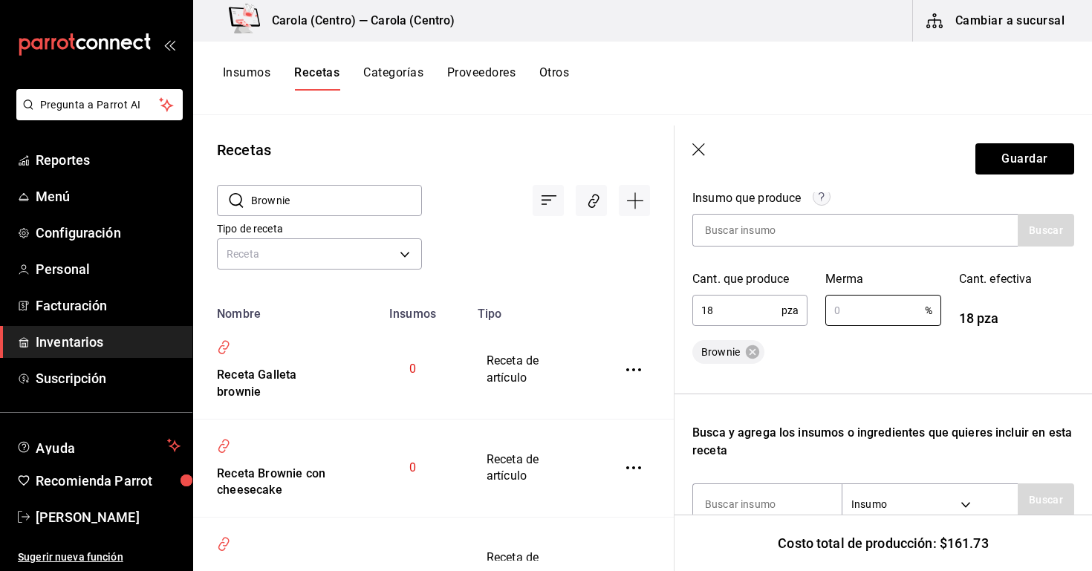
scroll to position [247, 0]
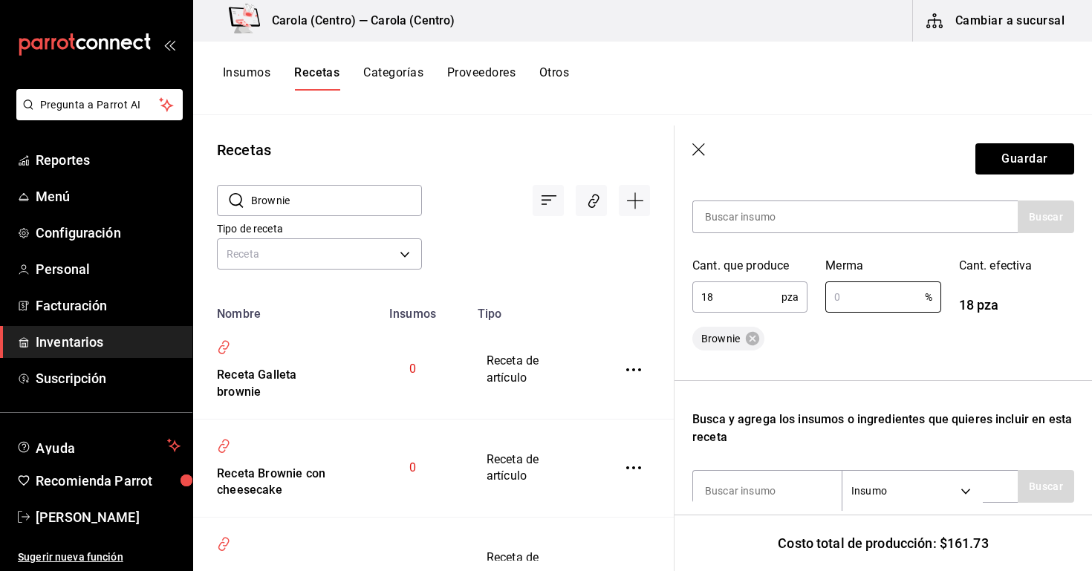
click at [978, 339] on div "Brownie" at bounding box center [883, 339] width 382 height 24
click at [1010, 154] on button "Guardar" at bounding box center [1024, 158] width 99 height 31
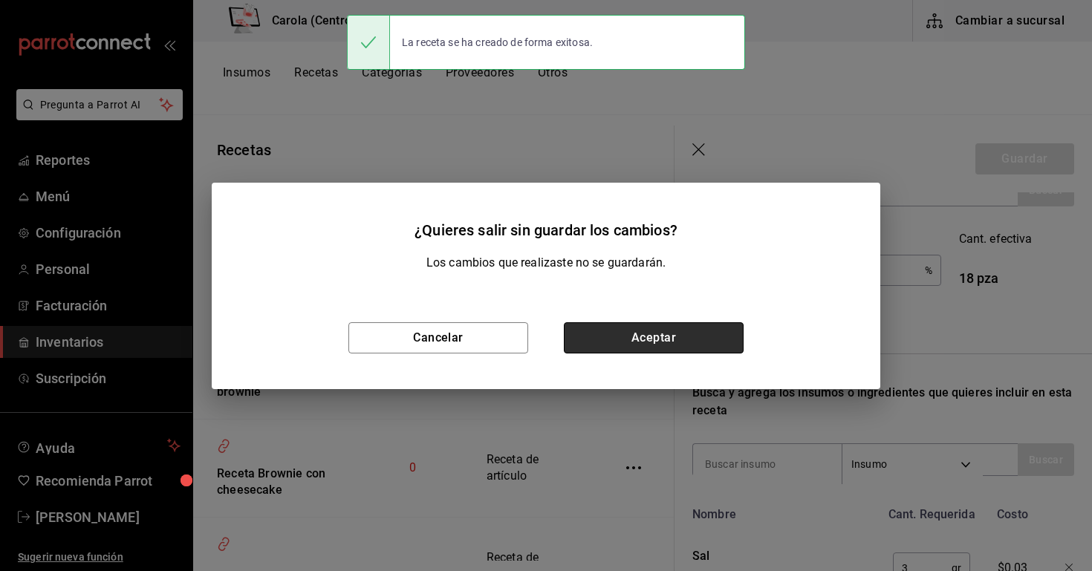
click at [720, 336] on button "Aceptar" at bounding box center [654, 337] width 180 height 31
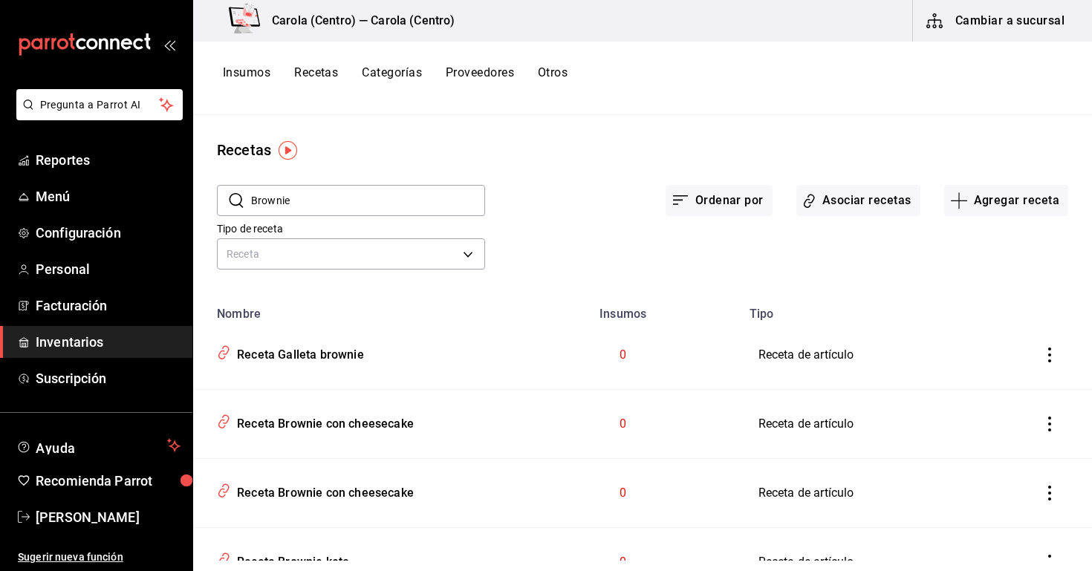
click at [372, 196] on input "Brownie" at bounding box center [368, 201] width 234 height 30
click at [369, 264] on body "Pregunta a Parrot AI Reportes Menú Configuración Personal Facturación Inventari…" at bounding box center [546, 280] width 1092 height 561
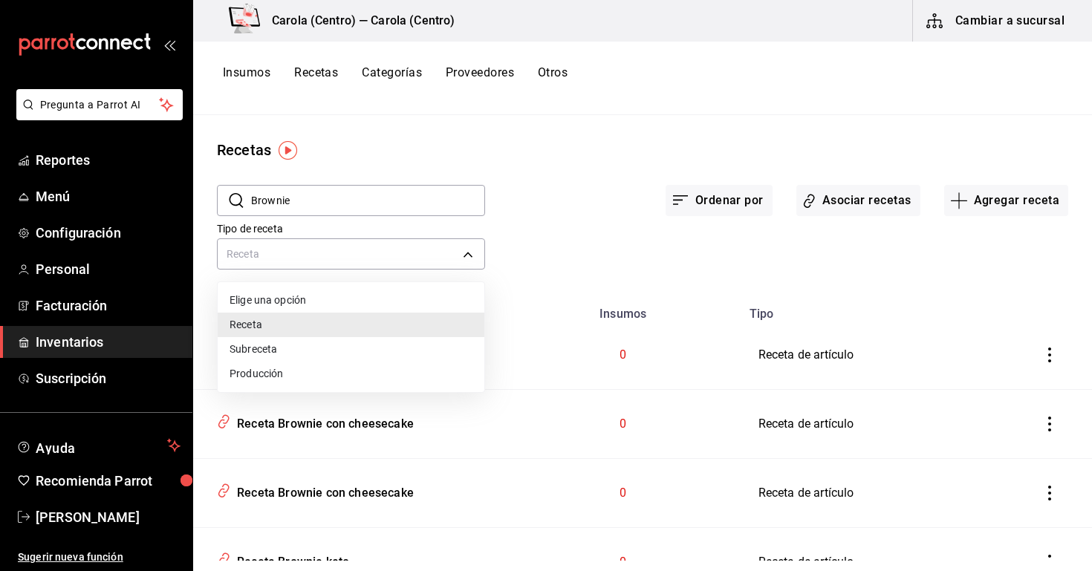
click at [349, 379] on li "Producción" at bounding box center [351, 374] width 267 height 25
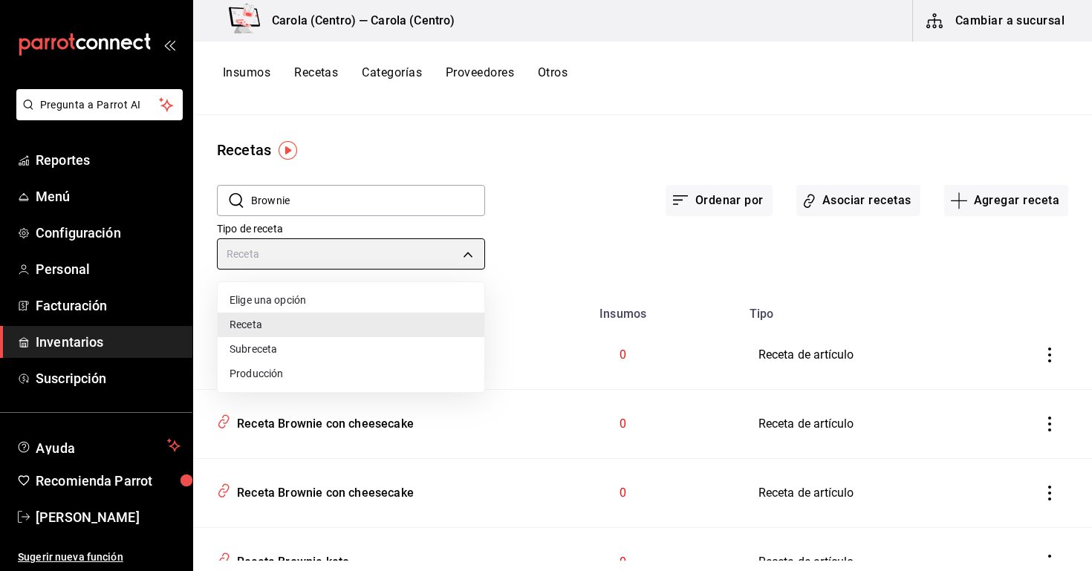
type input "PREPARATION"
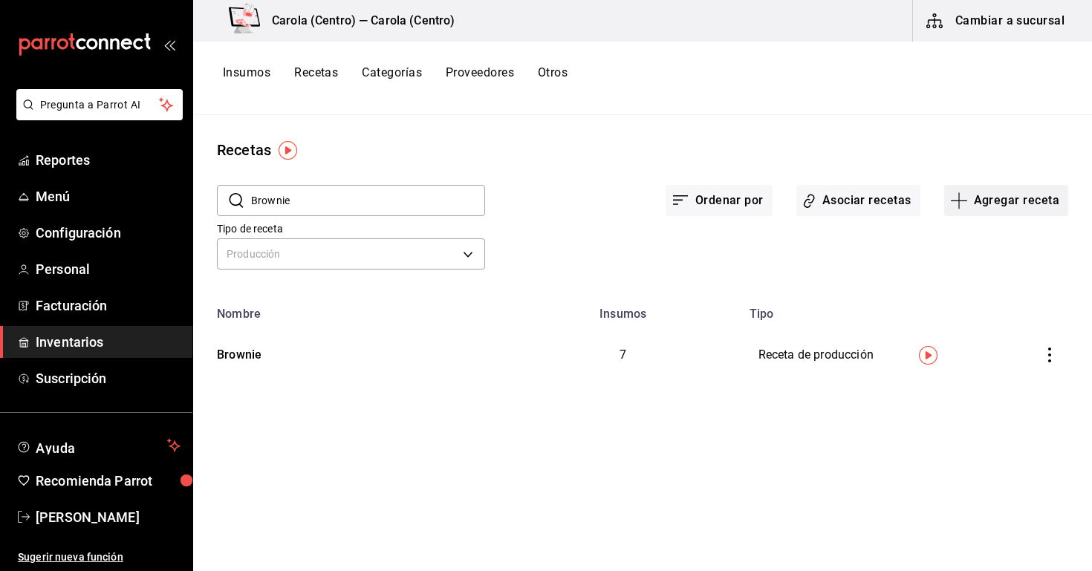
click at [984, 202] on button "Agregar receta" at bounding box center [1006, 200] width 124 height 31
click at [966, 247] on span "Receta" at bounding box center [1005, 242] width 125 height 16
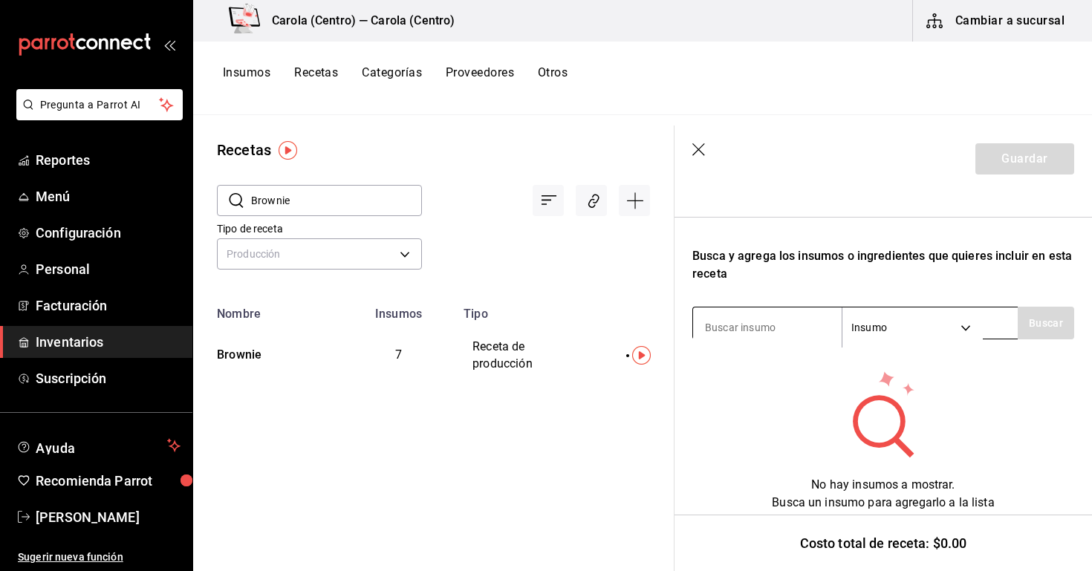
scroll to position [212, 0]
type input "b"
type input "Brownie"
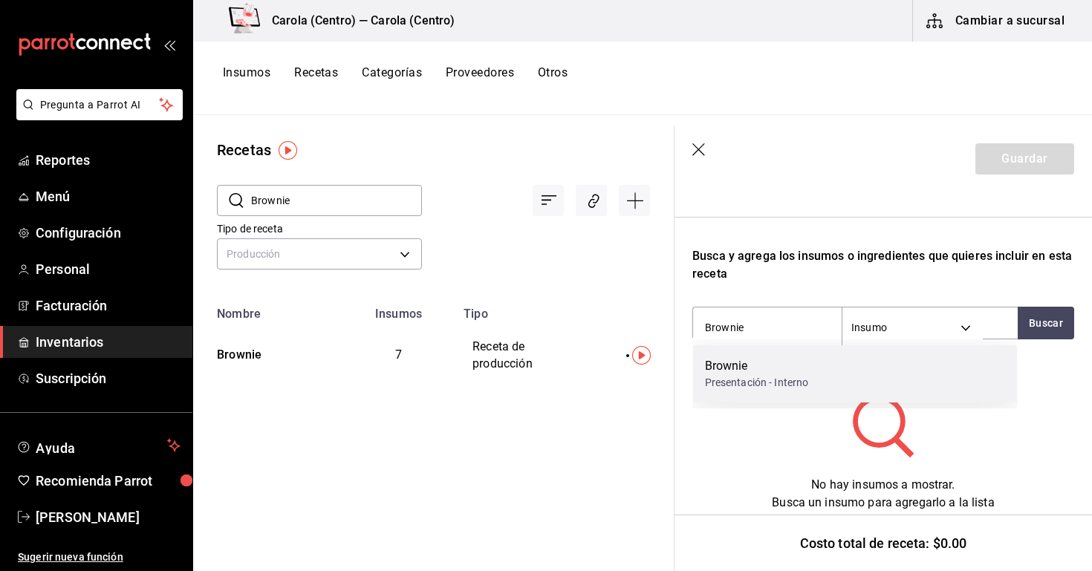
click at [758, 370] on div "Brownie" at bounding box center [757, 366] width 104 height 18
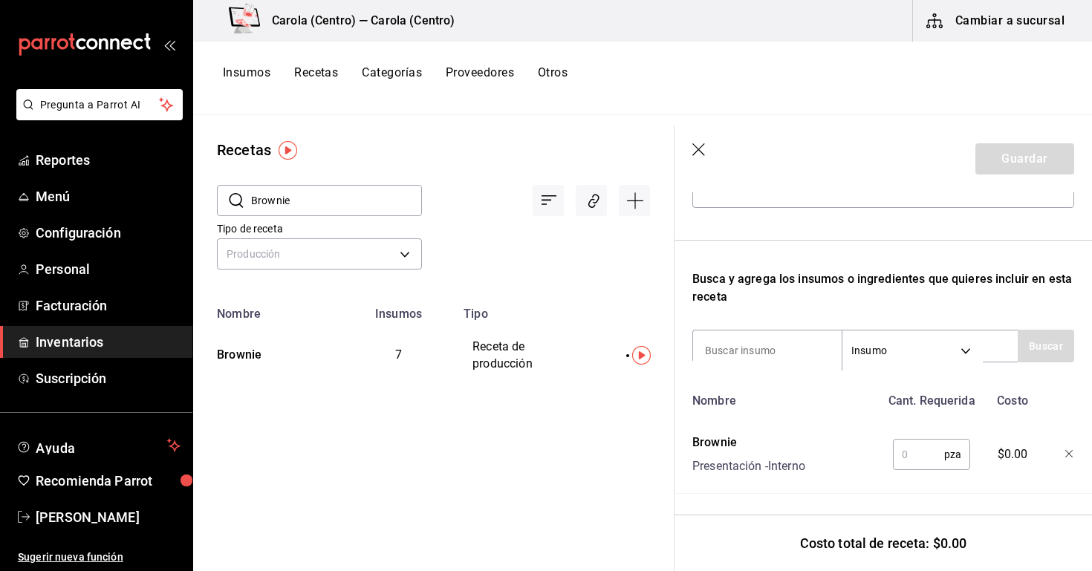
scroll to position [189, 0]
click at [910, 444] on input "text" at bounding box center [918, 455] width 51 height 30
type input "1"
click at [700, 151] on icon "button" at bounding box center [699, 150] width 15 height 15
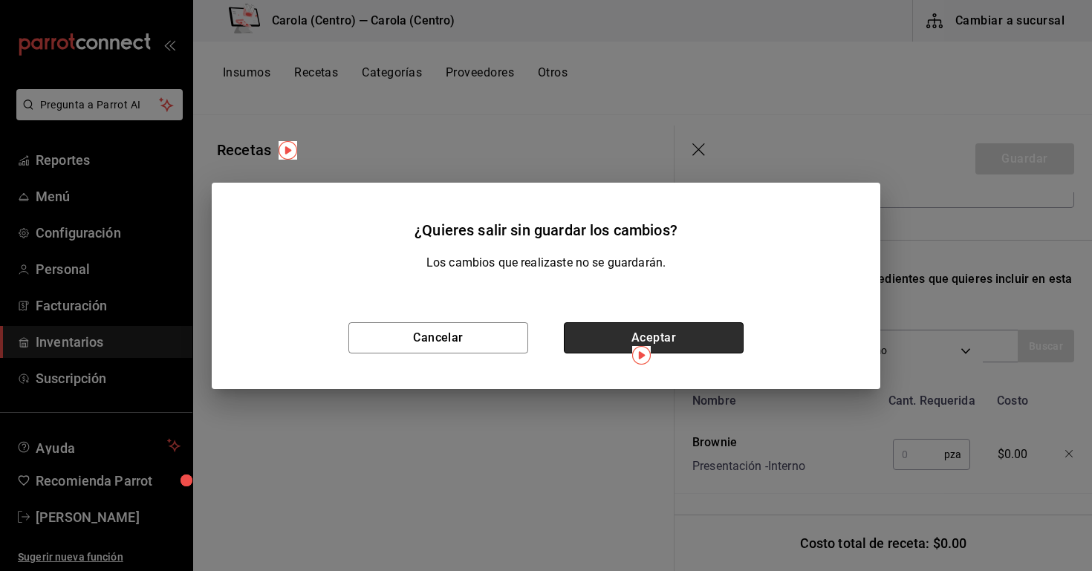
click at [648, 338] on button "Aceptar" at bounding box center [654, 337] width 180 height 31
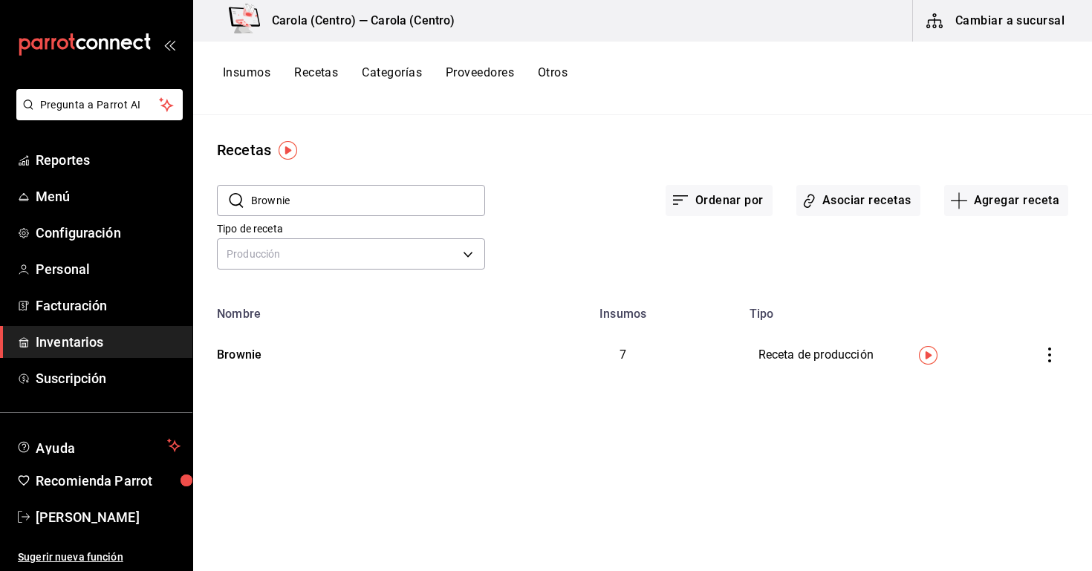
click at [325, 203] on input "Brownie" at bounding box center [368, 201] width 234 height 30
type input "B"
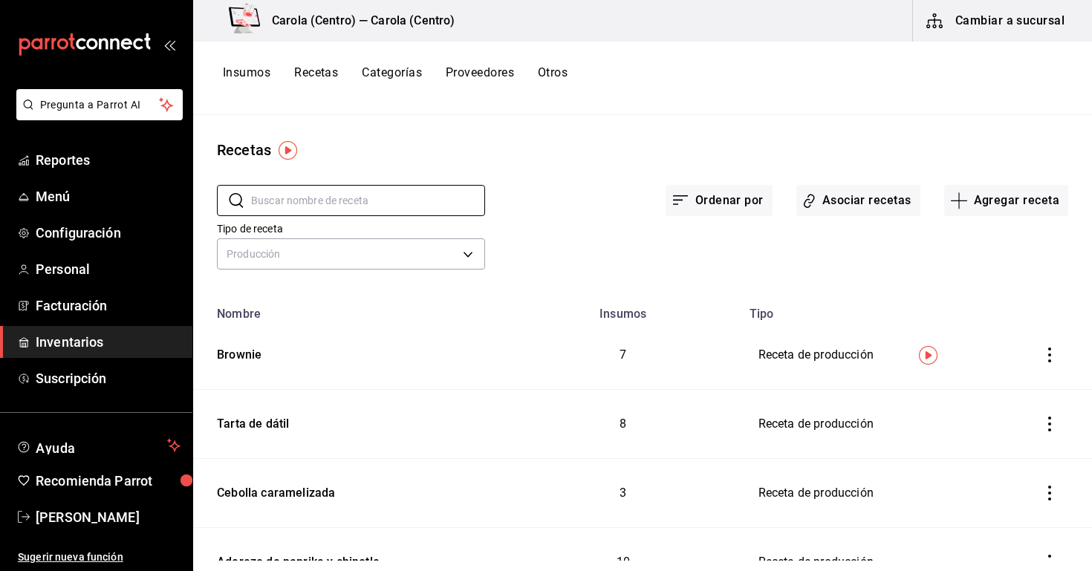
click at [320, 68] on button "Recetas" at bounding box center [316, 77] width 44 height 25
click at [563, 75] on button "Otros" at bounding box center [553, 77] width 30 height 25
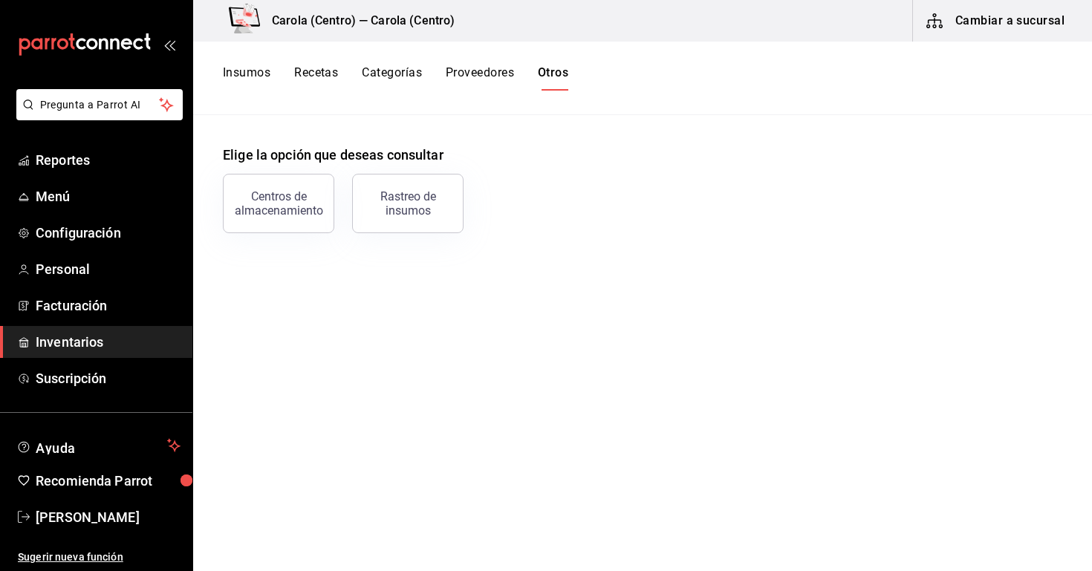
click at [258, 73] on button "Insumos" at bounding box center [247, 77] width 48 height 25
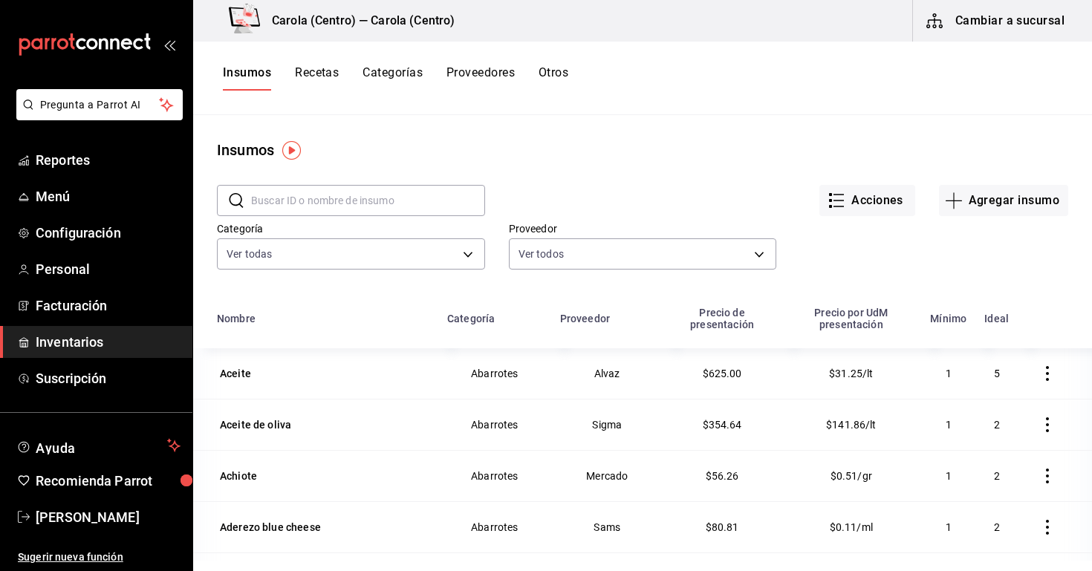
scroll to position [-1, 0]
click at [324, 61] on div "Insumos Recetas Categorías Proveedores Otros" at bounding box center [642, 79] width 899 height 74
click at [383, 80] on button "Categorías" at bounding box center [392, 77] width 60 height 25
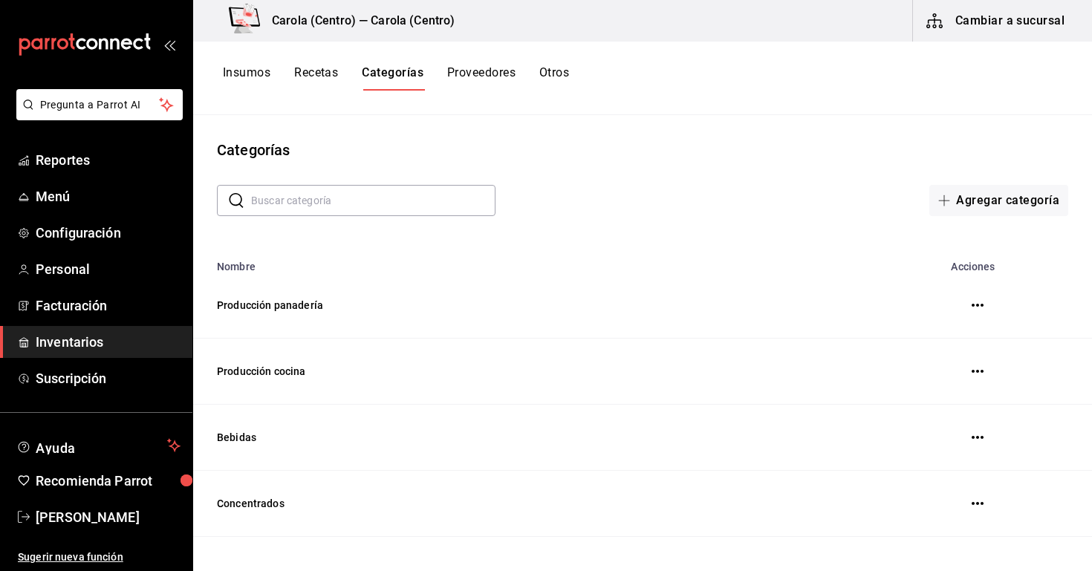
click at [986, 27] on button "Cambiar a sucursal" at bounding box center [996, 21] width 167 height 42
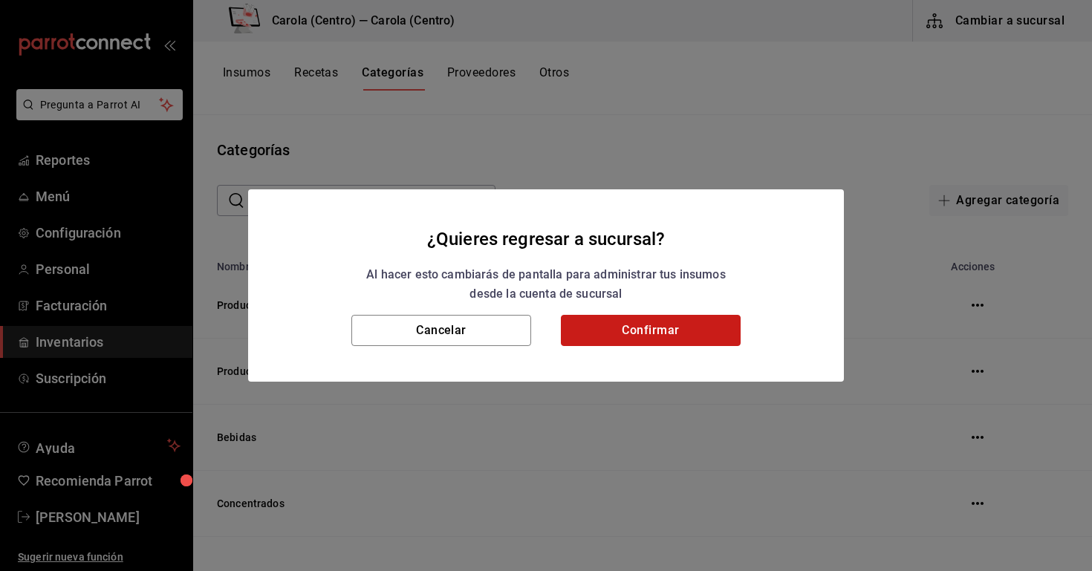
click at [636, 325] on button "Confirmar" at bounding box center [651, 330] width 180 height 31
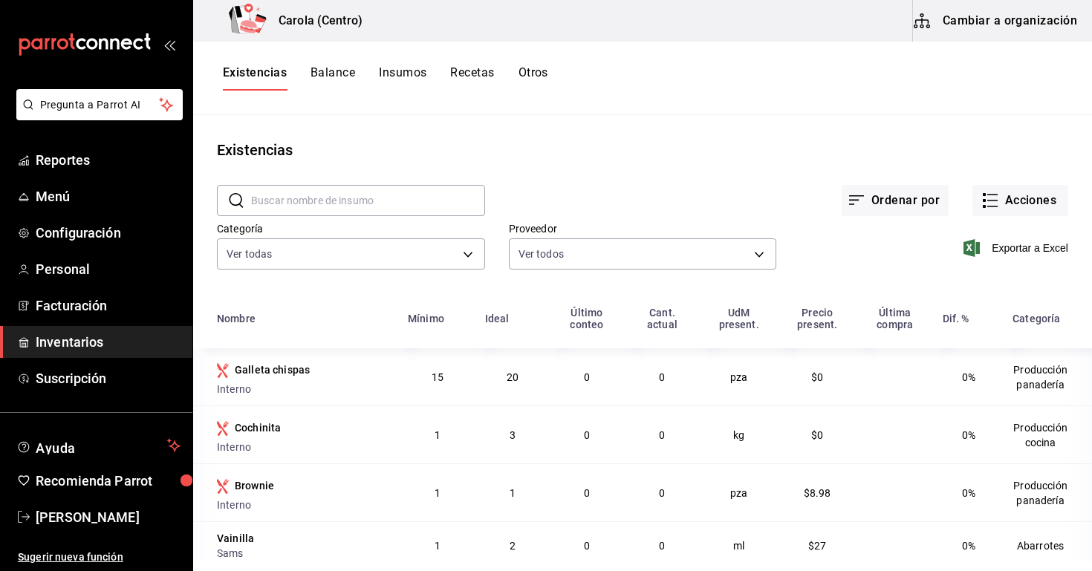
click at [468, 74] on button "Recetas" at bounding box center [472, 77] width 44 height 25
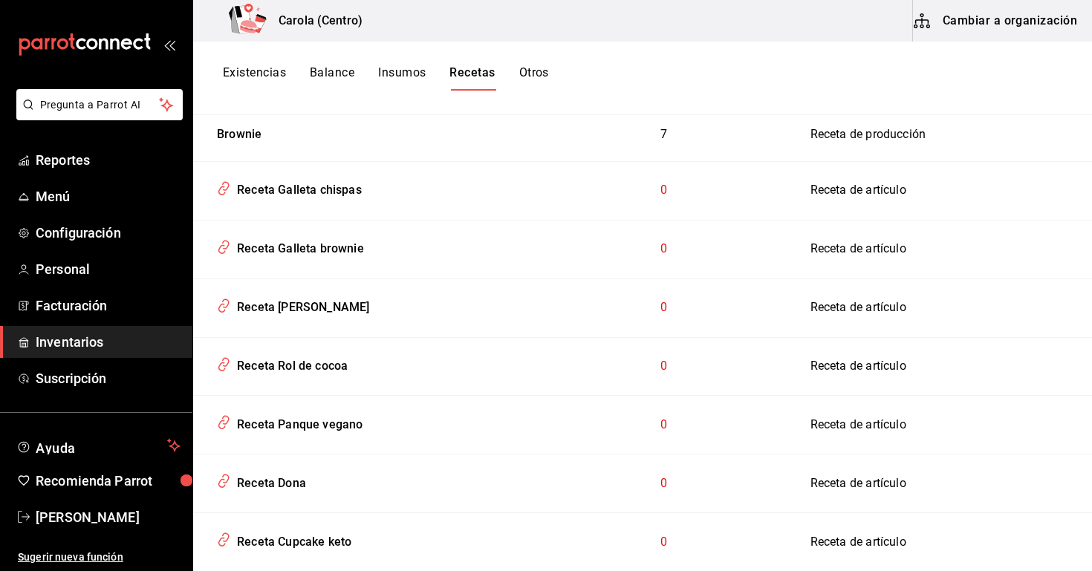
scroll to position [212, 0]
click at [1015, 4] on button "Cambiar a organización" at bounding box center [996, 21] width 167 height 42
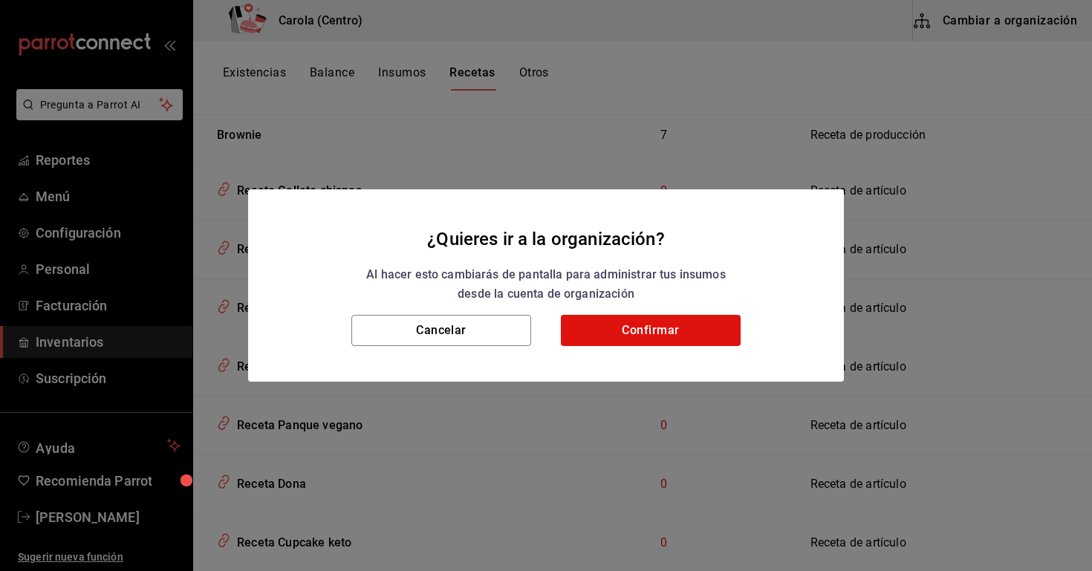
click at [1000, 15] on div "¿Quieres ir a la organización? Al hacer esto cambiarás de pantalla para adminis…" at bounding box center [546, 285] width 1092 height 571
click at [635, 322] on button "Confirmar" at bounding box center [651, 330] width 180 height 31
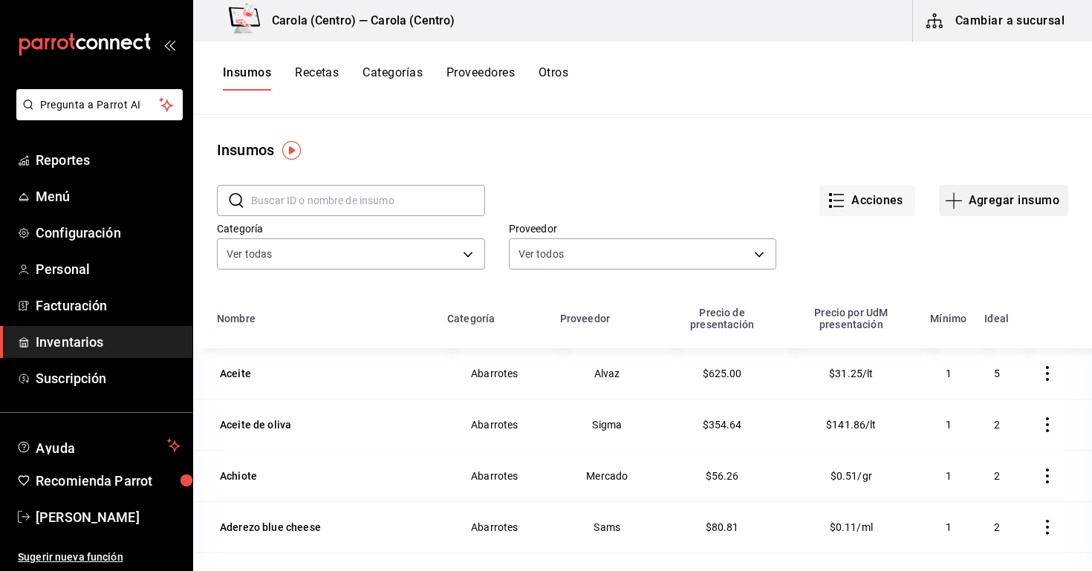
click at [992, 196] on button "Agregar insumo" at bounding box center [1003, 200] width 129 height 31
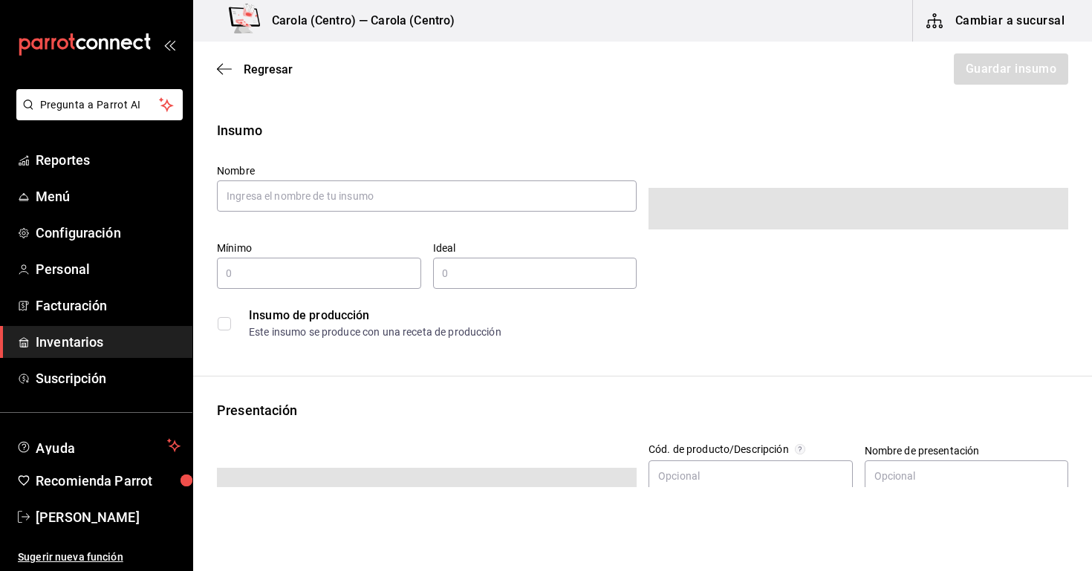
type input "$0.00"
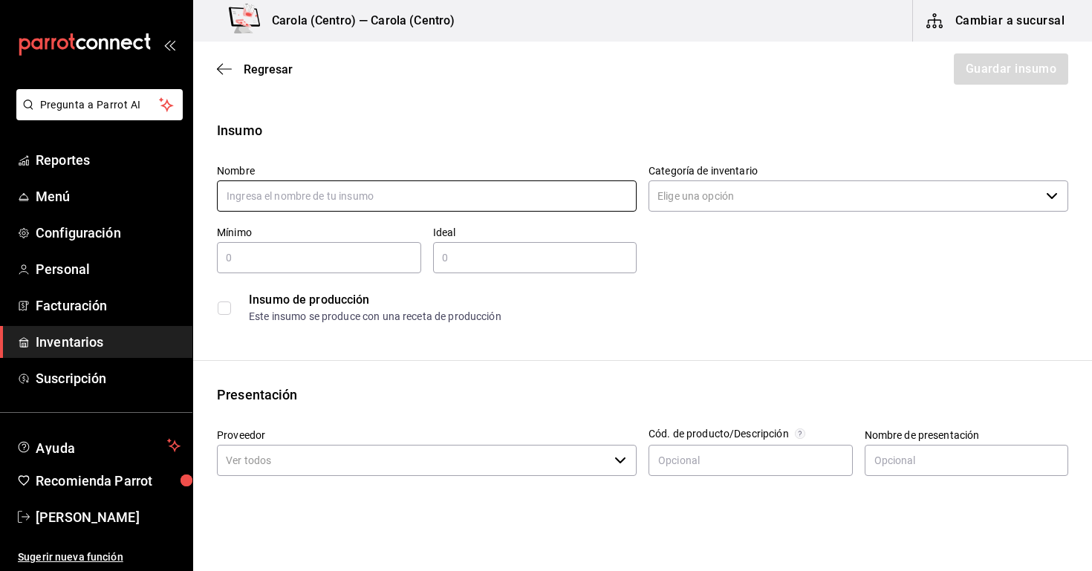
click at [408, 205] on input "text" at bounding box center [427, 195] width 420 height 31
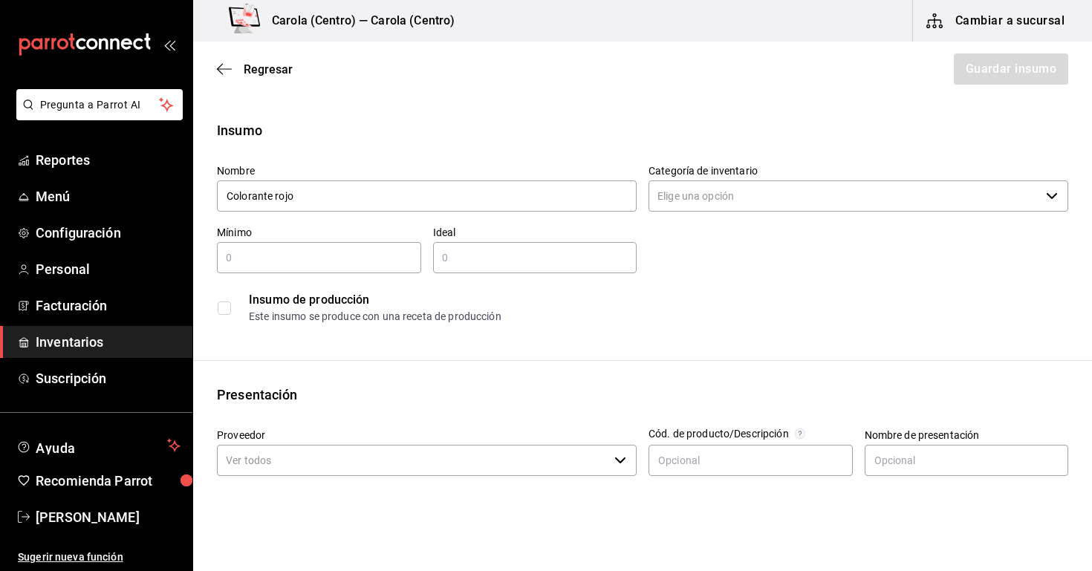
type input "Colorante rojo"
click at [691, 203] on input "Categoría de inventario" at bounding box center [843, 195] width 391 height 31
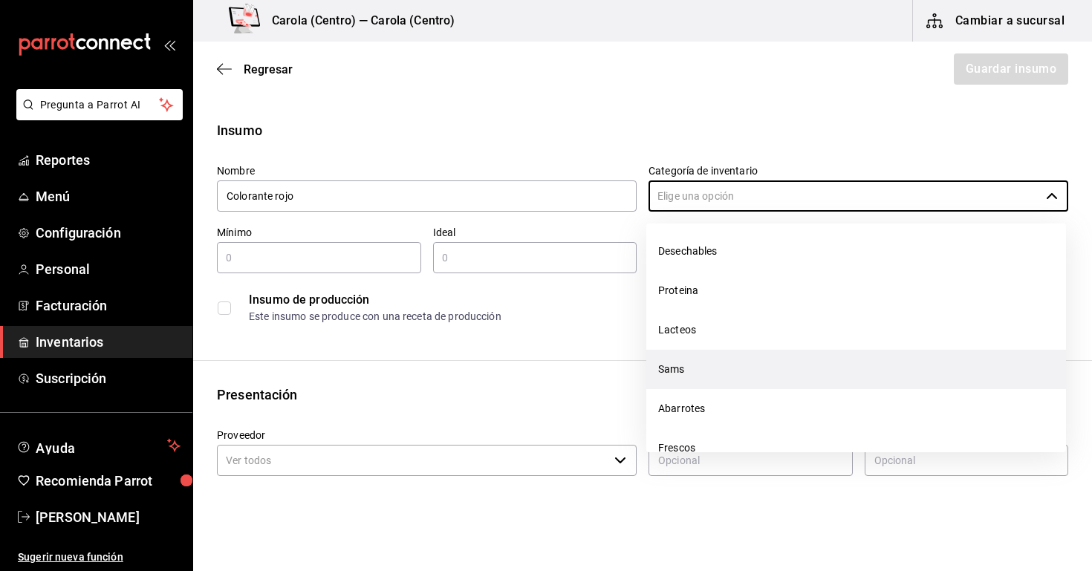
scroll to position [223, 0]
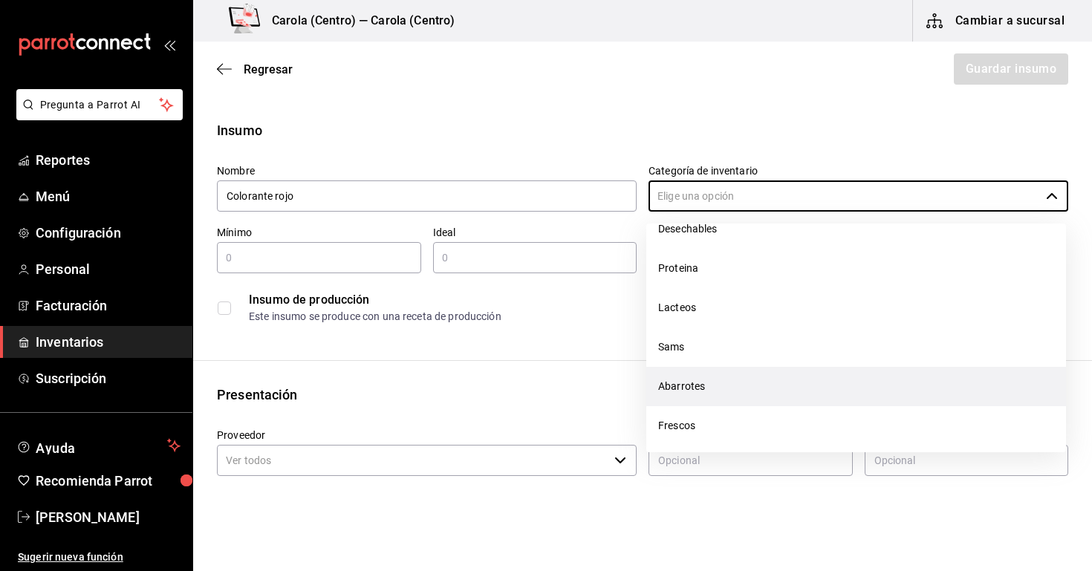
click at [697, 394] on li "Abarrotes" at bounding box center [856, 386] width 420 height 39
type input "Abarrotes"
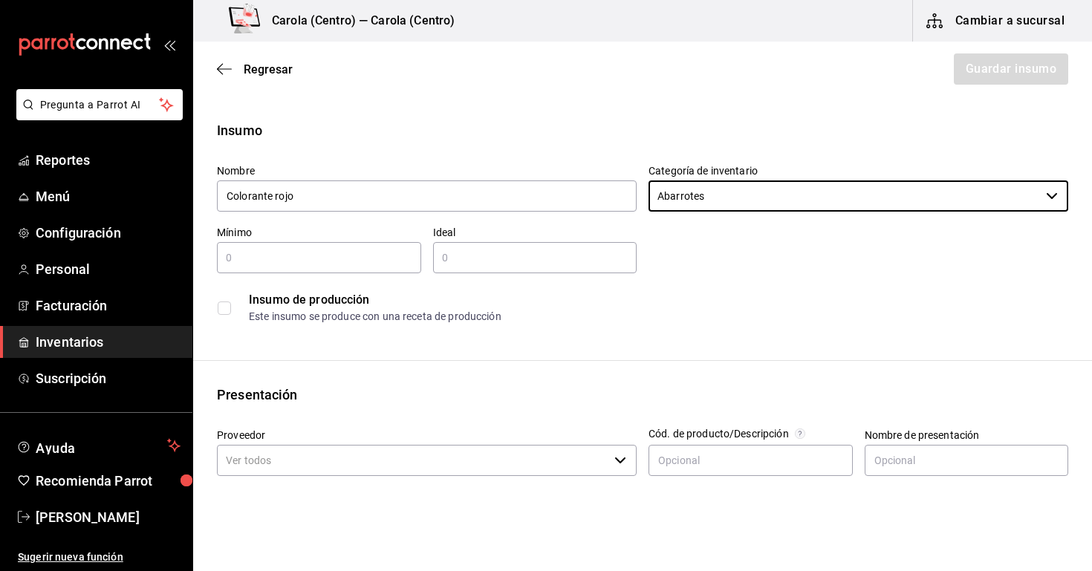
scroll to position [31, 0]
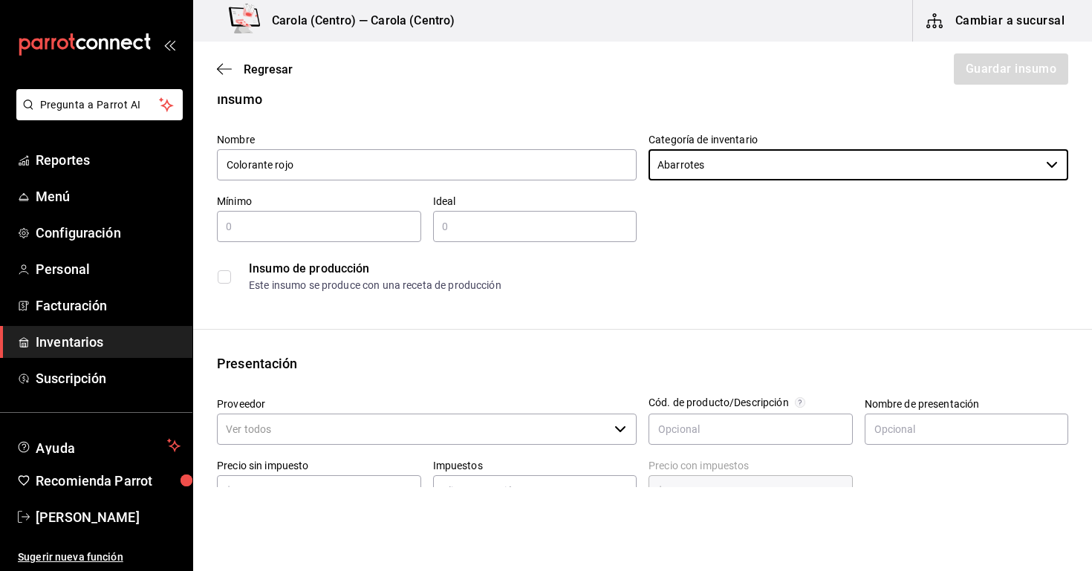
click at [293, 236] on div "​" at bounding box center [319, 226] width 204 height 31
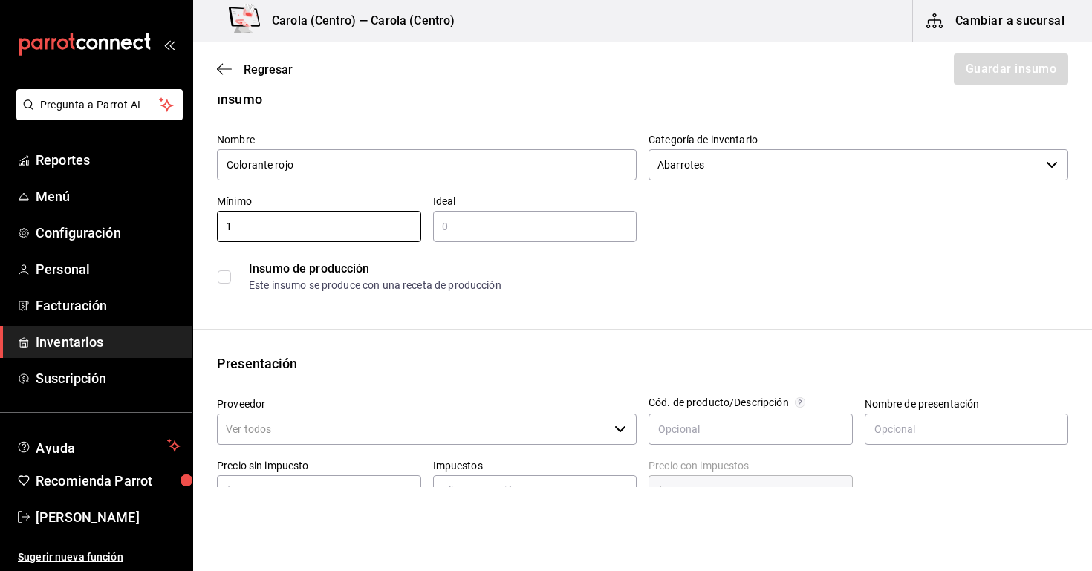
type input "1"
click at [468, 221] on input "text" at bounding box center [535, 227] width 204 height 18
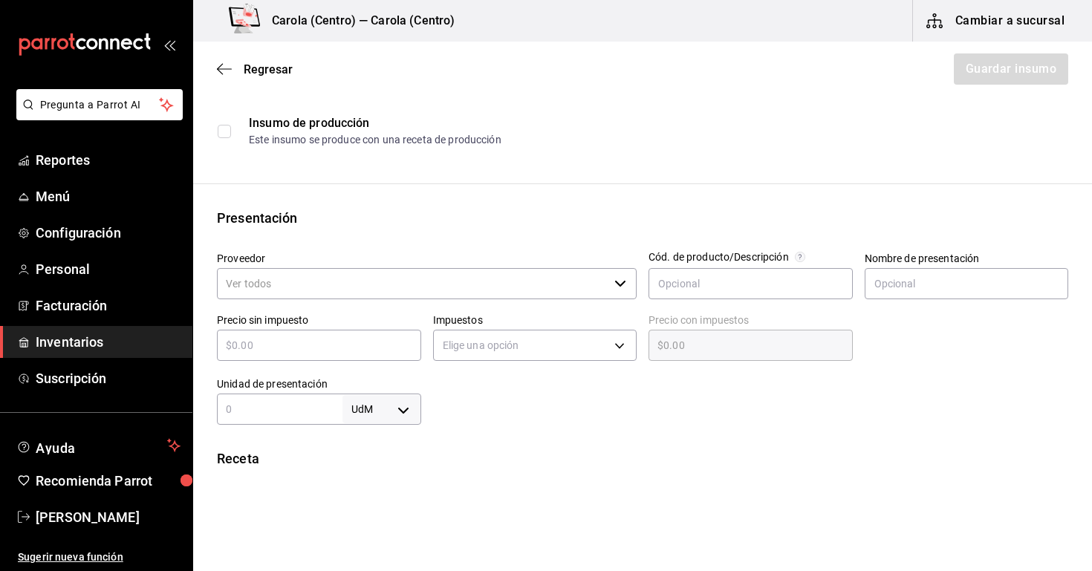
type input "2"
click at [343, 298] on input "Proveedor" at bounding box center [412, 283] width 391 height 31
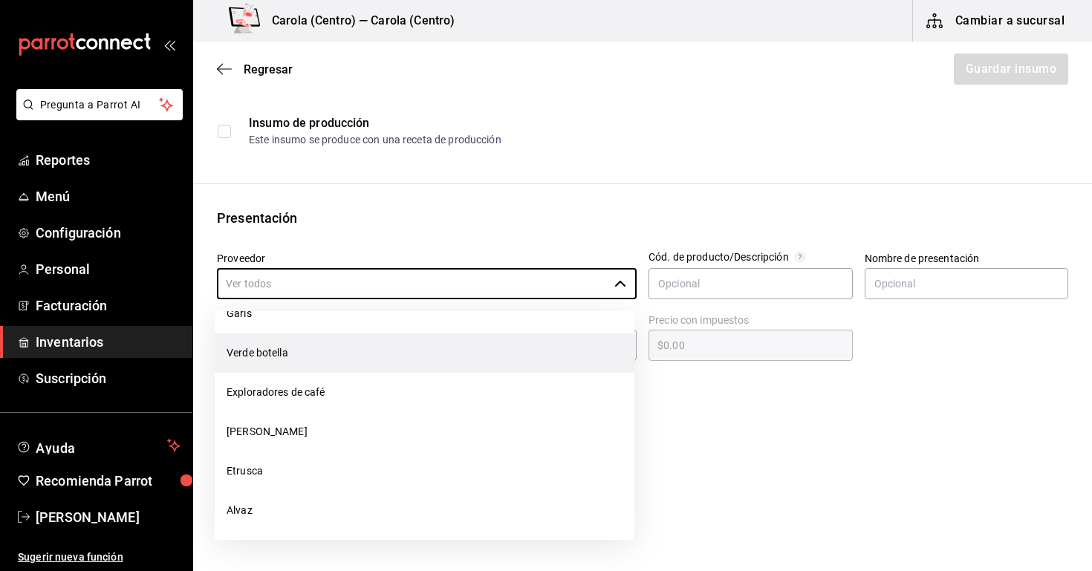
scroll to position [19, 0]
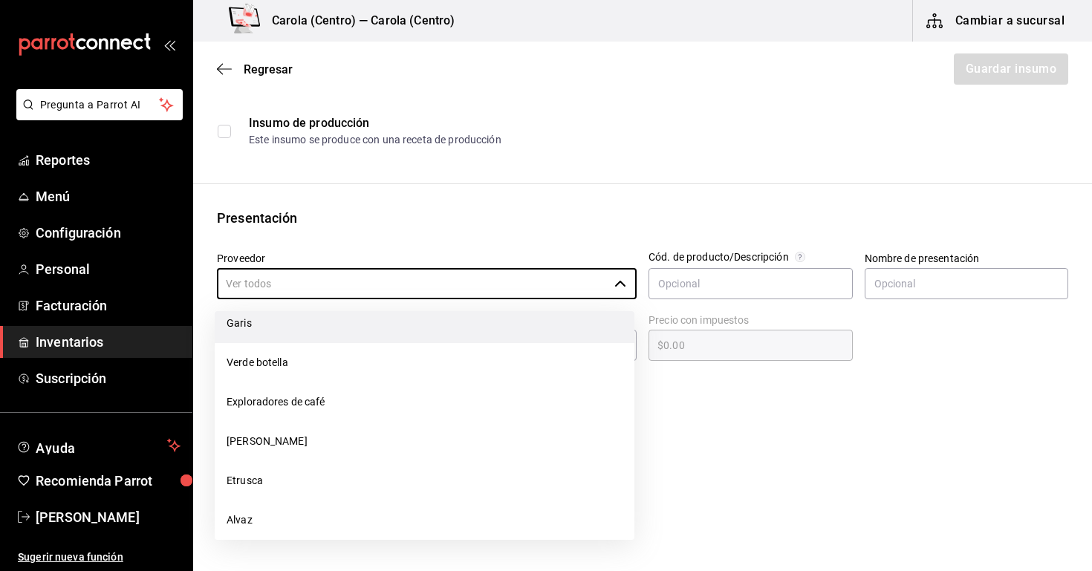
click at [287, 334] on li "Garis" at bounding box center [425, 323] width 420 height 39
type input "Garis"
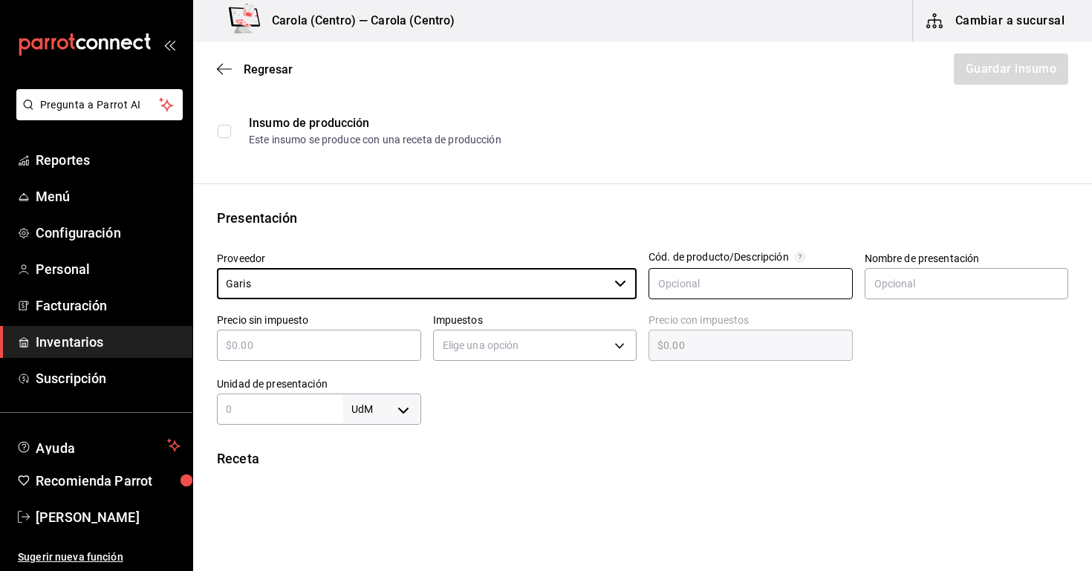
scroll to position [263, 0]
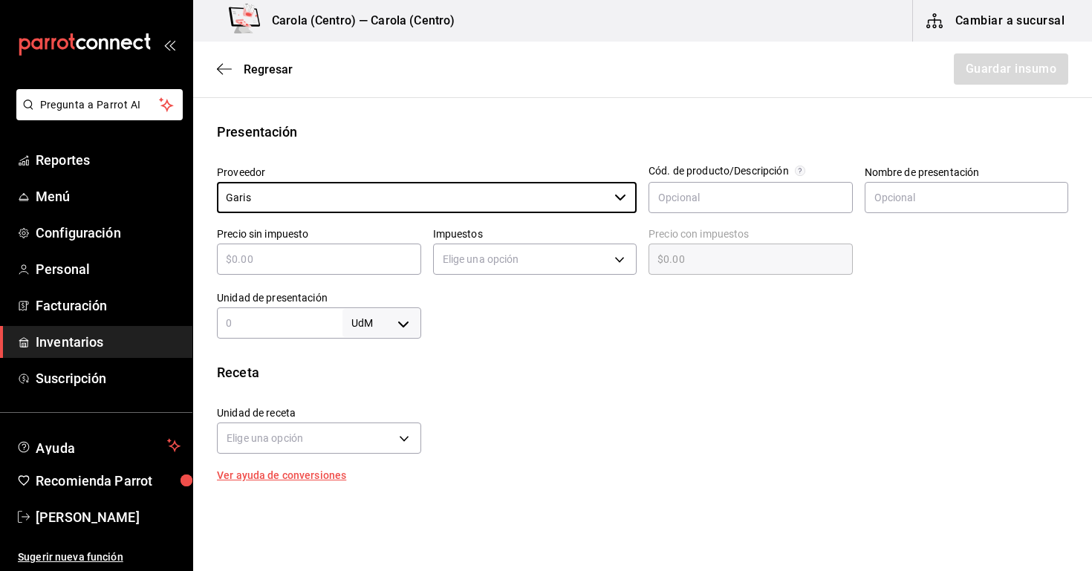
click at [457, 195] on body "Pregunta a Parrot AI Reportes Menú Configuración Personal Facturación Inventari…" at bounding box center [546, 243] width 1092 height 487
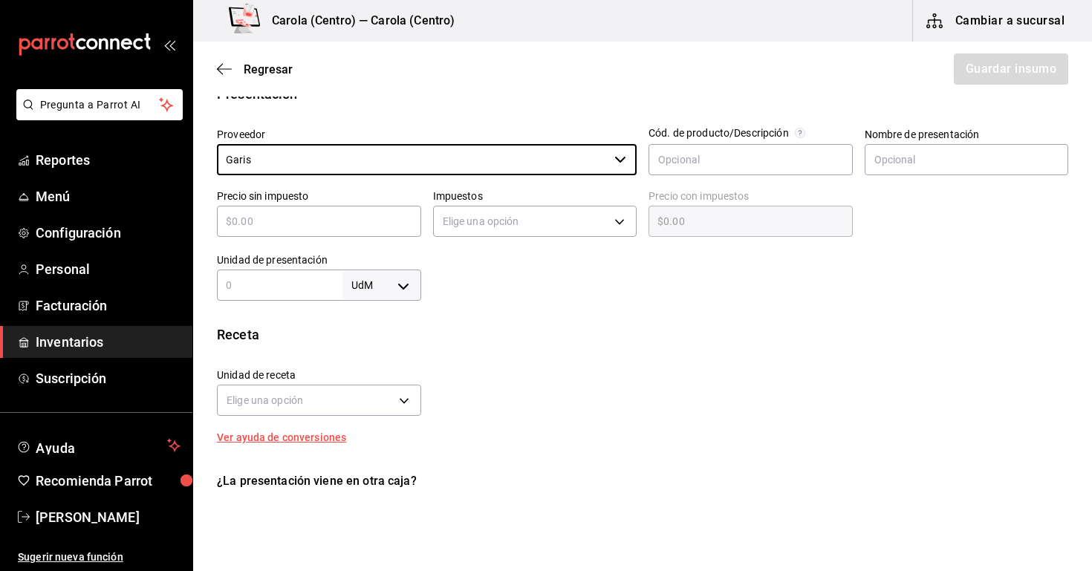
scroll to position [301, 0]
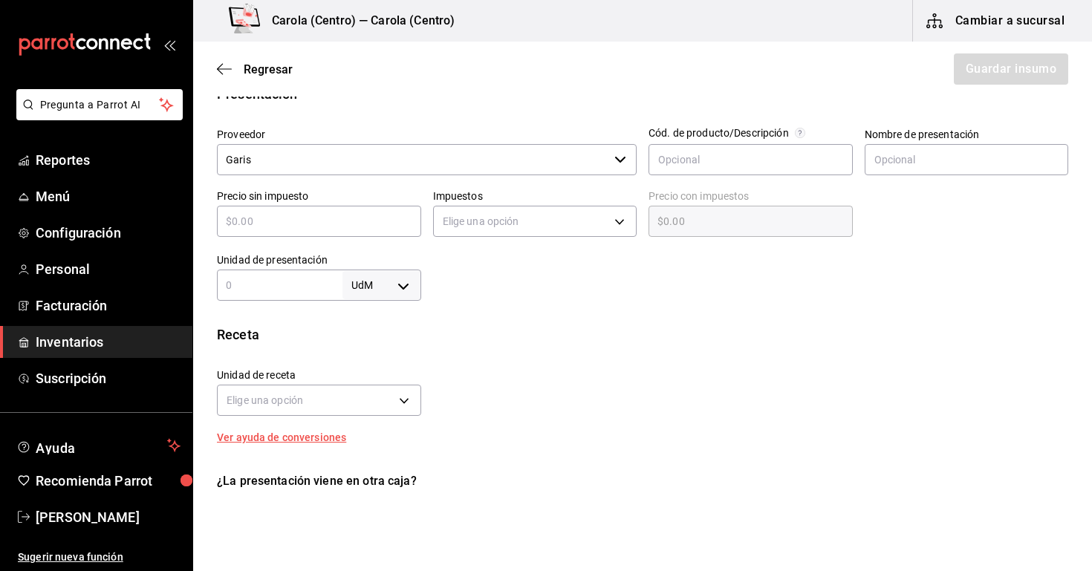
click at [308, 241] on div "Unidad de presentación UdM ​" at bounding box center [313, 270] width 216 height 59
click at [284, 224] on input "text" at bounding box center [319, 221] width 204 height 18
type input "$2"
type input "$2.00"
type input "$25"
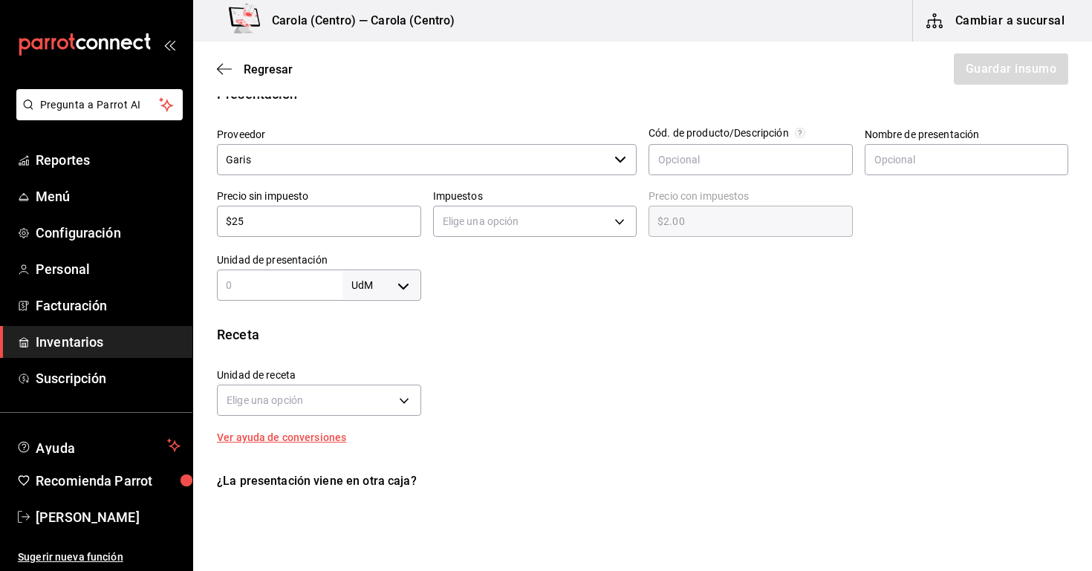
type input "$25.00"
type input "$257"
type input "$257.00"
type input "$257"
click at [449, 235] on body "Pregunta a Parrot AI Reportes Menú Configuración Personal Facturación Inventari…" at bounding box center [546, 243] width 1092 height 487
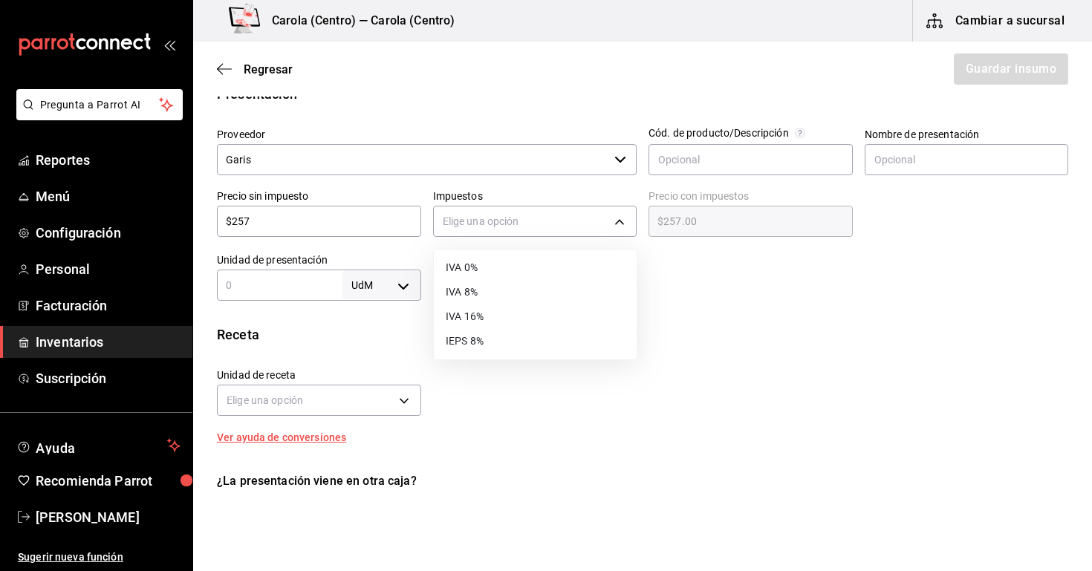
click at [454, 265] on li "IVA 0%" at bounding box center [535, 267] width 203 height 25
type input "IVA_0"
click at [306, 288] on input "text" at bounding box center [279, 285] width 125 height 18
type input "1"
click at [386, 287] on body "Pregunta a Parrot AI Reportes Menú Configuración Personal Facturación Inventari…" at bounding box center [546, 243] width 1092 height 487
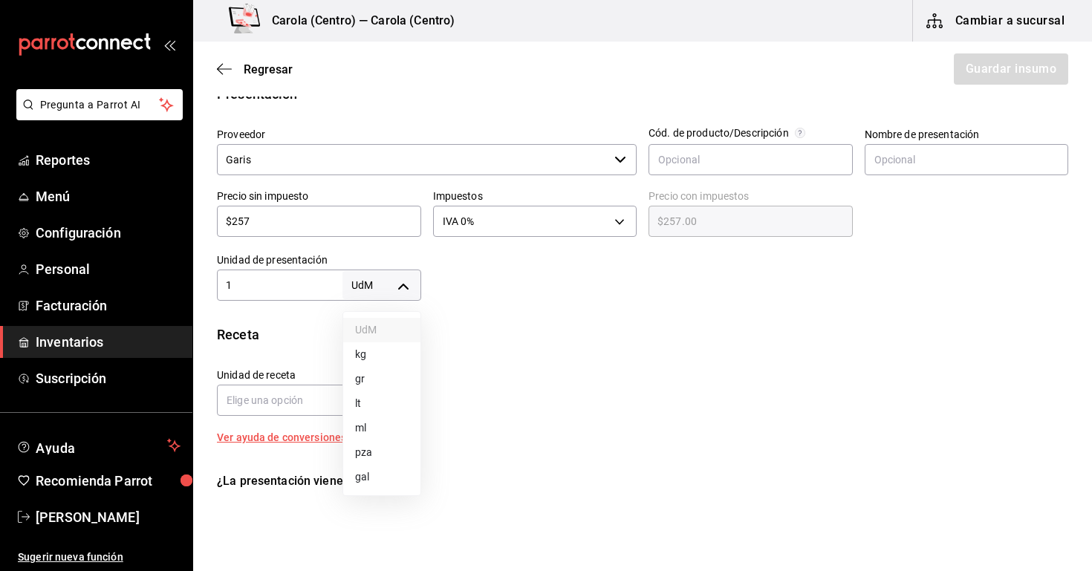
click at [376, 451] on li "pza" at bounding box center [381, 452] width 77 height 25
type input "UNIT"
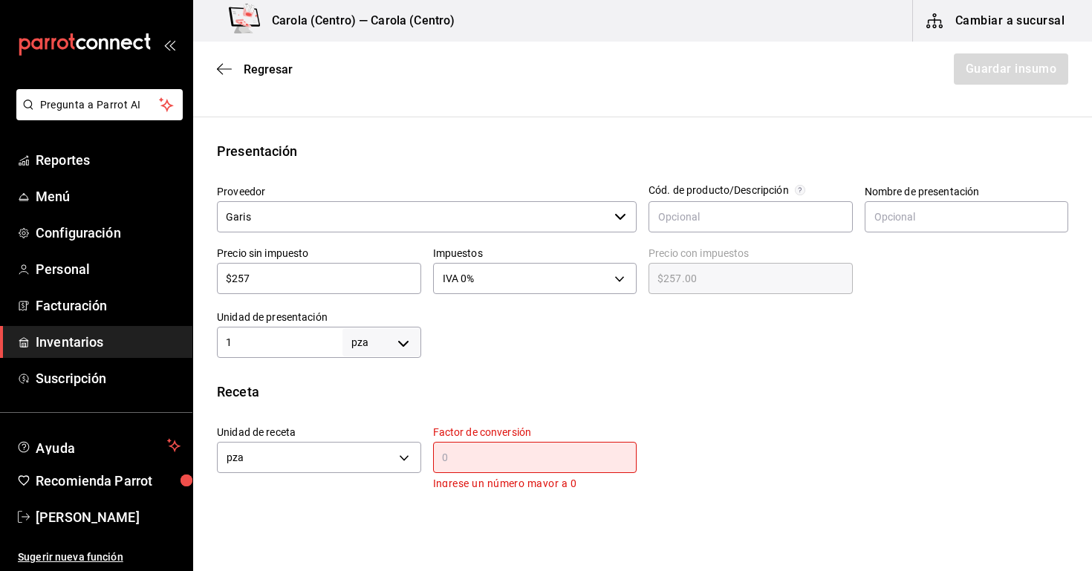
scroll to position [270, 0]
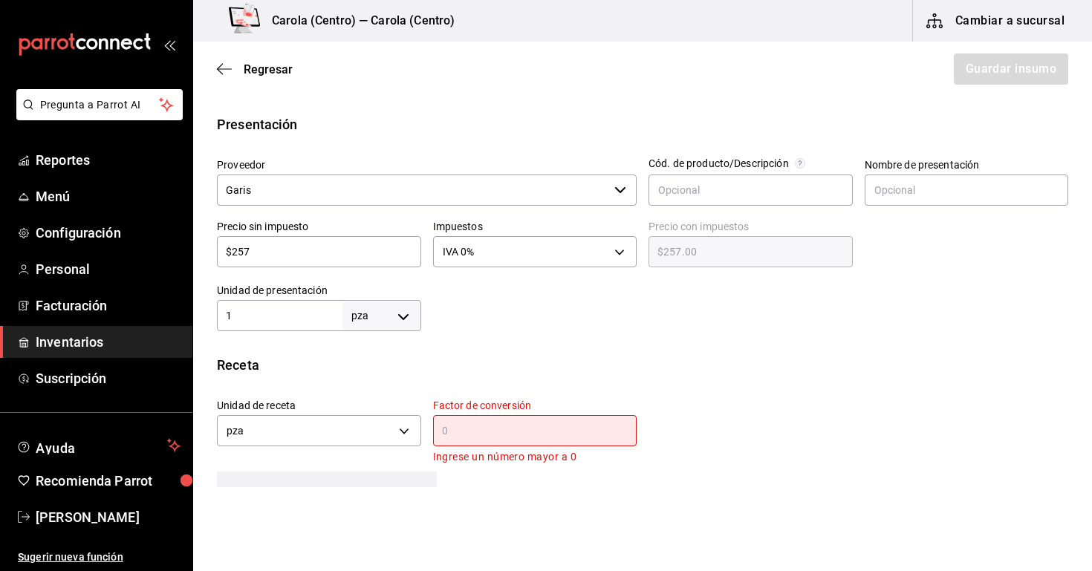
click at [382, 327] on body "Pregunta a Parrot AI Reportes Menú Configuración Personal Facturación Inventari…" at bounding box center [546, 243] width 1092 height 487
click at [373, 412] on li "gr" at bounding box center [381, 409] width 77 height 25
type input "GRAM"
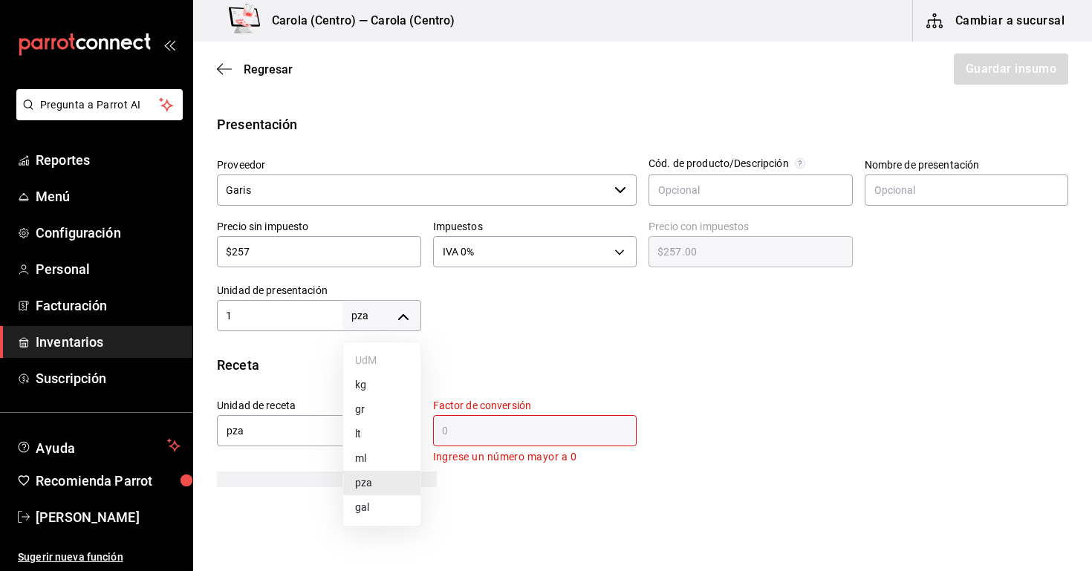
type input "1"
click at [360, 407] on li "gr" at bounding box center [381, 409] width 77 height 25
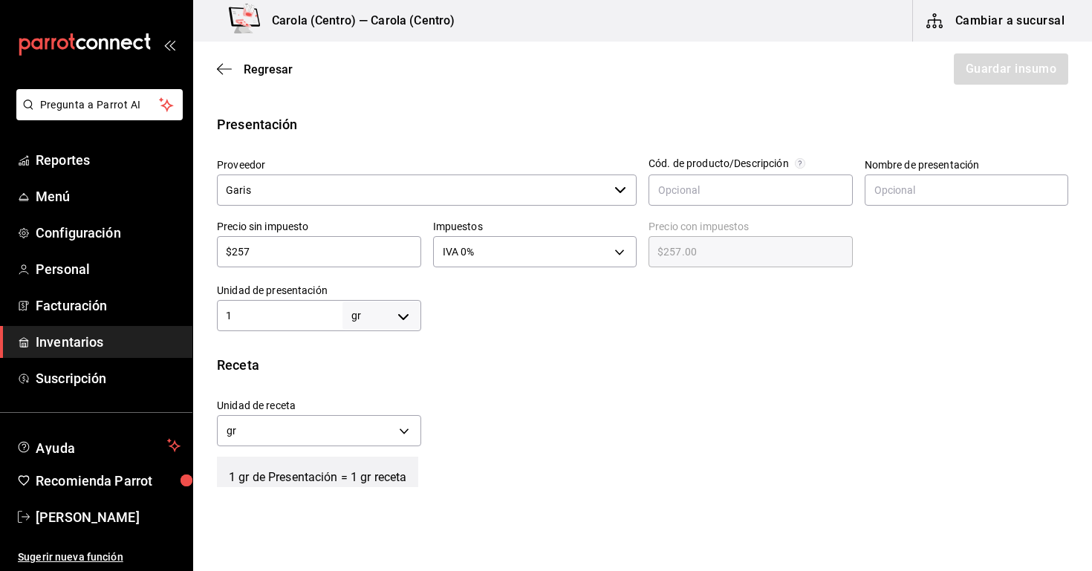
click at [303, 327] on div "1 gr GRAM ​" at bounding box center [319, 315] width 204 height 31
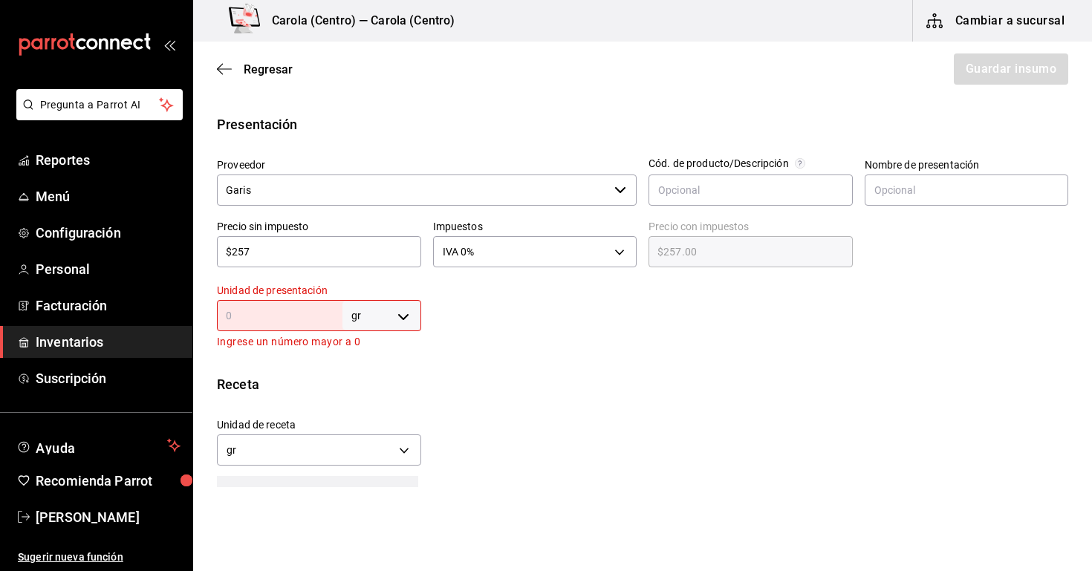
type input "2"
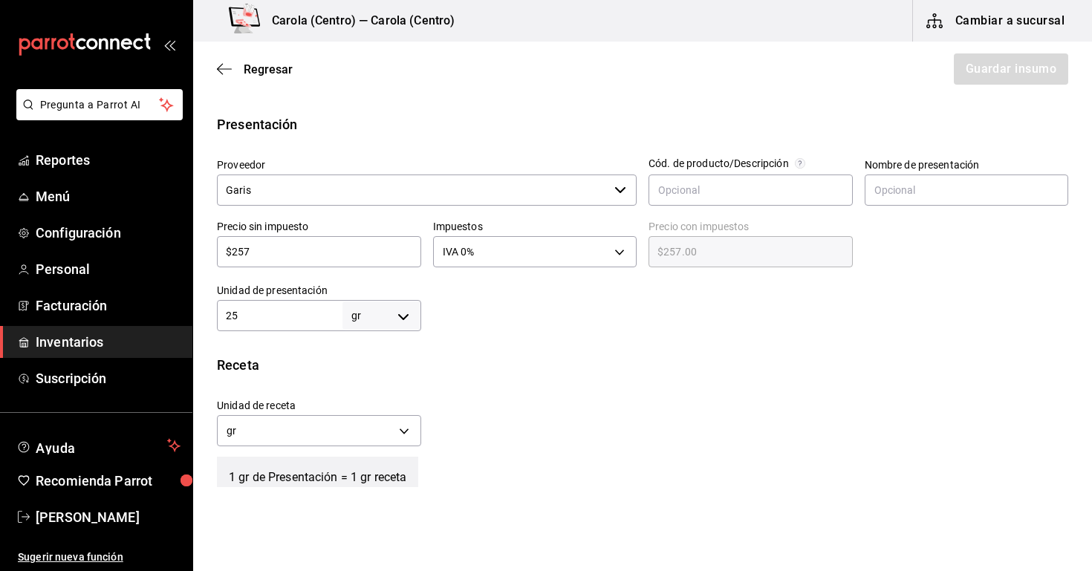
type input "259"
type input "25"
type input "2,590"
type input "259"
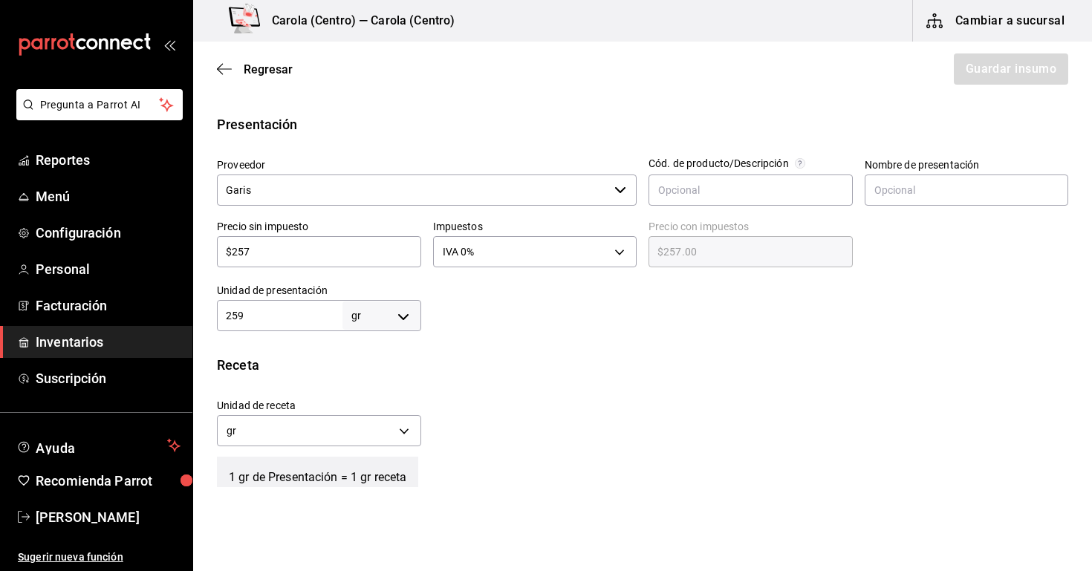
type input "259"
type input "25"
type input "250"
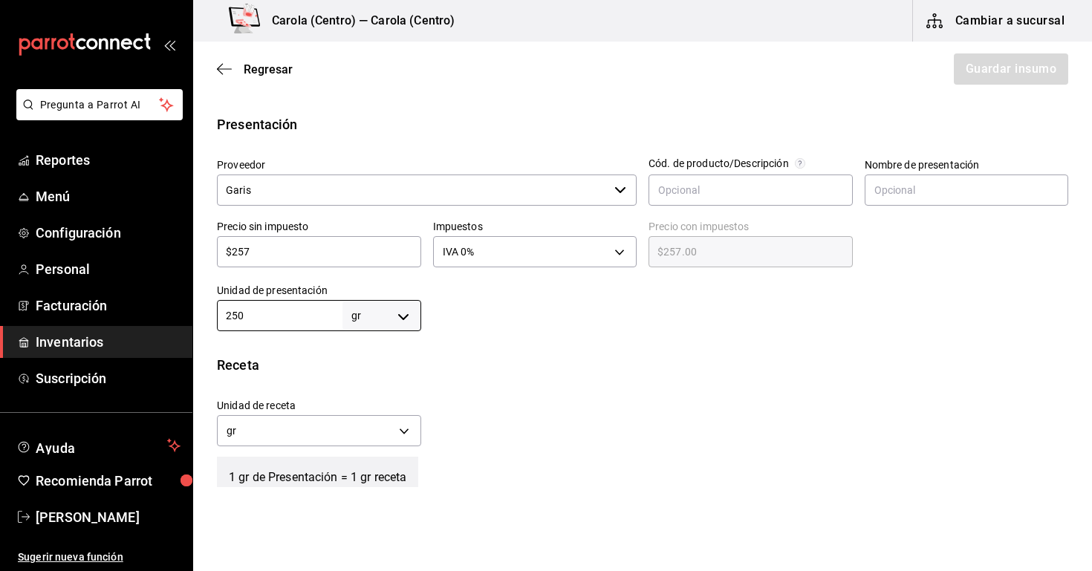
type input "250"
click at [434, 397] on div "Unidad de receta gr GRAM Factor de conversión 250 ​" at bounding box center [636, 419] width 863 height 64
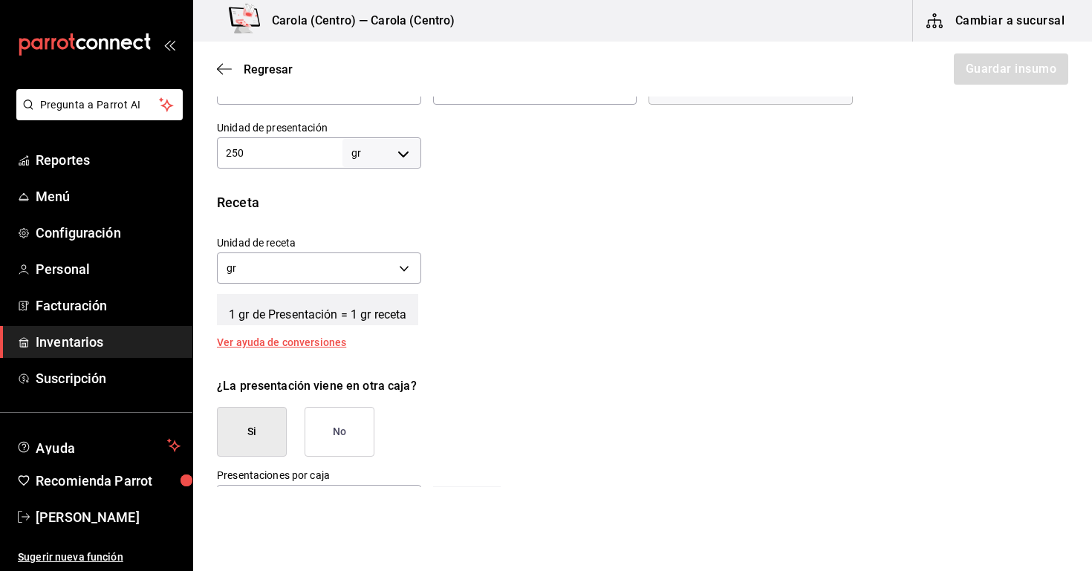
scroll to position [439, 0]
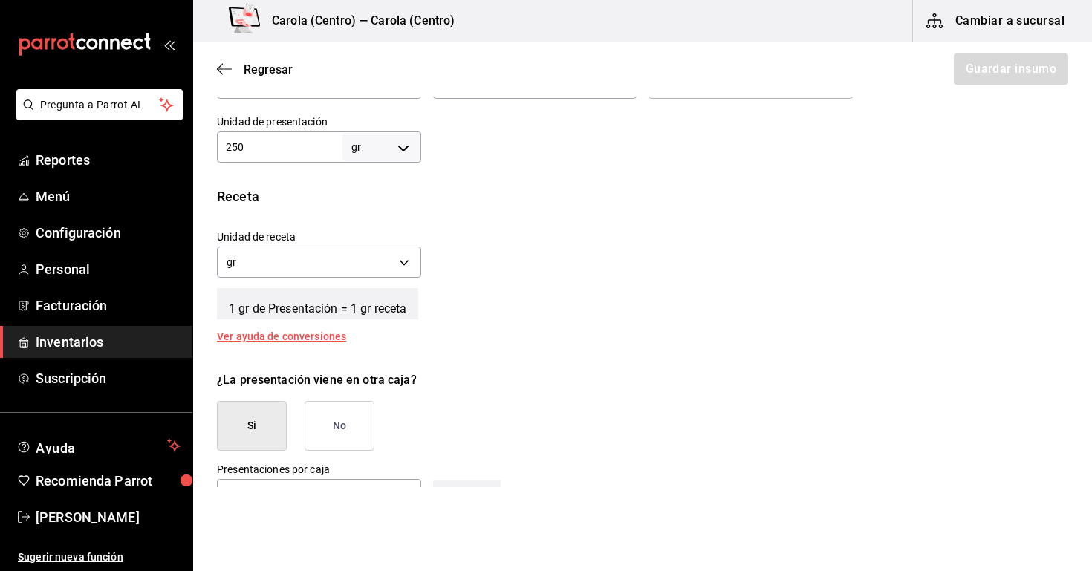
click at [349, 428] on button "No" at bounding box center [339, 426] width 70 height 50
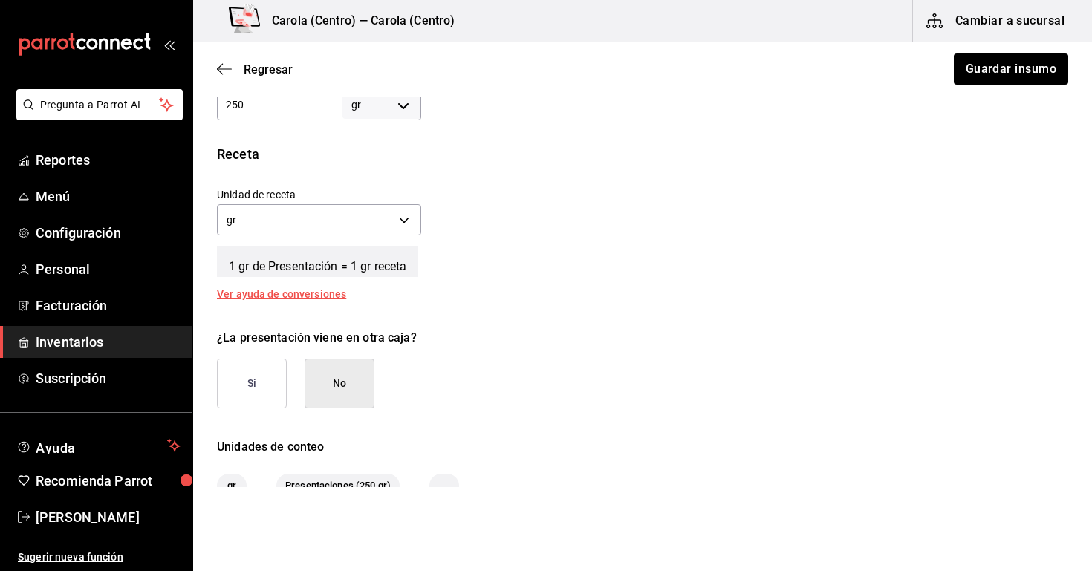
scroll to position [482, 0]
click at [980, 65] on button "Guardar insumo" at bounding box center [1010, 68] width 116 height 31
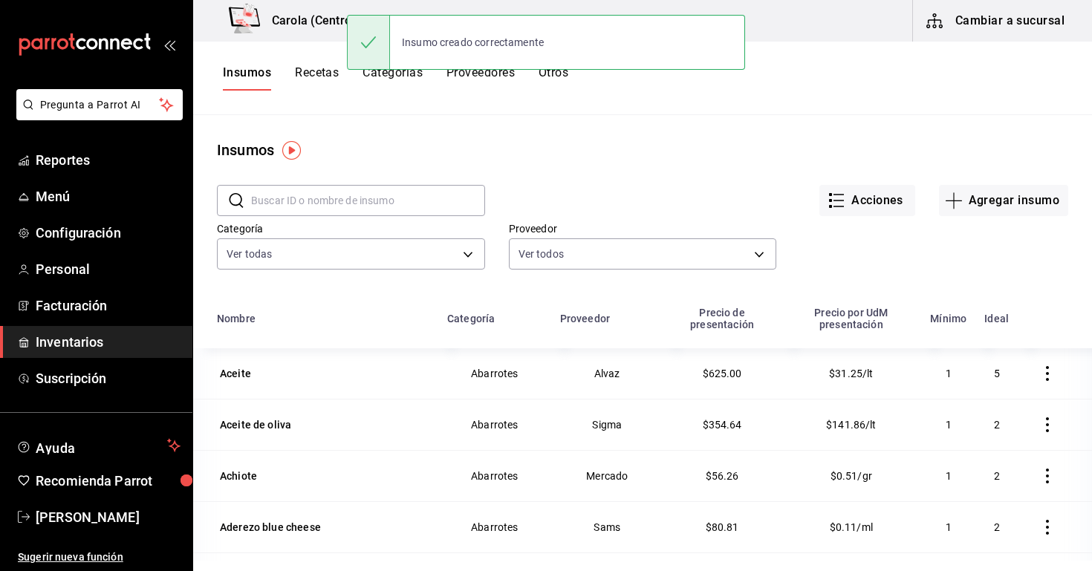
click at [358, 194] on input "text" at bounding box center [368, 201] width 234 height 30
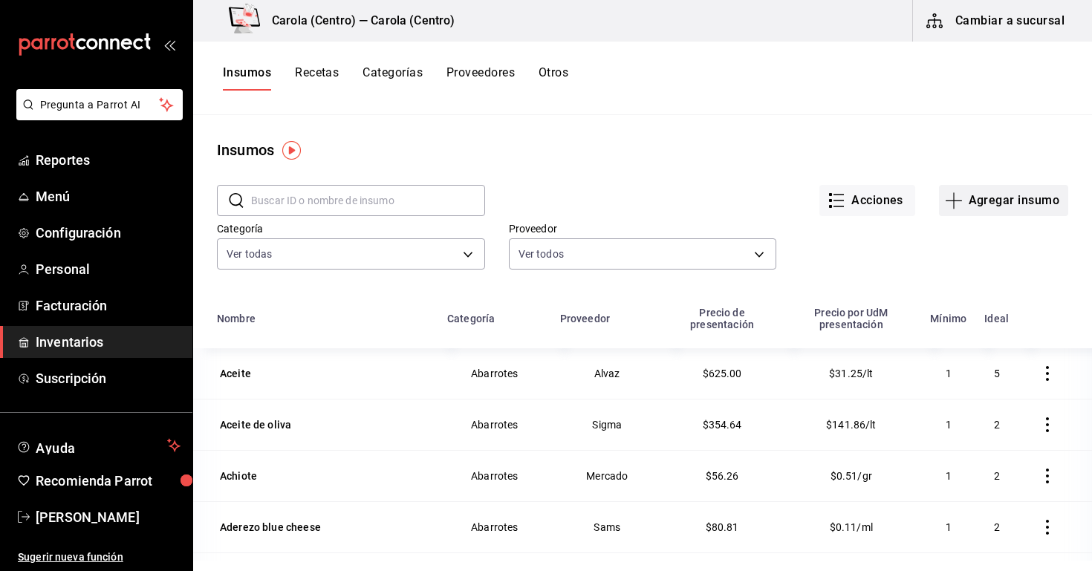
click at [966, 206] on button "Agregar insumo" at bounding box center [1003, 200] width 129 height 31
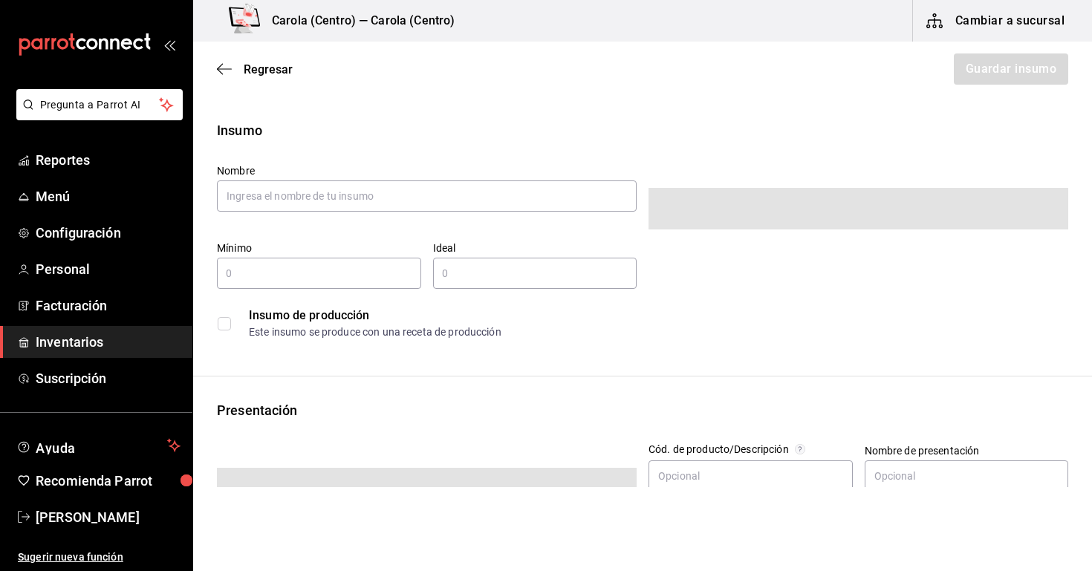
type input "$0.00"
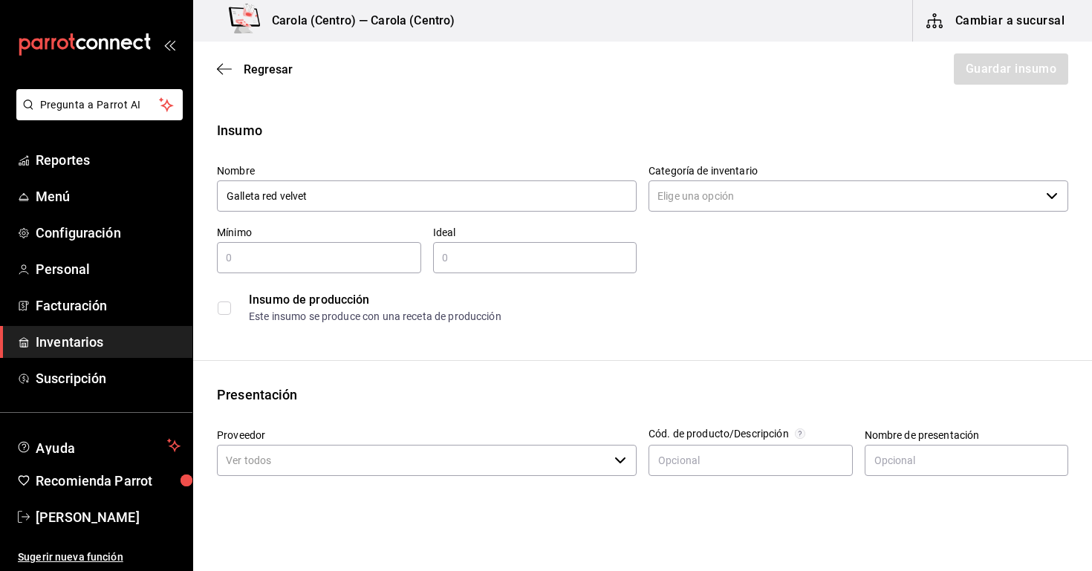
type input "Galleta red velvet"
click at [662, 203] on input "Categoría de inventario" at bounding box center [843, 195] width 391 height 31
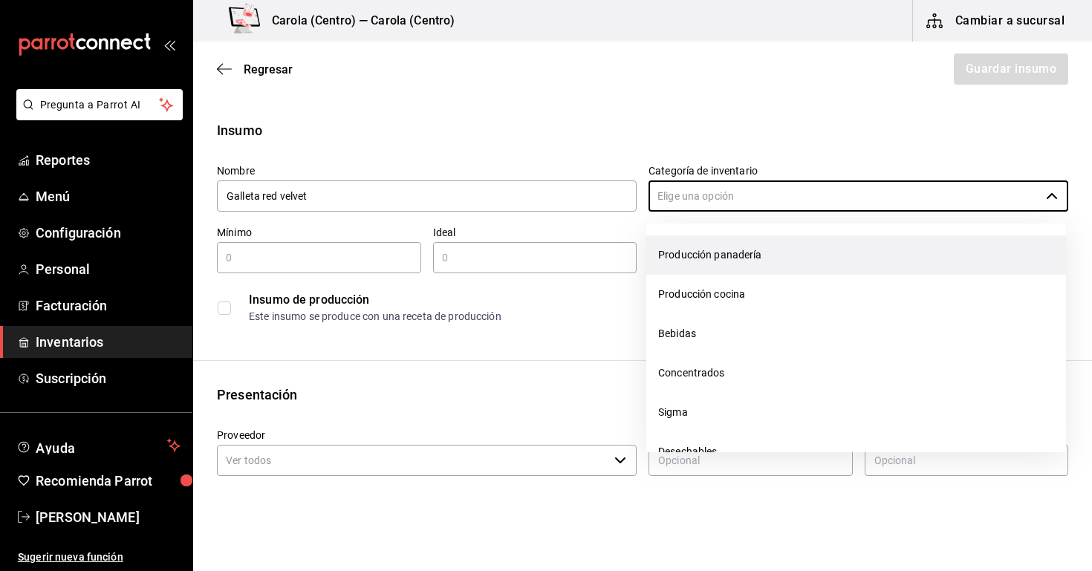
click at [708, 252] on li "Producción panadería" at bounding box center [856, 254] width 420 height 39
type input "Producción panadería"
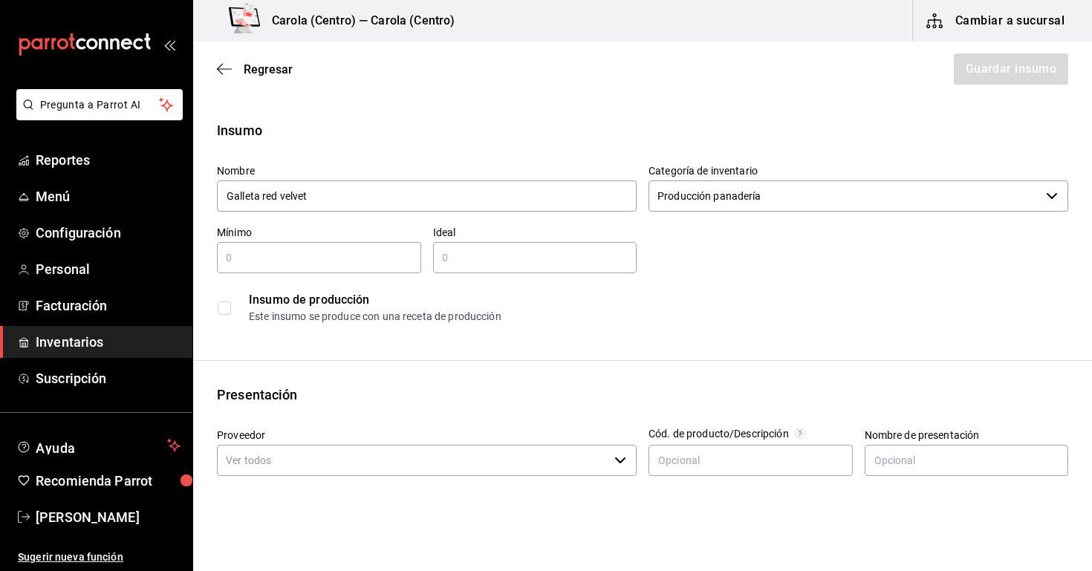
click at [332, 259] on input "text" at bounding box center [319, 258] width 204 height 18
type input "1"
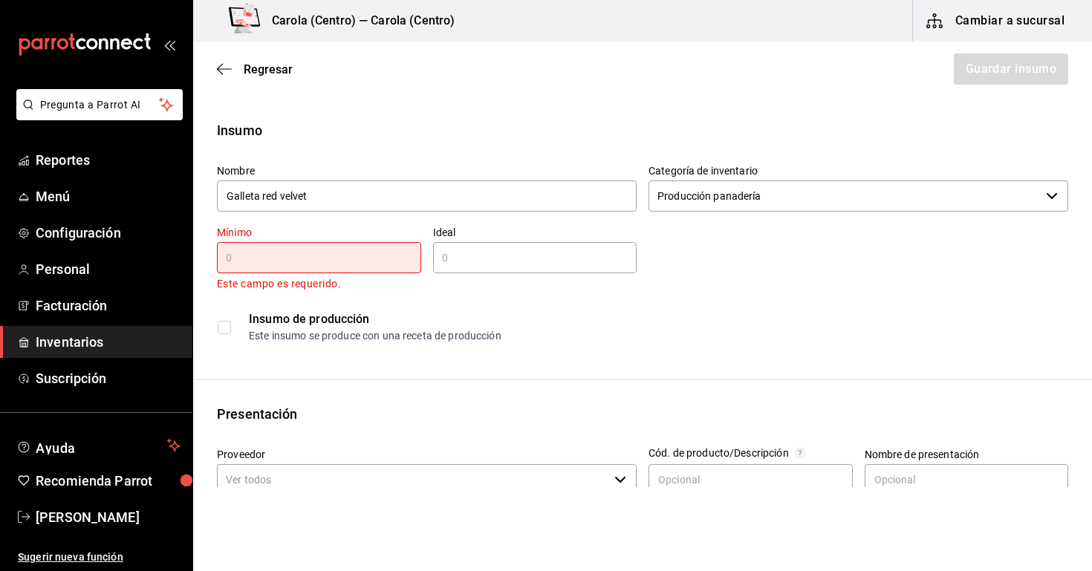
click at [461, 318] on div "Insumo de producción" at bounding box center [658, 319] width 818 height 18
click at [359, 266] on input "text" at bounding box center [319, 258] width 204 height 18
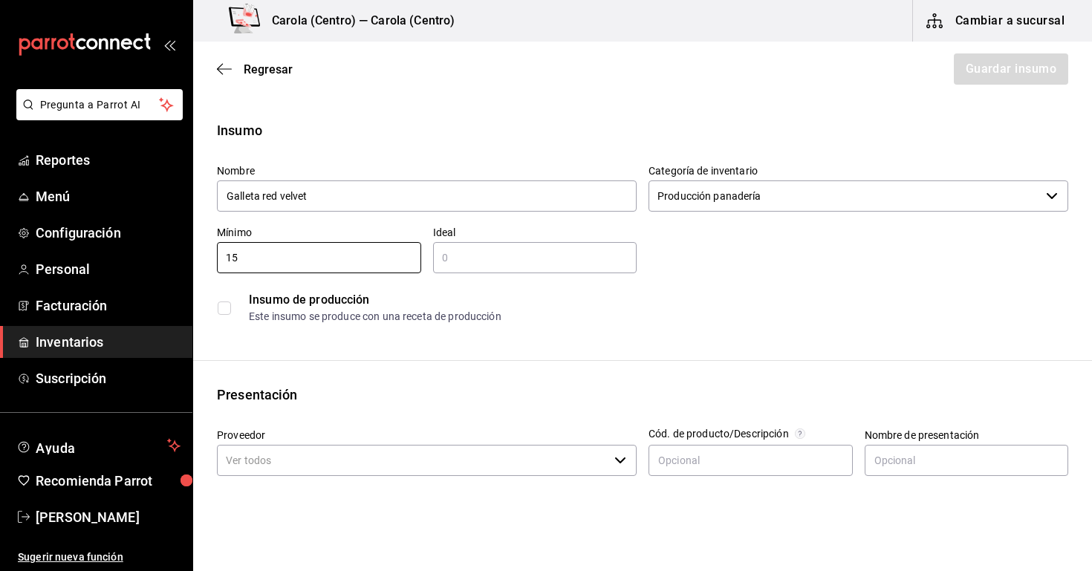
type input "15"
click at [568, 272] on div "​" at bounding box center [535, 257] width 204 height 31
type input "20"
click at [561, 320] on div "Este insumo se produce con una receta de producción" at bounding box center [658, 317] width 818 height 16
click at [223, 308] on input "checkbox" at bounding box center [224, 307] width 13 height 13
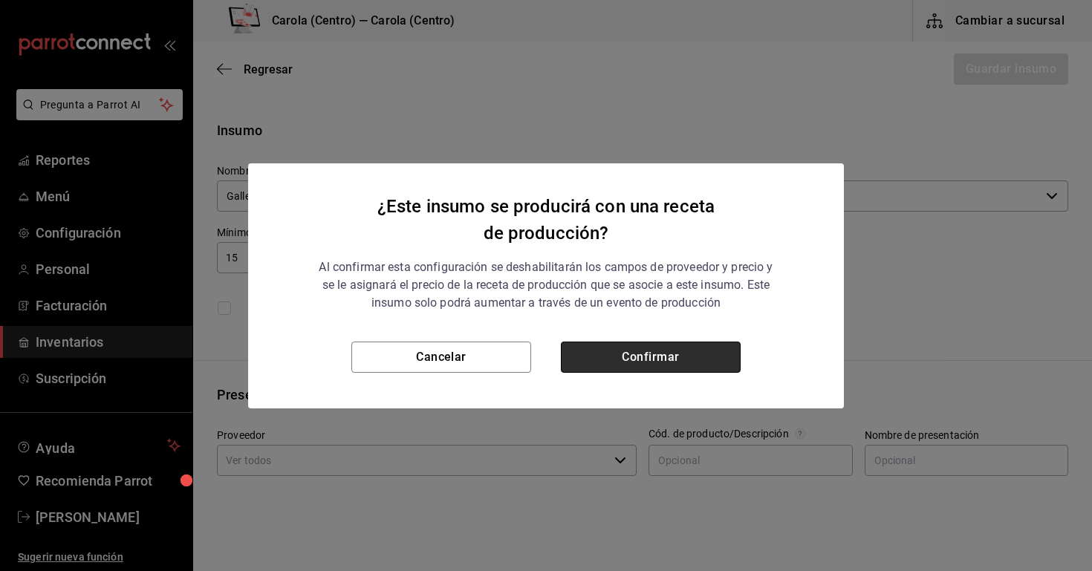
click at [612, 360] on button "Confirmar" at bounding box center [651, 357] width 180 height 31
checkbox input "true"
type input "$0.00"
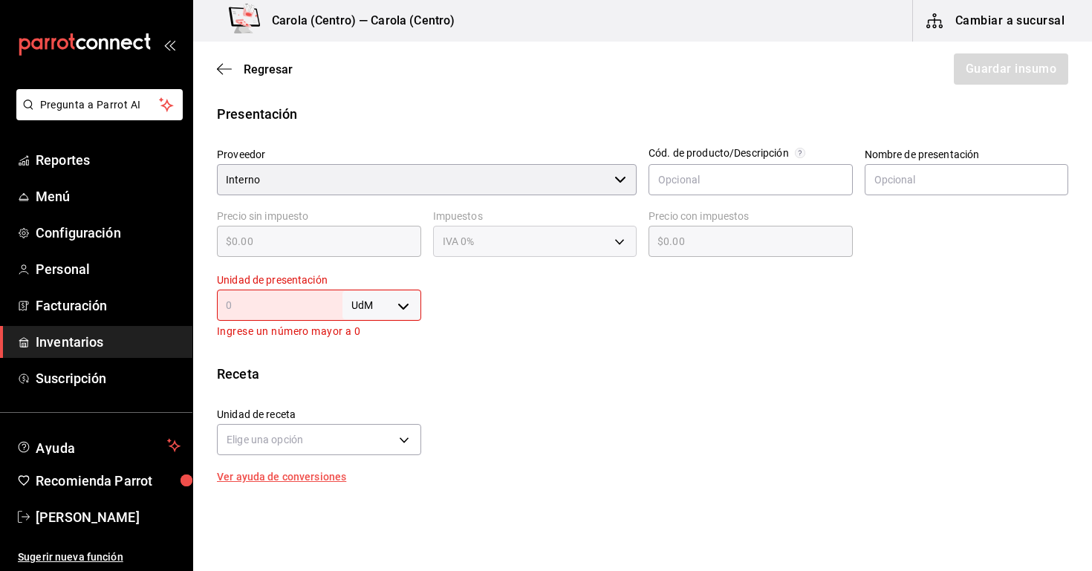
scroll to position [283, 0]
click at [368, 311] on body "Pregunta a Parrot AI Reportes Menú Configuración Personal Facturación Inventari…" at bounding box center [546, 243] width 1092 height 487
click at [387, 465] on li "pza" at bounding box center [381, 470] width 77 height 25
type input "UNIT"
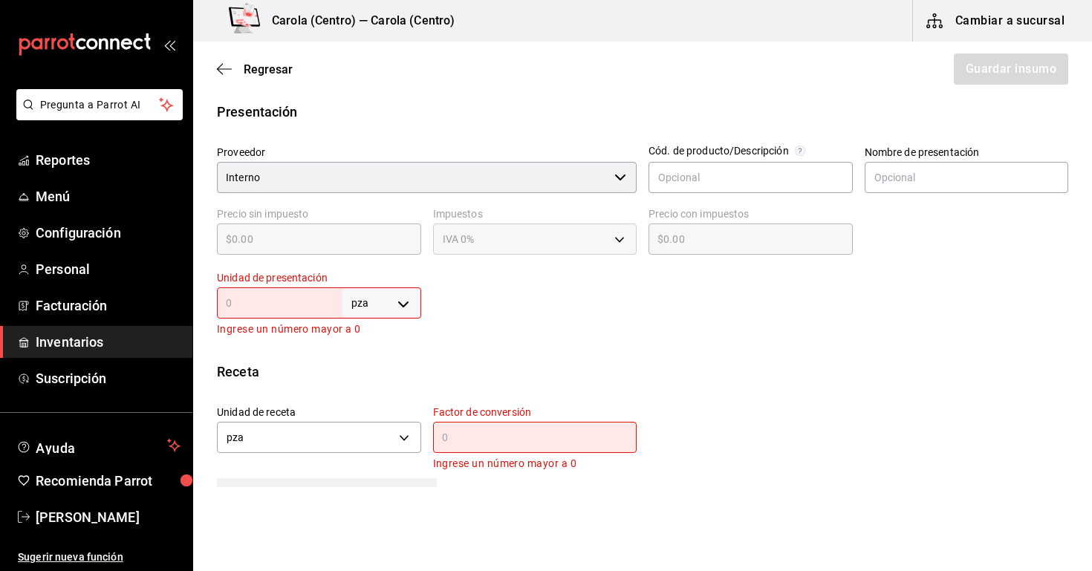
click at [285, 299] on input "text" at bounding box center [279, 303] width 125 height 18
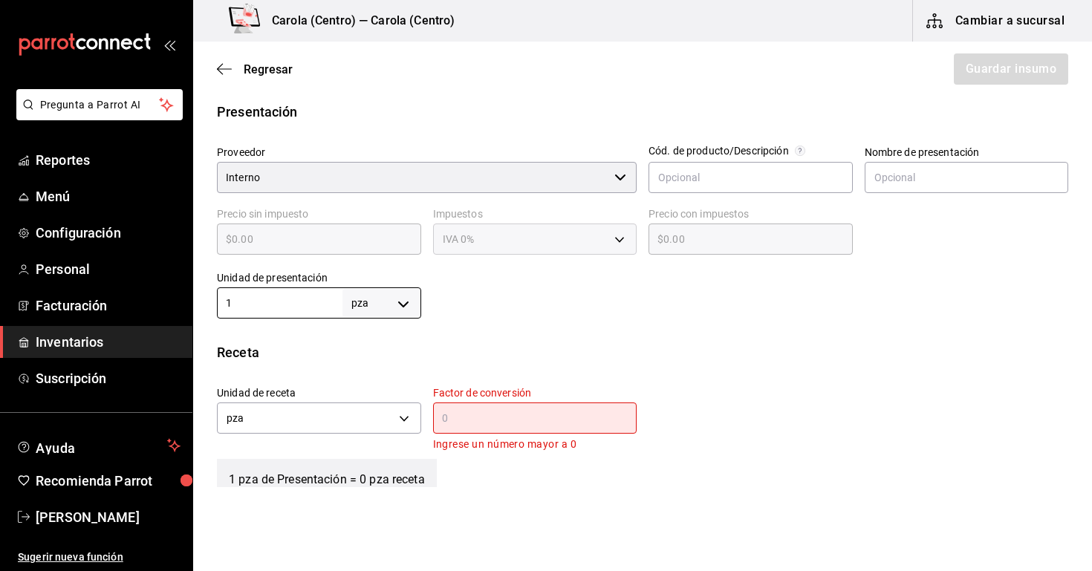
type input "1"
click at [464, 427] on div "​" at bounding box center [535, 417] width 204 height 31
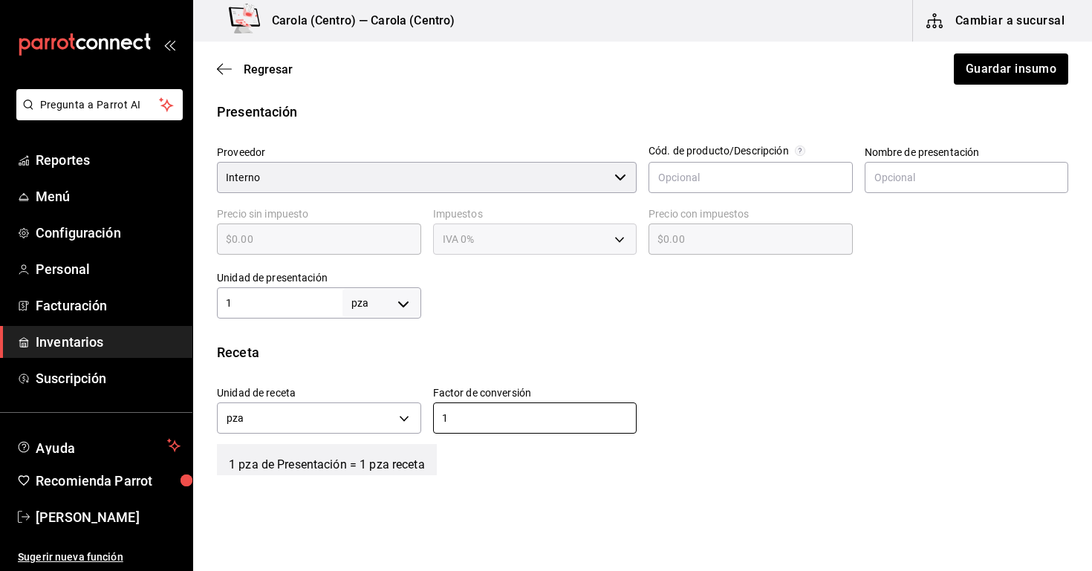
type input "1"
click at [732, 398] on div "Unidad de receta pza UNIT Factor de conversión 1 ​" at bounding box center [636, 406] width 863 height 64
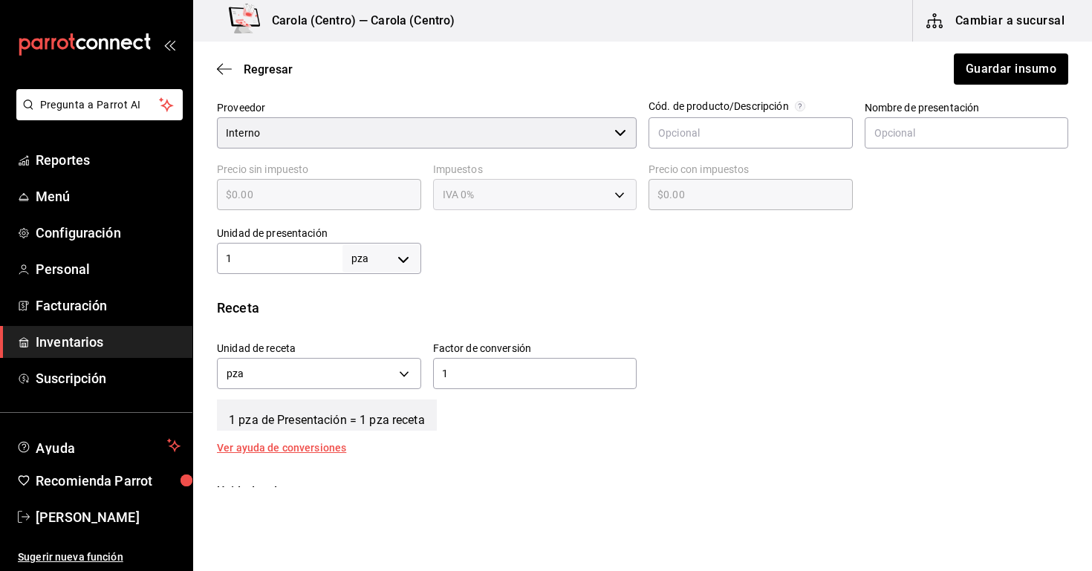
scroll to position [338, 0]
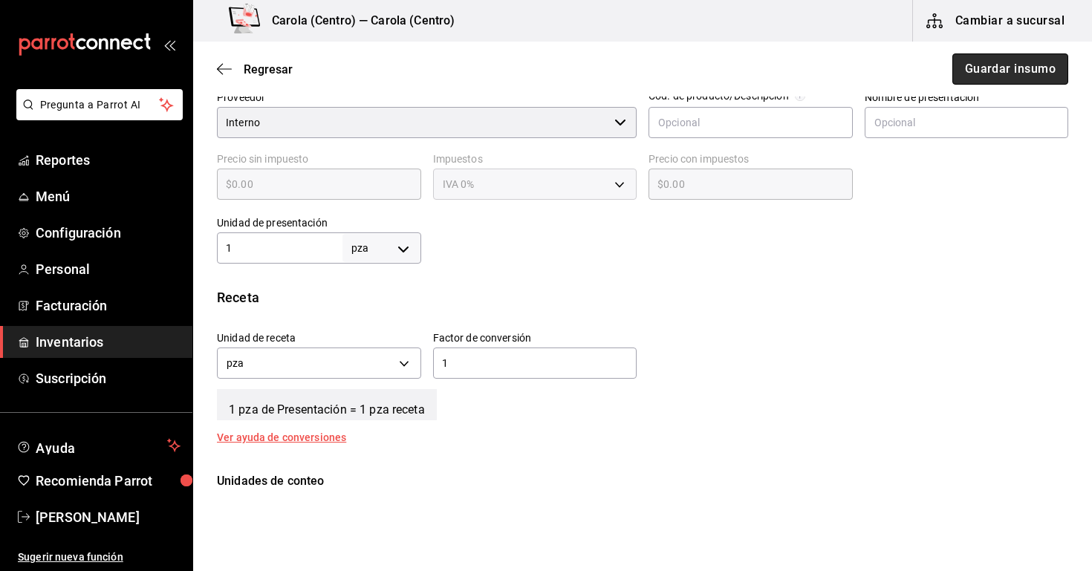
click at [1037, 73] on button "Guardar insumo" at bounding box center [1010, 68] width 116 height 31
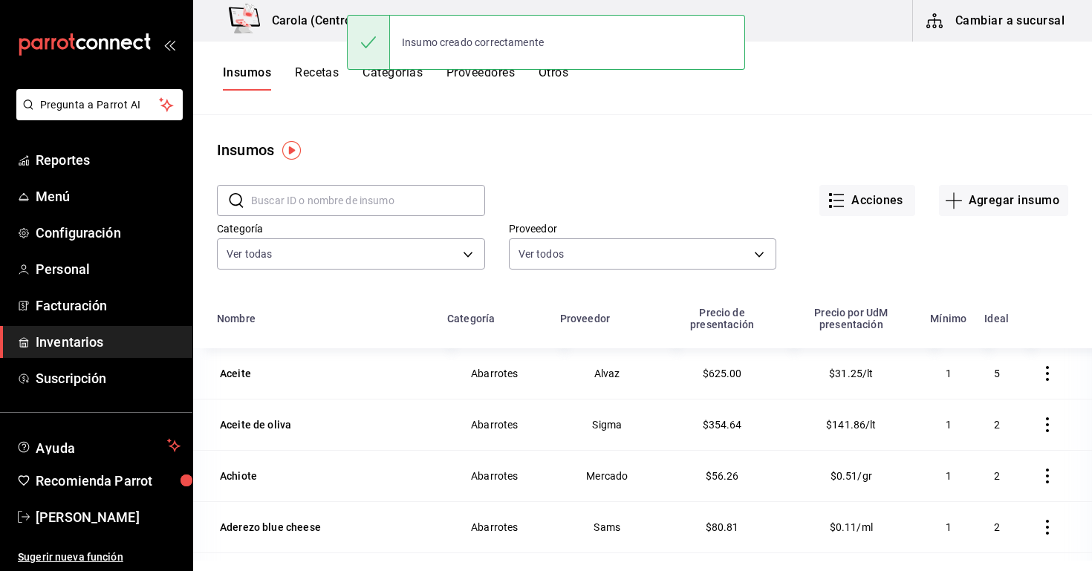
click at [403, 199] on input "text" at bounding box center [368, 201] width 234 height 30
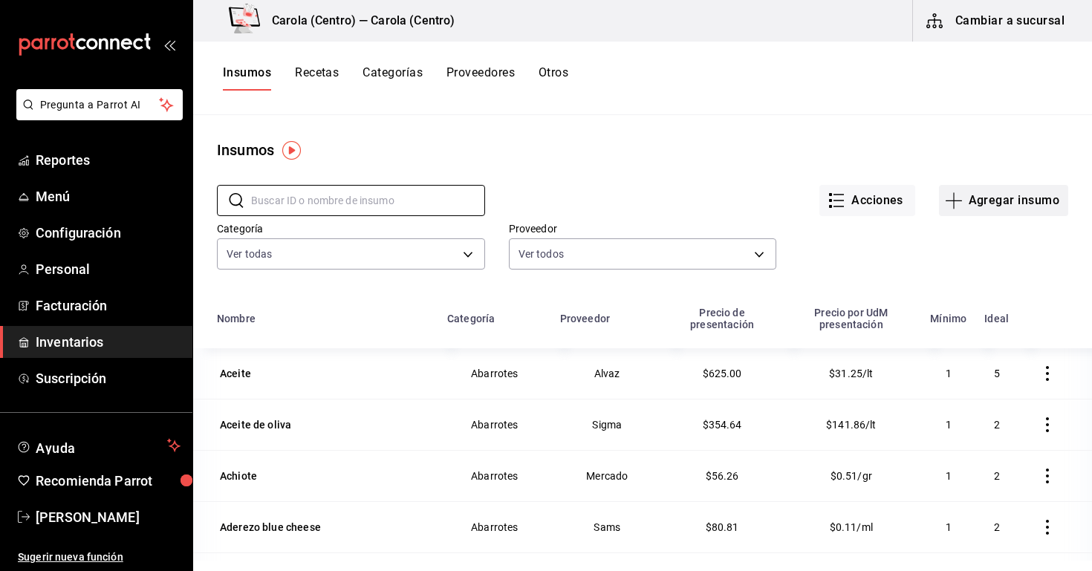
click at [995, 207] on button "Agregar insumo" at bounding box center [1003, 200] width 129 height 31
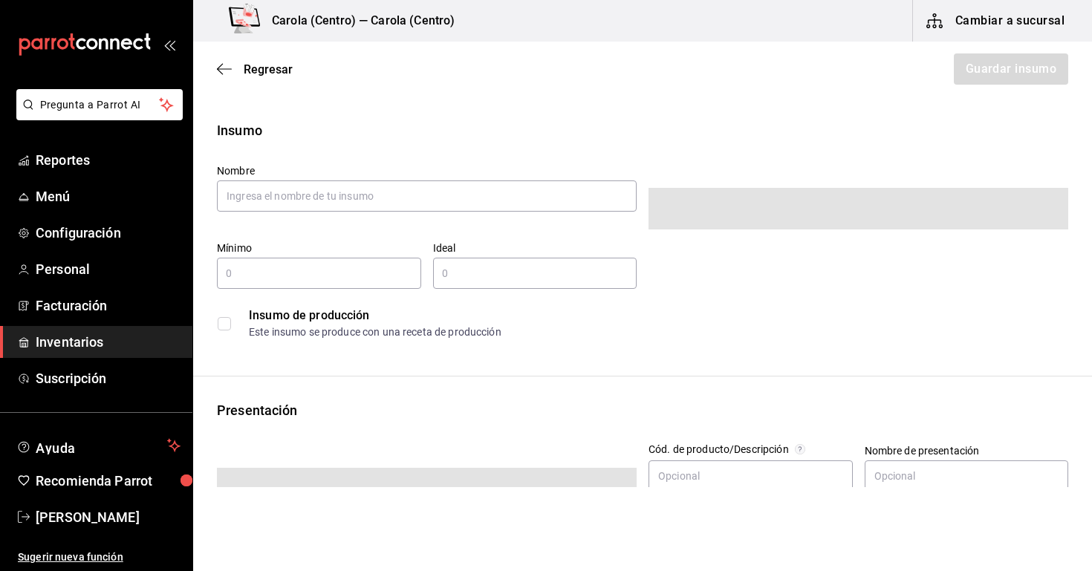
type input "$0.00"
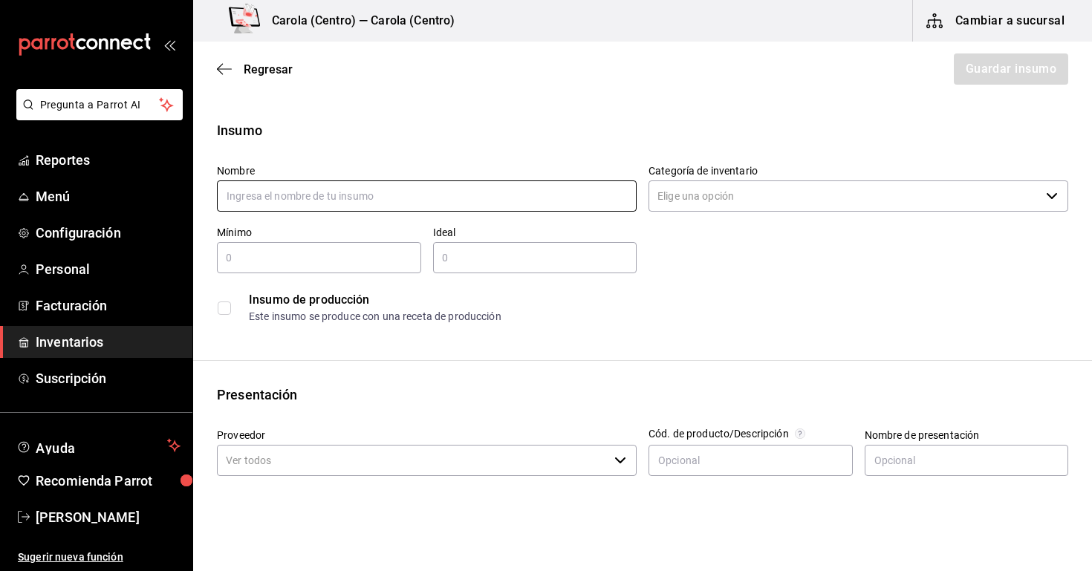
click at [382, 201] on input "text" at bounding box center [427, 195] width 420 height 31
type input "C"
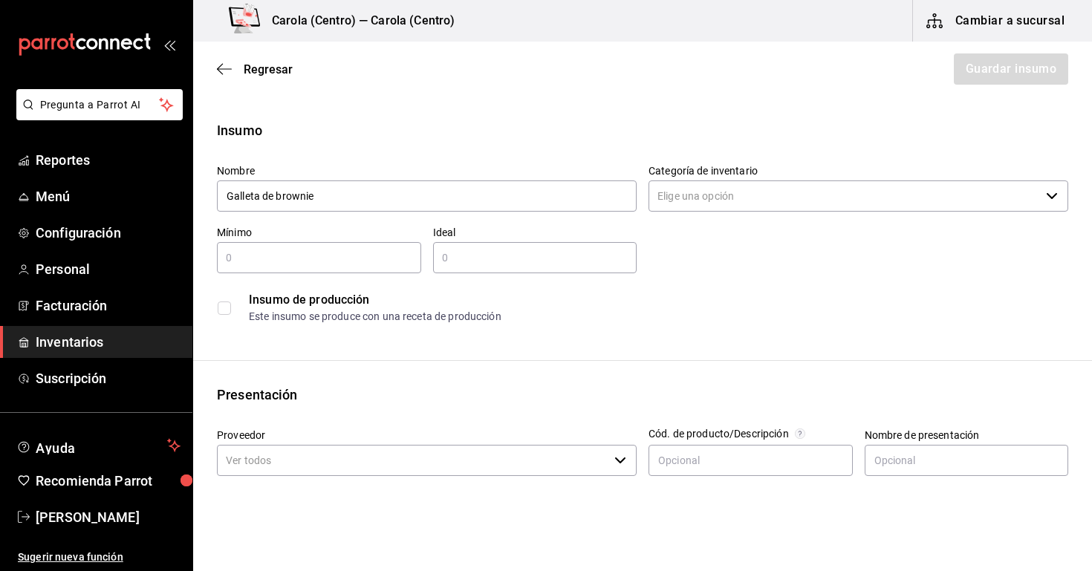
type input "Galleta de brownie"
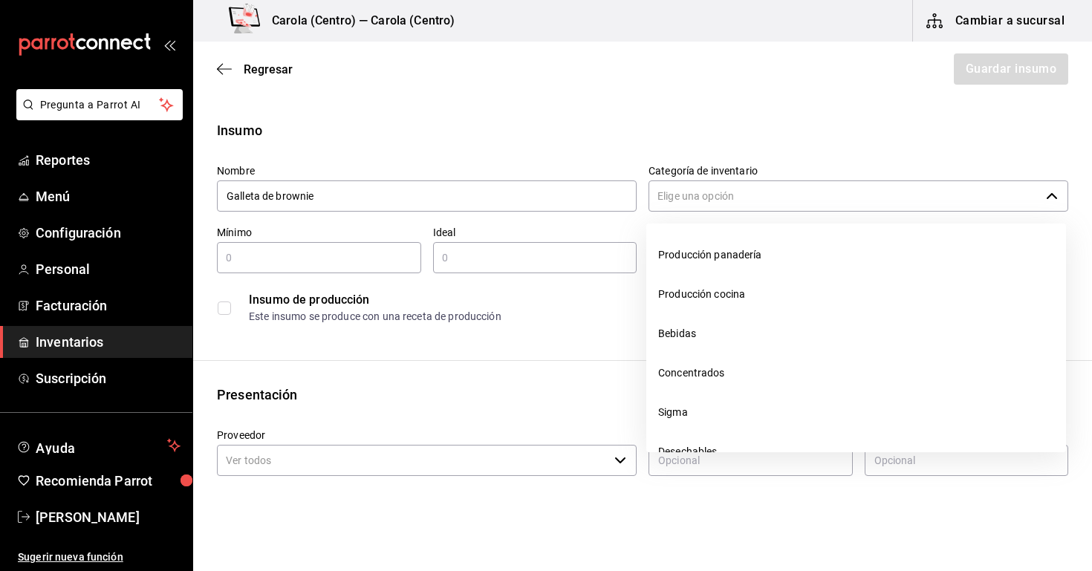
click at [707, 189] on input "Categoría de inventario" at bounding box center [843, 195] width 391 height 31
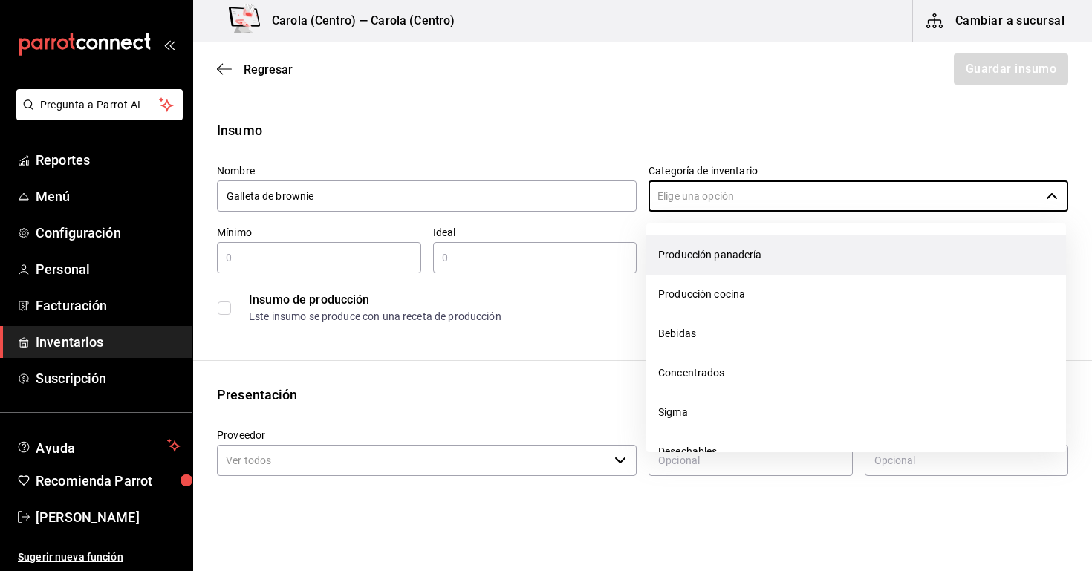
click at [714, 255] on li "Producción panadería" at bounding box center [856, 254] width 420 height 39
type input "Producción panadería"
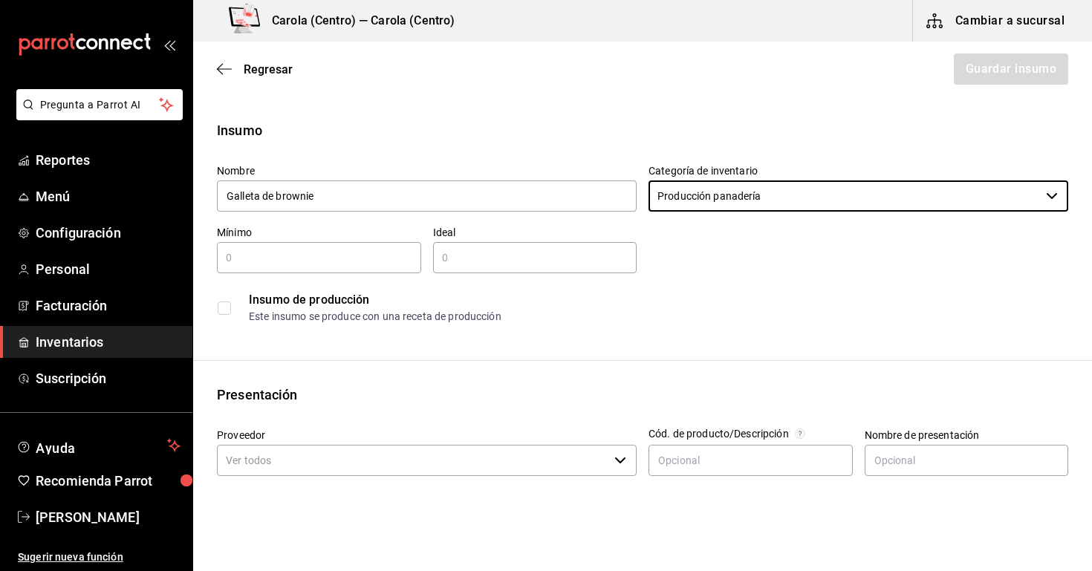
click at [366, 247] on div "​" at bounding box center [319, 257] width 204 height 31
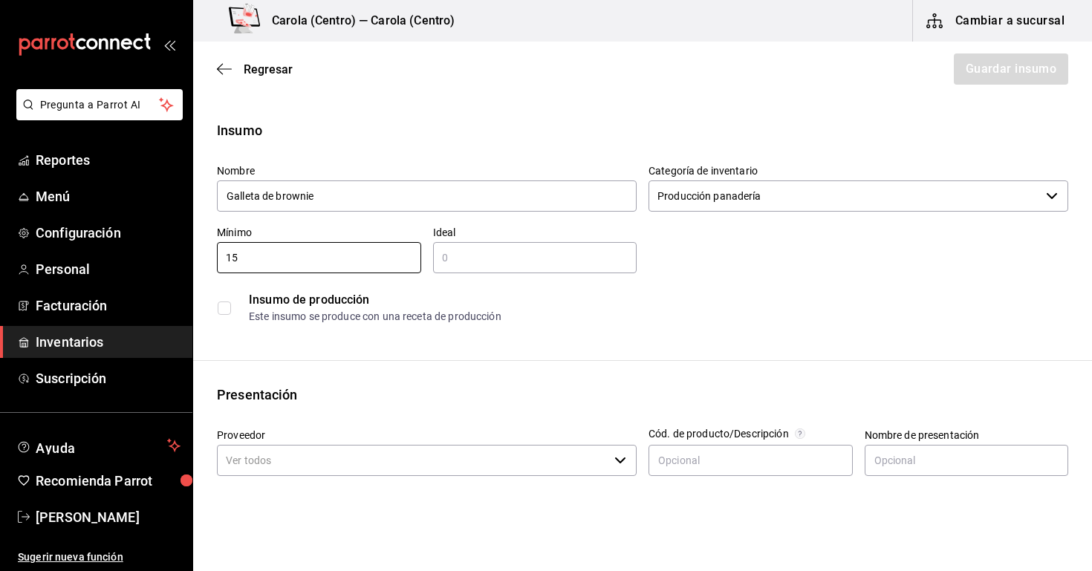
type input "15"
click at [472, 252] on input "text" at bounding box center [535, 258] width 204 height 18
type input "20"
click at [461, 290] on div "Insumo de producción Este insumo se produce con una receta de producción" at bounding box center [642, 307] width 851 height 45
click at [231, 312] on label at bounding box center [227, 307] width 19 height 13
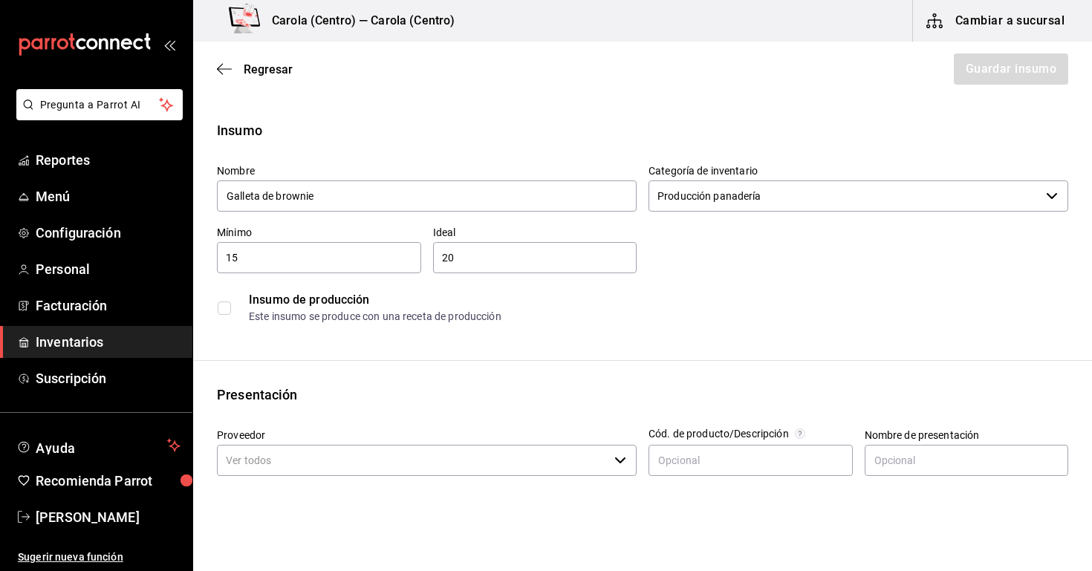
click at [231, 312] on input "checkbox" at bounding box center [224, 307] width 13 height 13
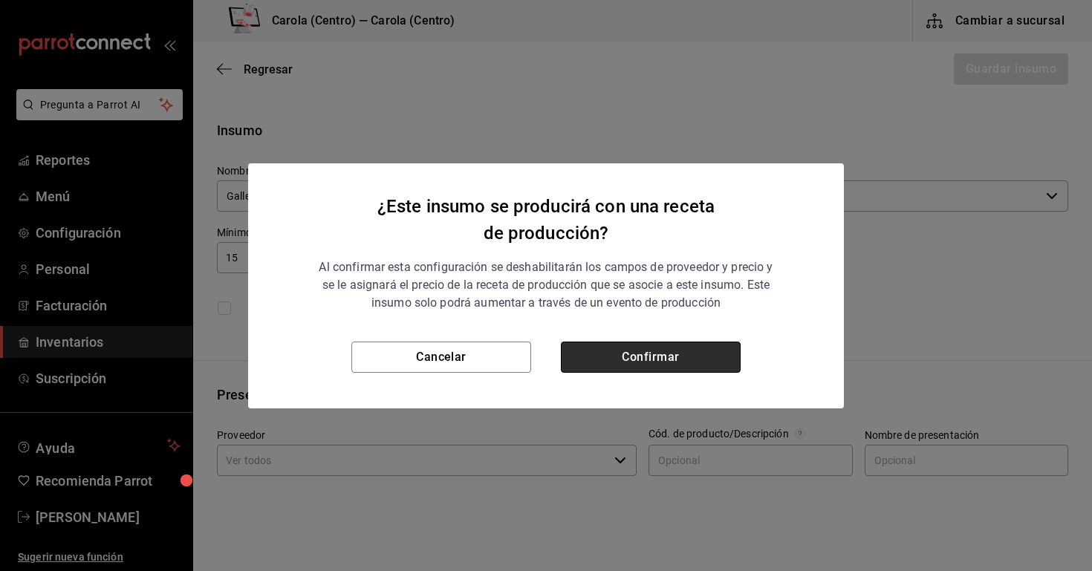
click at [604, 355] on button "Confirmar" at bounding box center [651, 357] width 180 height 31
checkbox input "true"
type input "$0.00"
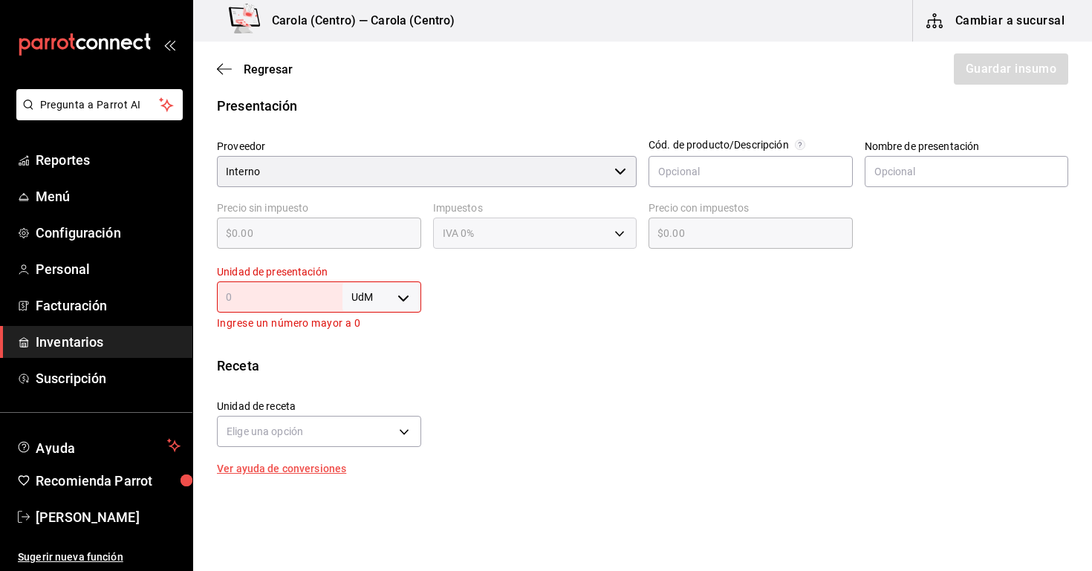
scroll to position [288, 0]
click at [310, 293] on input "text" at bounding box center [279, 298] width 125 height 18
click at [377, 294] on body "Pregunta a Parrot AI Reportes Menú Configuración Personal Facturación Inventari…" at bounding box center [546, 243] width 1092 height 487
click at [371, 465] on li "pza" at bounding box center [381, 465] width 77 height 25
type input "UNIT"
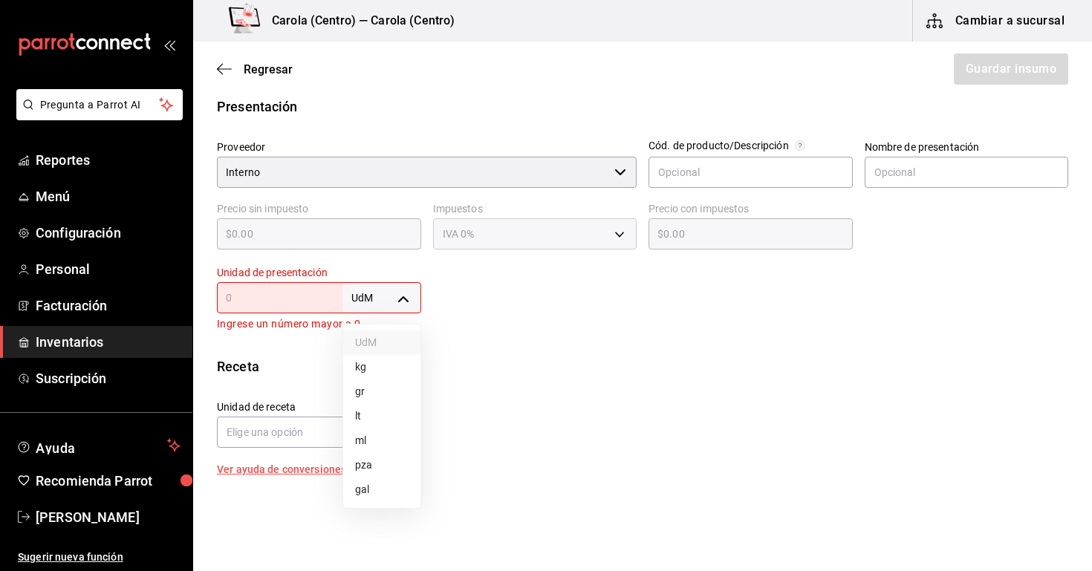
type input "UNIT"
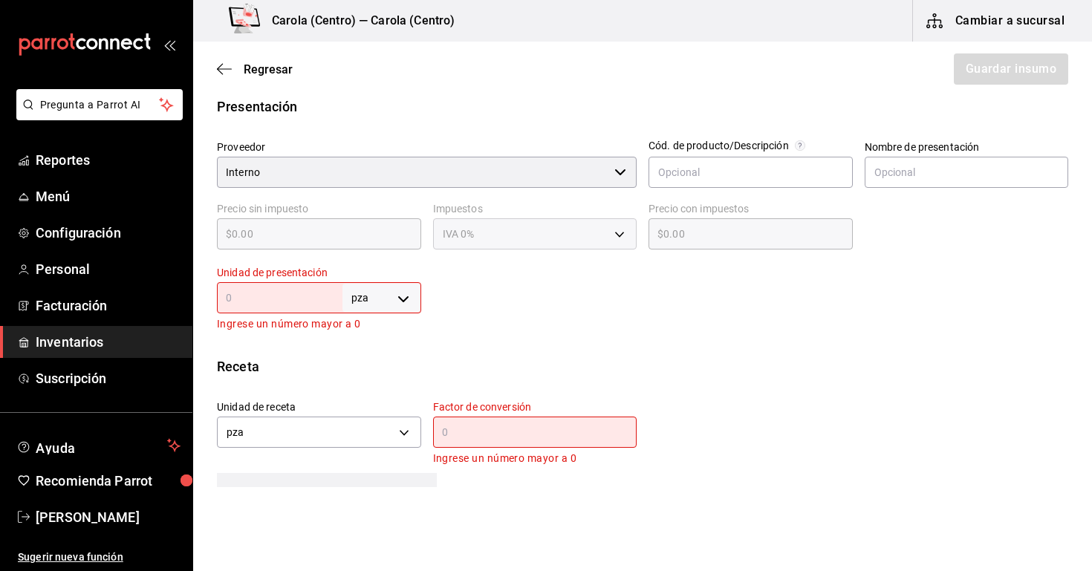
click at [269, 295] on input "text" at bounding box center [279, 298] width 125 height 18
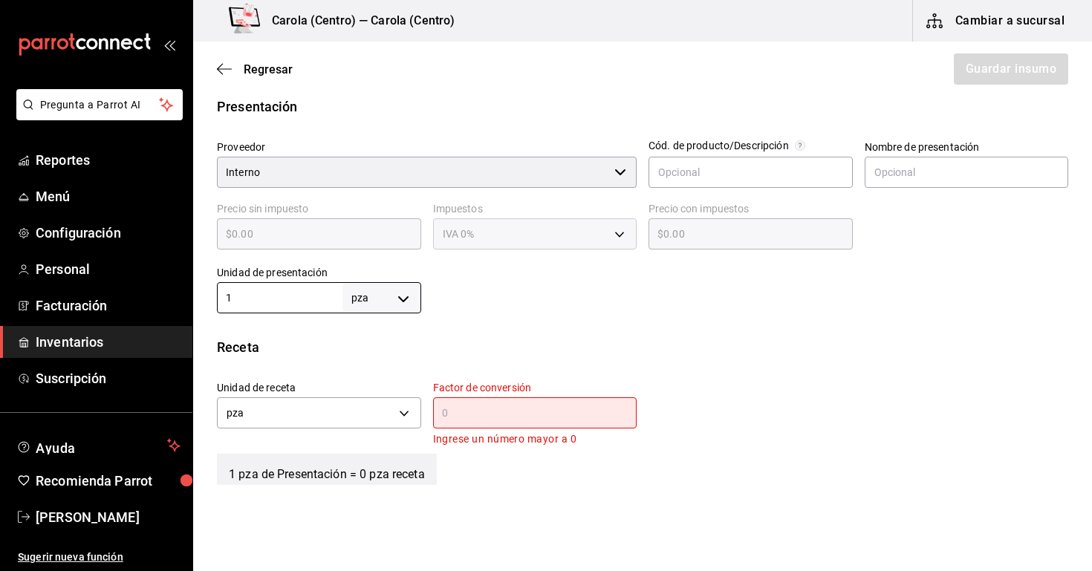
type input "1"
click at [468, 402] on div "​" at bounding box center [535, 412] width 204 height 31
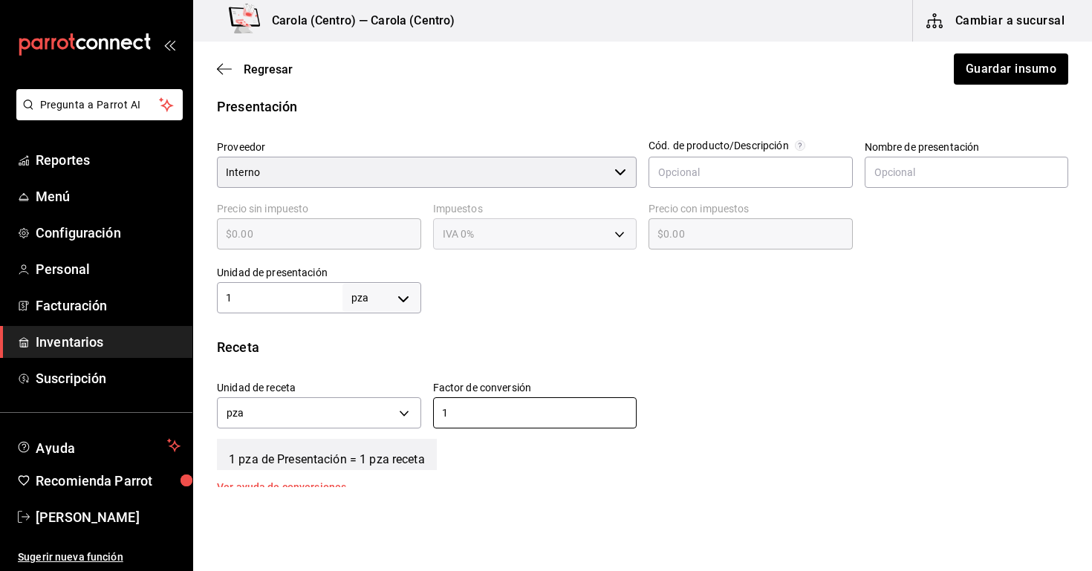
type input "1"
click at [735, 365] on div "Receta Unidad de receta pza UNIT Factor de conversión 1 ​ 1 pza de Presentación…" at bounding box center [642, 414] width 899 height 155
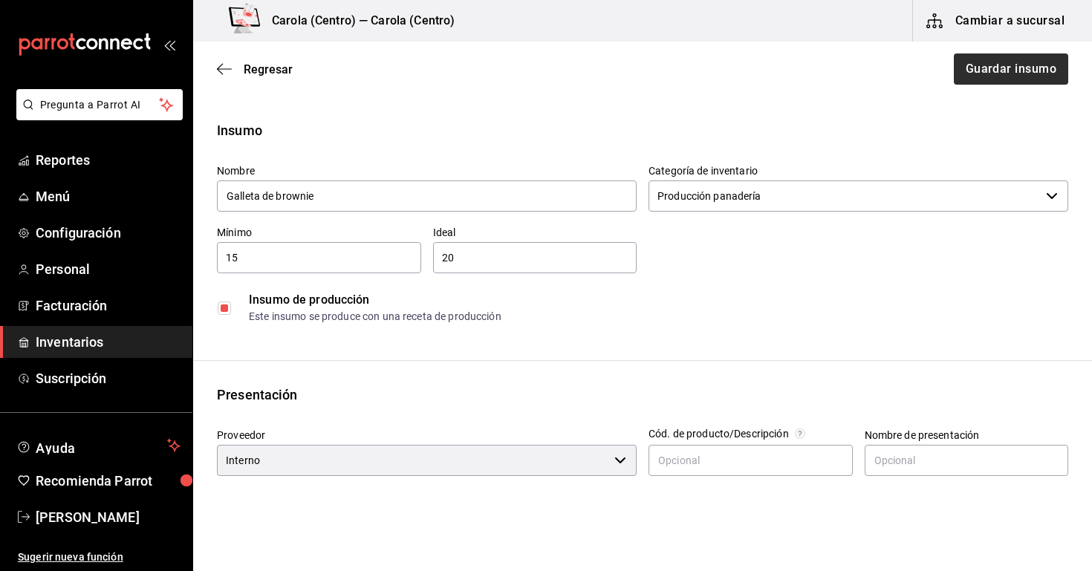
scroll to position [0, 0]
click at [1036, 89] on div "Regresar Guardar insumo" at bounding box center [642, 69] width 899 height 55
click at [1028, 75] on button "Guardar insumo" at bounding box center [1010, 68] width 116 height 31
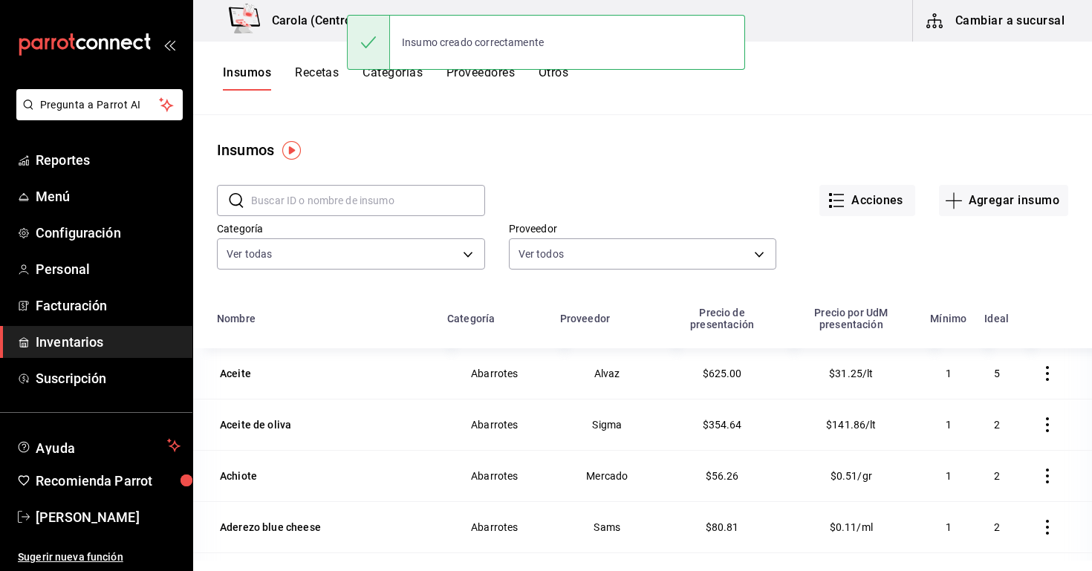
click at [359, 199] on input "text" at bounding box center [368, 201] width 234 height 30
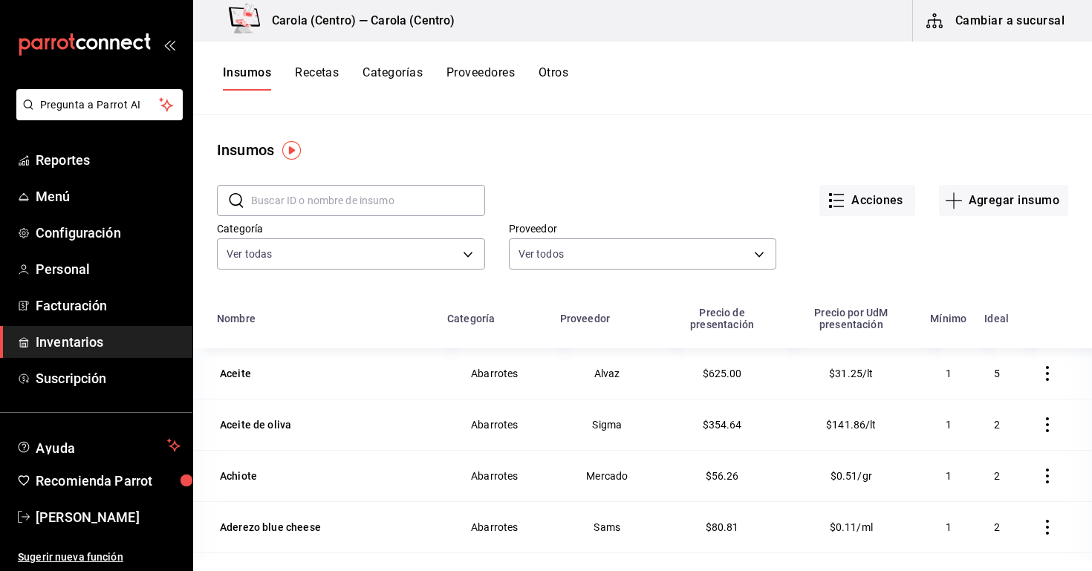
click at [959, 25] on button "Cambiar a sucursal" at bounding box center [996, 21] width 167 height 42
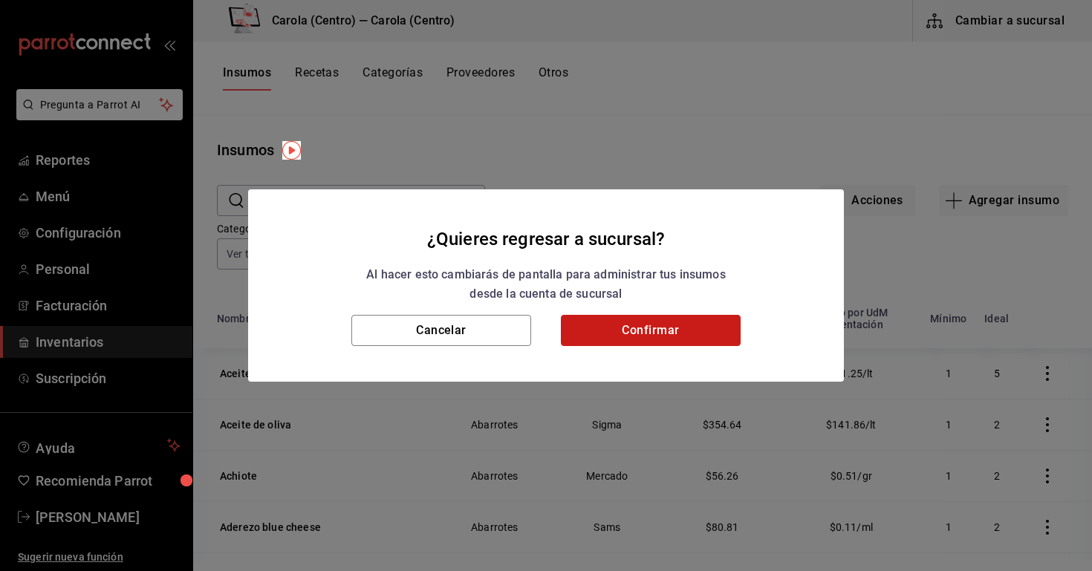
click at [648, 331] on button "Confirmar" at bounding box center [651, 330] width 180 height 31
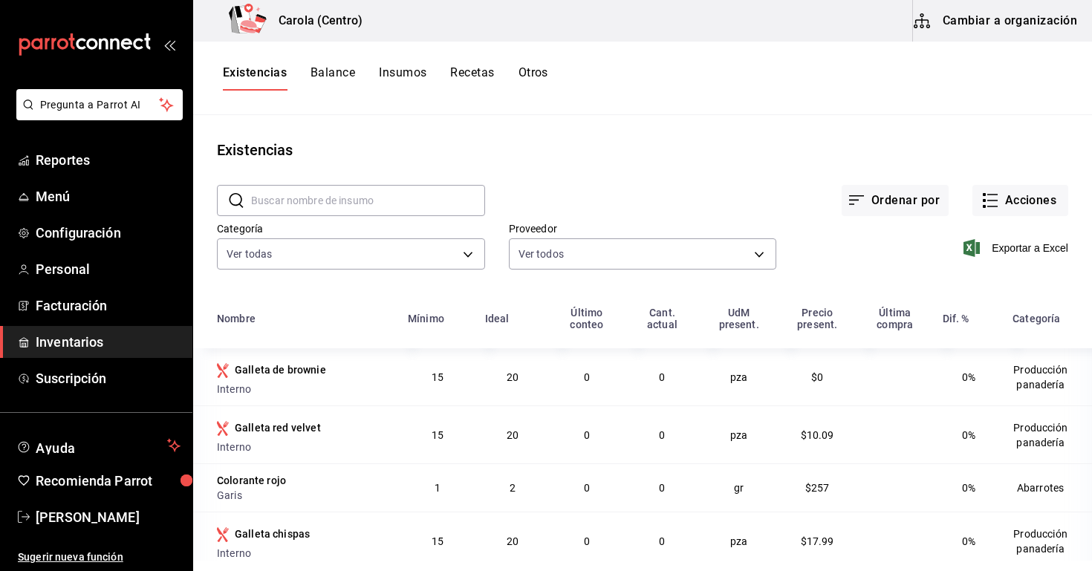
click at [491, 87] on button "Recetas" at bounding box center [472, 77] width 44 height 25
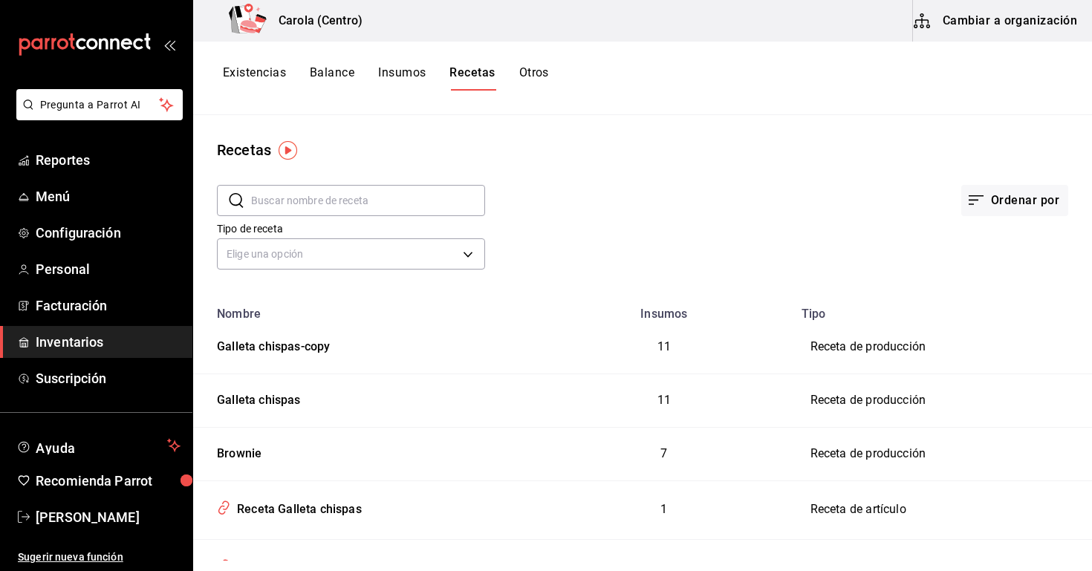
click at [456, 68] on button "Recetas" at bounding box center [471, 77] width 45 height 25
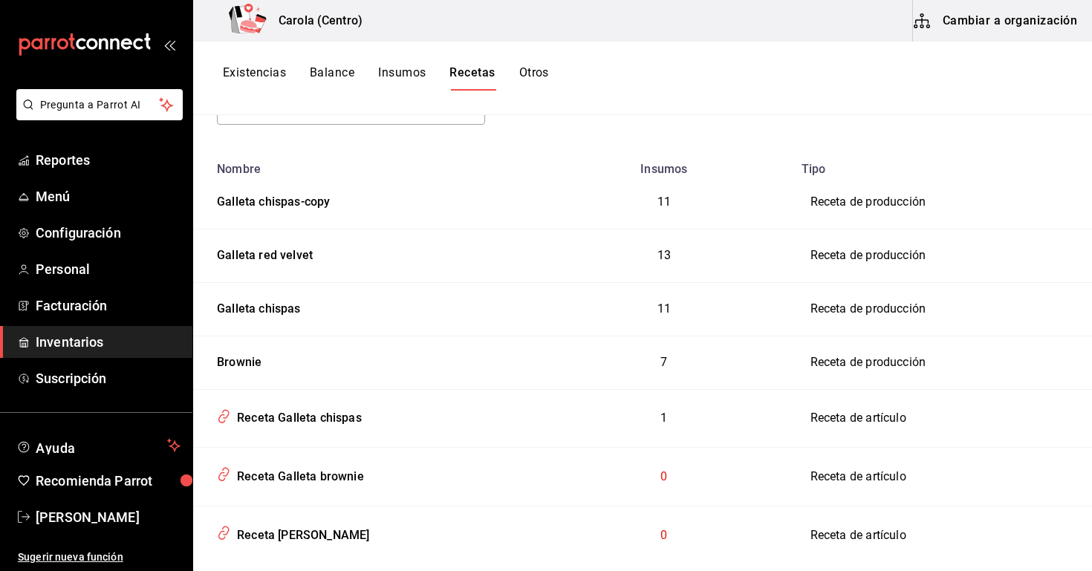
scroll to position [147, 0]
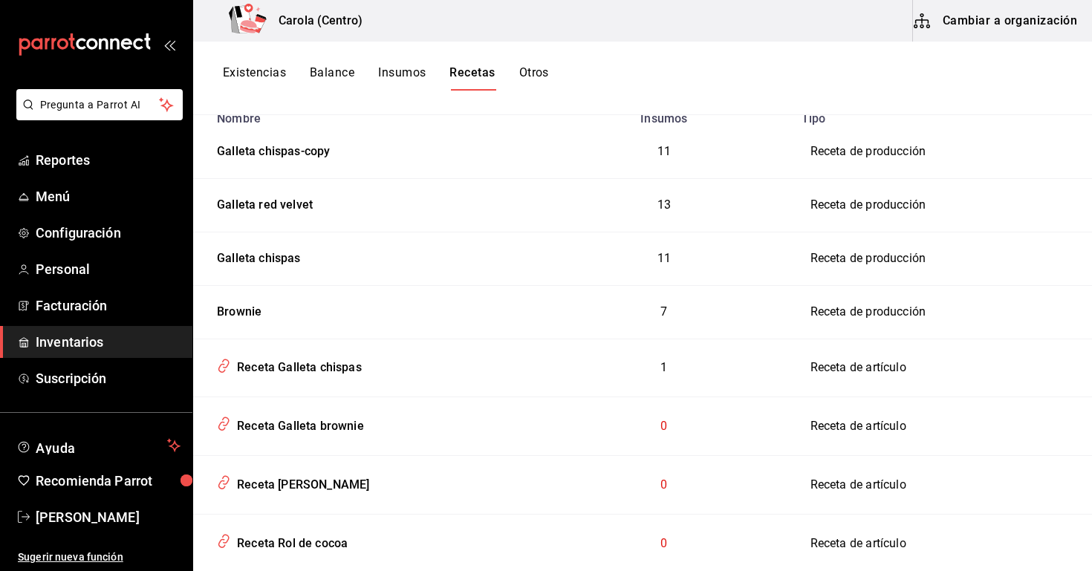
scroll to position [208, 0]
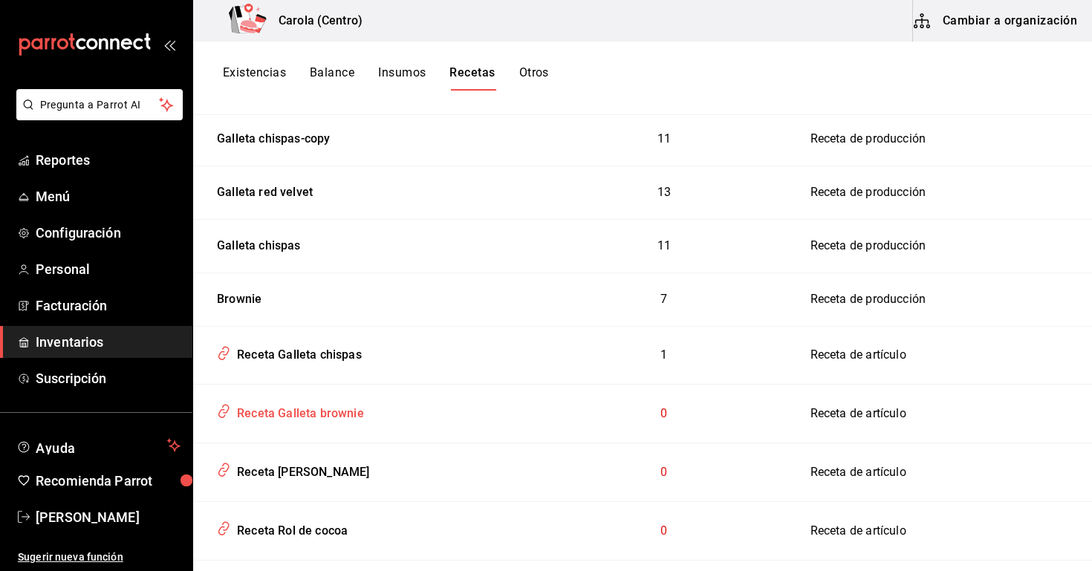
click at [360, 416] on div "Receta Galleta brownie" at bounding box center [297, 411] width 133 height 23
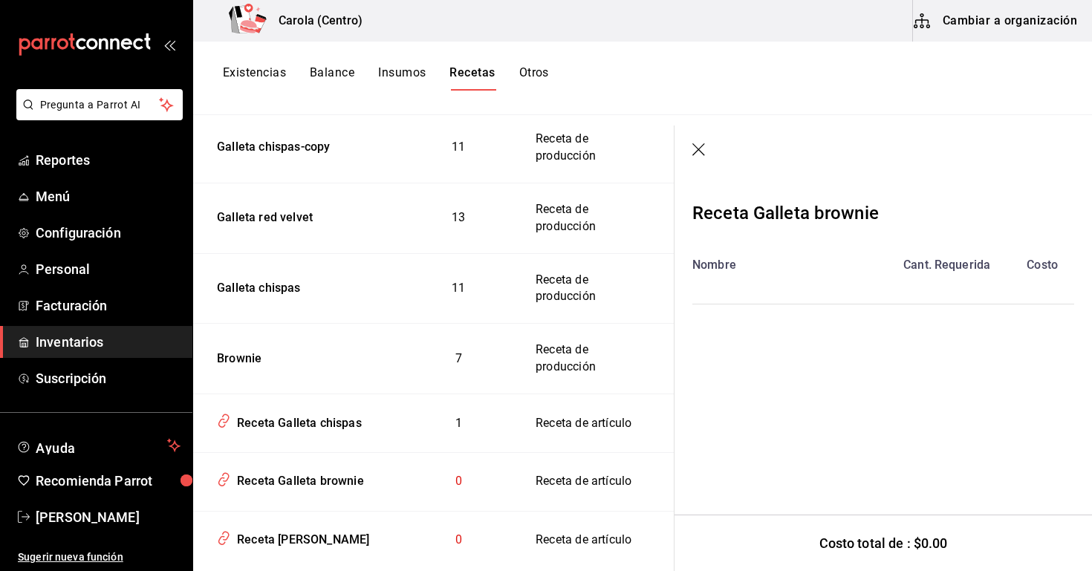
click at [699, 163] on header at bounding box center [882, 150] width 417 height 50
click at [694, 150] on icon "button" at bounding box center [699, 150] width 15 height 15
